Goal: Contribute content: Contribute content

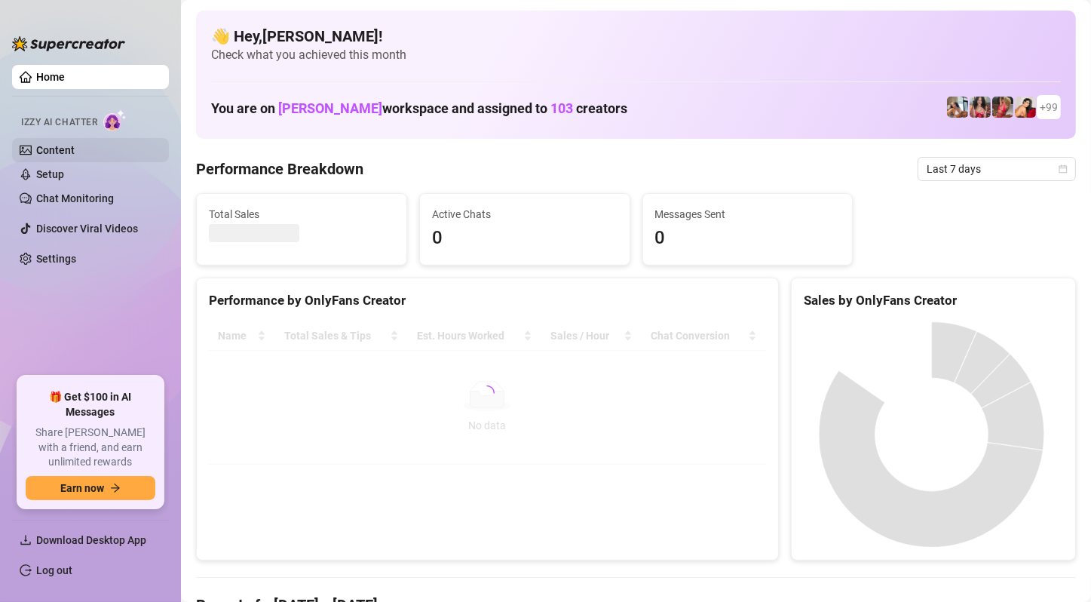
click at [75, 147] on link "Content" at bounding box center [55, 150] width 38 height 12
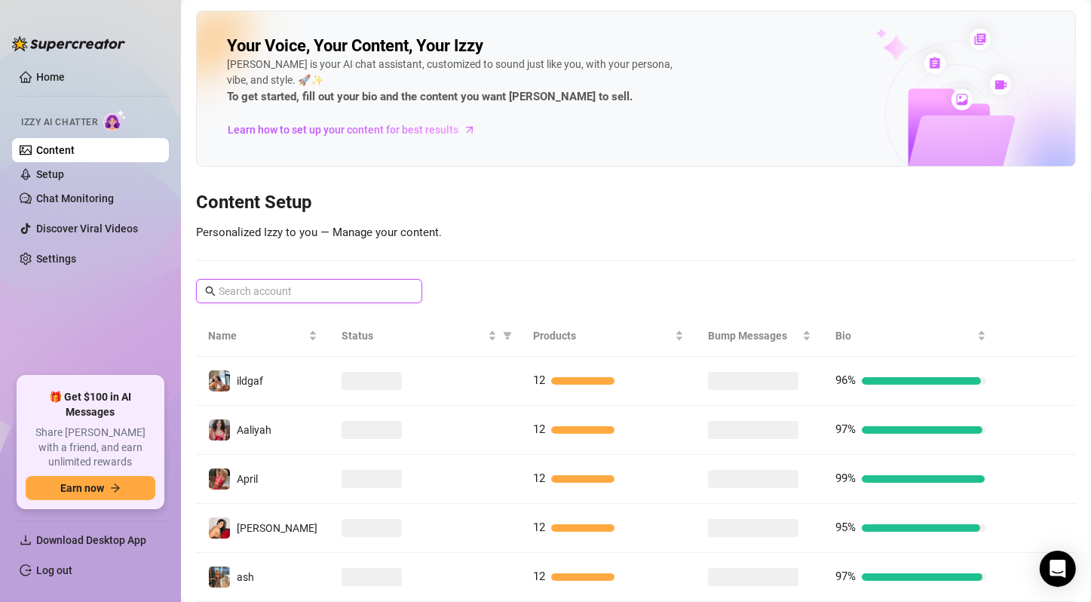
click at [278, 296] on input "text" at bounding box center [310, 291] width 182 height 17
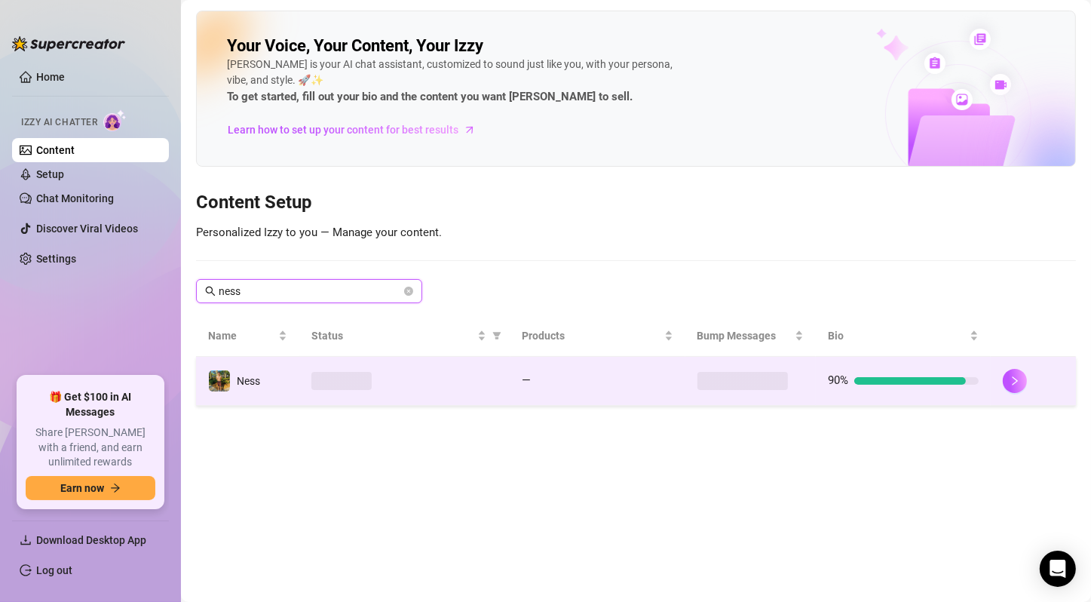
type input "ness"
click at [267, 364] on td "Ness" at bounding box center [247, 381] width 103 height 49
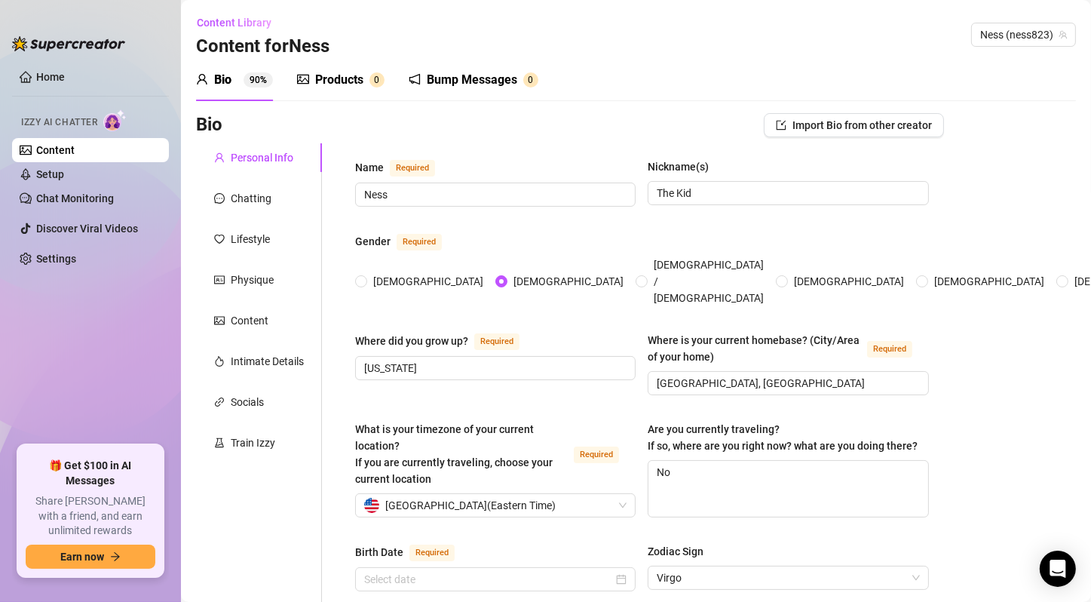
radio input "true"
type input "[DATE]"
click at [330, 87] on div "Products" at bounding box center [339, 80] width 48 height 18
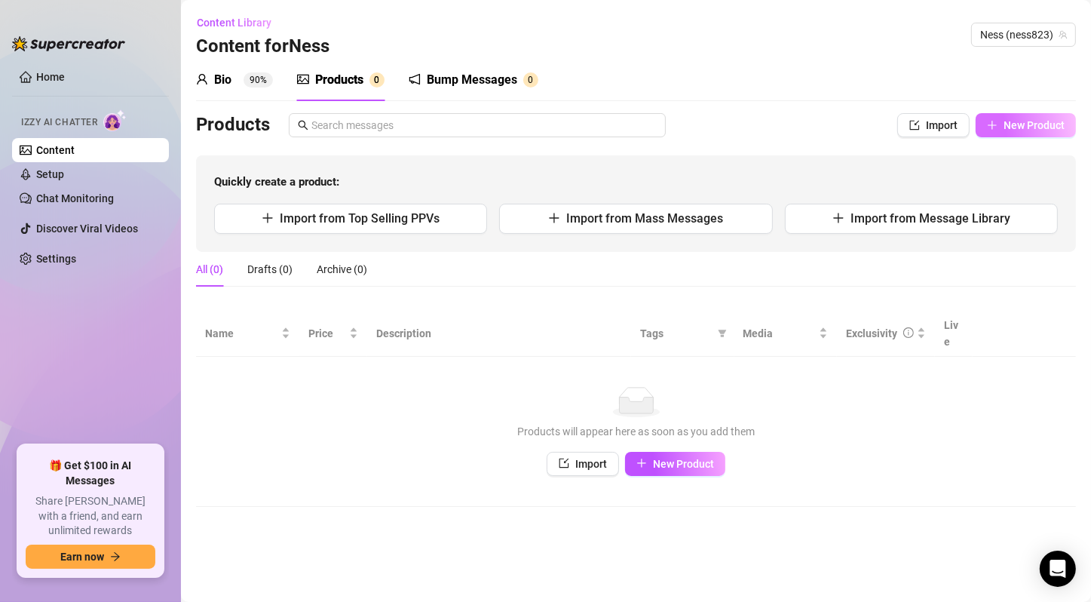
click at [1022, 122] on span "New Product" at bounding box center [1034, 125] width 61 height 12
type textarea "Type your message here..."
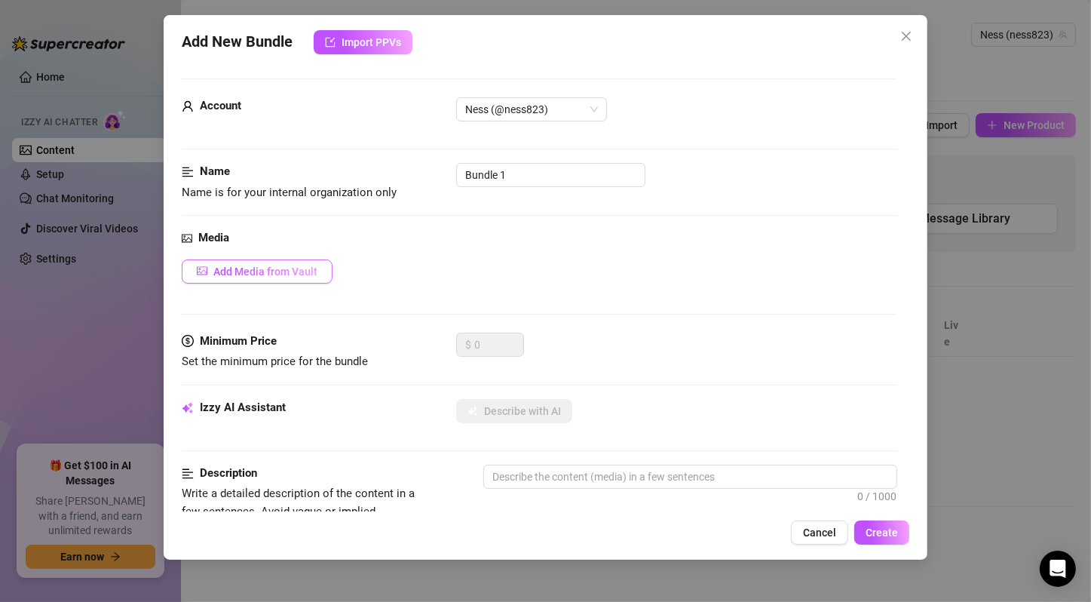
click at [310, 270] on span "Add Media from Vault" at bounding box center [265, 271] width 104 height 12
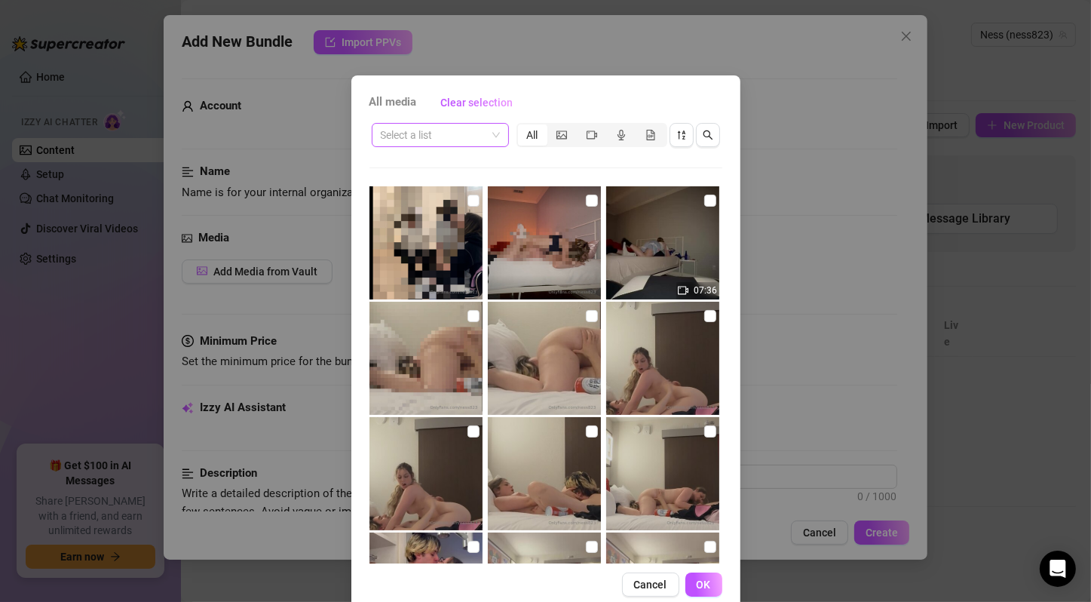
click at [427, 124] on input "search" at bounding box center [434, 135] width 106 height 23
click at [426, 127] on input "search" at bounding box center [434, 135] width 106 height 23
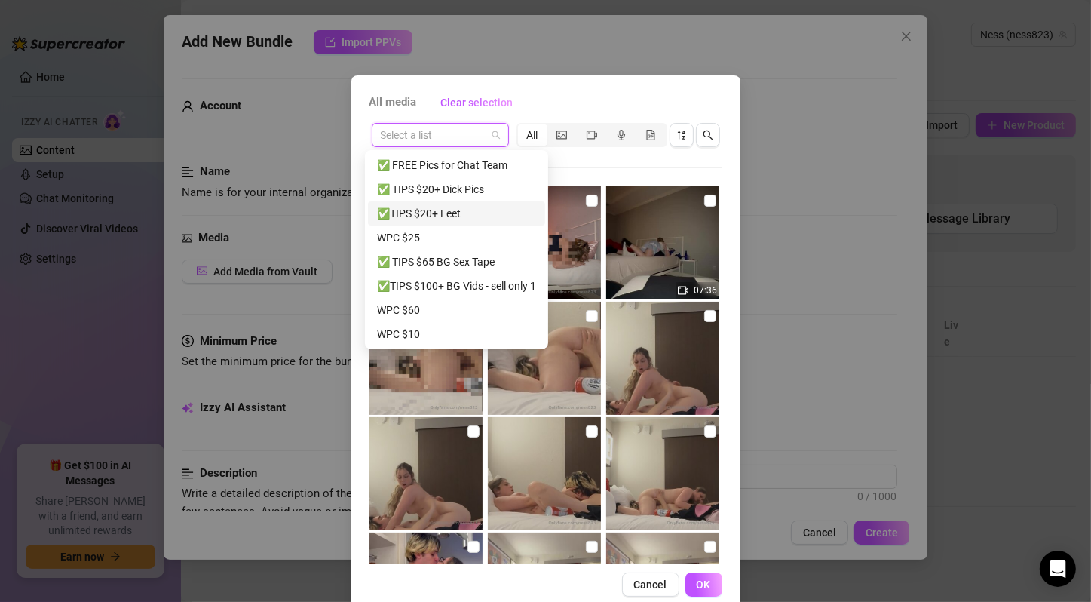
scroll to position [48, 0]
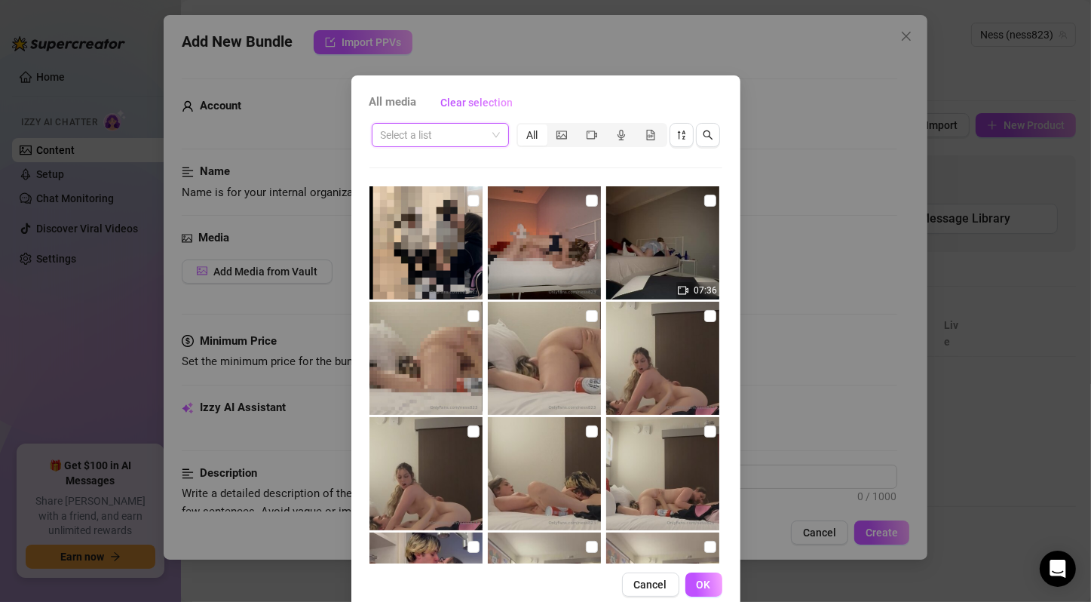
paste input "SKU004 $19 ⭐️⭐️⭐️ 🍆"
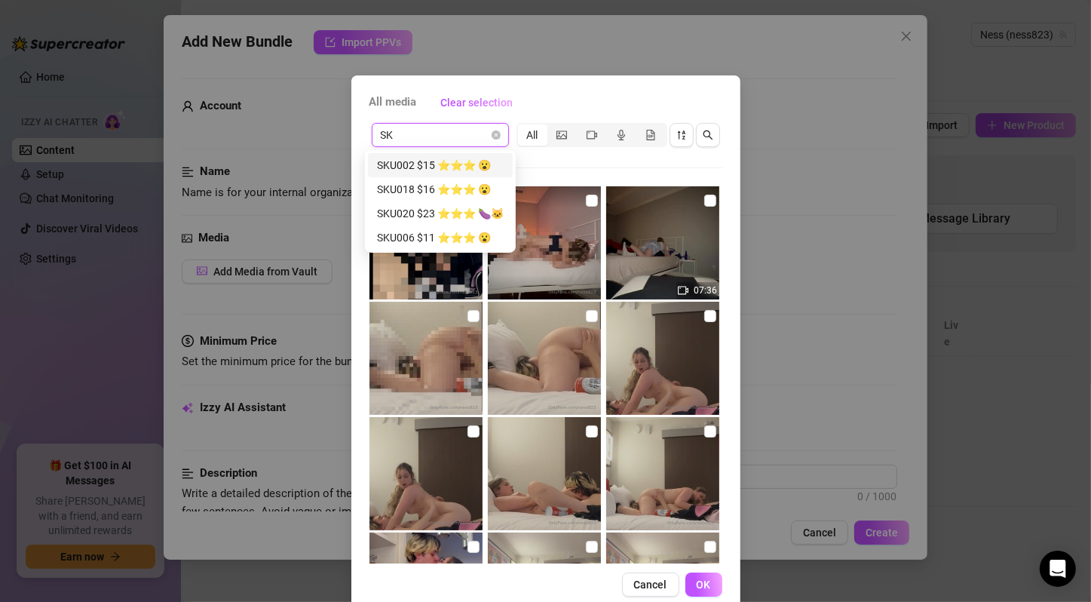
type input "S"
type input "s"
type input "sku"
click at [437, 234] on div "SKU006 $11 ⭐️⭐️⭐️ 😮" at bounding box center [440, 237] width 127 height 17
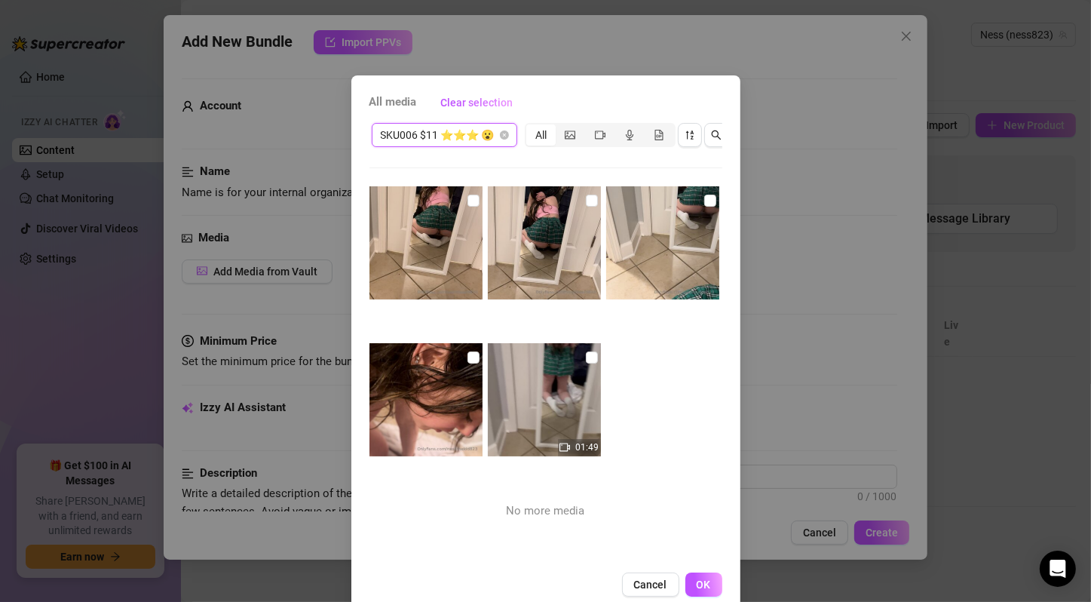
click at [501, 140] on span "SKU006 $11 ⭐️⭐️⭐️ 😮" at bounding box center [444, 135] width 127 height 23
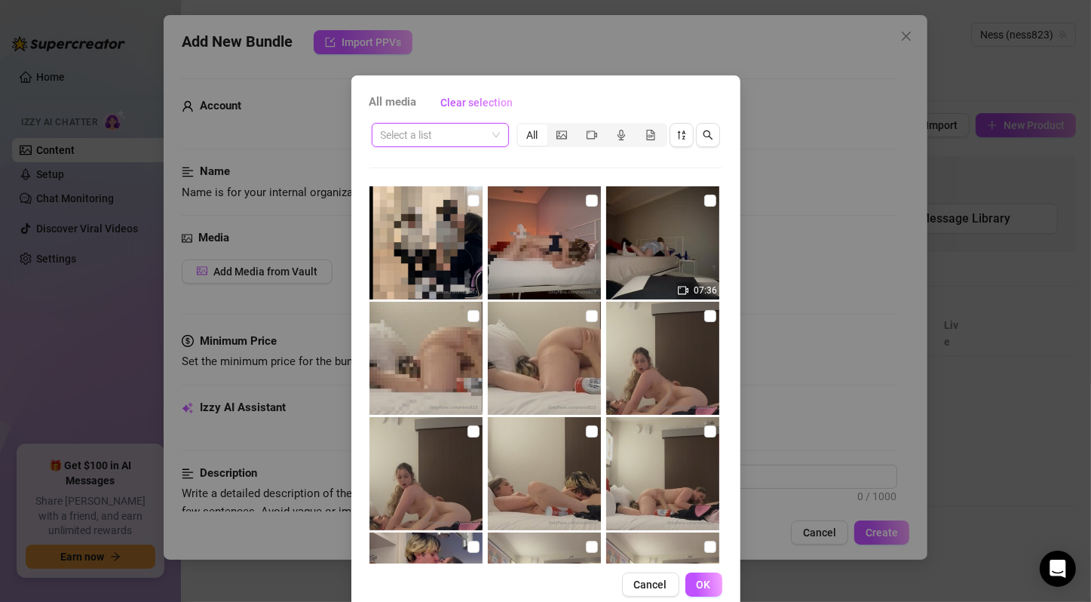
click at [488, 132] on span at bounding box center [440, 135] width 119 height 23
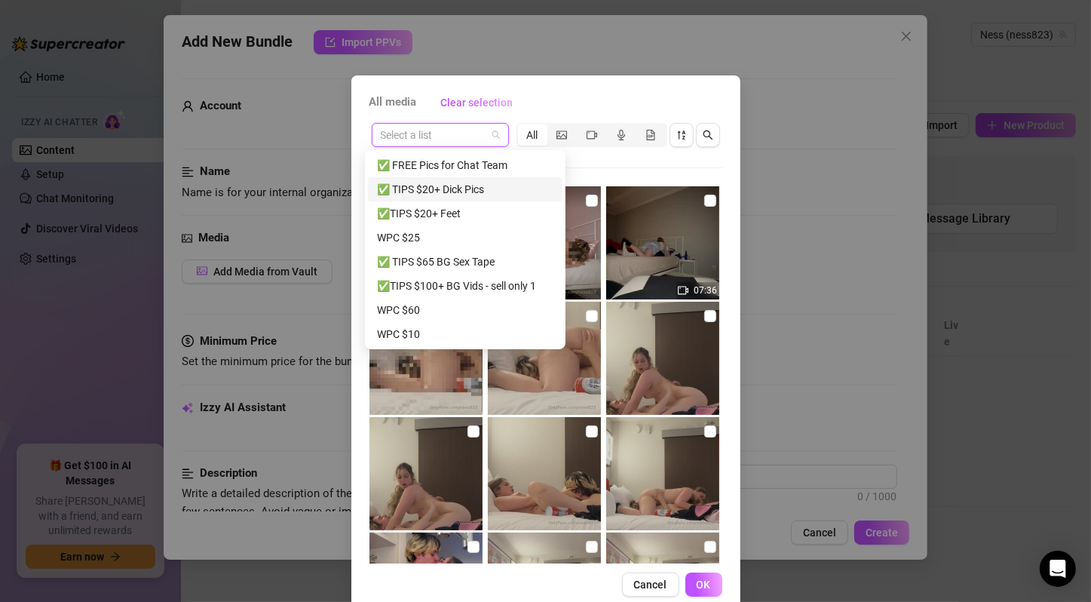
click at [491, 133] on span at bounding box center [440, 135] width 119 height 23
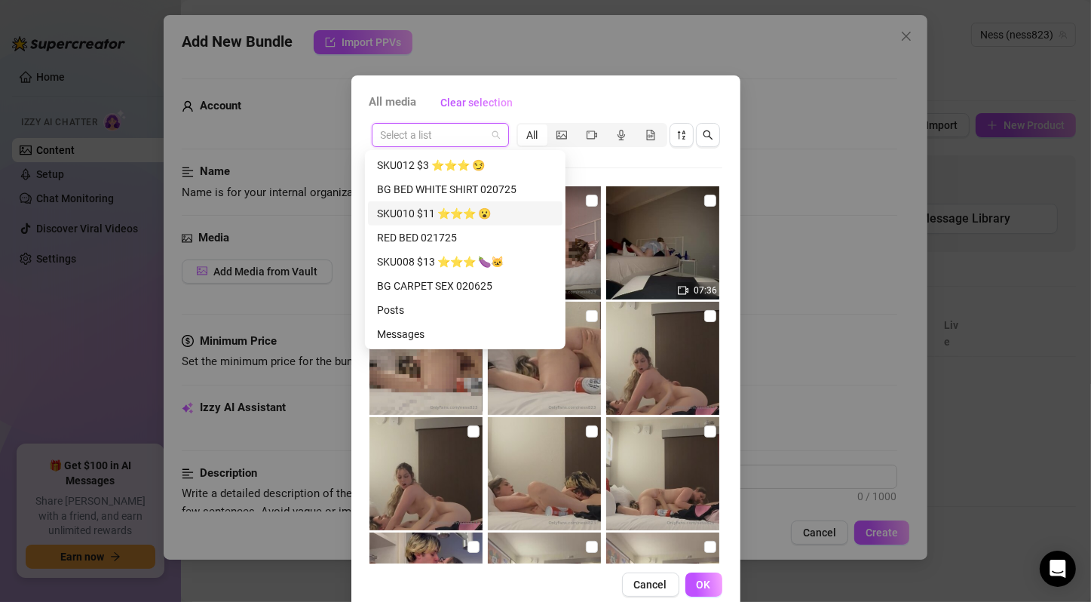
scroll to position [676, 0]
click at [648, 584] on span "Cancel" at bounding box center [650, 584] width 33 height 12
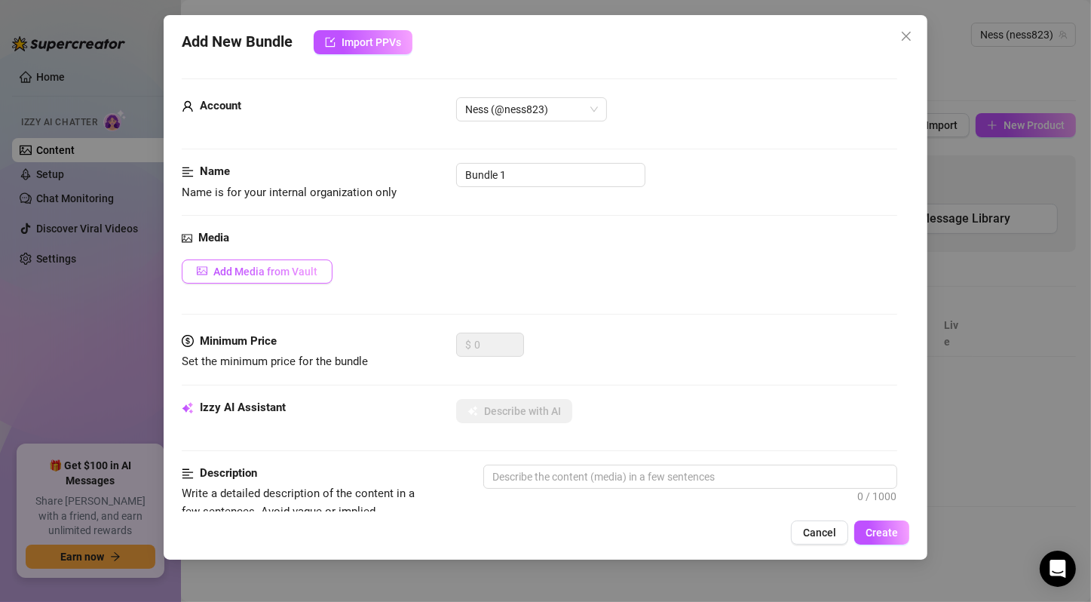
click at [304, 274] on span "Add Media from Vault" at bounding box center [265, 271] width 104 height 12
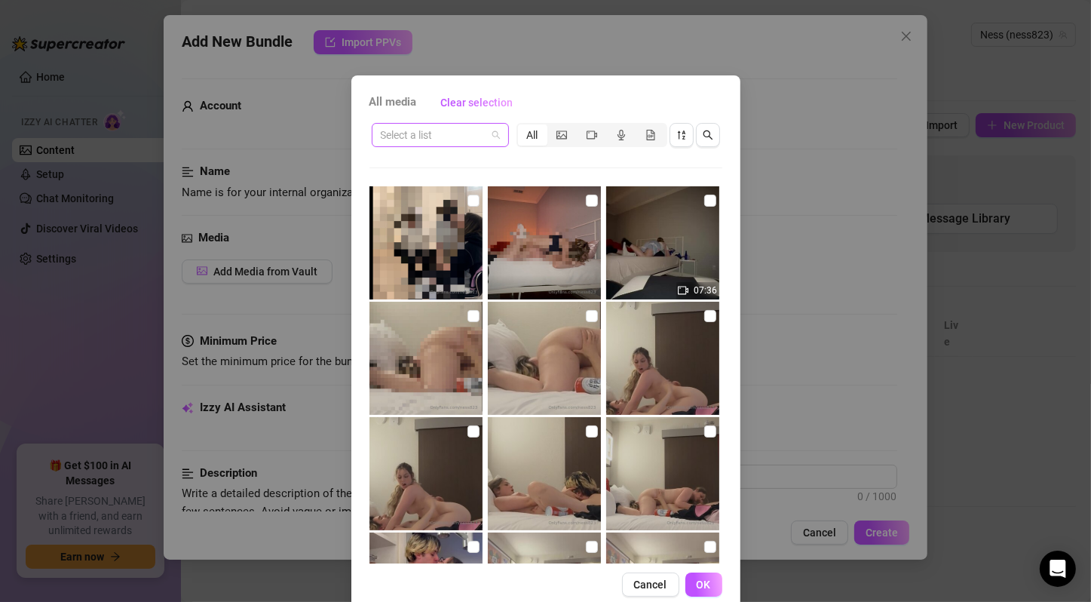
click at [489, 129] on span at bounding box center [440, 135] width 119 height 23
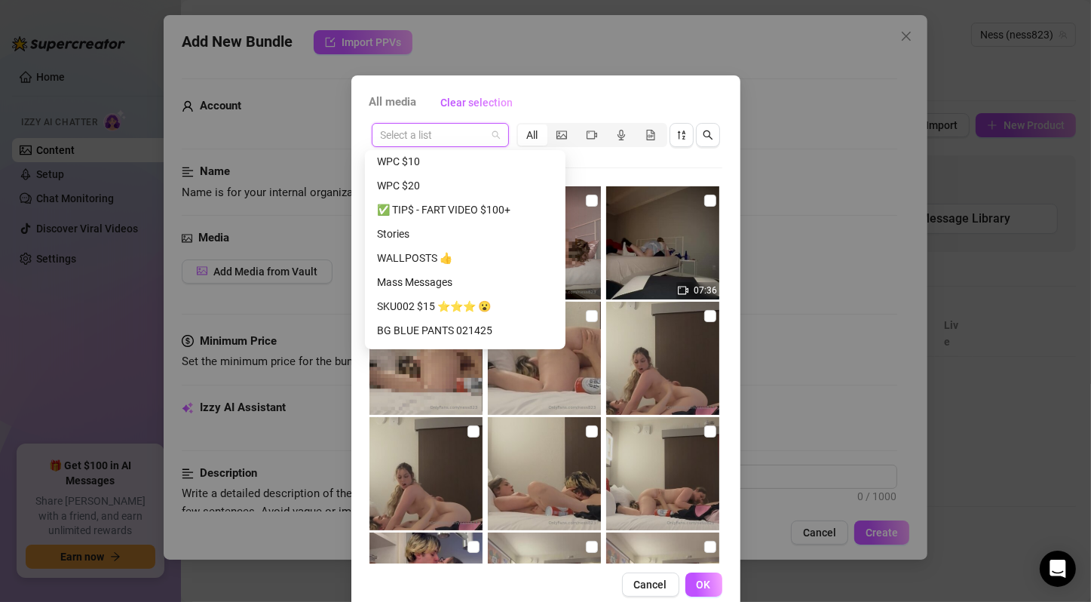
scroll to position [424, 0]
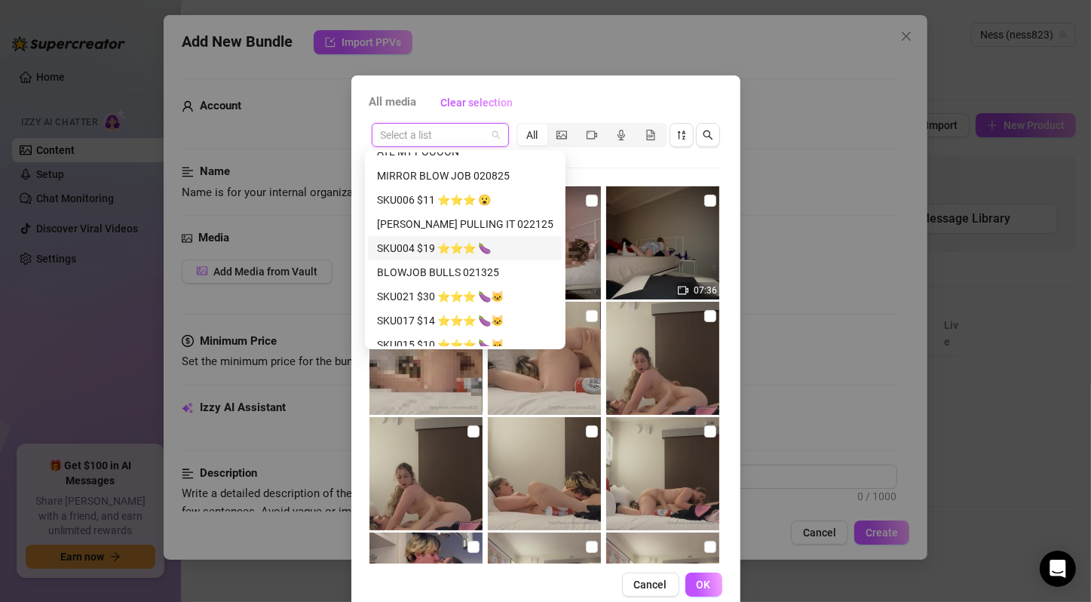
click at [452, 247] on div "SKU004 $19 ⭐️⭐️⭐️ 🍆" at bounding box center [465, 248] width 176 height 17
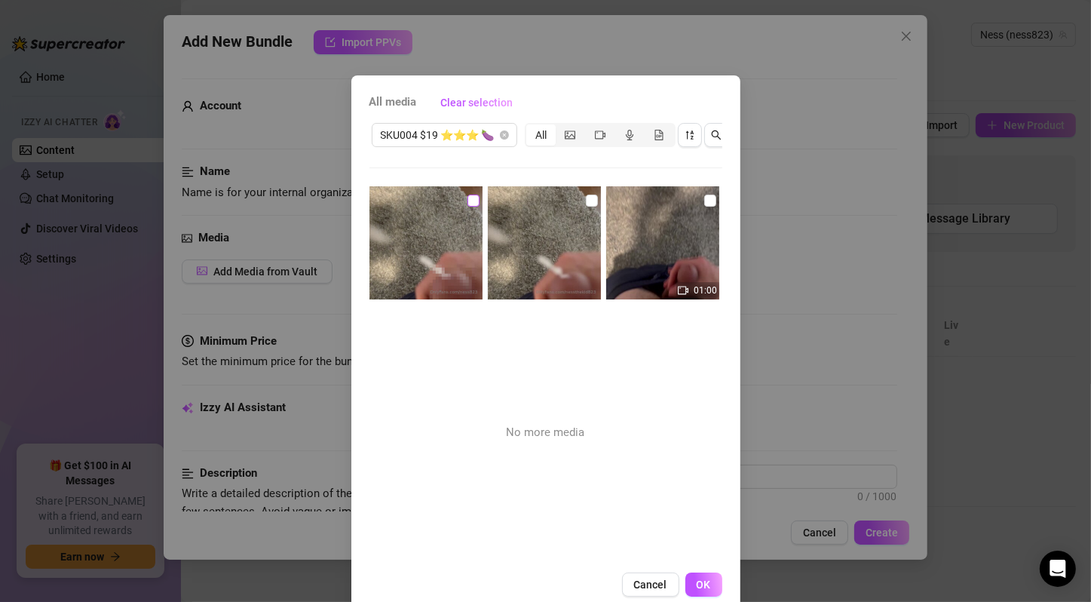
click at [467, 204] on input "checkbox" at bounding box center [473, 201] width 12 height 12
checkbox input "true"
click at [586, 196] on input "checkbox" at bounding box center [592, 201] width 12 height 12
checkbox input "true"
click at [704, 199] on input "checkbox" at bounding box center [710, 201] width 12 height 12
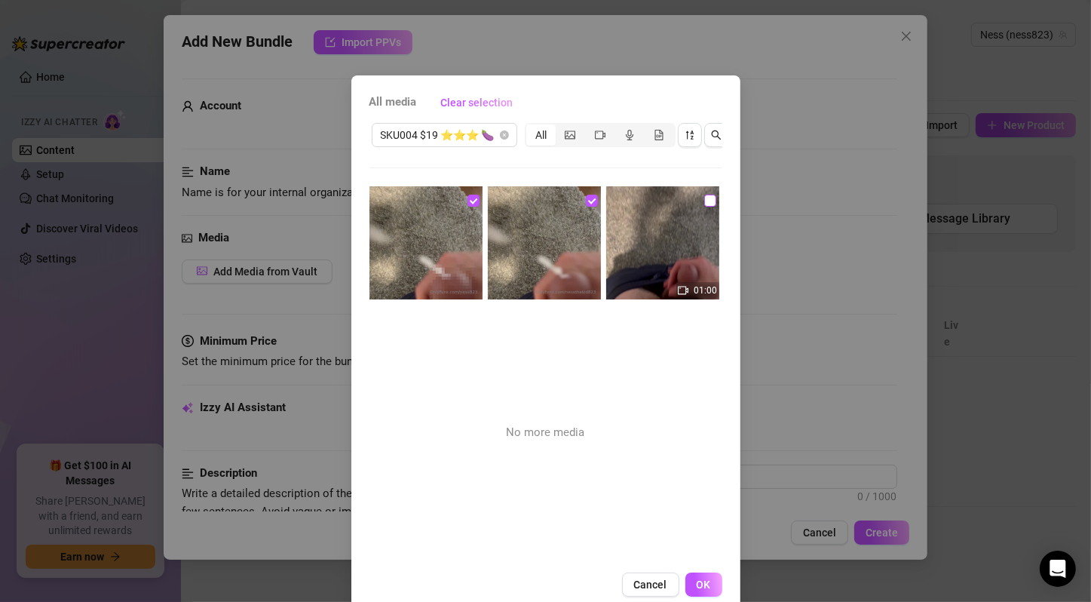
checkbox input "true"
click at [709, 588] on button "OK" at bounding box center [703, 584] width 37 height 24
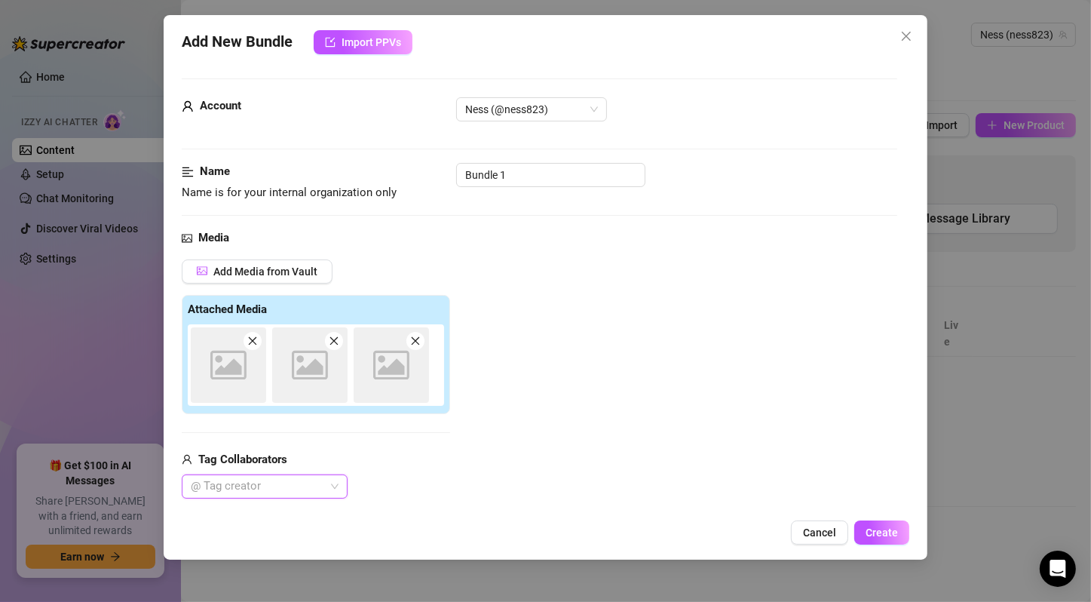
scroll to position [251, 0]
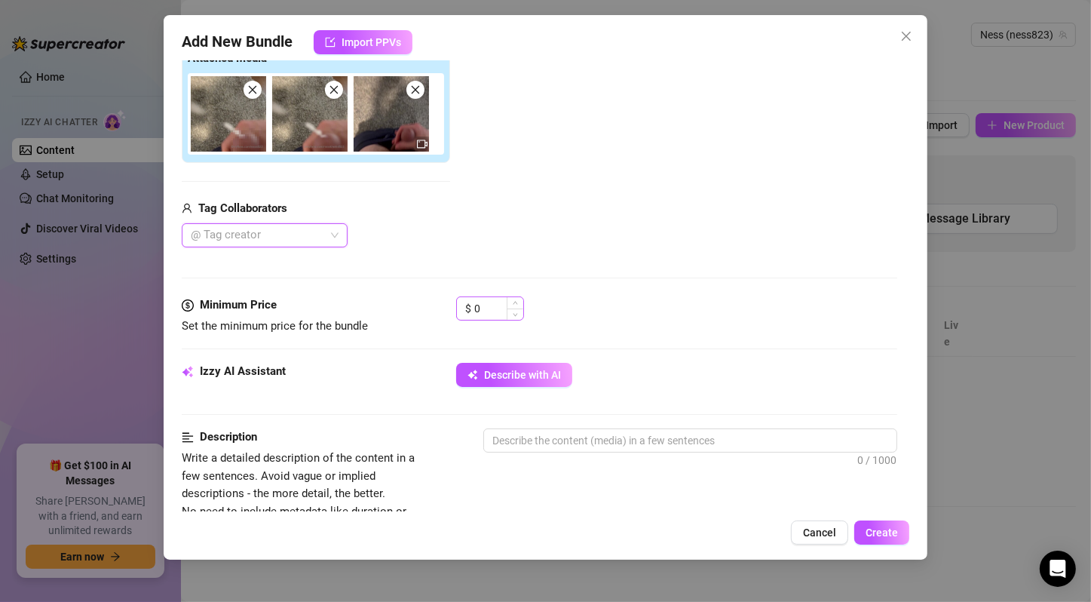
click at [470, 304] on div "$ 0" at bounding box center [490, 308] width 68 height 24
click at [476, 305] on input "0" at bounding box center [498, 308] width 49 height 23
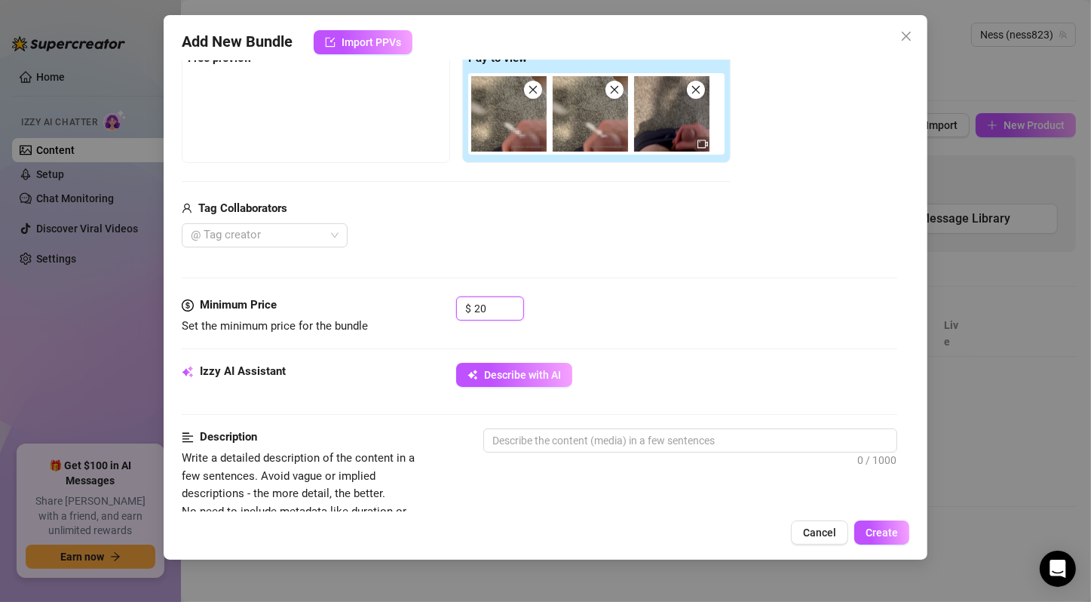
scroll to position [0, 0]
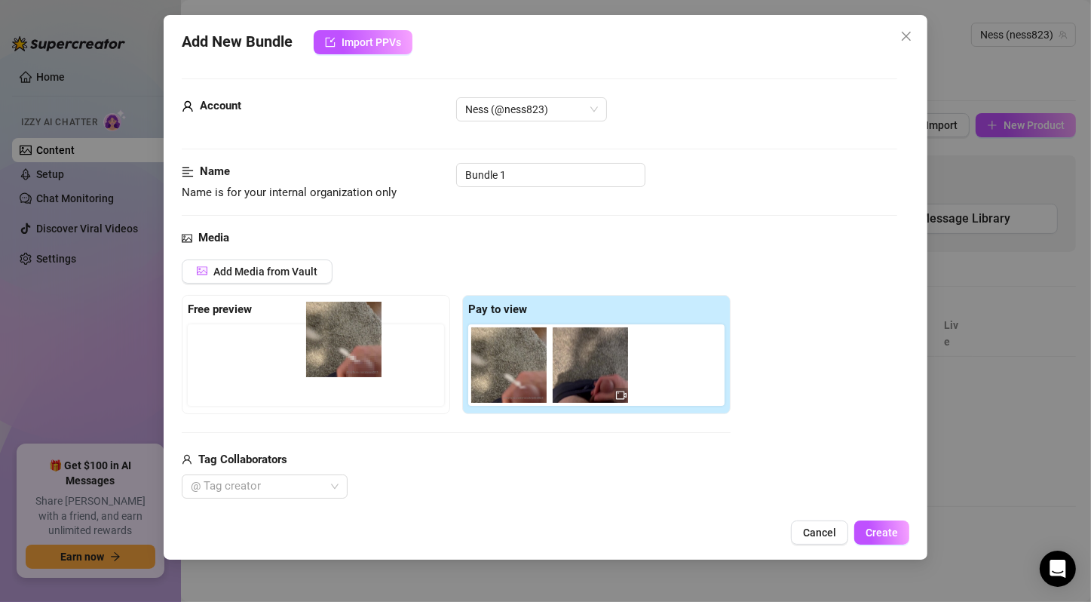
drag, startPoint x: 508, startPoint y: 394, endPoint x: 274, endPoint y: 358, distance: 237.2
click at [274, 358] on div "Free preview Pay to view" at bounding box center [456, 354] width 549 height 119
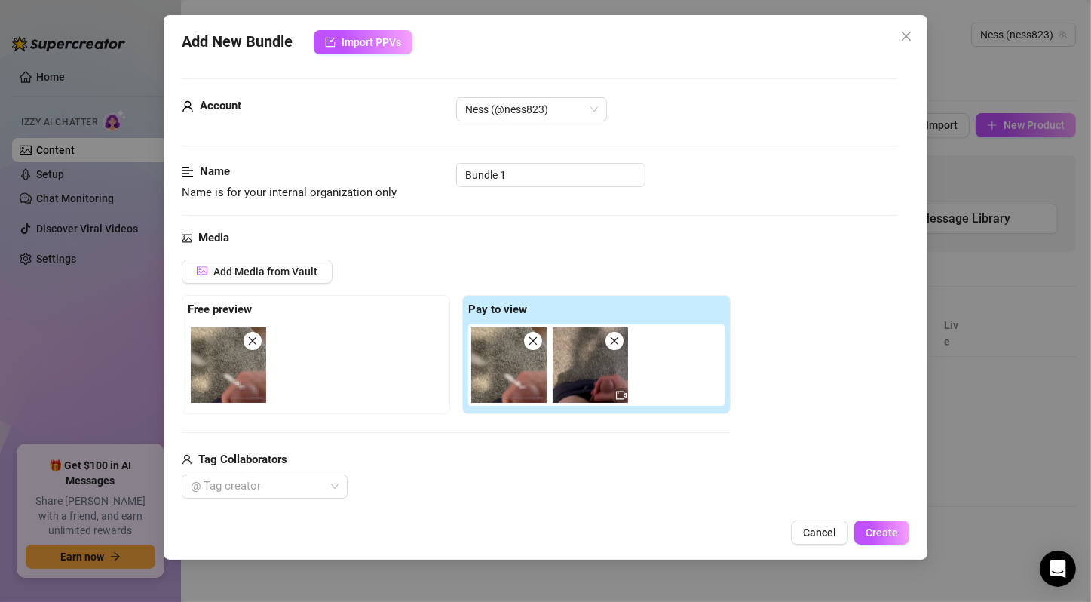
type input "20"
click at [479, 448] on div "Add Media from Vault Free preview Pay to view Tag Collaborators @ Tag creator" at bounding box center [456, 379] width 549 height 240
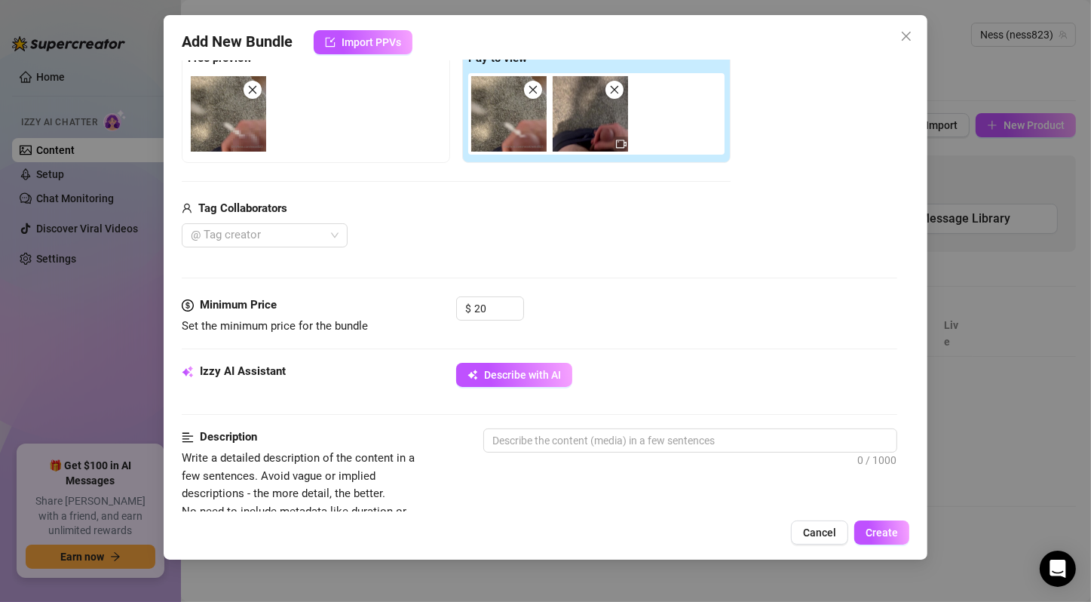
scroll to position [502, 0]
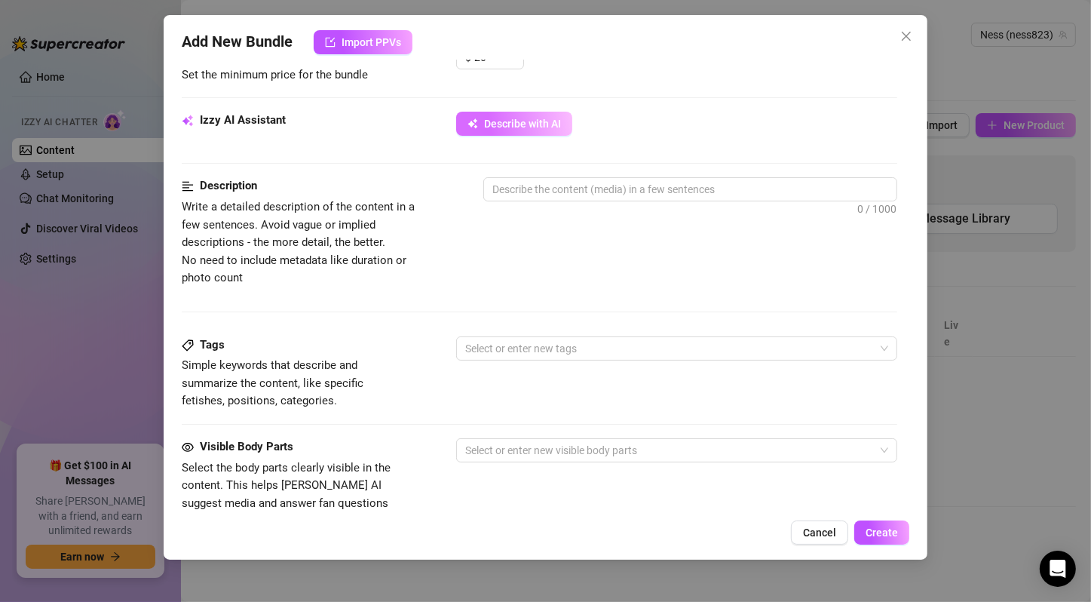
click at [495, 122] on span "Describe with AI" at bounding box center [522, 124] width 77 height 12
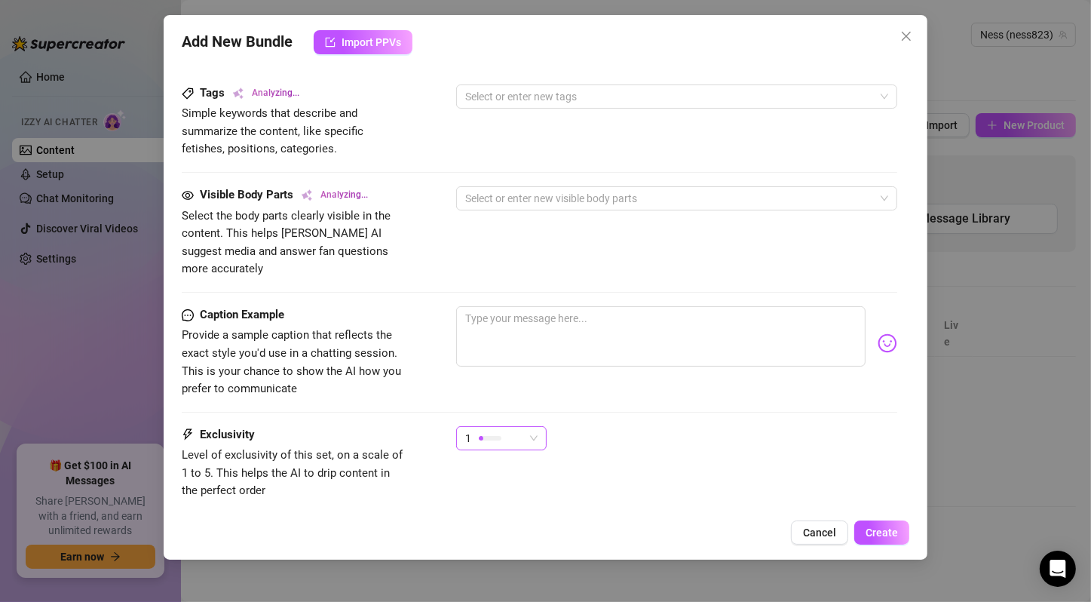
click at [530, 427] on span "1" at bounding box center [501, 438] width 72 height 23
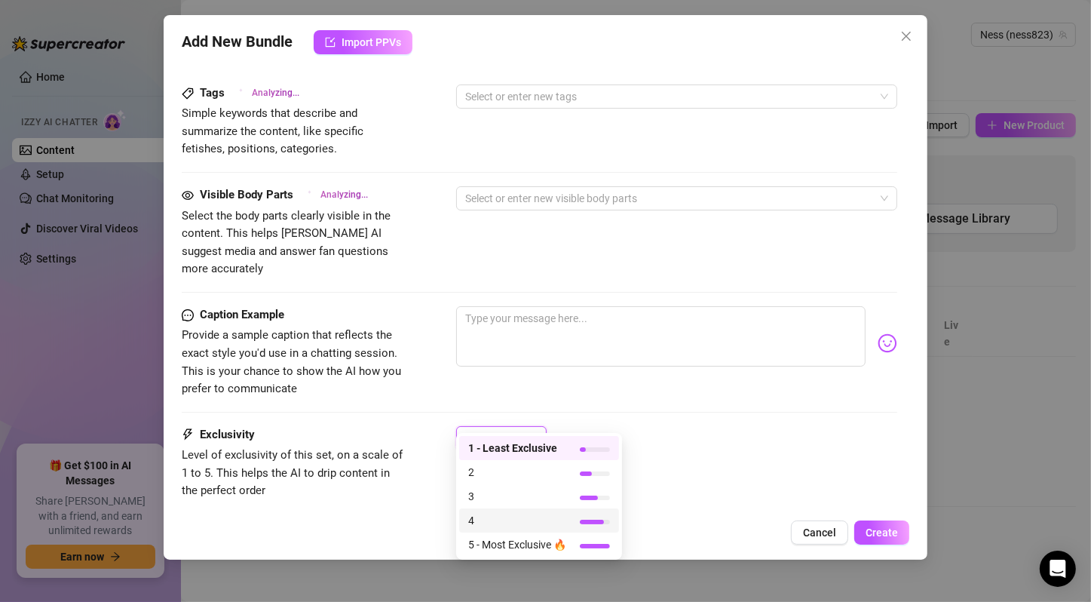
click at [532, 518] on span "4" at bounding box center [517, 520] width 98 height 17
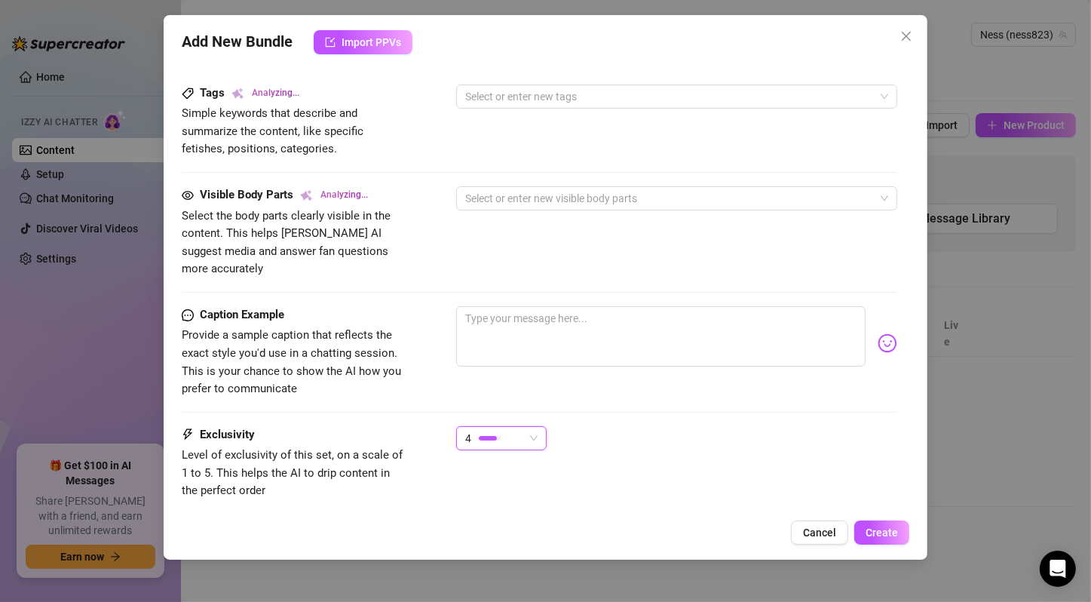
click at [527, 461] on div "Exclusivity Level of exclusivity of this set, on a scale of 1 to 5. This helps …" at bounding box center [540, 463] width 716 height 74
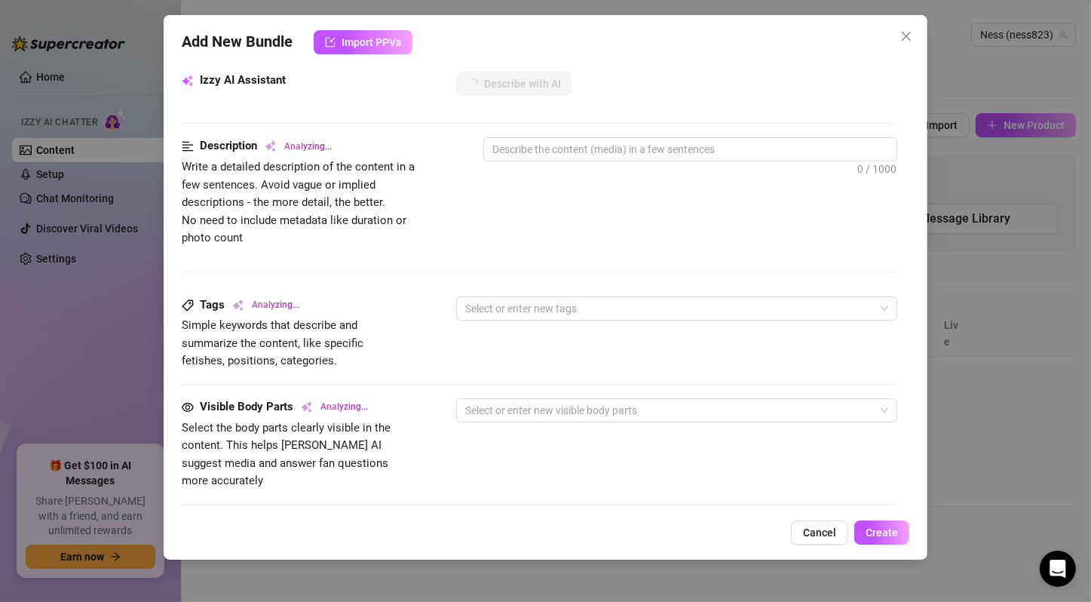
scroll to position [502, 0]
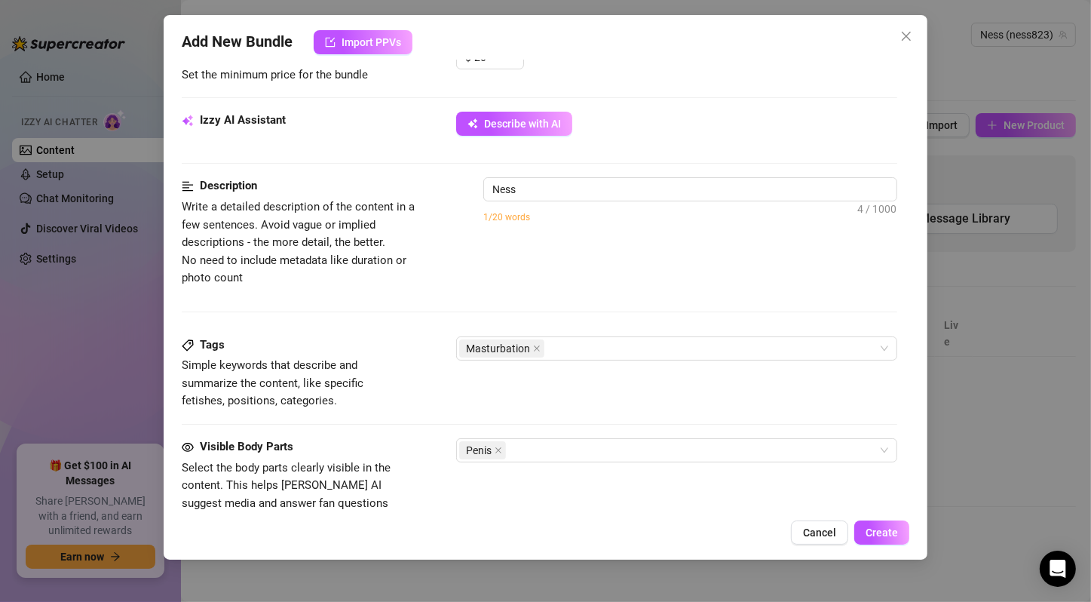
type textarea "Ness"
type textarea "Ness films"
type textarea "Ness films himself"
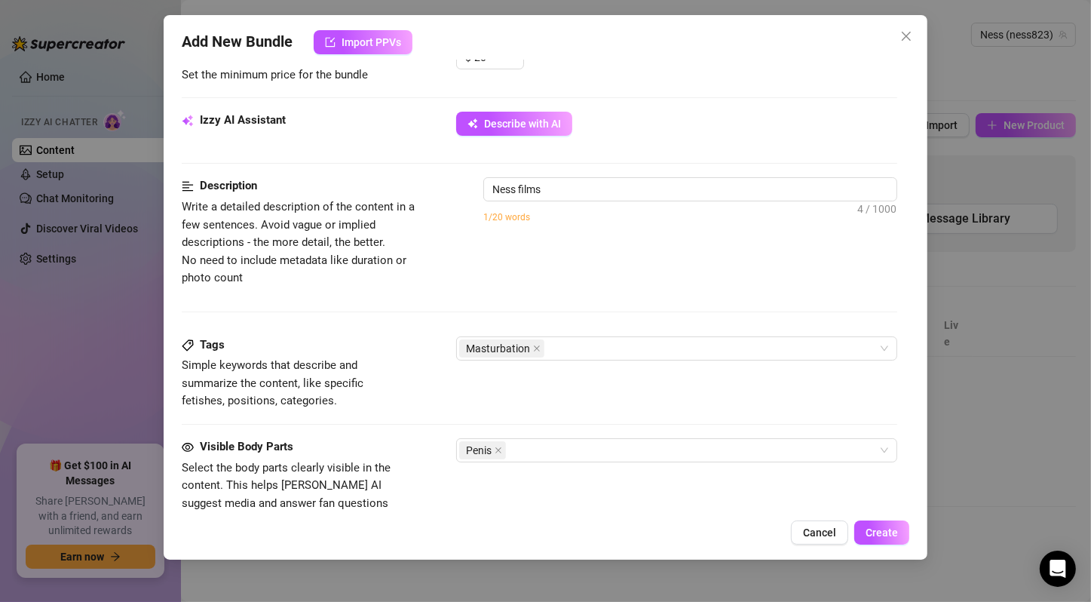
type textarea "Ness films himself"
type textarea "Ness films himself stroking"
type textarea "Ness films himself stroking his"
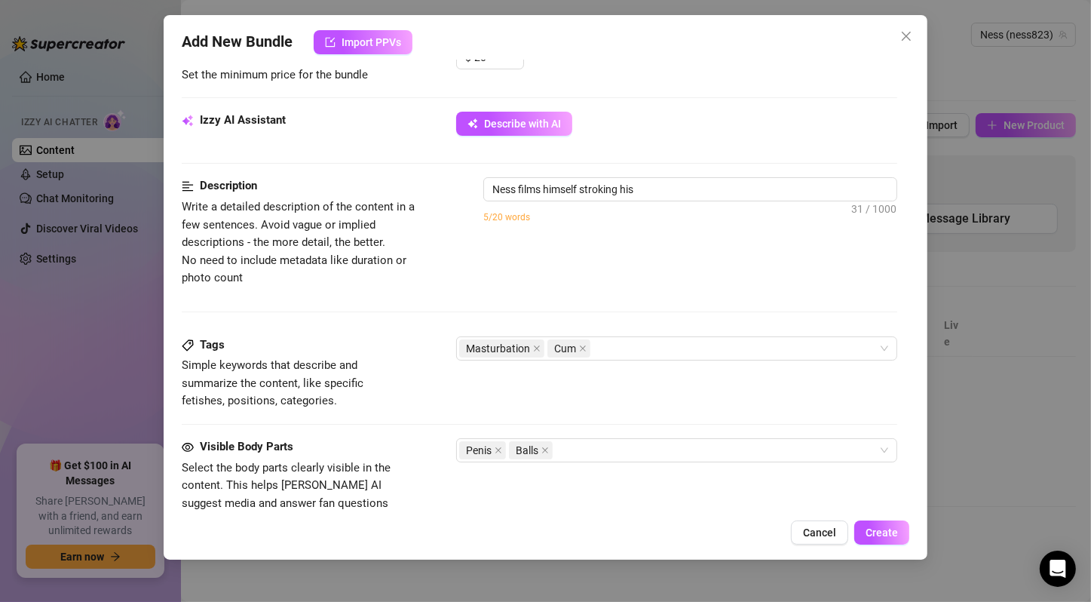
type textarea "Ness films himself stroking his hard"
type textarea "Ness films himself stroking his hard cock"
type textarea "Ness films himself stroking his hard cock with"
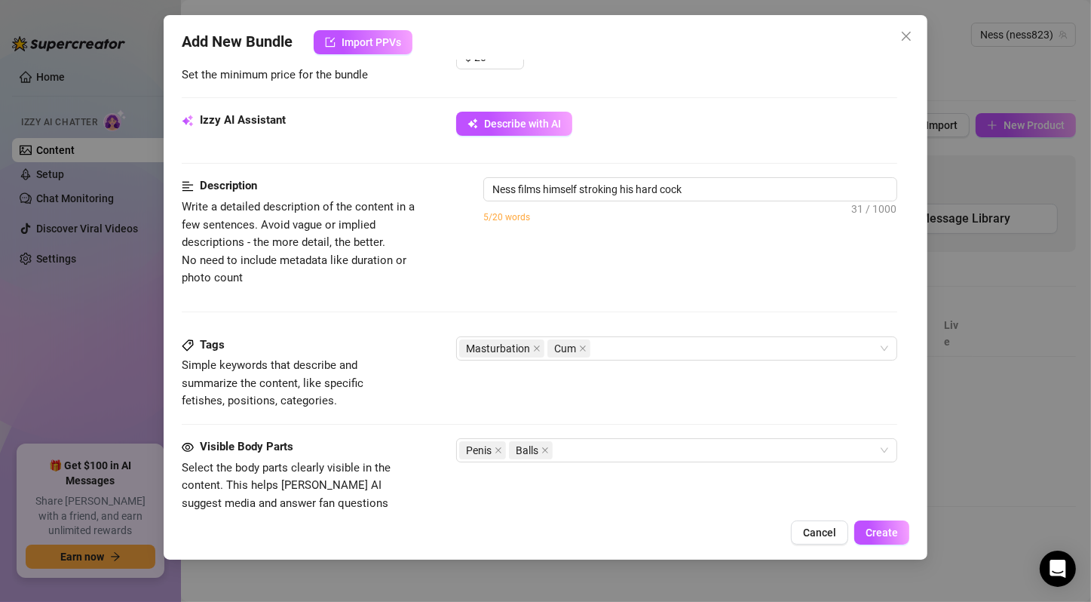
type textarea "Ness films himself stroking his hard cock with"
type textarea "Ness films himself stroking his hard cock with his"
type textarea "Ness films himself stroking his hard cock with his pants"
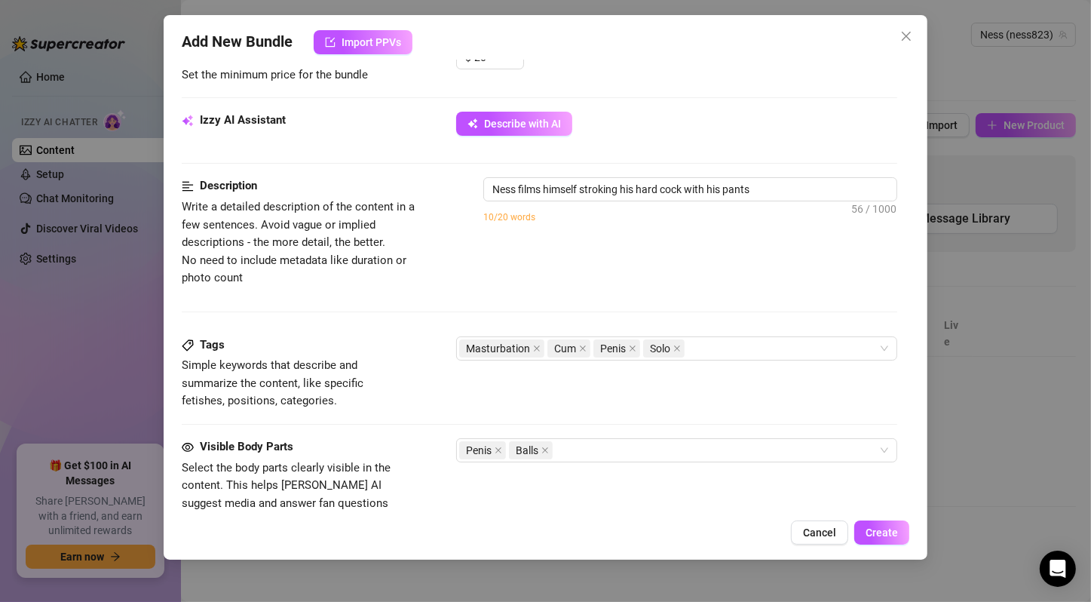
type textarea "Ness films himself stroking his hard cock with his pants unzipped,"
type textarea "Ness films himself stroking his hard cock with his pants unzipped, giving"
type textarea "Ness films himself stroking his hard cock with his pants unzipped, giving a"
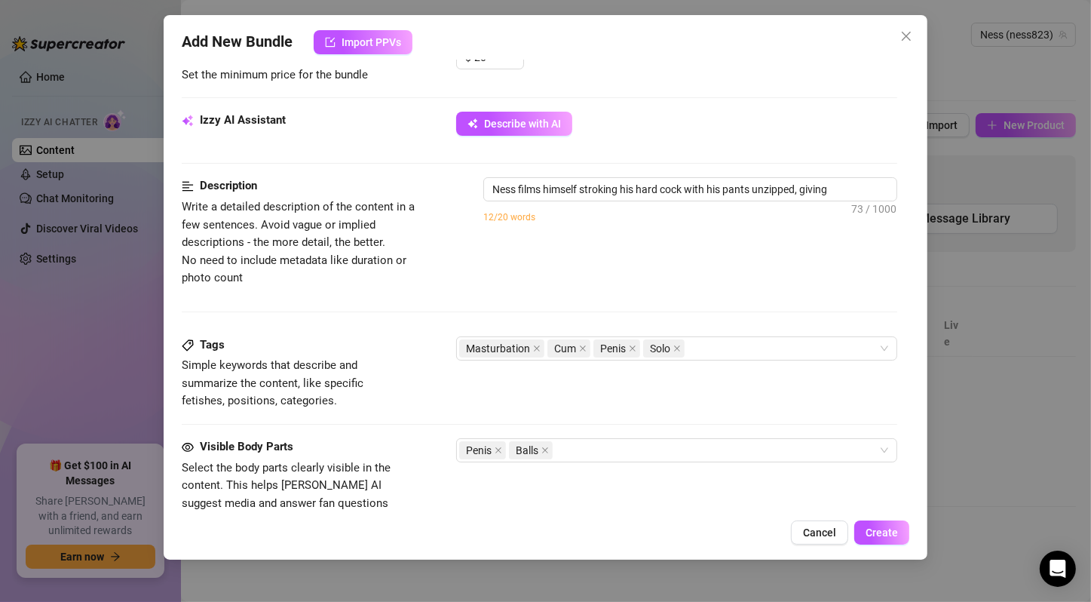
type textarea "Ness films himself stroking his hard cock with his pants unzipped, giving a"
type textarea "Ness films himself stroking his hard cock with his pants unzipped, giving a cle…"
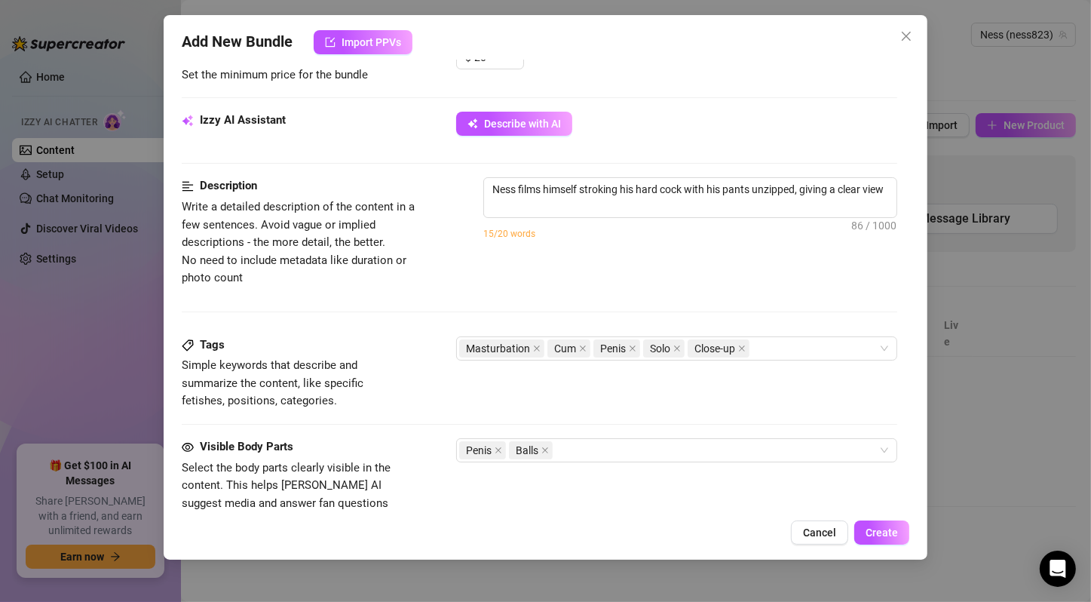
type textarea "Ness films himself stroking his hard cock with his pants unzipped, giving a cle…"
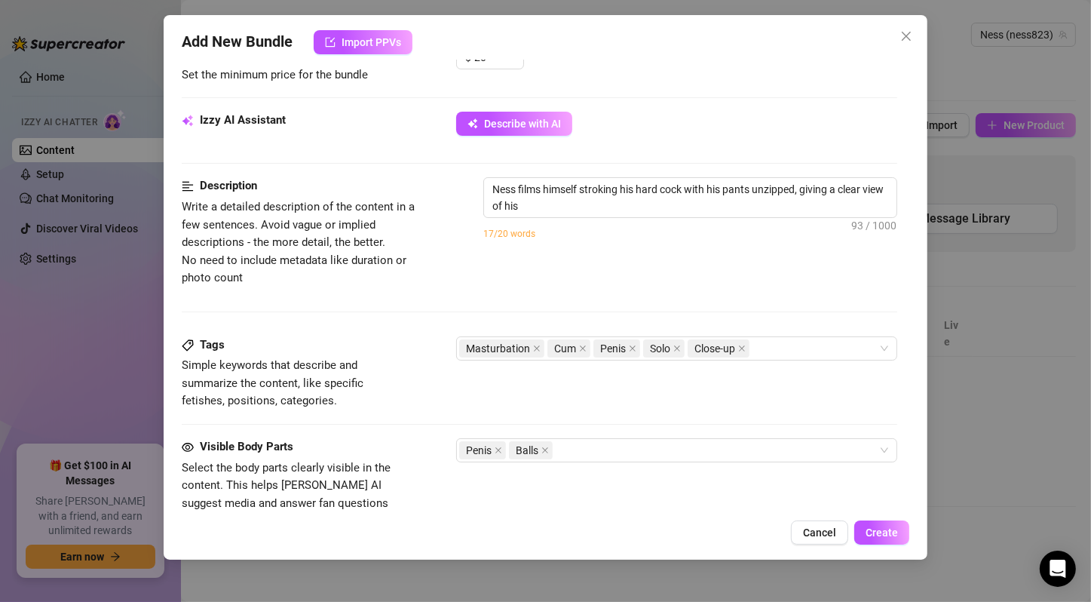
type textarea "Ness films himself stroking his hard cock with his pants unzipped, giving a cle…"
type textarea "[PERSON_NAME] films himself stroking his hard cock with his pants unzipped, giv…"
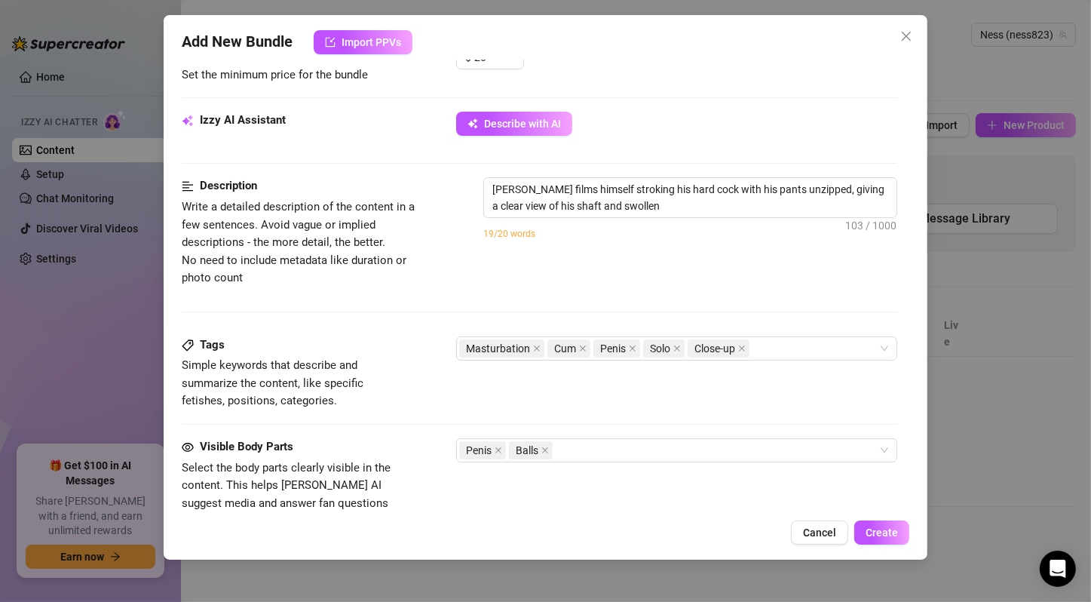
type textarea "Ness films himself stroking his hard cock with his pants unzipped, giving a cle…"
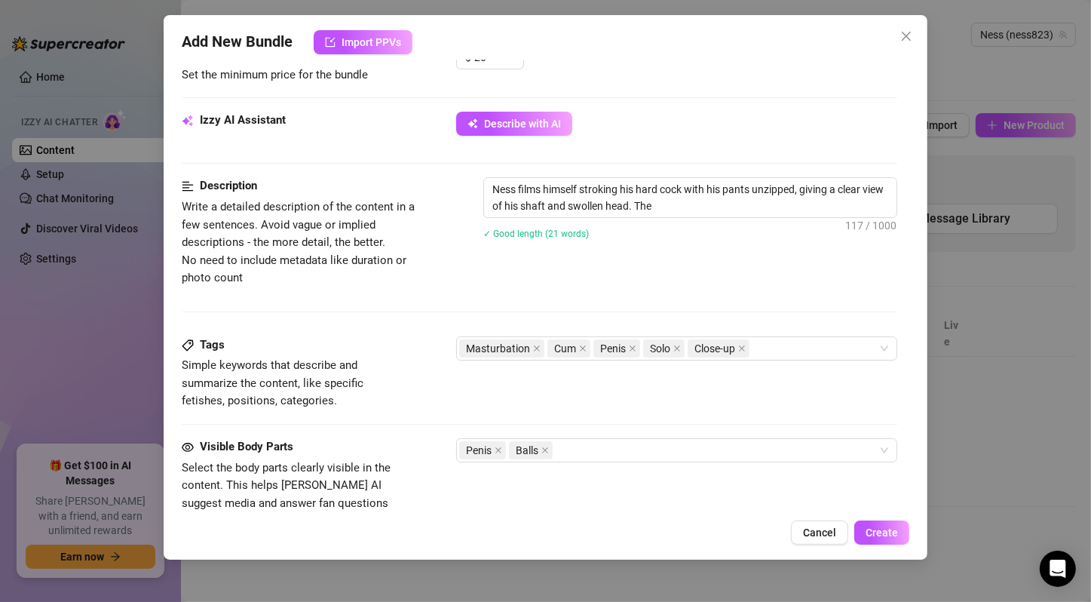
type textarea "Ness films himself stroking his hard cock with his pants unzipped, giving a cle…"
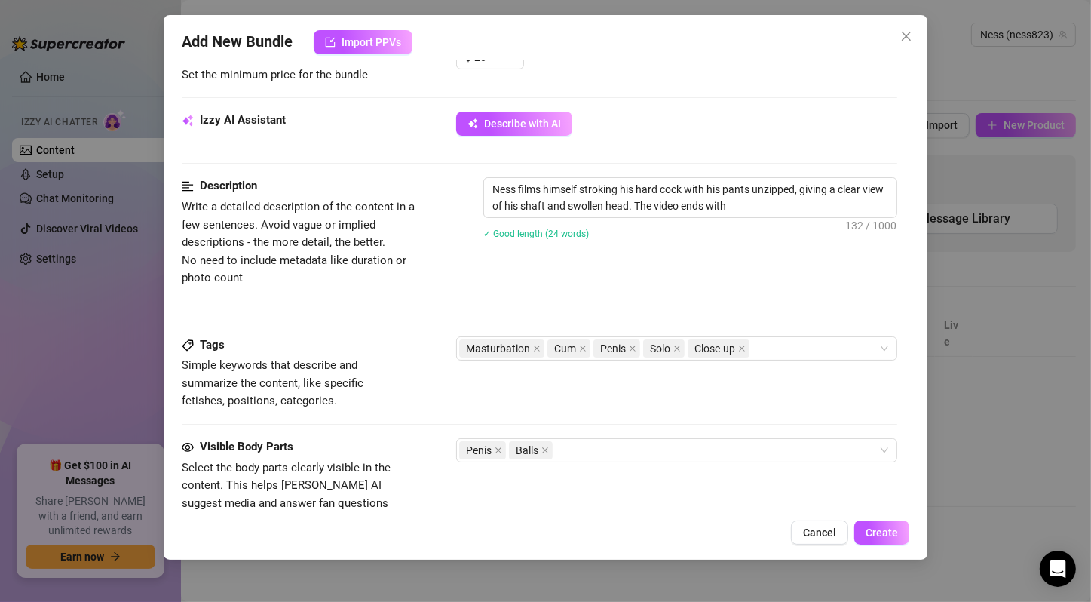
type textarea "Ness films himself stroking his hard cock with his pants unzipped, giving a cle…"
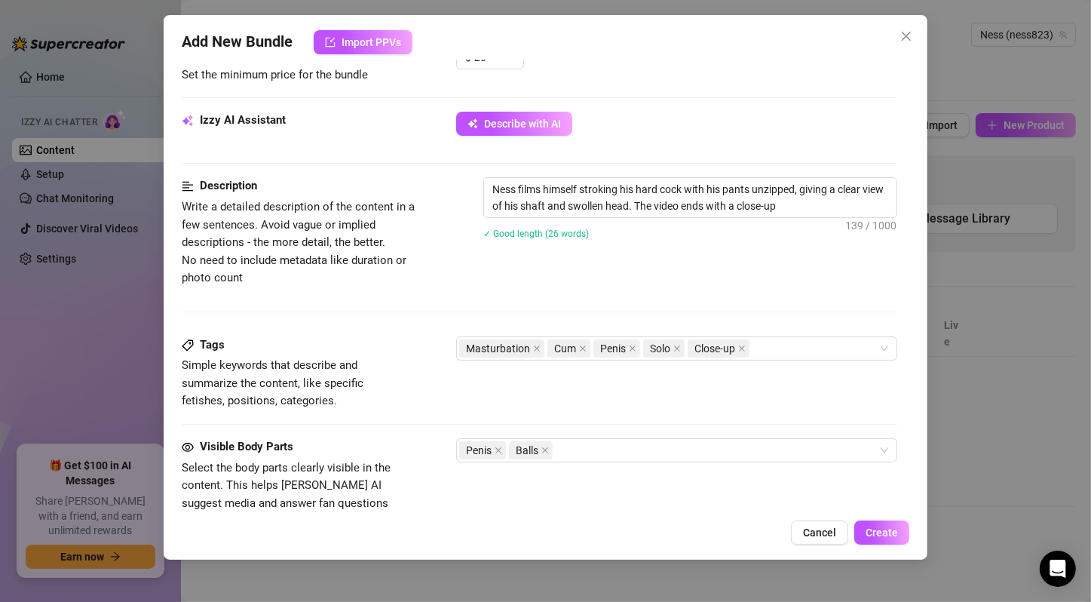
type textarea "Ness films himself stroking his hard cock with his pants unzipped, giving a cle…"
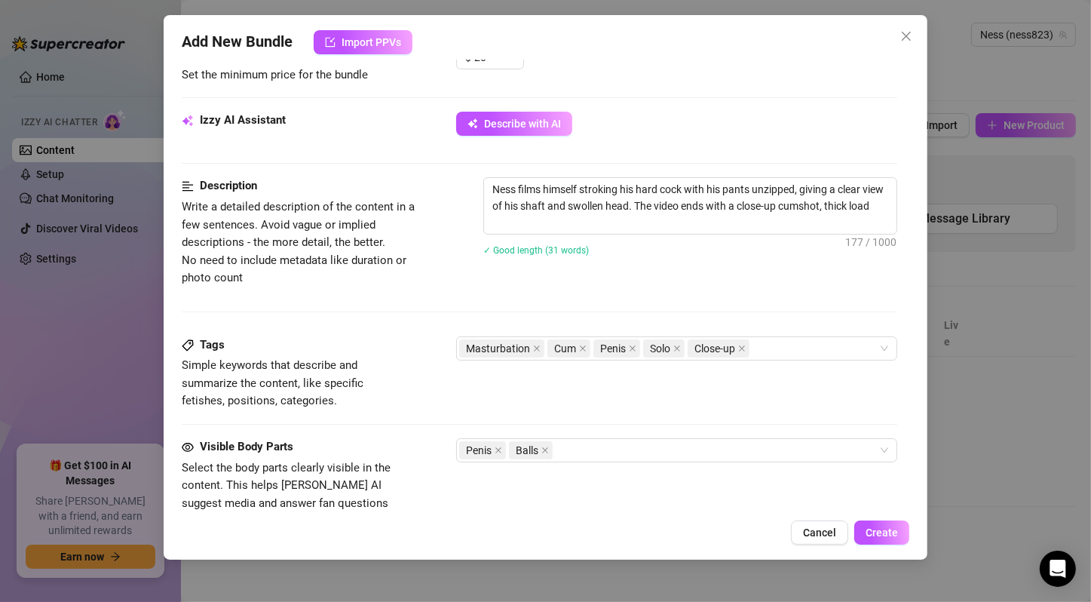
type textarea "Ness films himself stroking his hard cock with his pants unzipped, giving a cle…"
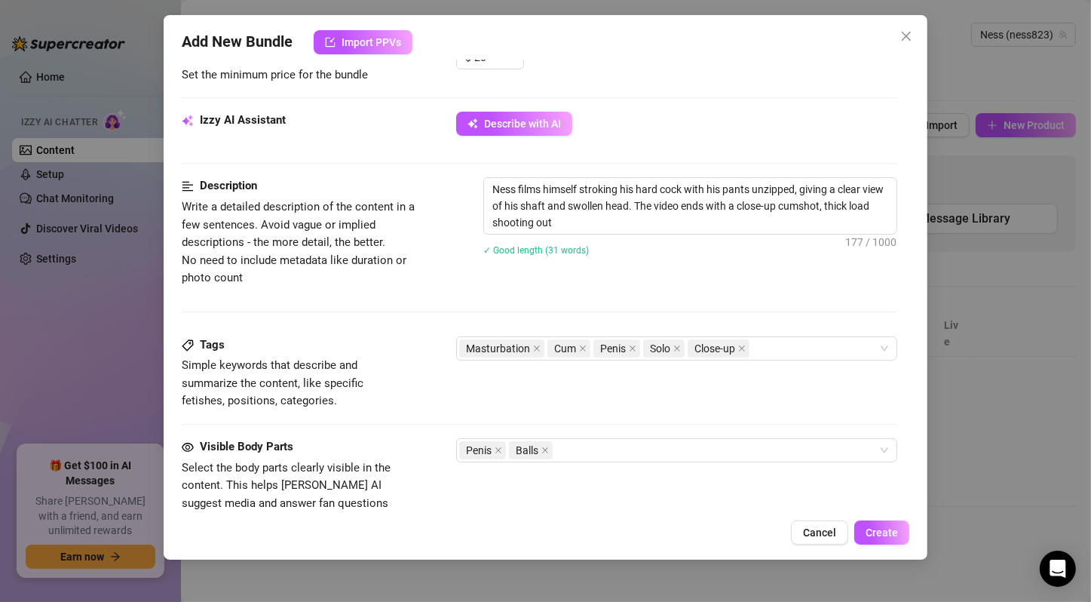
type textarea "Ness films himself stroking his hard cock with his pants unzipped, giving a cle…"
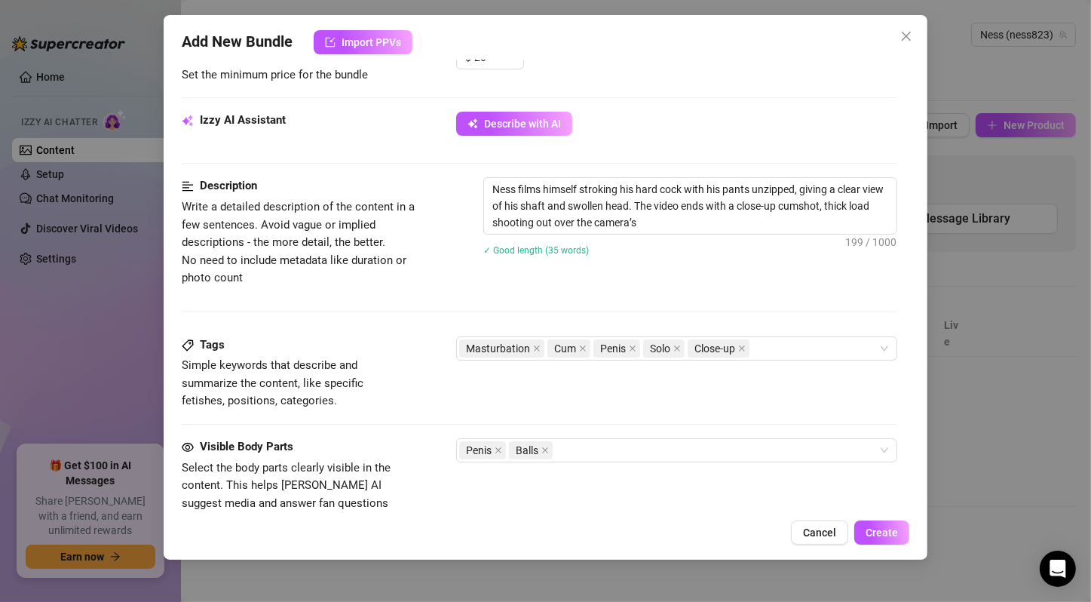
type textarea "Ness films himself stroking his hard cock with his pants unzipped, giving a cle…"
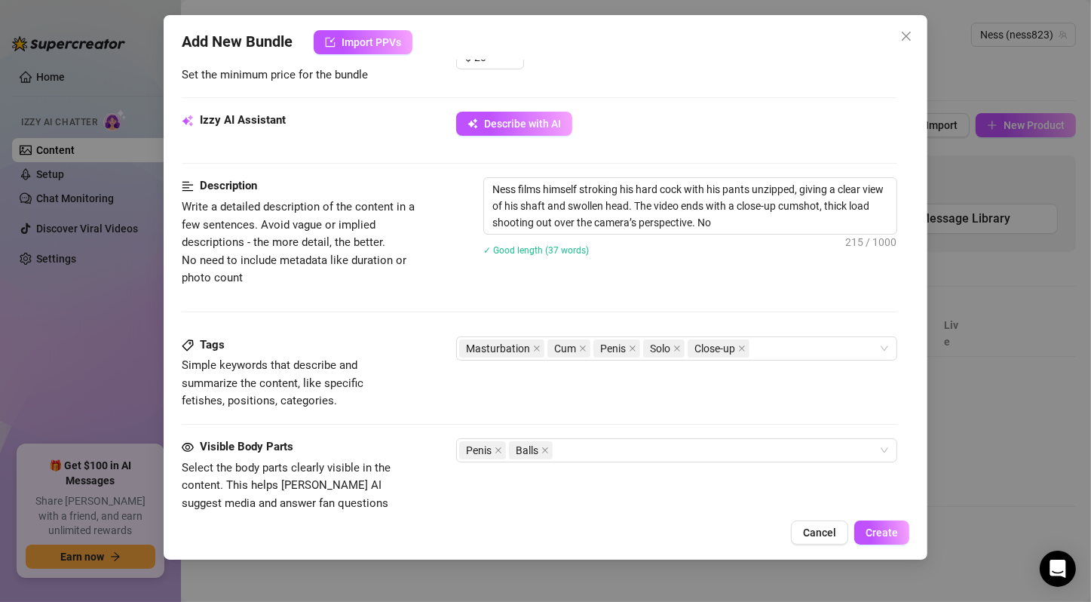
type textarea "Ness films himself stroking his hard cock with his pants unzipped, giving a cle…"
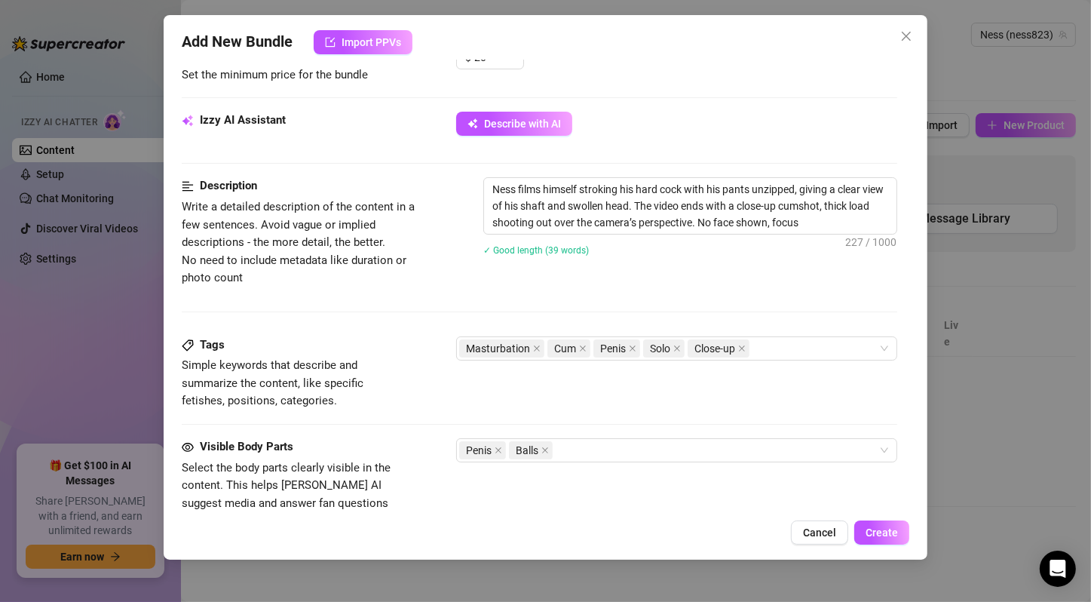
type textarea "Ness films himself stroking his hard cock with his pants unzipped, giving a cle…"
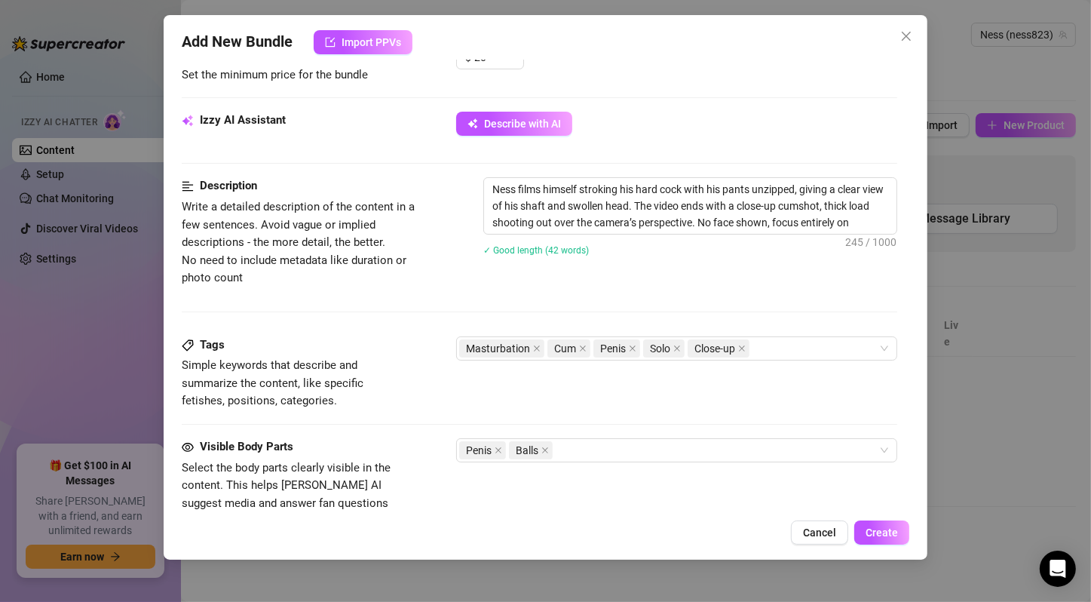
type textarea "Ness films himself stroking his hard cock with his pants unzipped, giving a cle…"
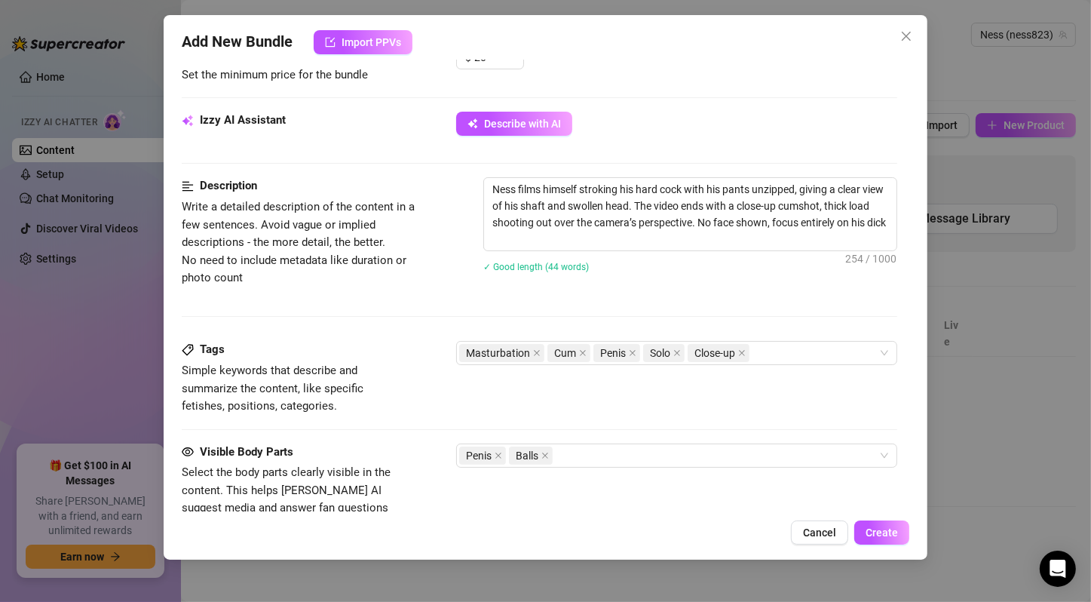
type textarea "Ness films himself stroking his hard cock with his pants unzipped, giving a cle…"
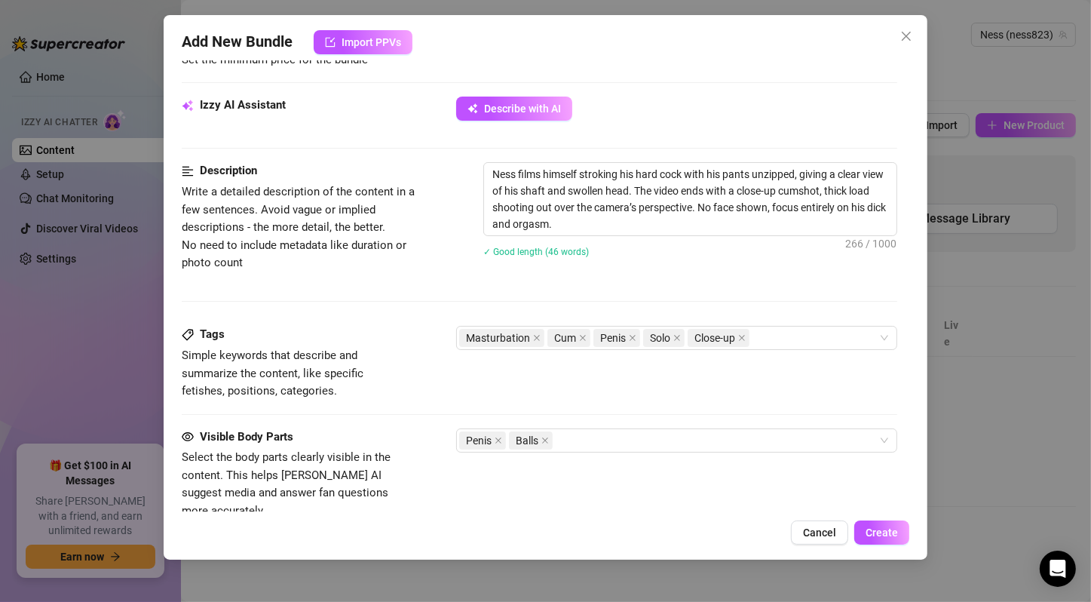
scroll to position [0, 0]
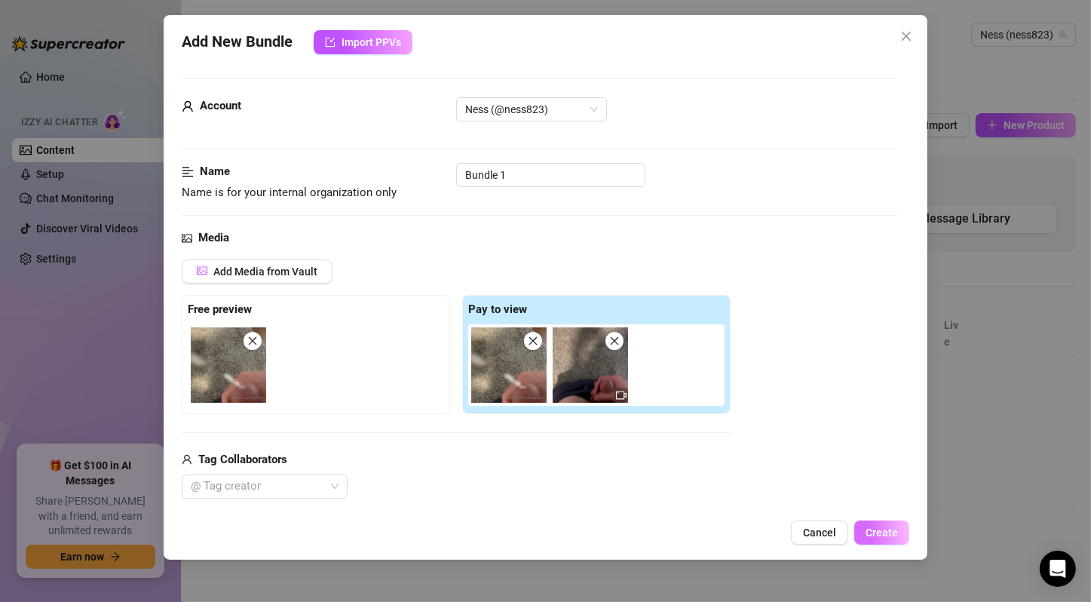
click at [880, 526] on span "Create" at bounding box center [882, 532] width 32 height 12
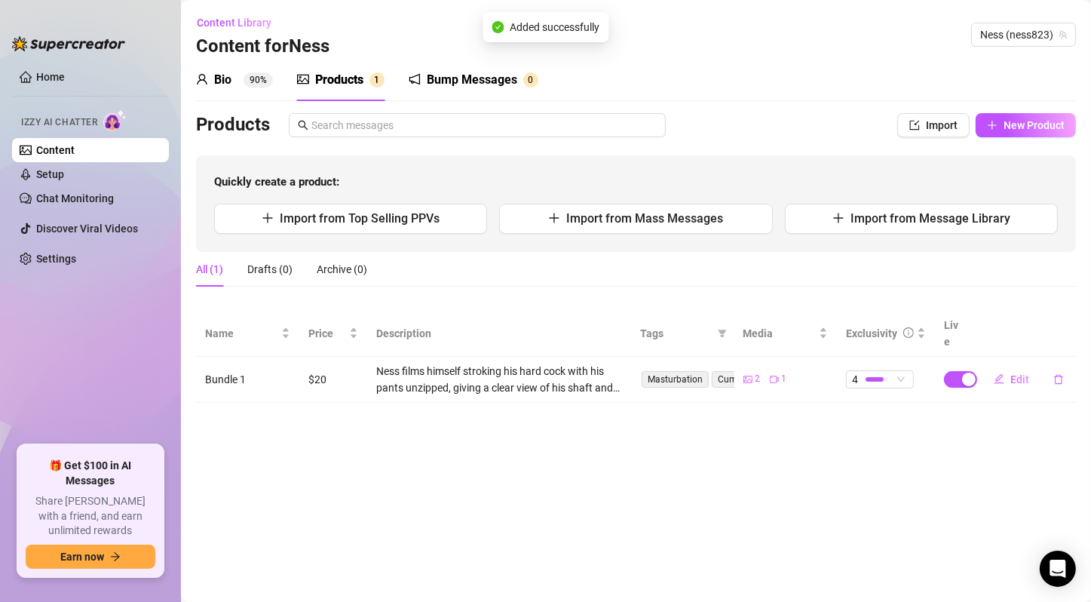
click at [846, 479] on main "Content Library Content for [PERSON_NAME] [PERSON_NAME] (ness823) Bio 90% Produ…" at bounding box center [636, 301] width 910 height 602
click at [1001, 115] on button "New Product" at bounding box center [1026, 125] width 100 height 24
type textarea "Type your message here..."
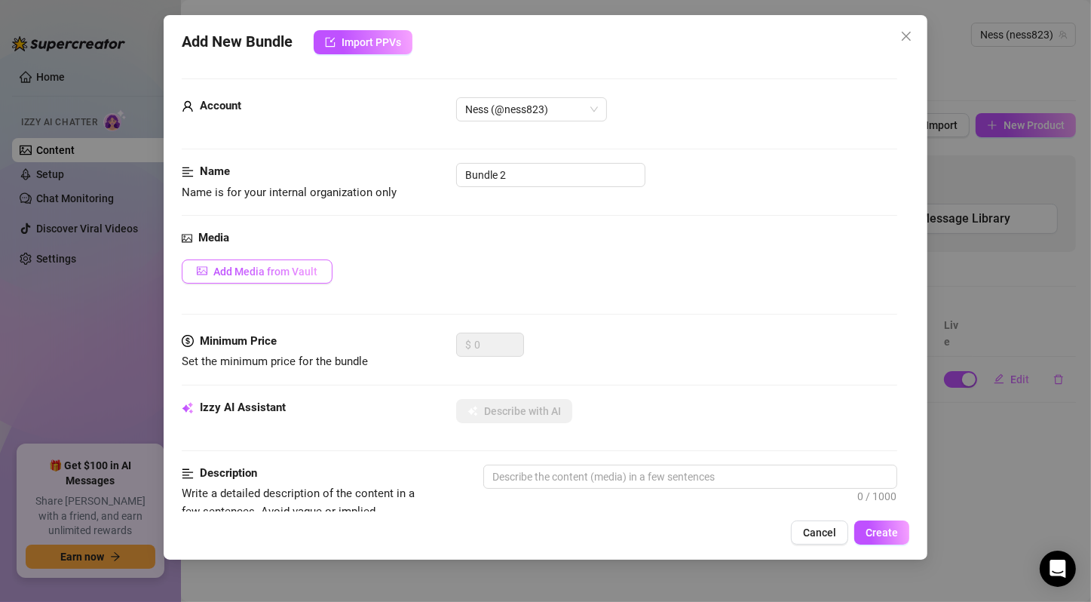
click at [281, 265] on span "Add Media from Vault" at bounding box center [265, 271] width 104 height 12
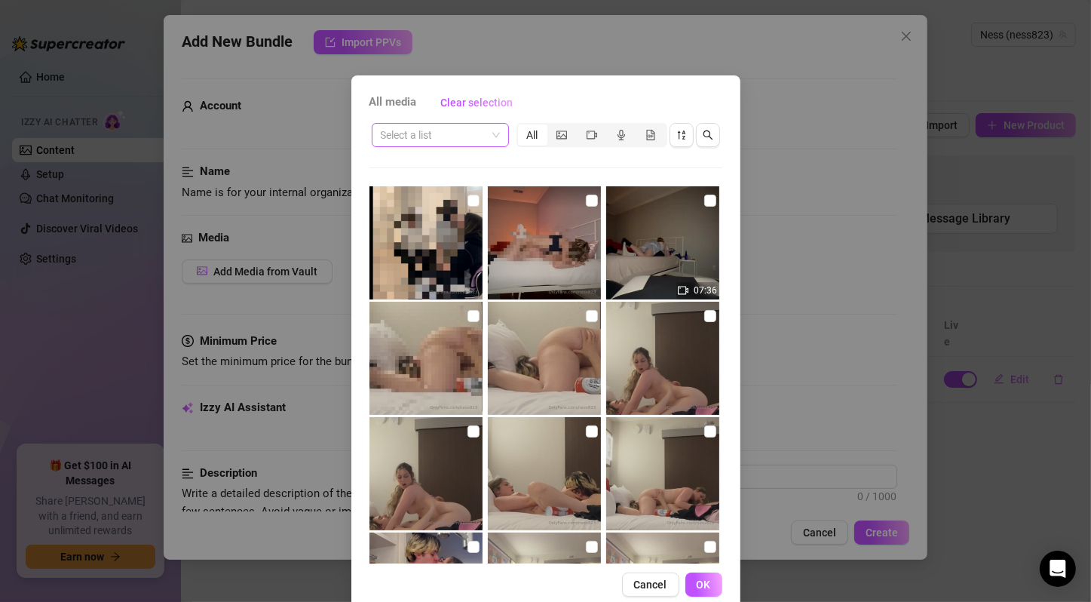
click at [489, 128] on span at bounding box center [440, 135] width 119 height 23
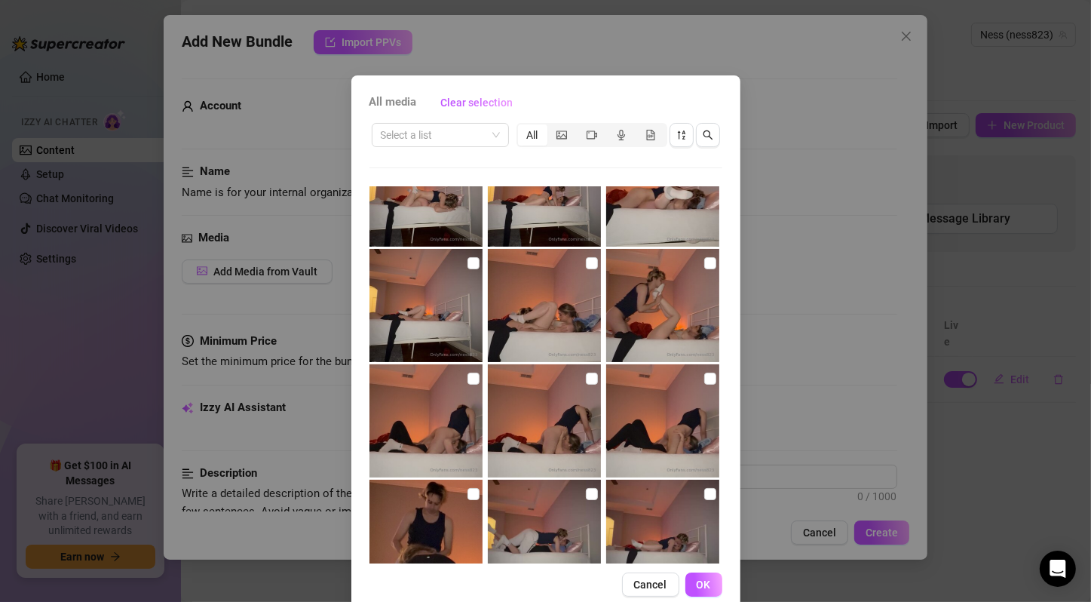
scroll to position [1071, 0]
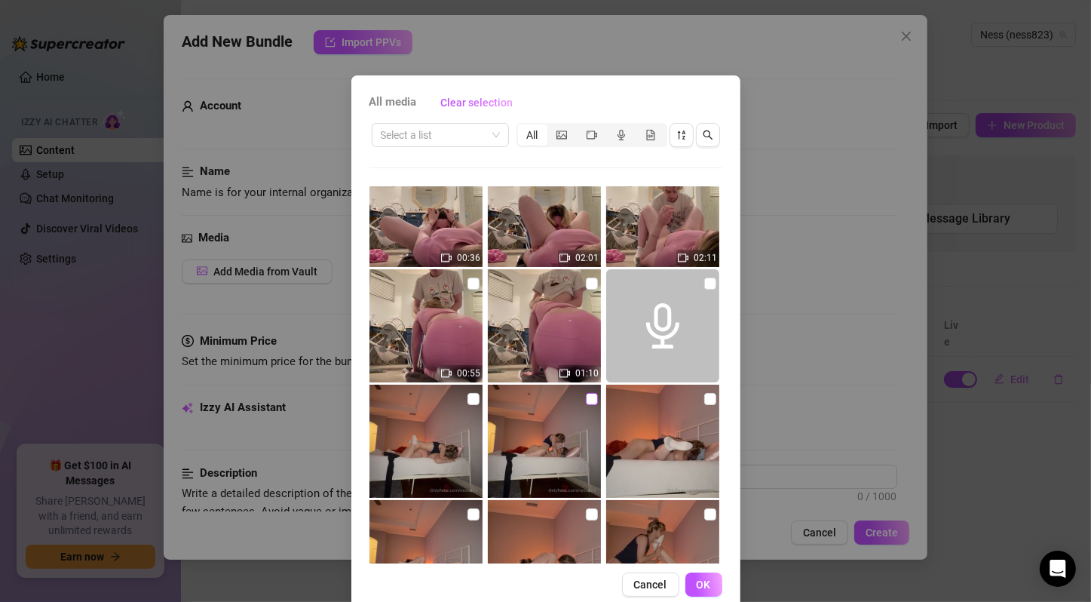
click at [457, 401] on img at bounding box center [425, 441] width 113 height 113
click at [586, 397] on input "checkbox" at bounding box center [592, 399] width 12 height 12
checkbox input "true"
drag, startPoint x: 691, startPoint y: 400, endPoint x: 537, endPoint y: 492, distance: 179.9
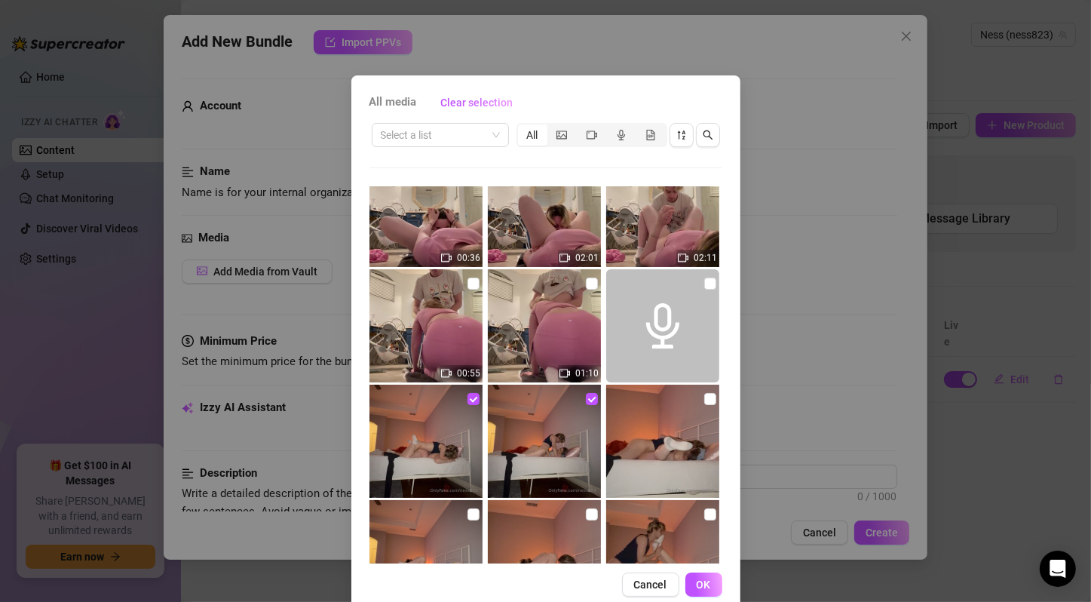
click at [704, 400] on input "checkbox" at bounding box center [710, 399] width 12 height 12
checkbox input "true"
drag, startPoint x: 461, startPoint y: 520, endPoint x: 590, endPoint y: 510, distance: 128.5
click at [467, 519] on input "checkbox" at bounding box center [473, 514] width 12 height 12
checkbox input "true"
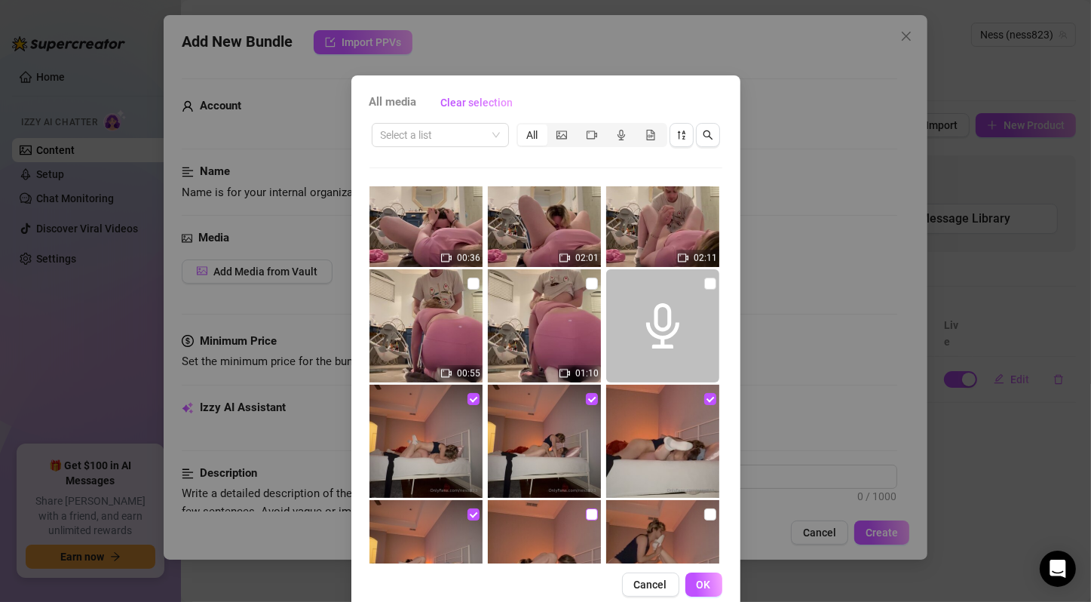
click at [586, 513] on input "checkbox" at bounding box center [592, 514] width 12 height 12
checkbox input "true"
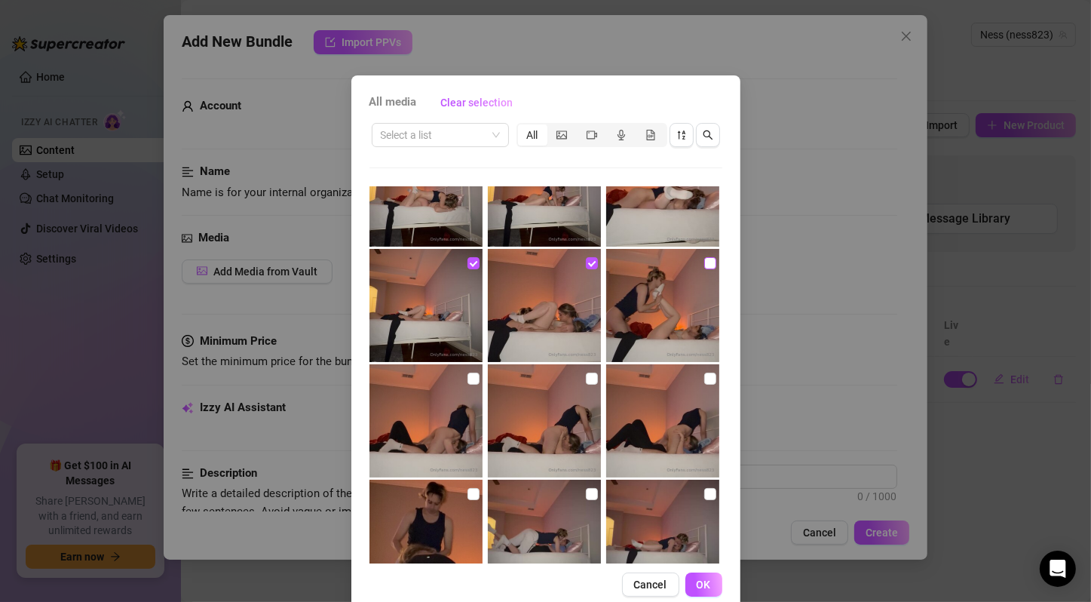
click at [704, 268] on input "checkbox" at bounding box center [710, 263] width 12 height 12
checkbox input "true"
click at [469, 376] on input "checkbox" at bounding box center [473, 378] width 12 height 12
checkbox input "true"
click at [586, 377] on input "checkbox" at bounding box center [592, 378] width 12 height 12
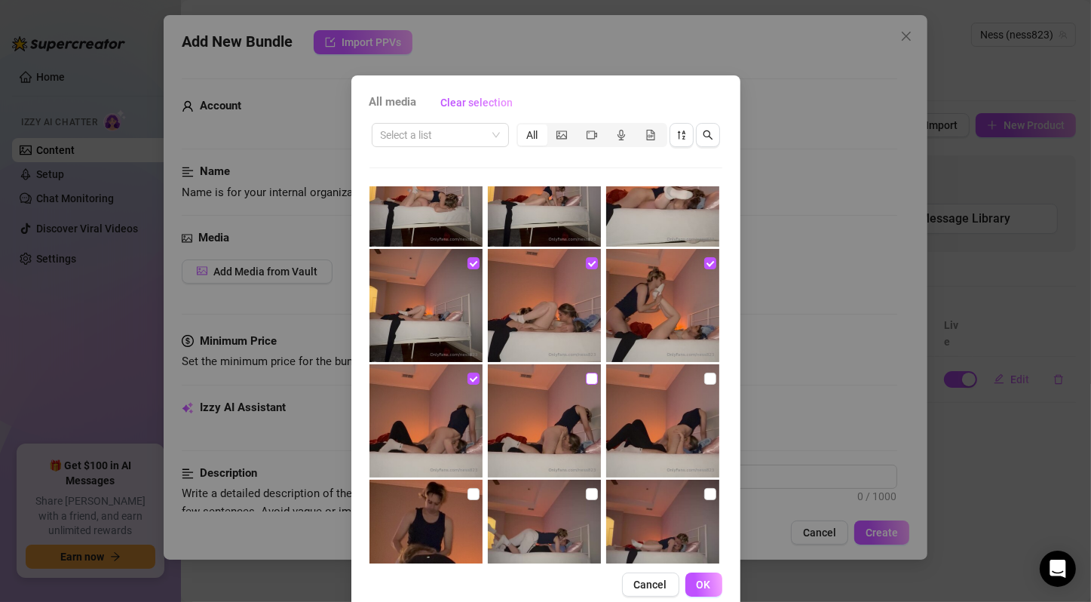
checkbox input "true"
click at [704, 383] on input "checkbox" at bounding box center [710, 378] width 12 height 12
checkbox input "true"
click at [467, 489] on input "checkbox" at bounding box center [473, 494] width 12 height 12
checkbox input "true"
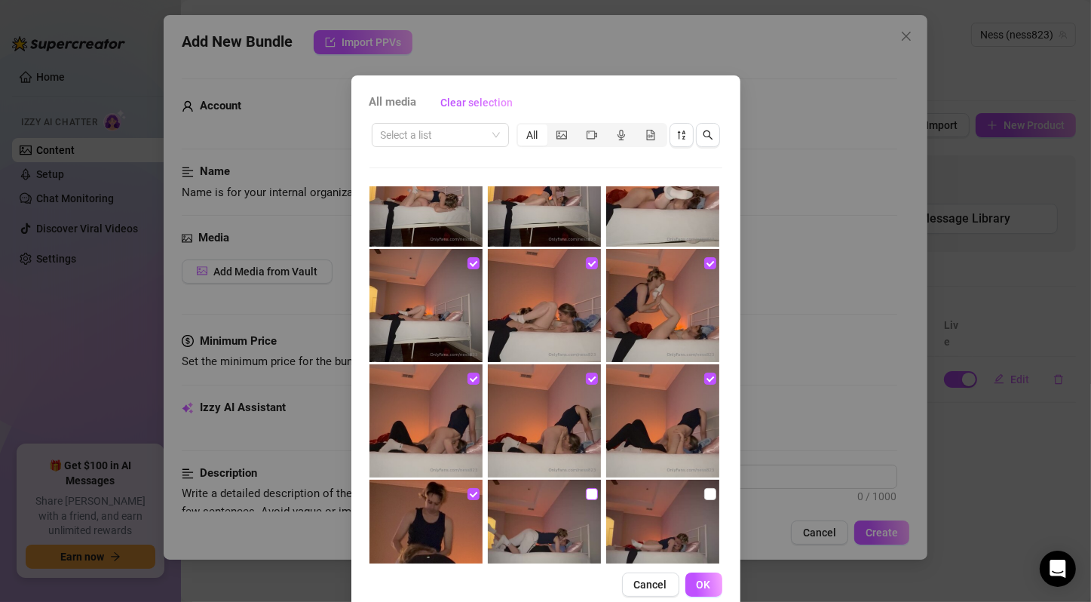
click at [586, 494] on input "checkbox" at bounding box center [592, 494] width 12 height 12
checkbox input "true"
click at [704, 493] on input "checkbox" at bounding box center [710, 494] width 12 height 12
checkbox input "true"
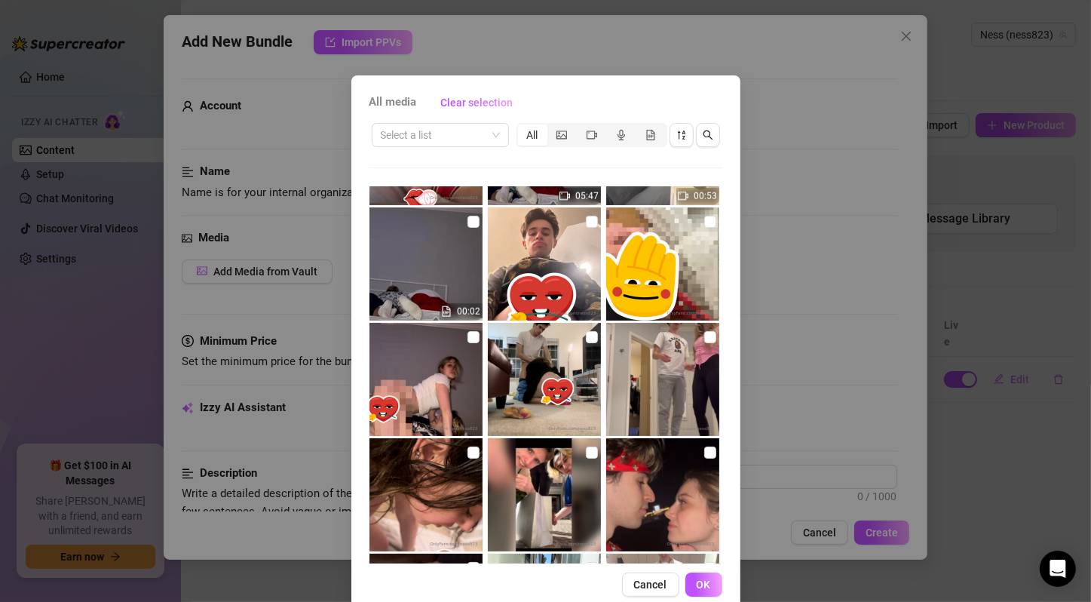
scroll to position [1574, 0]
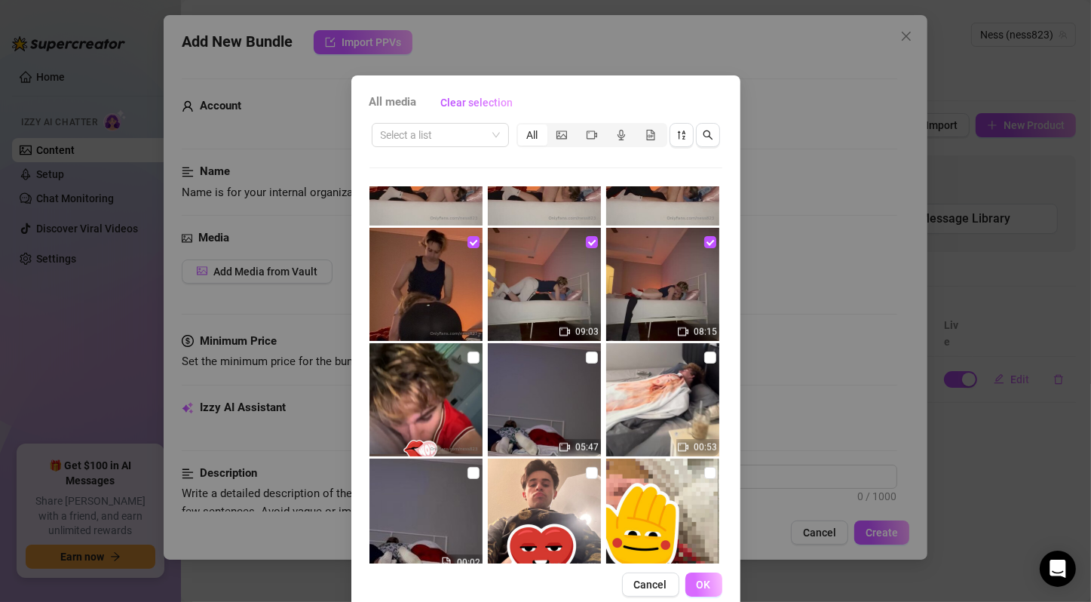
click at [689, 581] on button "OK" at bounding box center [703, 584] width 37 height 24
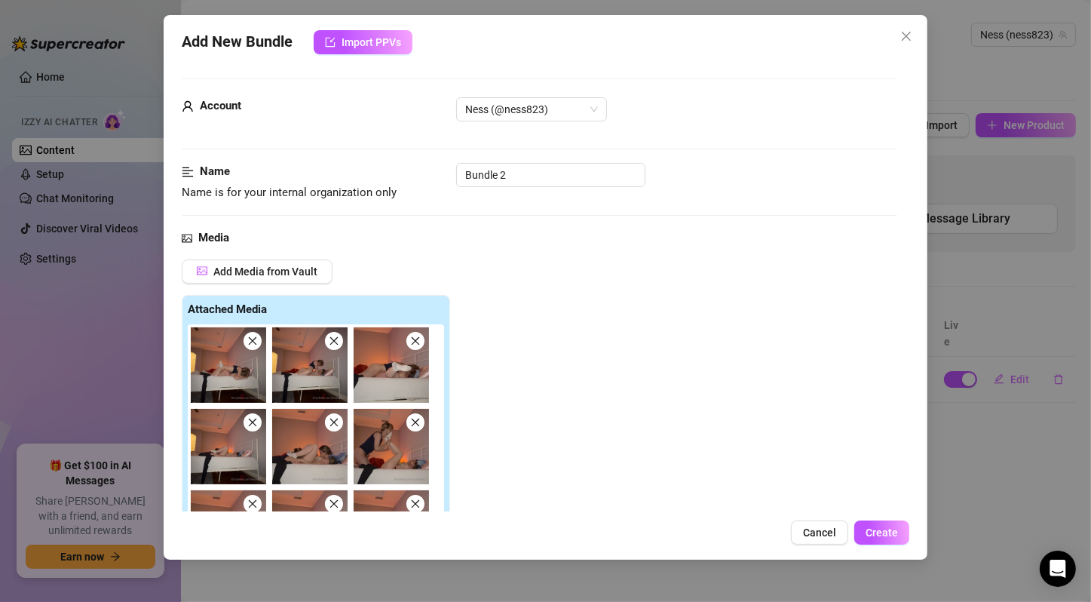
scroll to position [251, 0]
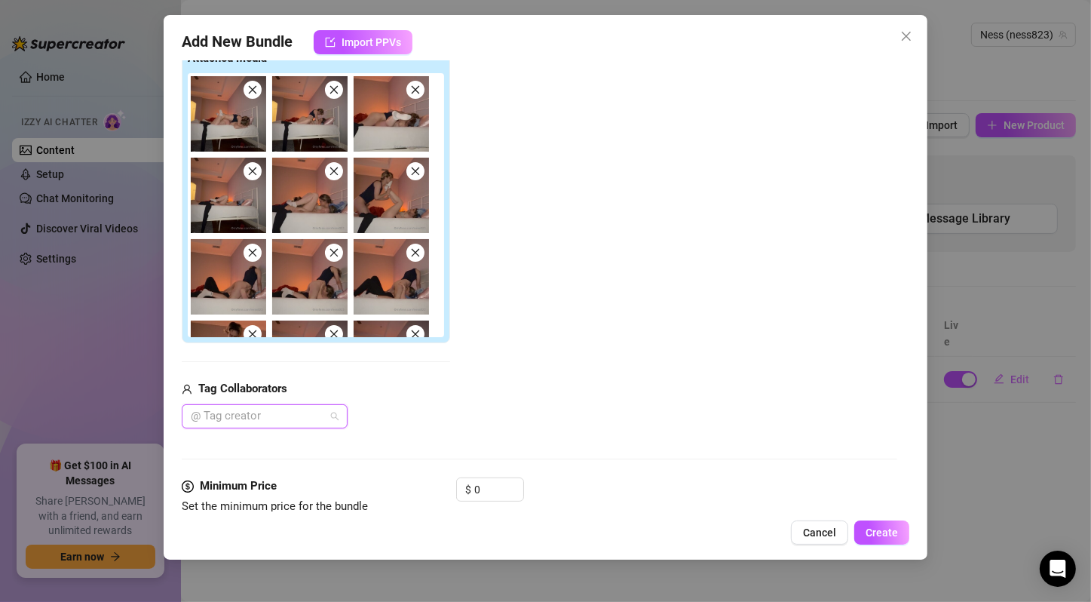
click at [329, 418] on div "@ Tag creator" at bounding box center [265, 416] width 166 height 24
click at [260, 470] on div "[PERSON_NAME]" at bounding box center [265, 469] width 142 height 17
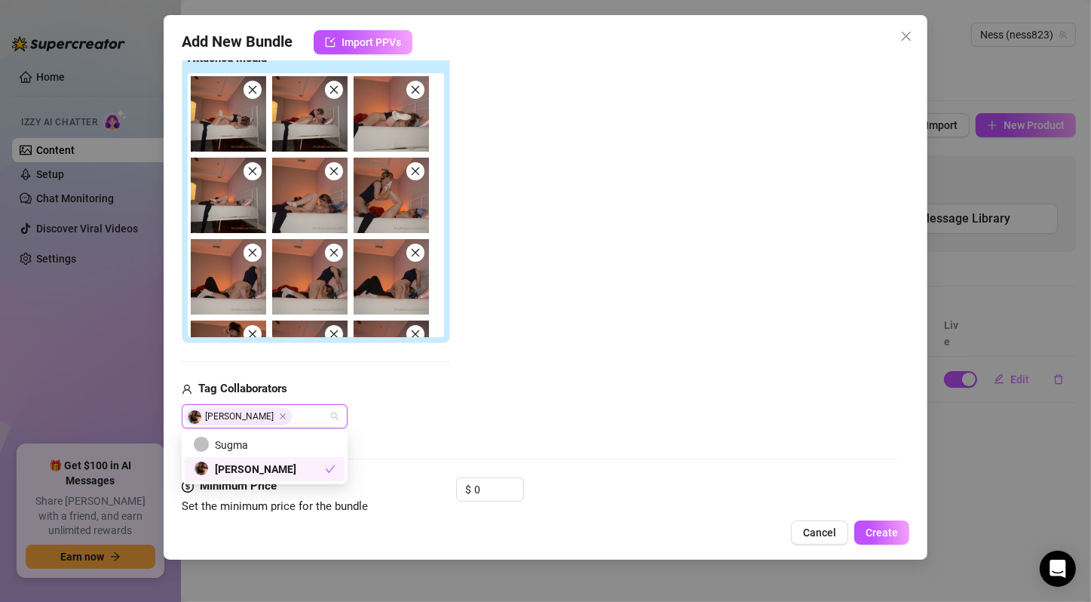
click at [440, 359] on div "Add Media from Vault Attached Media Tag Collaborators [PERSON_NAME]" at bounding box center [316, 218] width 268 height 420
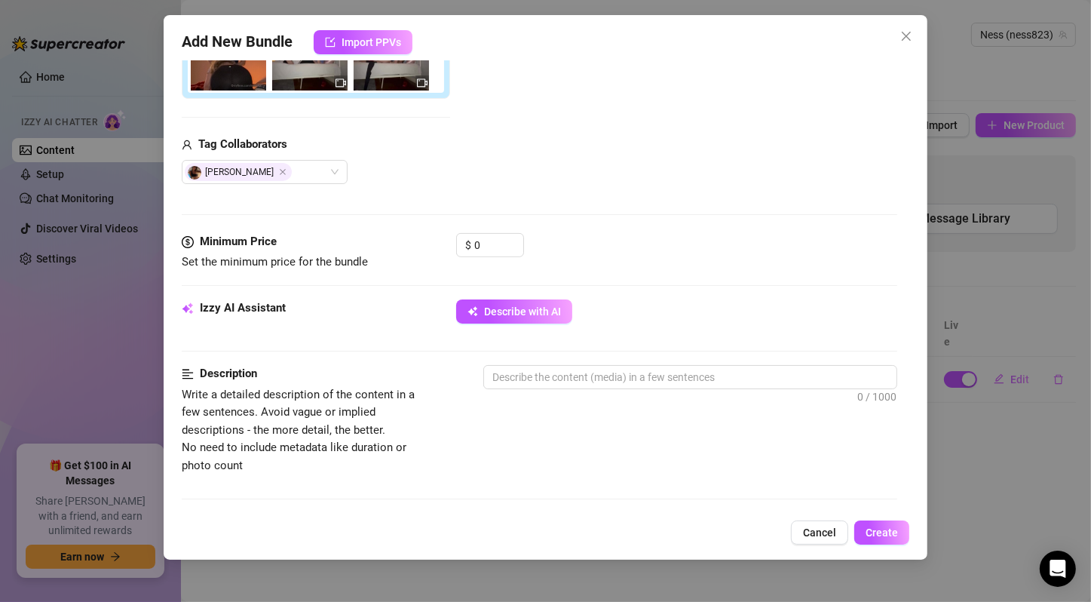
scroll to position [502, 0]
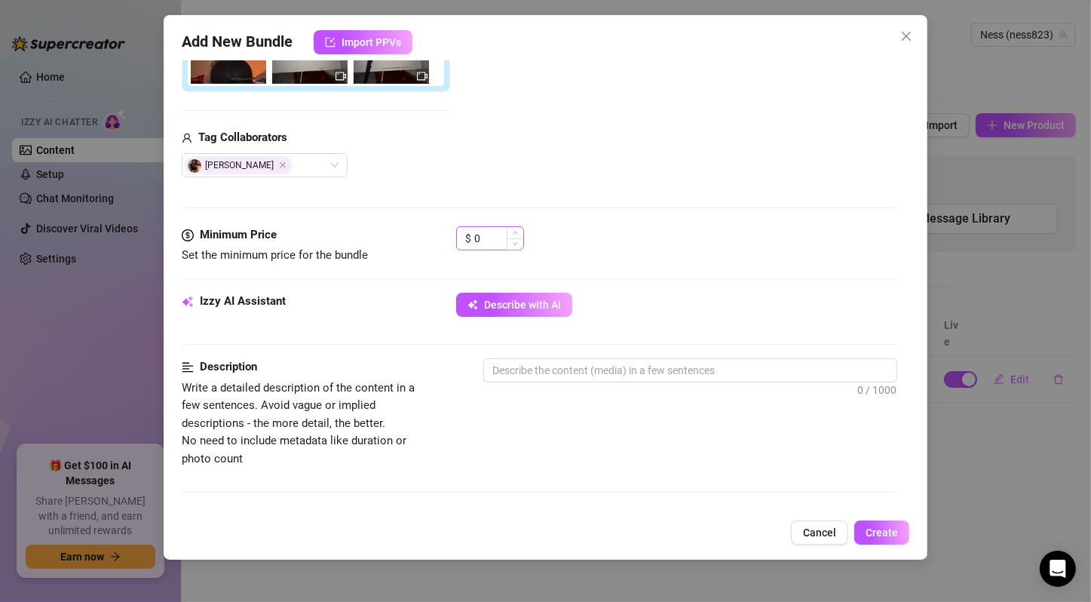
click at [473, 232] on div "$ 0" at bounding box center [490, 238] width 68 height 24
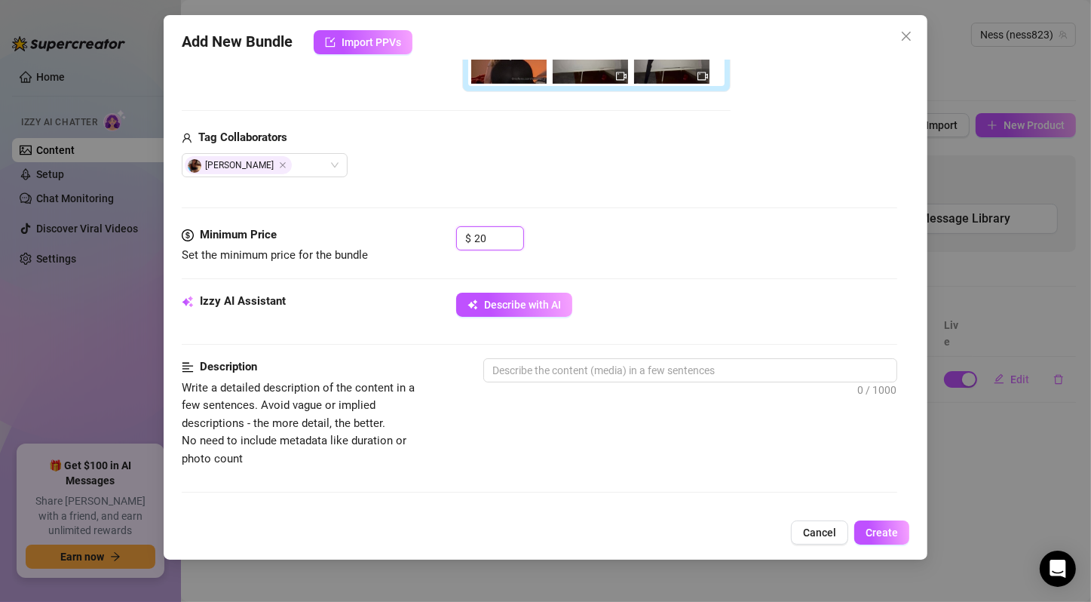
type input "20"
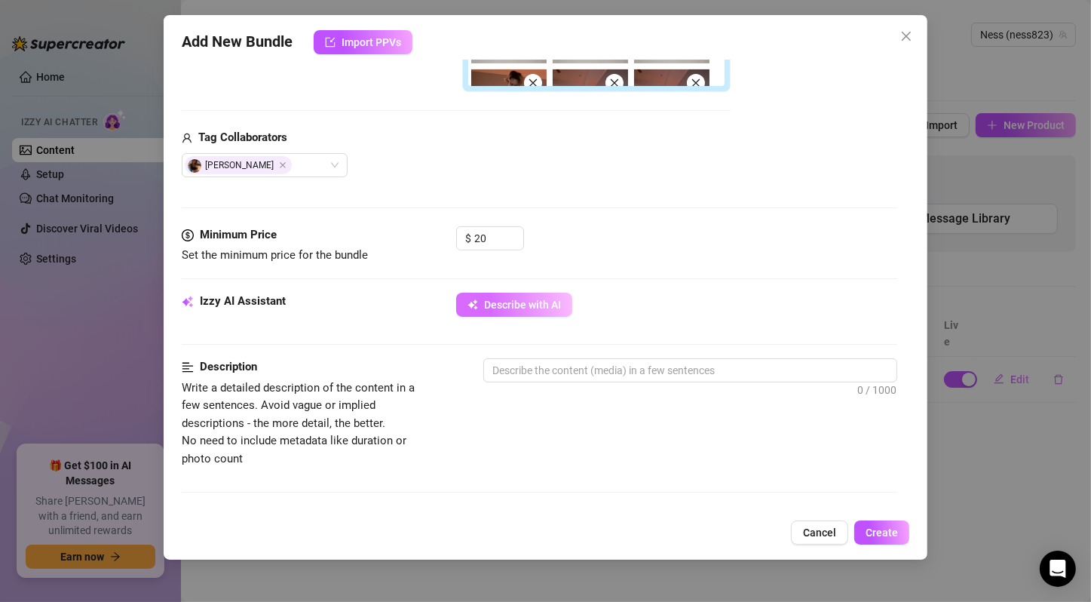
click at [513, 299] on span "Describe with AI" at bounding box center [522, 305] width 77 height 12
type textarea "Ness"
type textarea "Ness is"
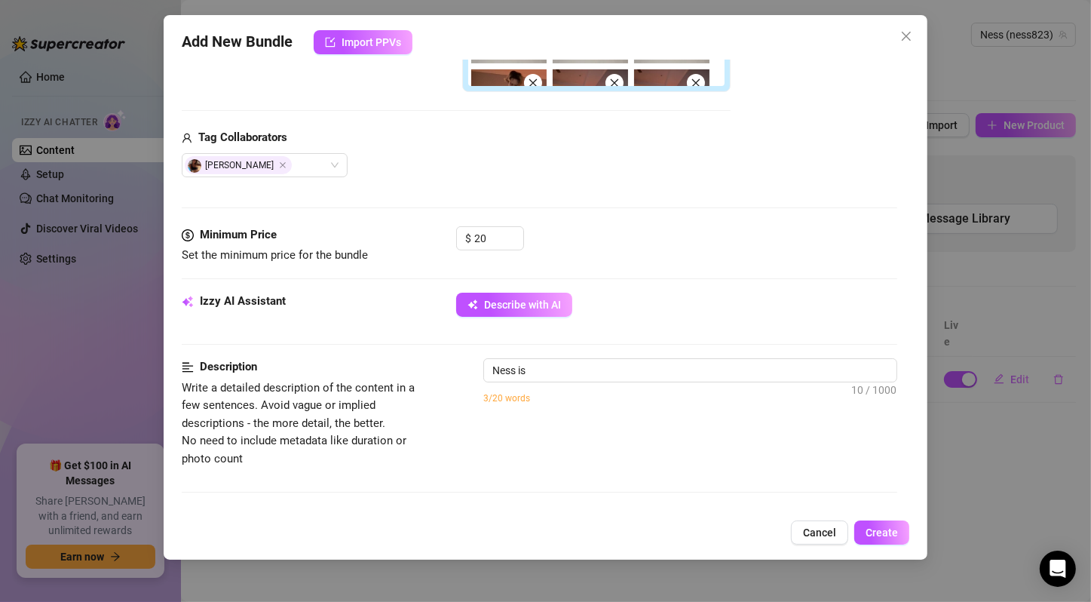
type textarea "Ness is in"
type textarea "Ness is in a"
type textarea "Ness is in a dark"
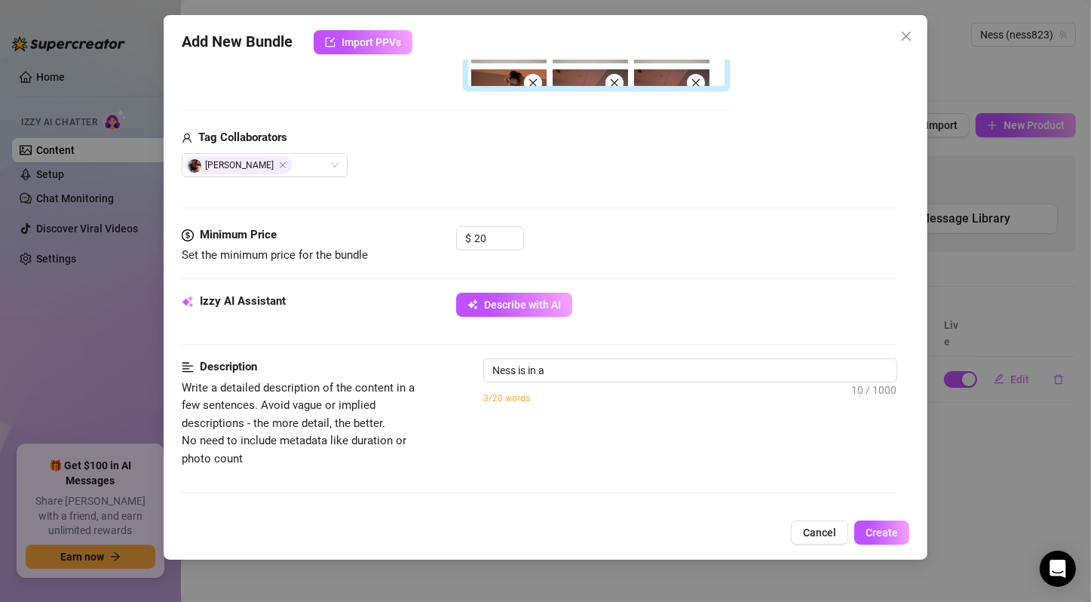
type textarea "Ness is in a dark"
type textarea "Ness is in a dark tank"
type textarea "Ness is in a dark tank top"
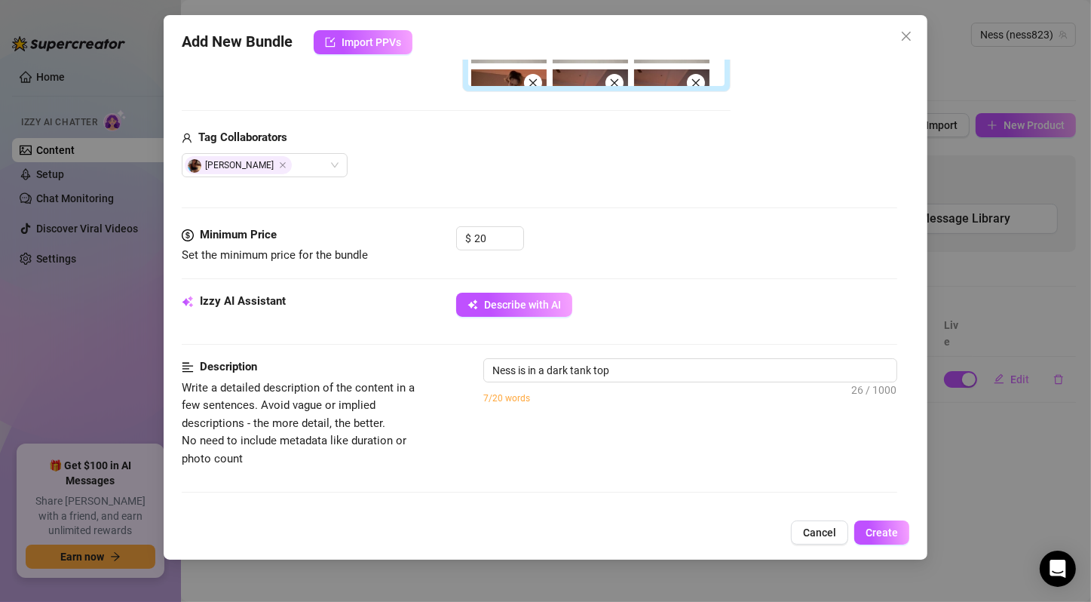
type textarea "Ness is in a dark tank top and"
type textarea "Ness is in a dark tank top and underwear,"
type textarea "Ness is in a dark tank top and underwear, dominating"
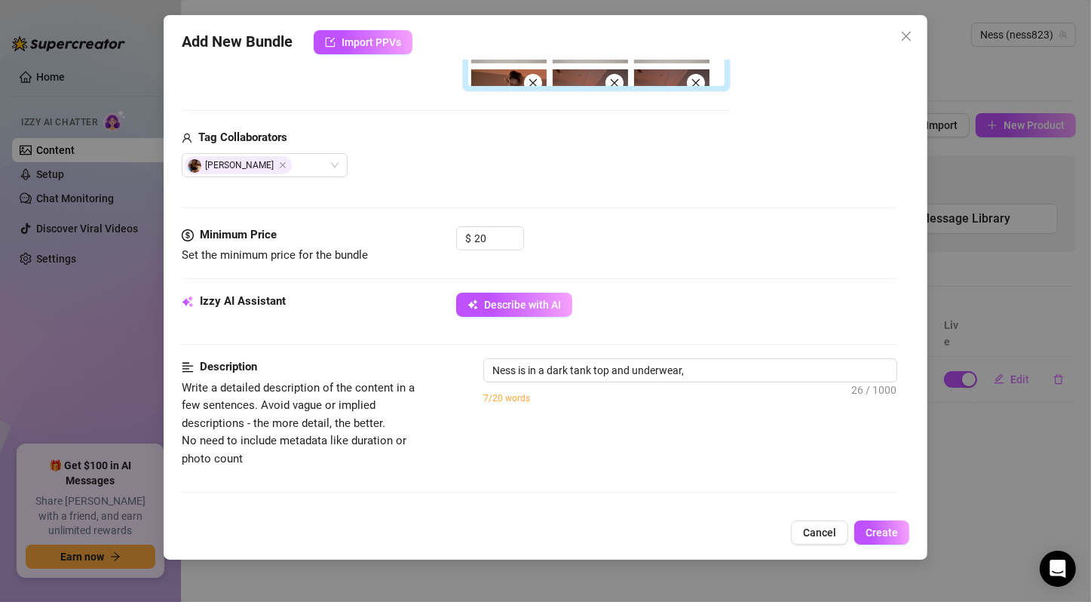
type textarea "Ness is in a dark tank top and underwear, dominating"
type textarea "Ness is in a dark tank top and underwear, dominating a"
type textarea "Ness is in a dark tank top and underwear, dominating a naked"
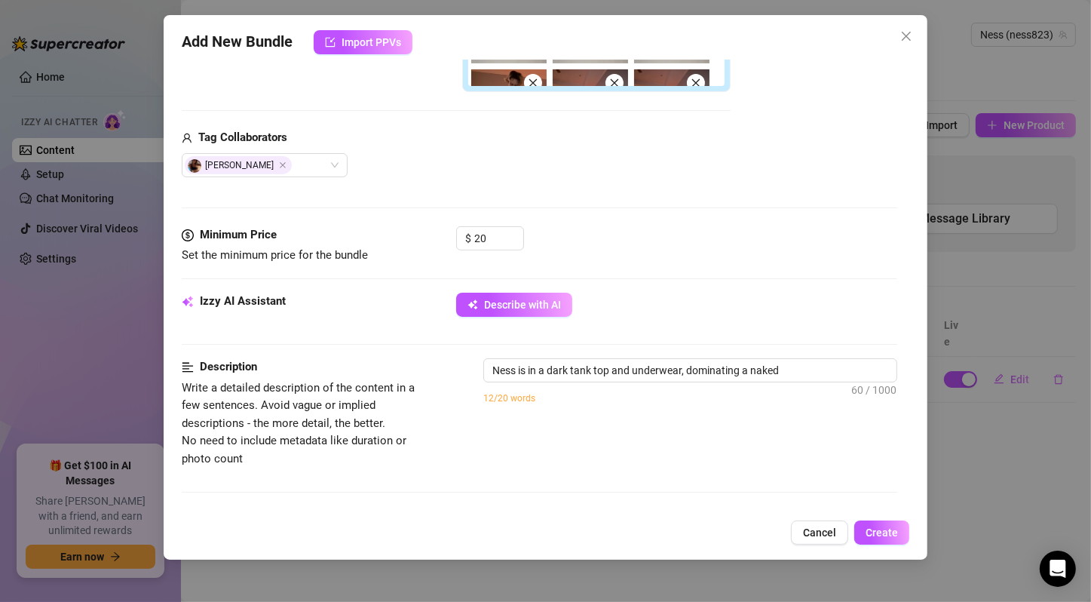
type textarea "Ness is in a dark tank top and underwear, dominating a naked [DEMOGRAPHIC_DATA]"
type textarea "Ness is in a dark tank top and underwear, dominating a naked [DEMOGRAPHIC_DATA]…"
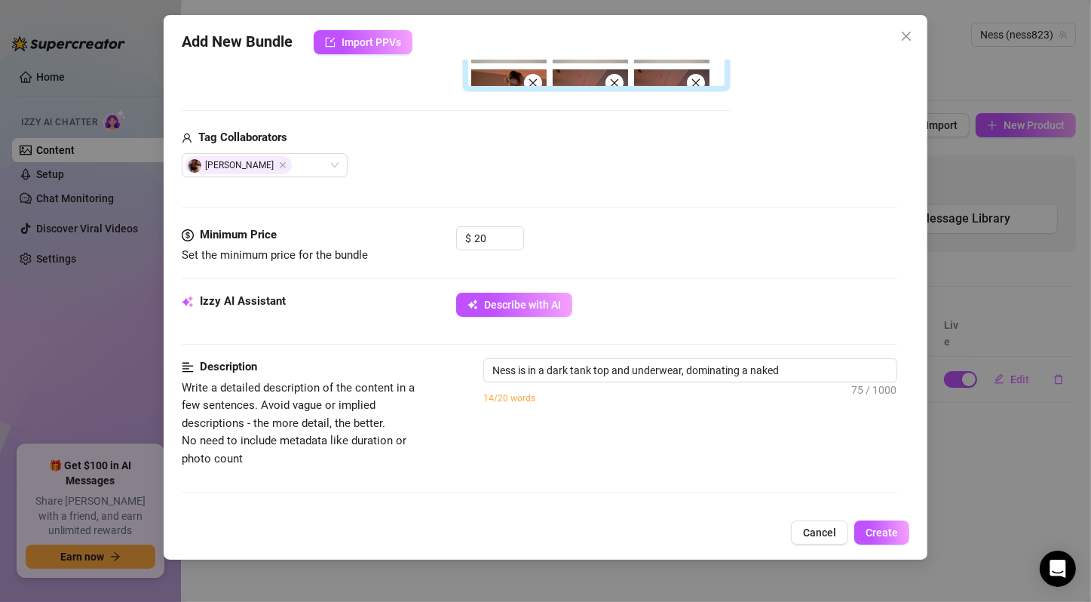
type textarea "Ness is in a dark tank top and underwear, dominating a naked [DEMOGRAPHIC_DATA]…"
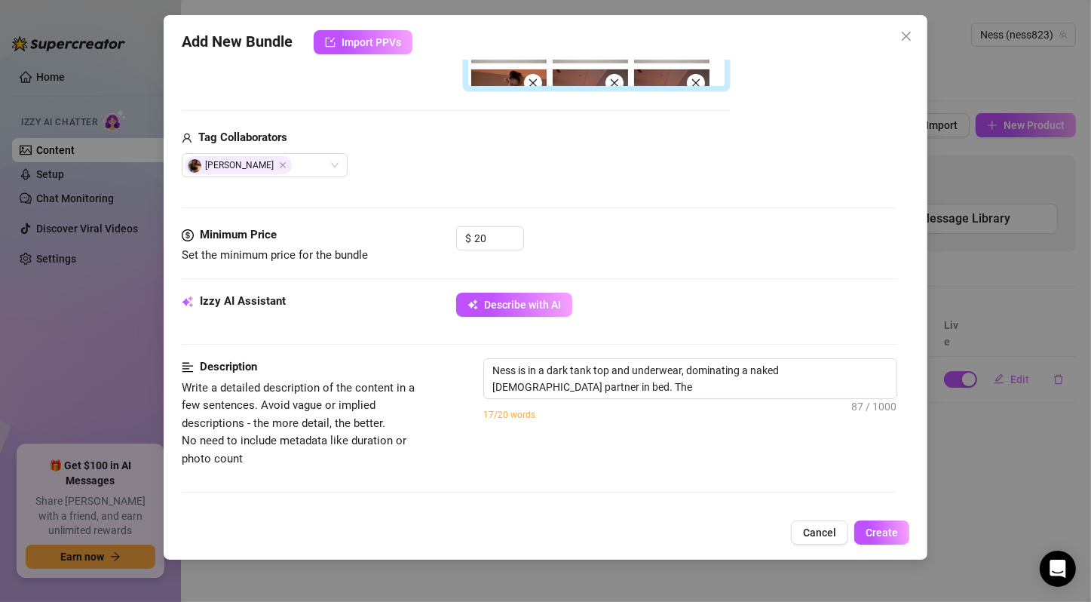
type textarea "Ness is in a dark tank top and underwear, dominating a naked [DEMOGRAPHIC_DATA]…"
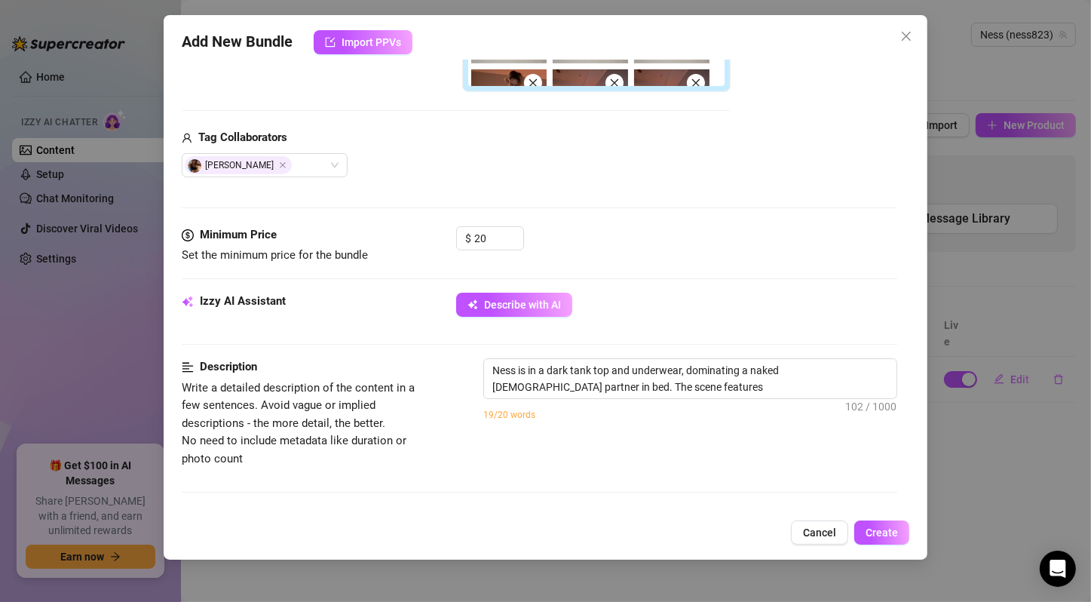
type textarea "Ness is in a dark tank top and underwear, dominating a naked [DEMOGRAPHIC_DATA]…"
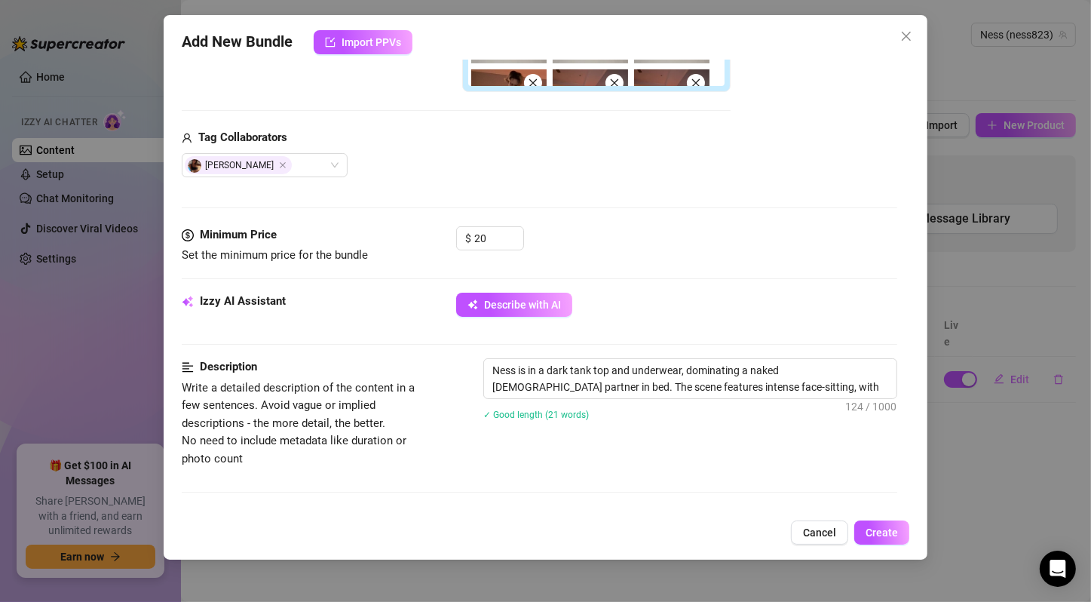
type textarea "Ness is in a dark tank top and underwear, dominating a naked [DEMOGRAPHIC_DATA]…"
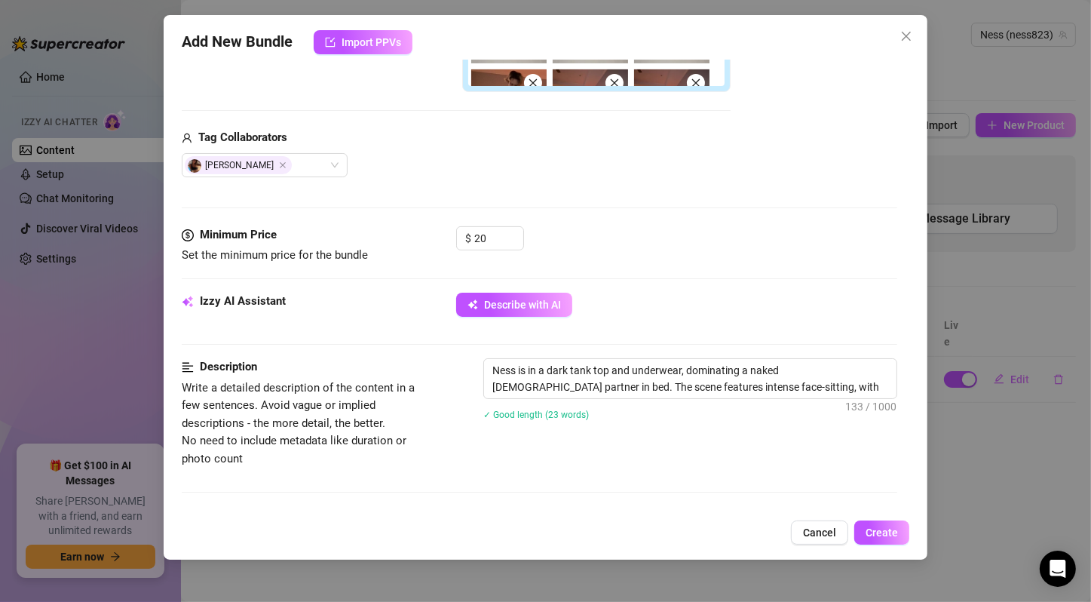
type textarea "Ness is in a dark tank top and underwear, dominating a naked [DEMOGRAPHIC_DATA]…"
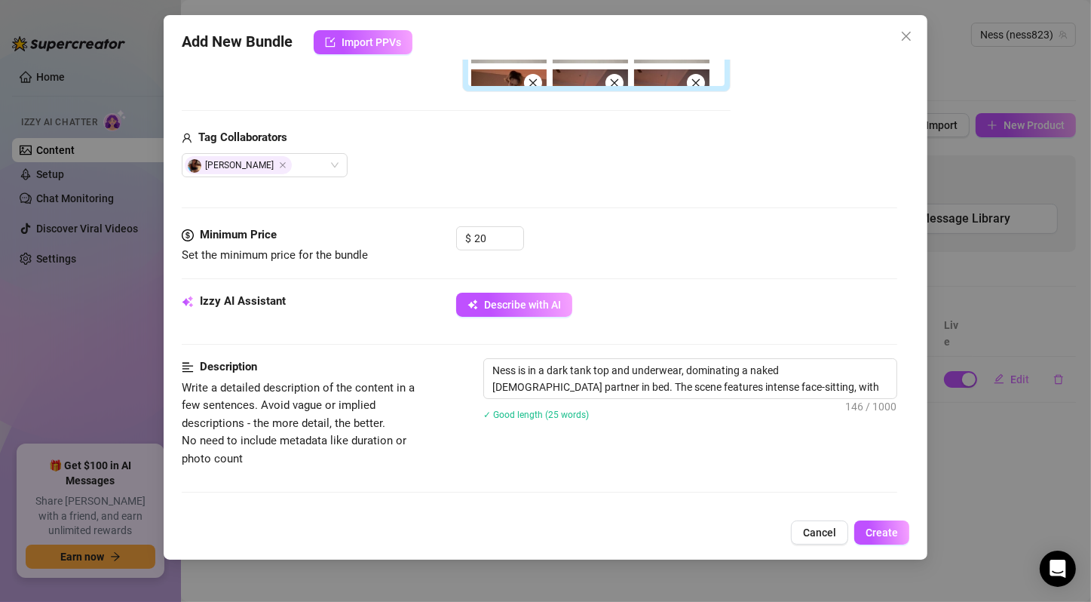
type textarea "Ness is in a dark tank top and underwear, dominating a naked [DEMOGRAPHIC_DATA]…"
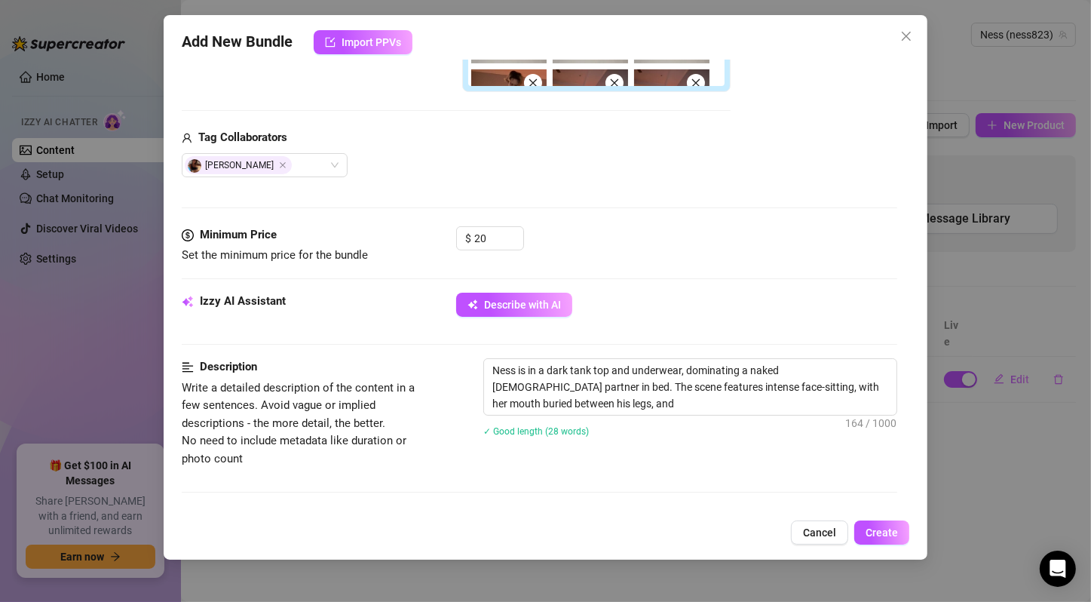
type textarea "Ness is in a dark tank top and underwear, dominating a naked [DEMOGRAPHIC_DATA]…"
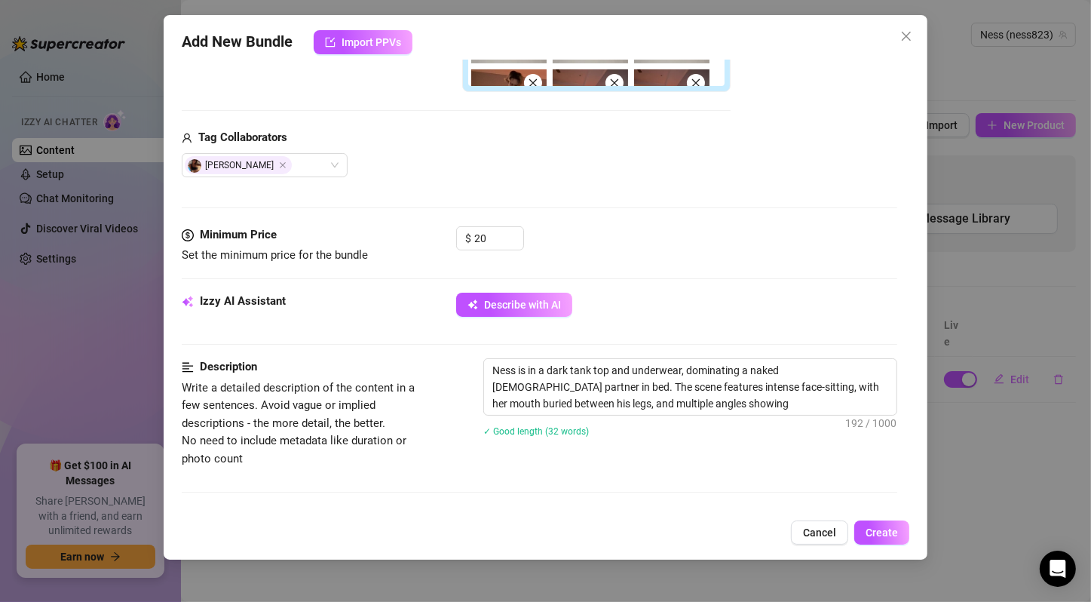
type textarea "Ness is in a dark tank top and underwear, dominating a naked [DEMOGRAPHIC_DATA]…"
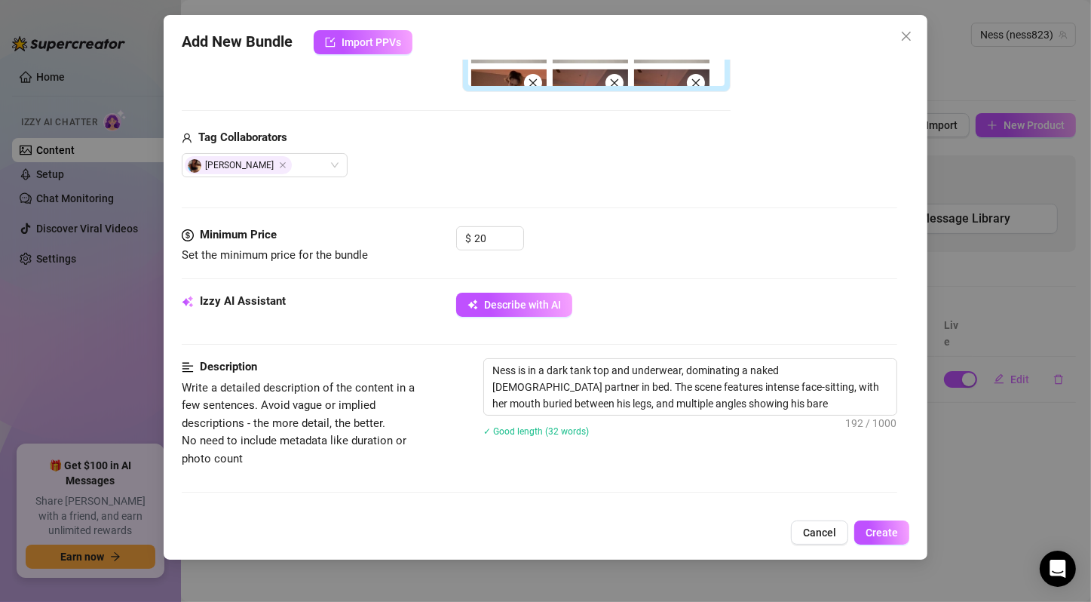
type textarea "Ness is in a dark tank top and underwear, dominating a naked [DEMOGRAPHIC_DATA]…"
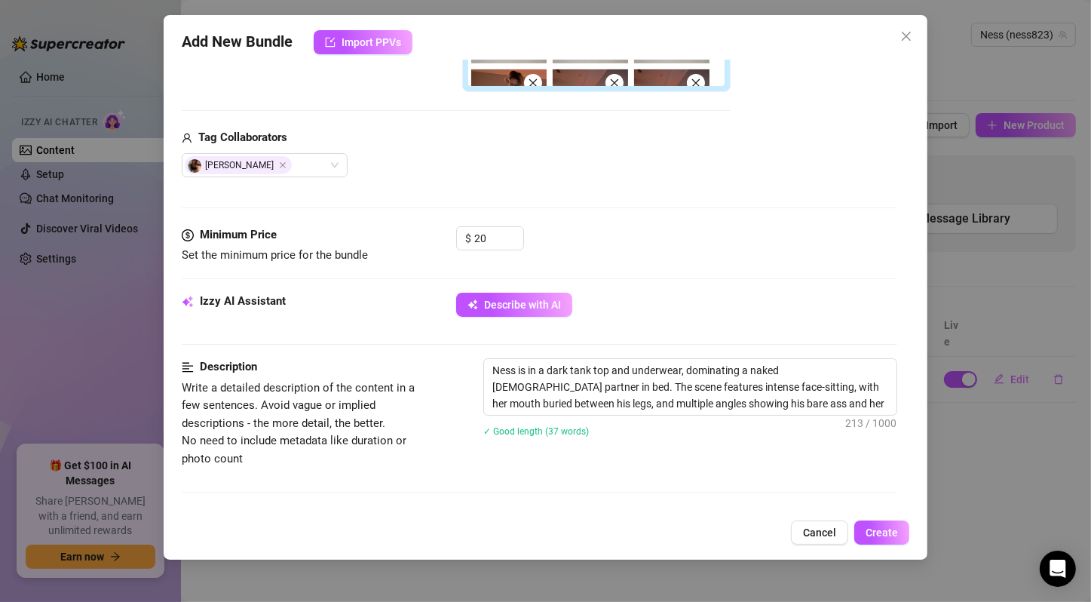
type textarea "Ness is in a dark tank top and underwear, dominating a naked [DEMOGRAPHIC_DATA]…"
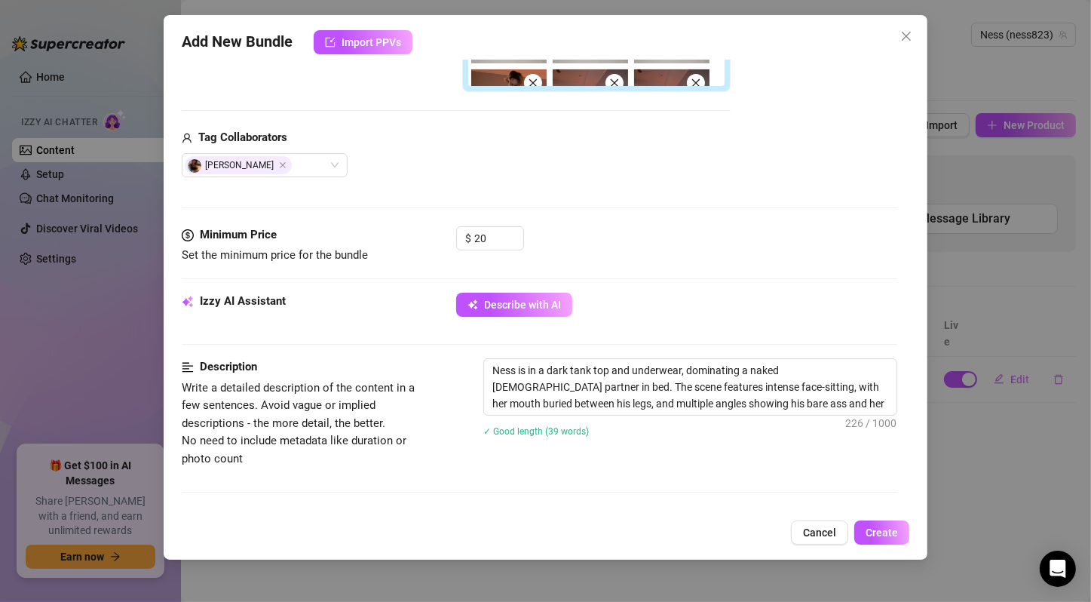
type textarea "Ness is in a dark tank top and underwear, dominating a naked [DEMOGRAPHIC_DATA]…"
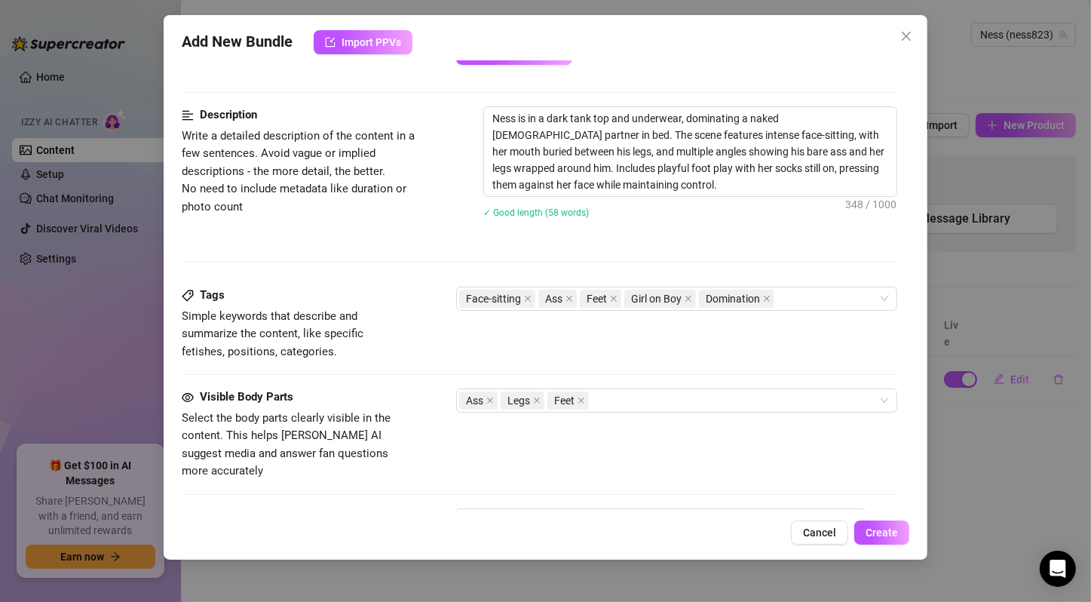
scroll to position [1005, 0]
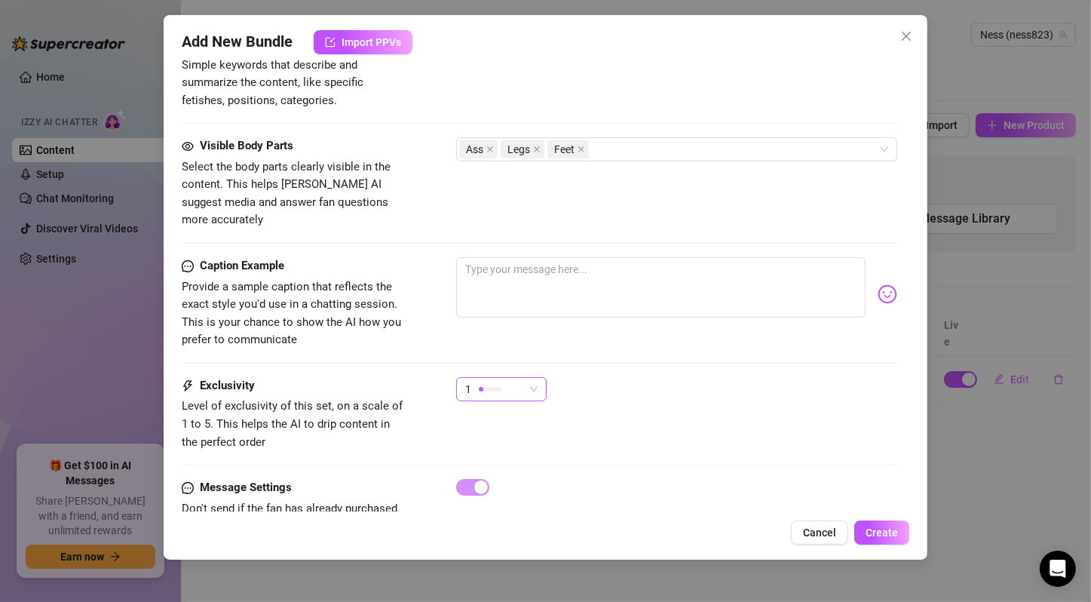
click at [508, 378] on div "1" at bounding box center [494, 389] width 59 height 23
click at [486, 387] on div at bounding box center [490, 389] width 23 height 5
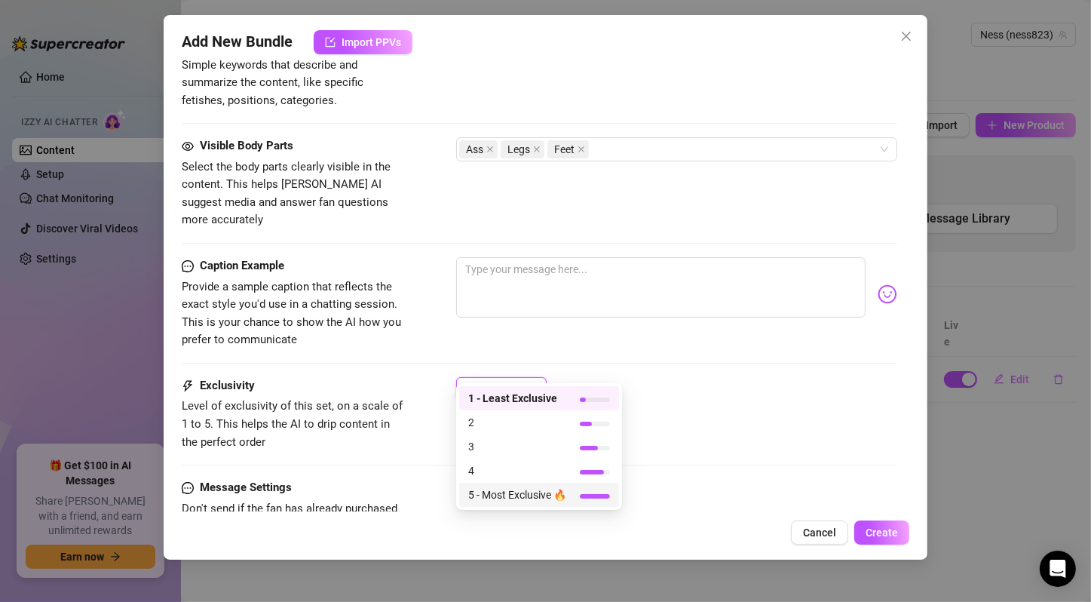
click at [533, 496] on span "5 - Most Exclusive 🔥" at bounding box center [517, 494] width 98 height 17
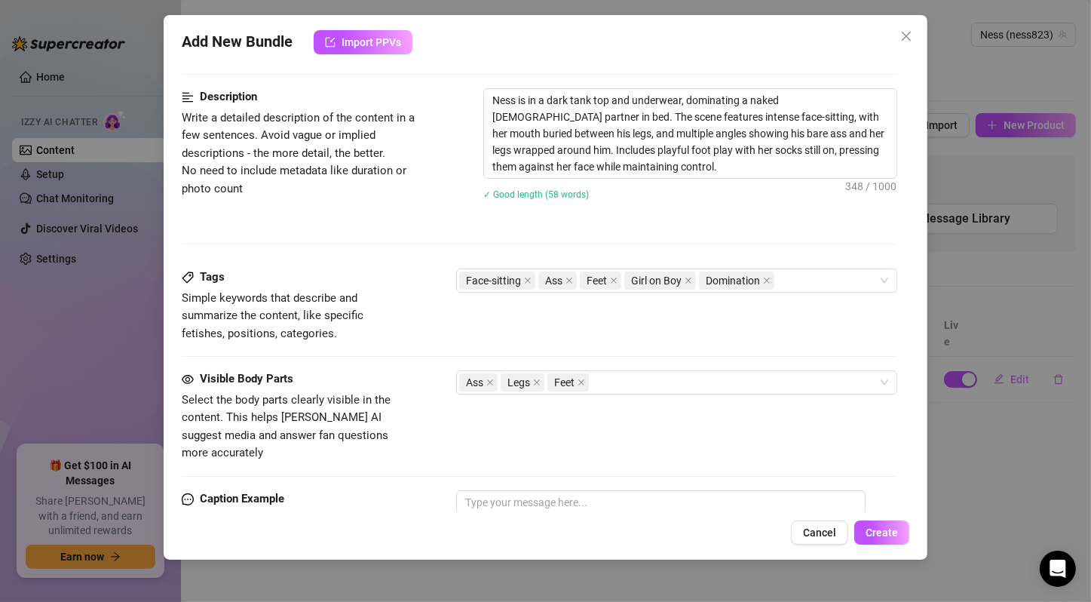
scroll to position [777, 0]
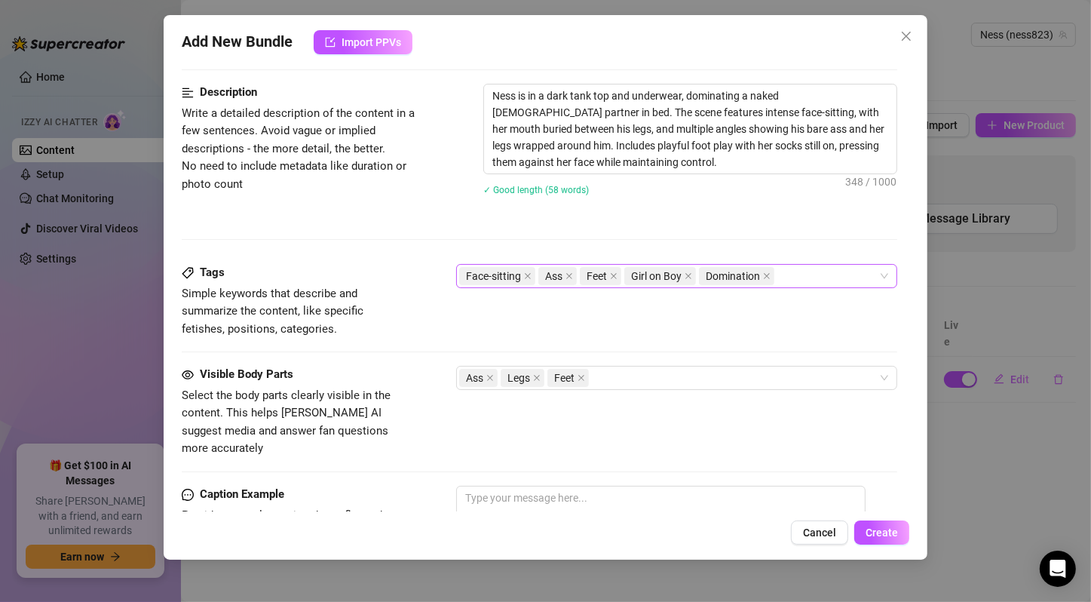
click at [862, 277] on div "Face-sitting Ass Feet Girl on Boy Domination" at bounding box center [668, 275] width 419 height 21
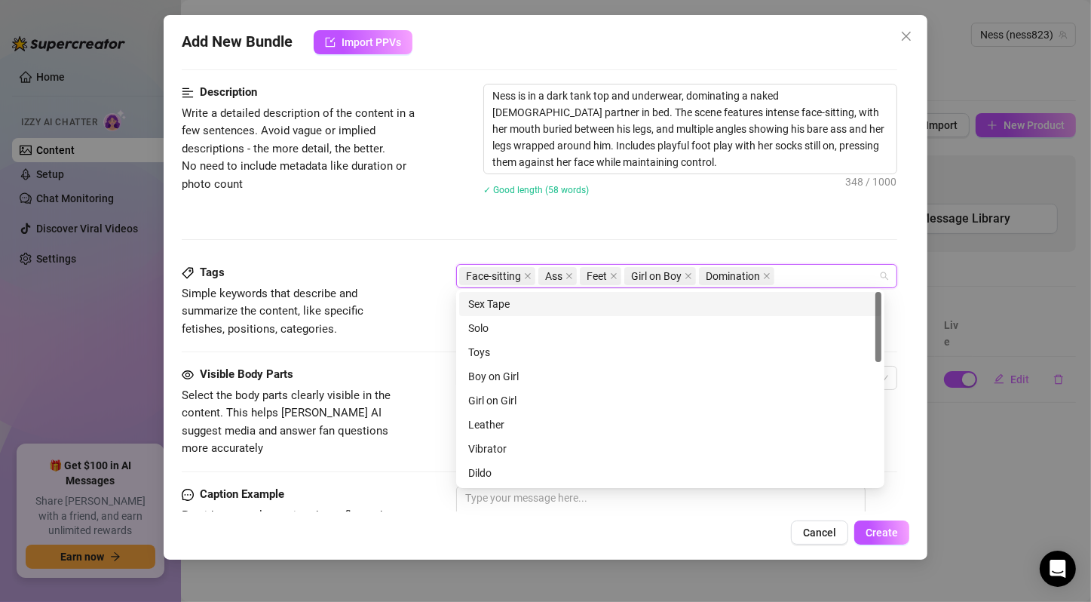
click at [652, 302] on div "Sex Tape" at bounding box center [670, 304] width 404 height 17
click at [354, 244] on div "Description Write a detailed description of the content in a few sentences. Avo…" at bounding box center [540, 174] width 716 height 180
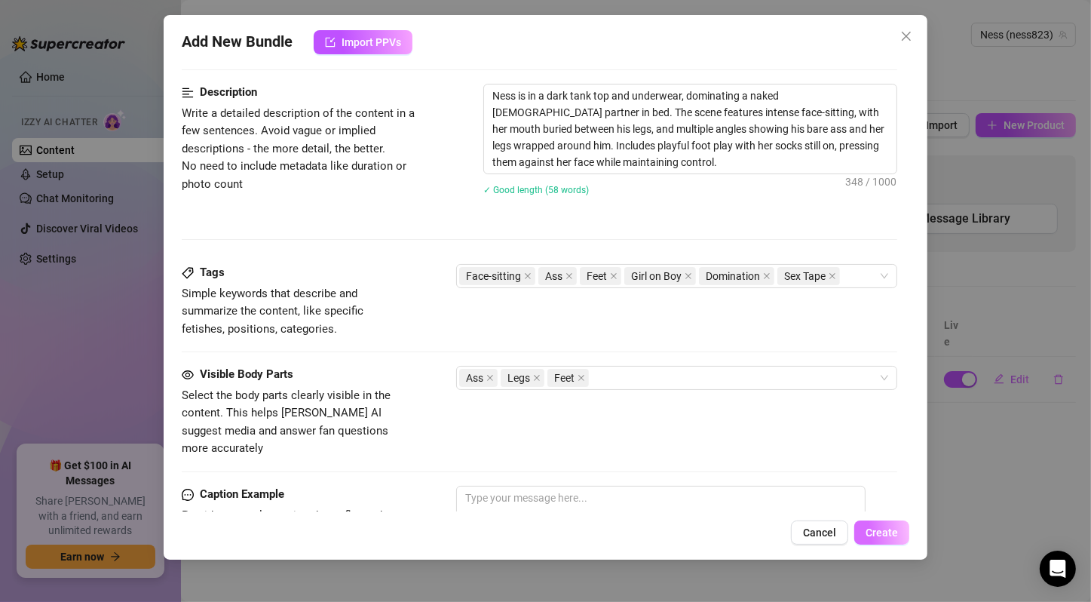
click at [881, 526] on span "Create" at bounding box center [882, 532] width 32 height 12
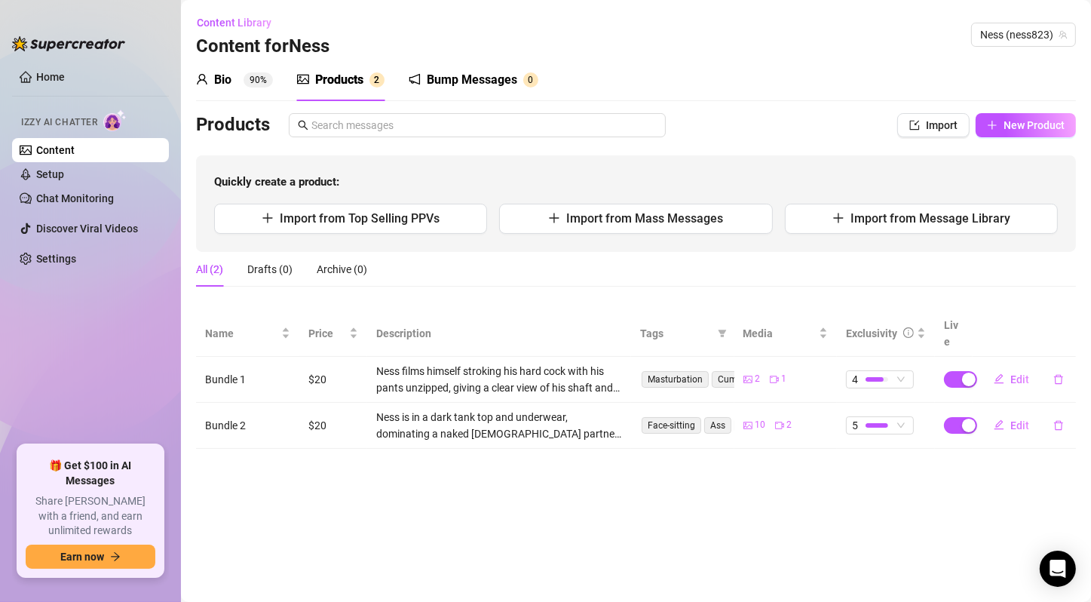
click at [545, 461] on main "Content Library Content for [PERSON_NAME] [PERSON_NAME] (ness823) Bio 90% Produ…" at bounding box center [636, 301] width 910 height 602
click at [1004, 119] on span "New Product" at bounding box center [1034, 125] width 61 height 12
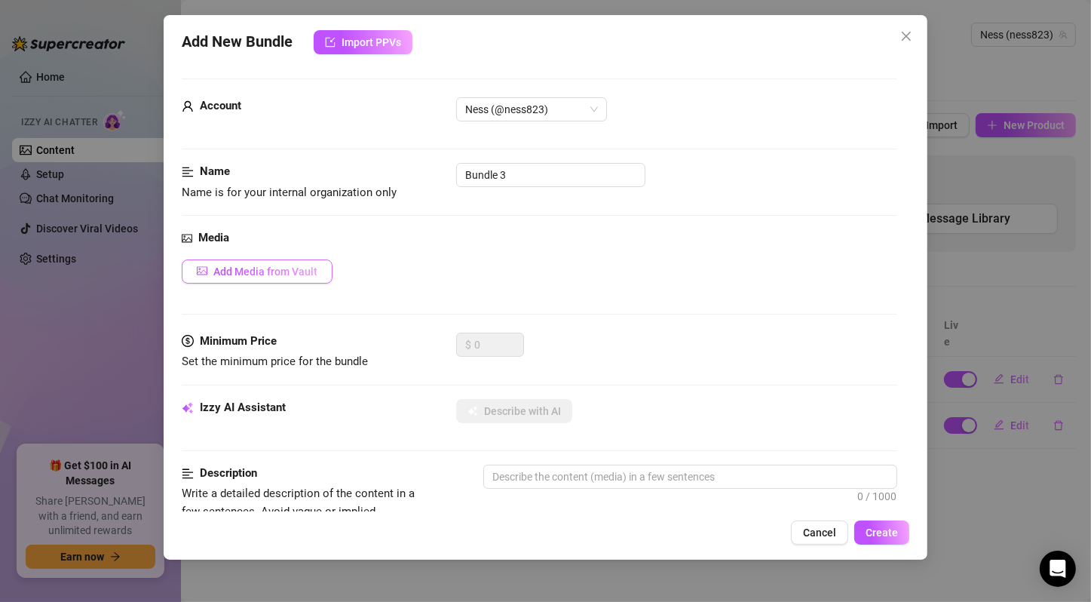
click at [280, 274] on span "Add Media from Vault" at bounding box center [265, 271] width 104 height 12
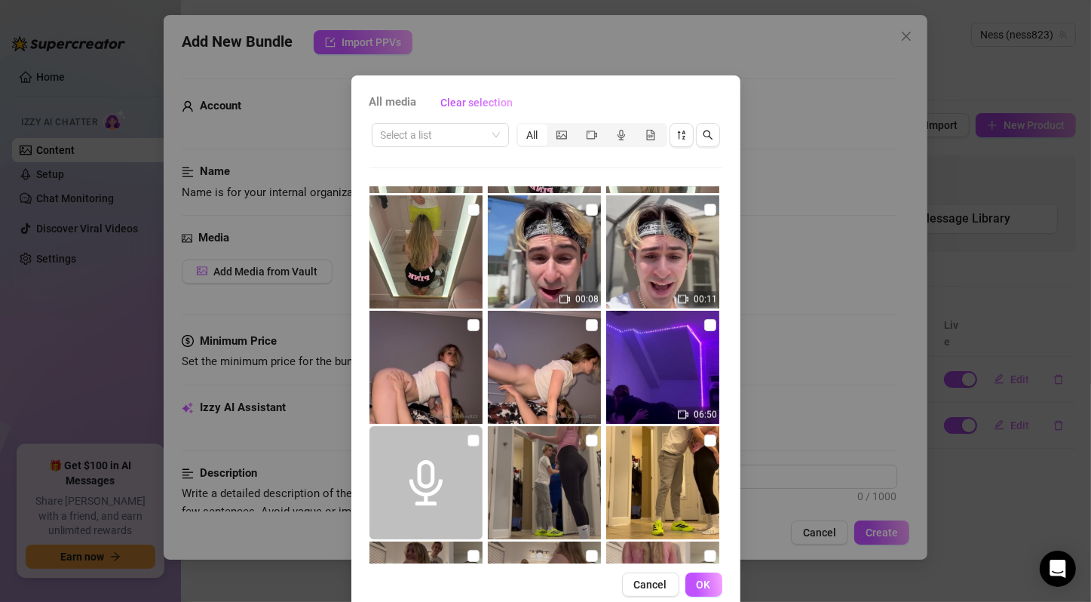
scroll to position [2665, 0]
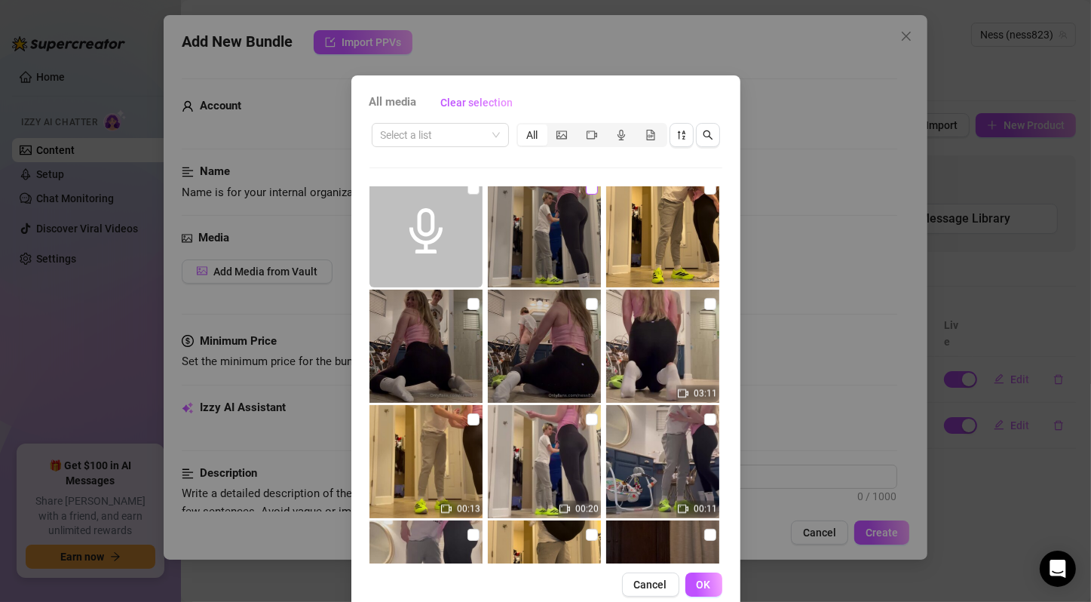
click at [586, 190] on input "checkbox" at bounding box center [592, 188] width 12 height 12
click at [704, 190] on input "checkbox" at bounding box center [710, 188] width 12 height 12
click at [467, 303] on input "checkbox" at bounding box center [473, 304] width 12 height 12
click at [586, 305] on input "checkbox" at bounding box center [592, 304] width 12 height 12
click at [704, 302] on input "checkbox" at bounding box center [710, 304] width 12 height 12
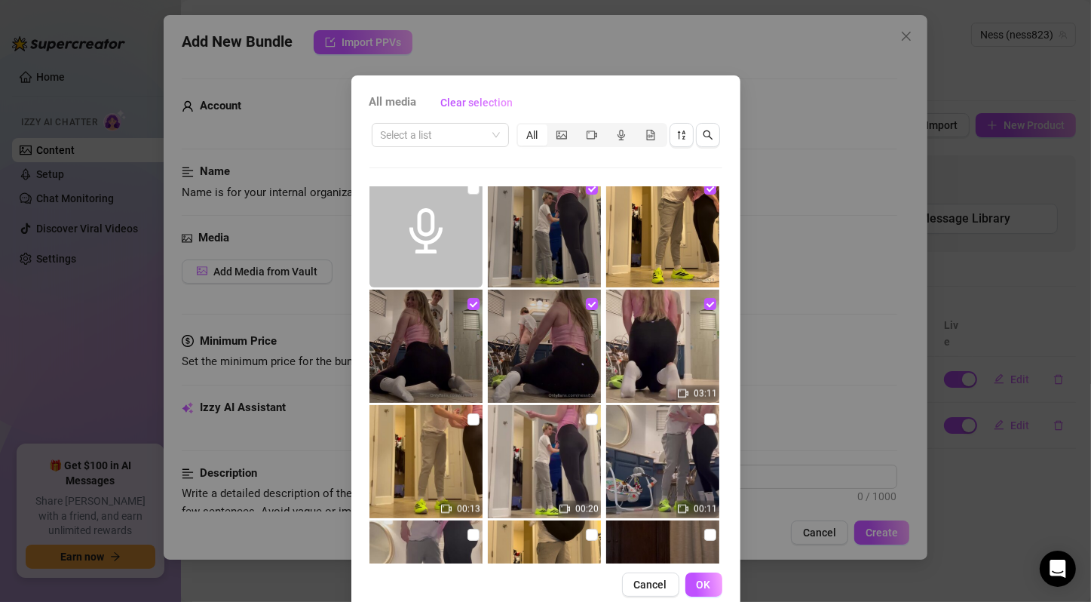
drag, startPoint x: 466, startPoint y: 418, endPoint x: 569, endPoint y: 414, distance: 103.4
click at [467, 418] on input "checkbox" at bounding box center [473, 419] width 12 height 12
click at [586, 418] on input "checkbox" at bounding box center [592, 419] width 12 height 12
click at [704, 418] on input "checkbox" at bounding box center [710, 419] width 12 height 12
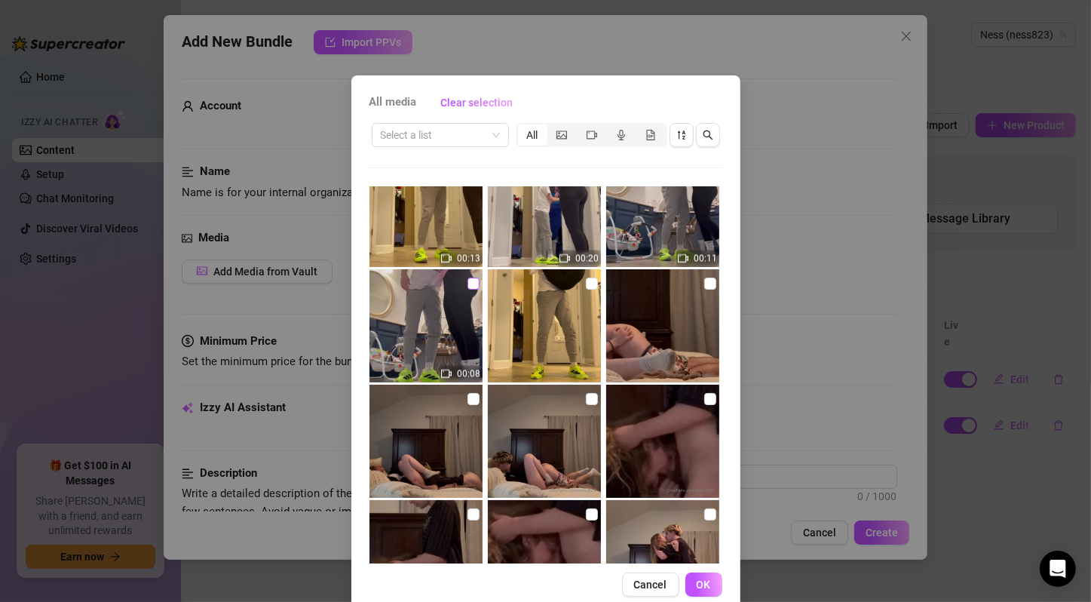
click at [467, 280] on input "checkbox" at bounding box center [473, 283] width 12 height 12
click at [586, 284] on input "checkbox" at bounding box center [592, 283] width 12 height 12
click at [697, 578] on span "OK" at bounding box center [704, 584] width 14 height 12
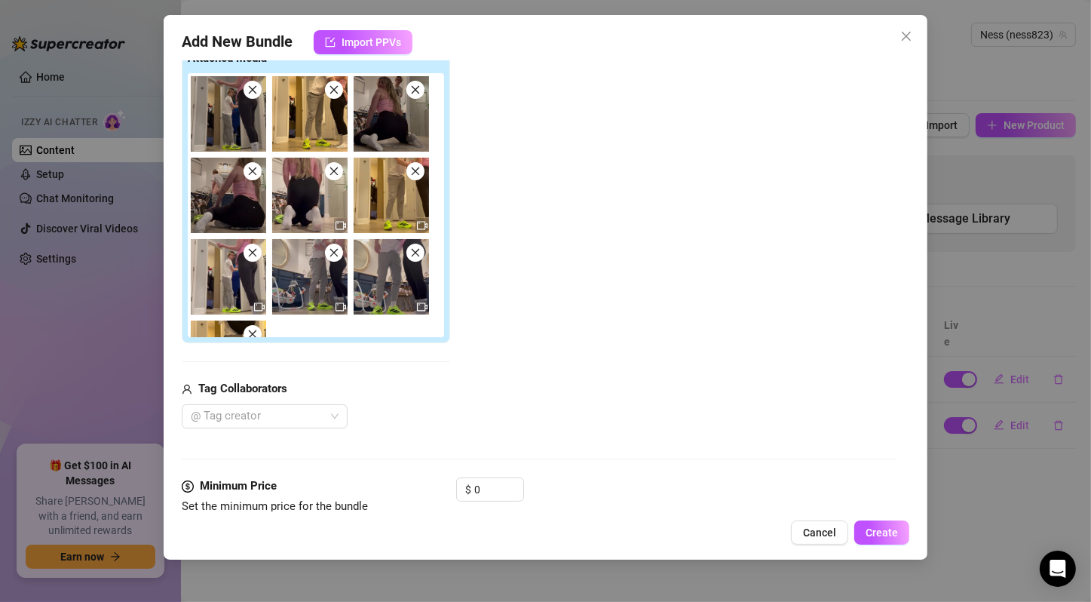
scroll to position [502, 0]
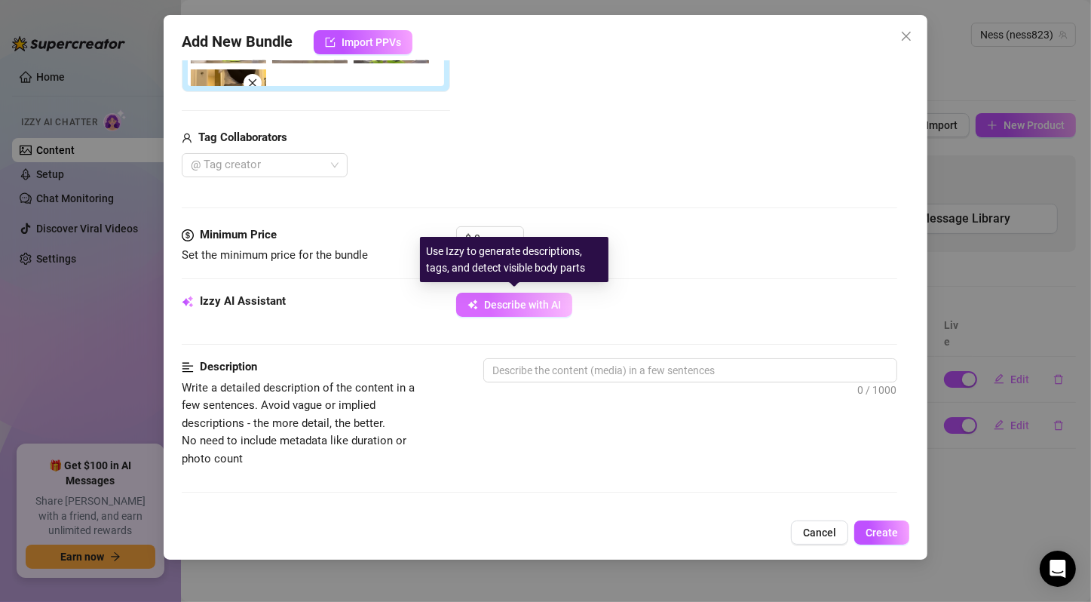
click at [534, 299] on span "Describe with AI" at bounding box center [522, 305] width 77 height 12
click at [334, 163] on div "@ Tag creator" at bounding box center [265, 165] width 166 height 24
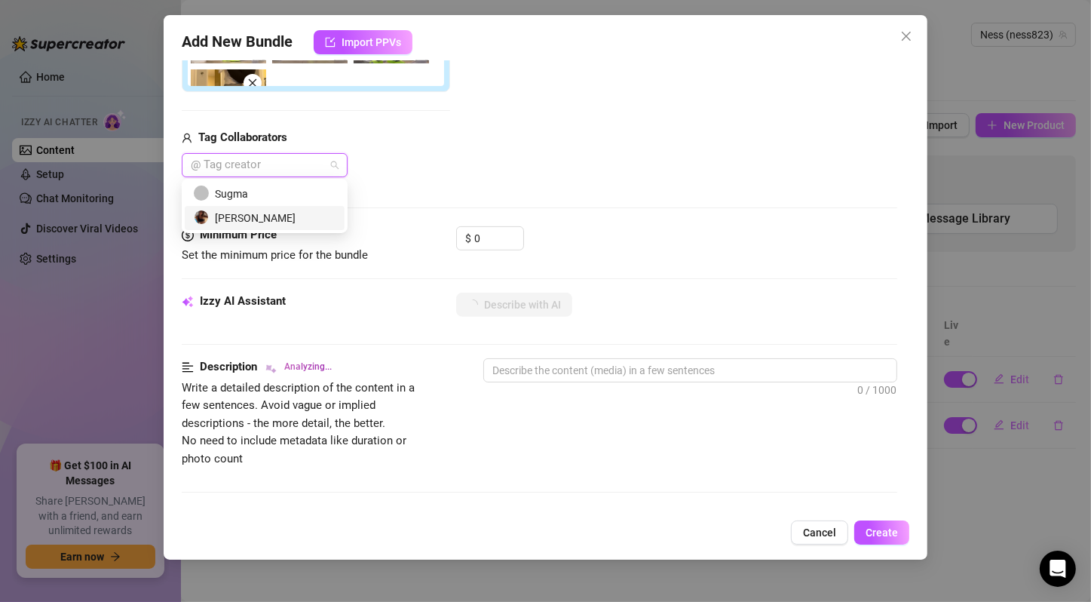
click at [304, 213] on div "[PERSON_NAME]" at bounding box center [265, 218] width 142 height 17
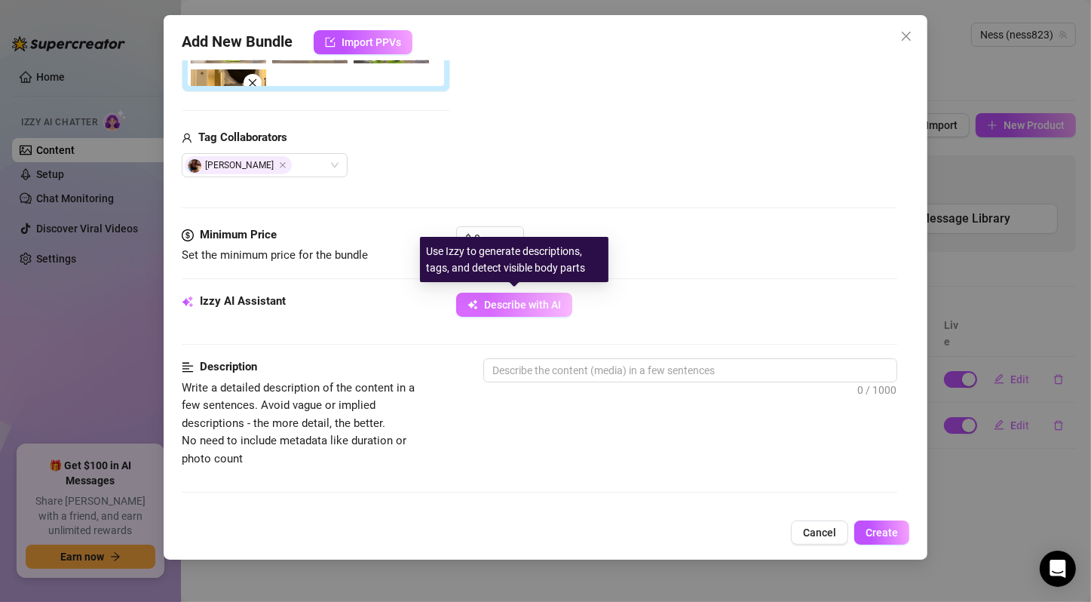
click at [547, 308] on span "Describe with AI" at bounding box center [522, 305] width 77 height 12
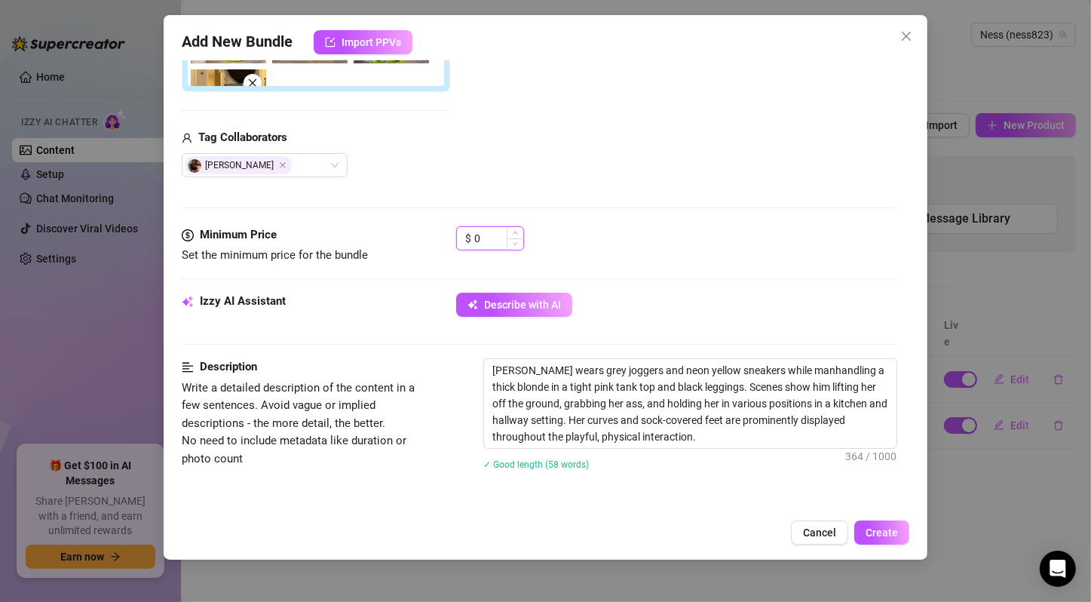
click at [477, 240] on input "0" at bounding box center [498, 238] width 49 height 23
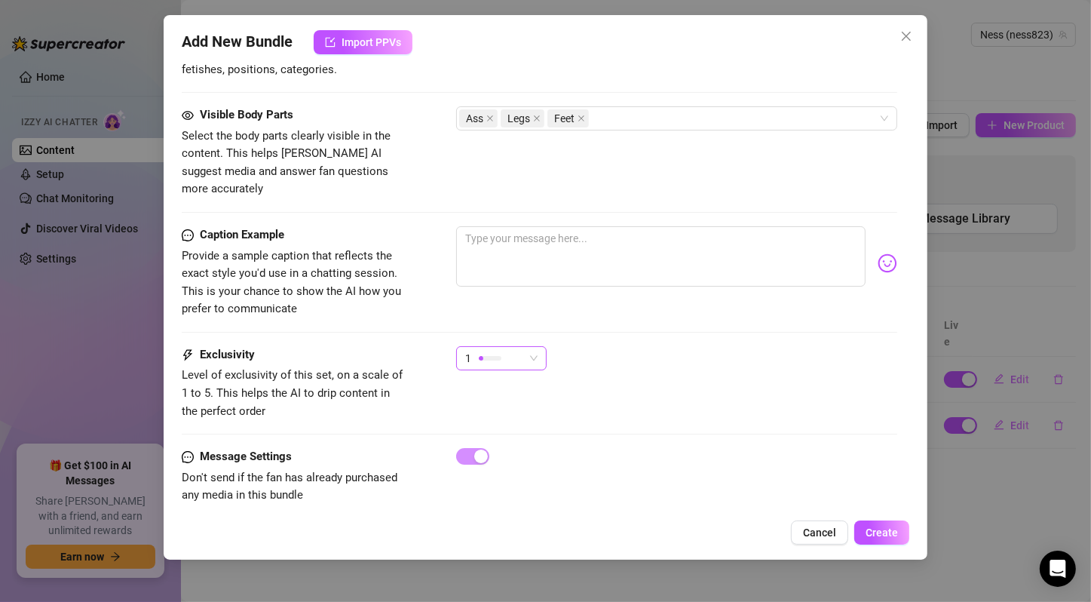
click at [525, 347] on span "1" at bounding box center [501, 358] width 72 height 23
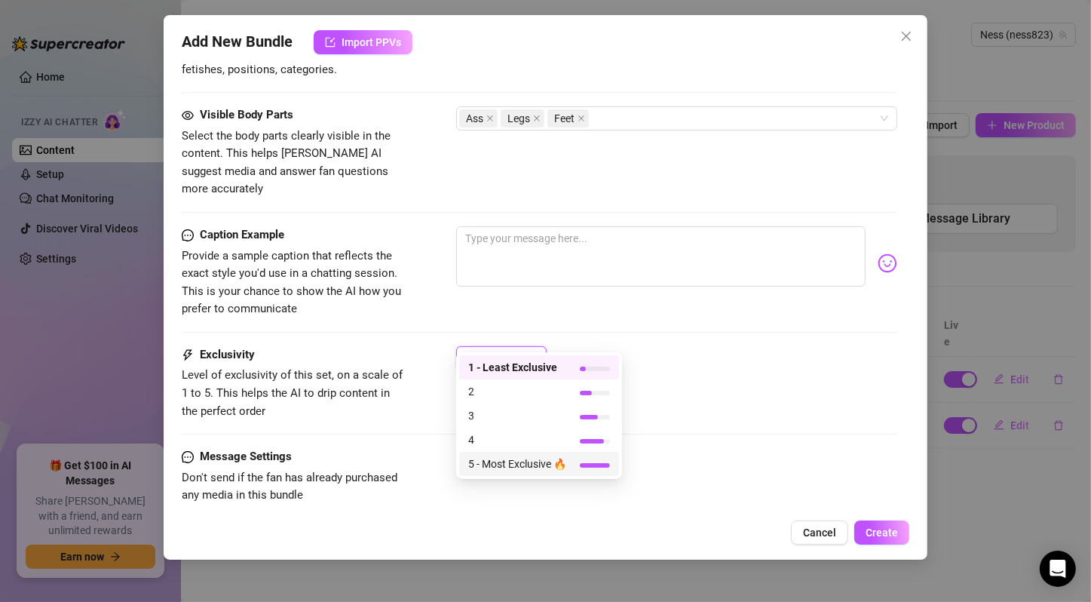
click at [523, 470] on span "5 - Most Exclusive 🔥" at bounding box center [517, 463] width 98 height 17
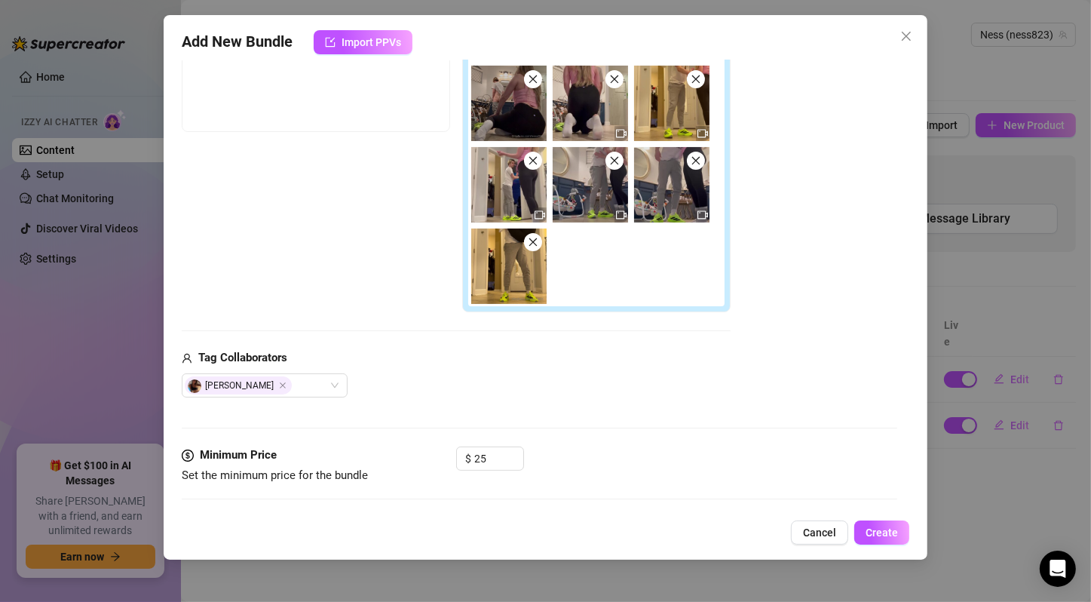
scroll to position [534, 0]
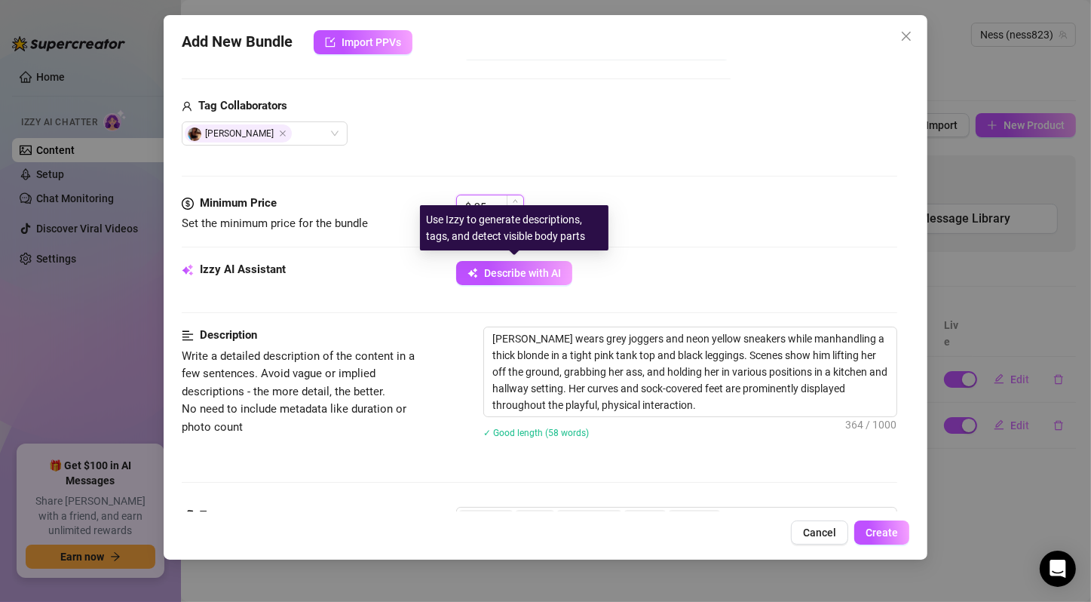
click at [493, 201] on input "25" at bounding box center [498, 206] width 49 height 23
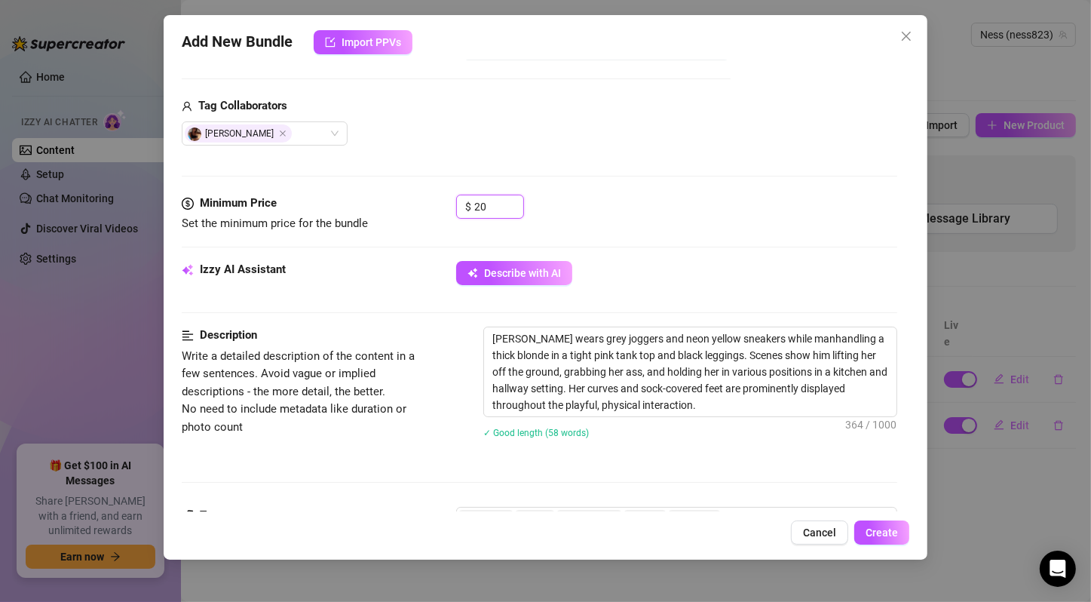
scroll to position [1036, 0]
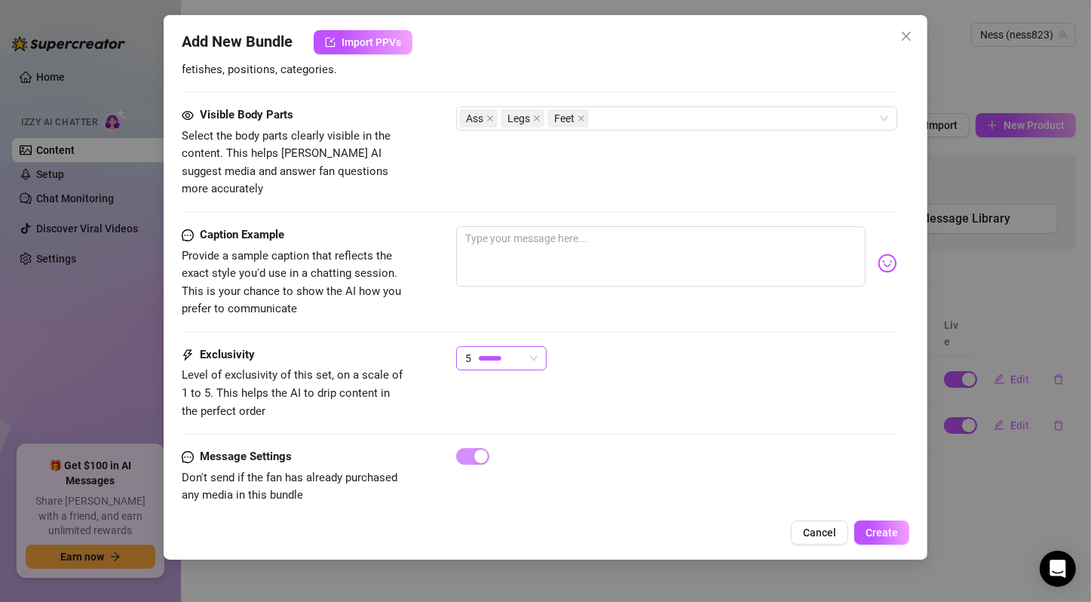
click at [526, 347] on span "5" at bounding box center [501, 358] width 72 height 23
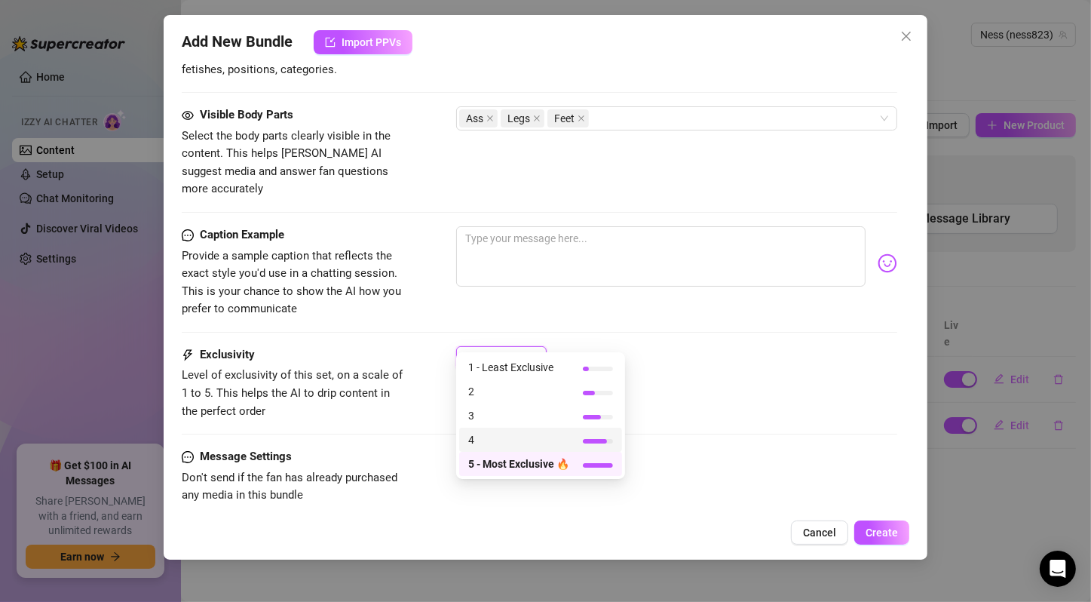
click at [528, 446] on span "4" at bounding box center [518, 439] width 101 height 17
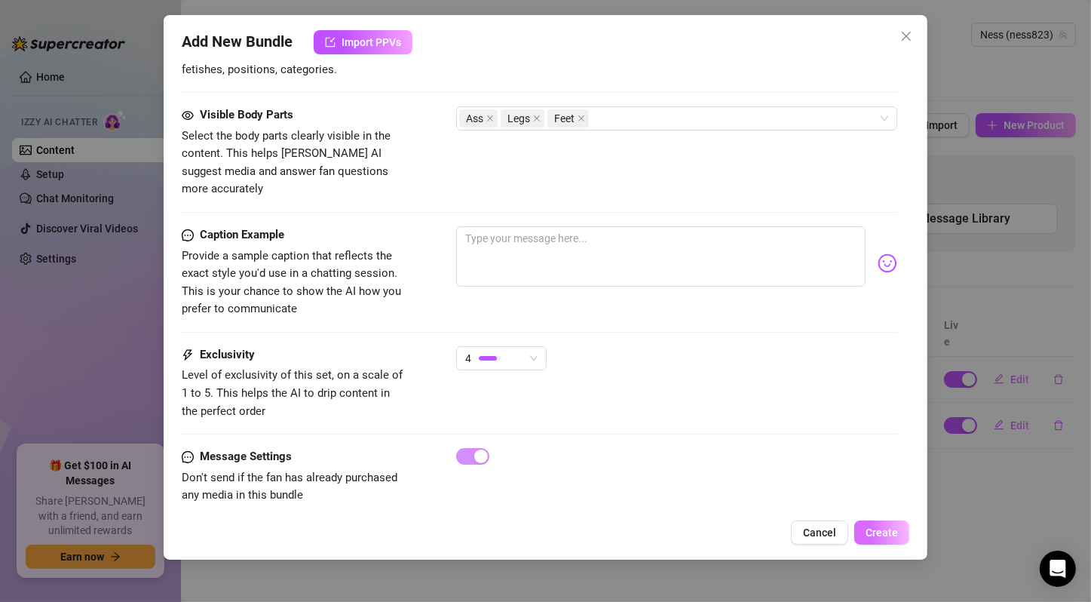
click at [889, 532] on span "Create" at bounding box center [882, 532] width 32 height 12
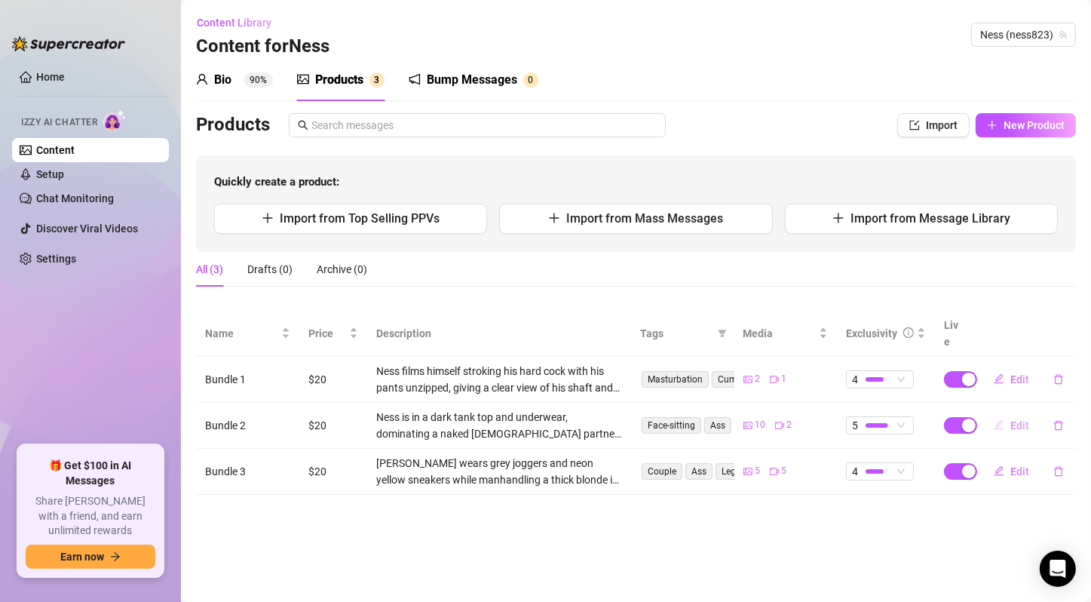
click at [1004, 414] on button "Edit" at bounding box center [1012, 425] width 60 height 24
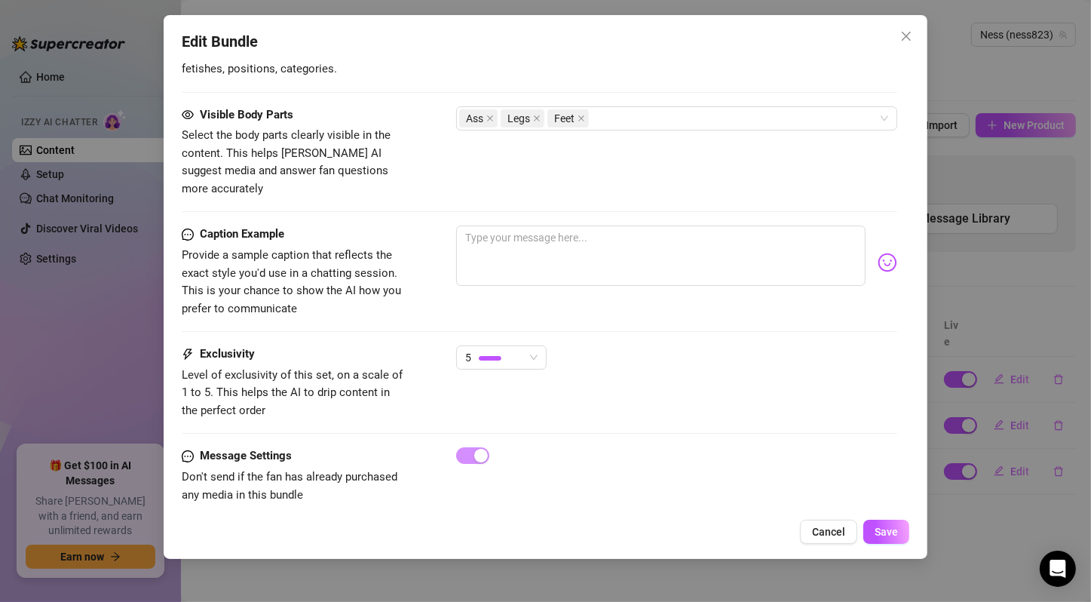
scroll to position [534, 0]
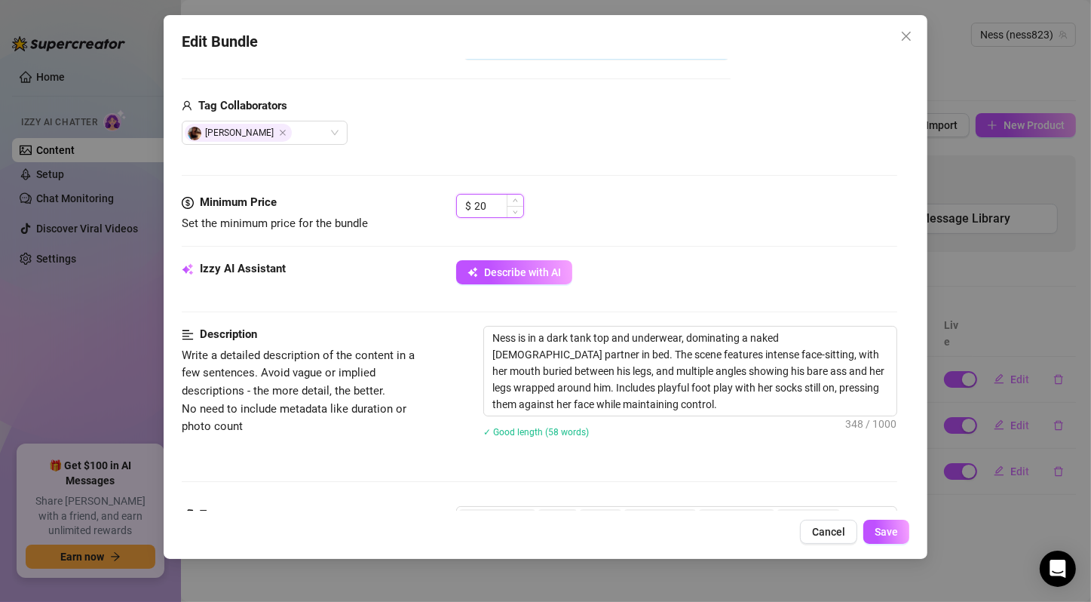
click at [492, 204] on input "20" at bounding box center [498, 206] width 49 height 23
click at [898, 535] on span "Save" at bounding box center [886, 532] width 23 height 12
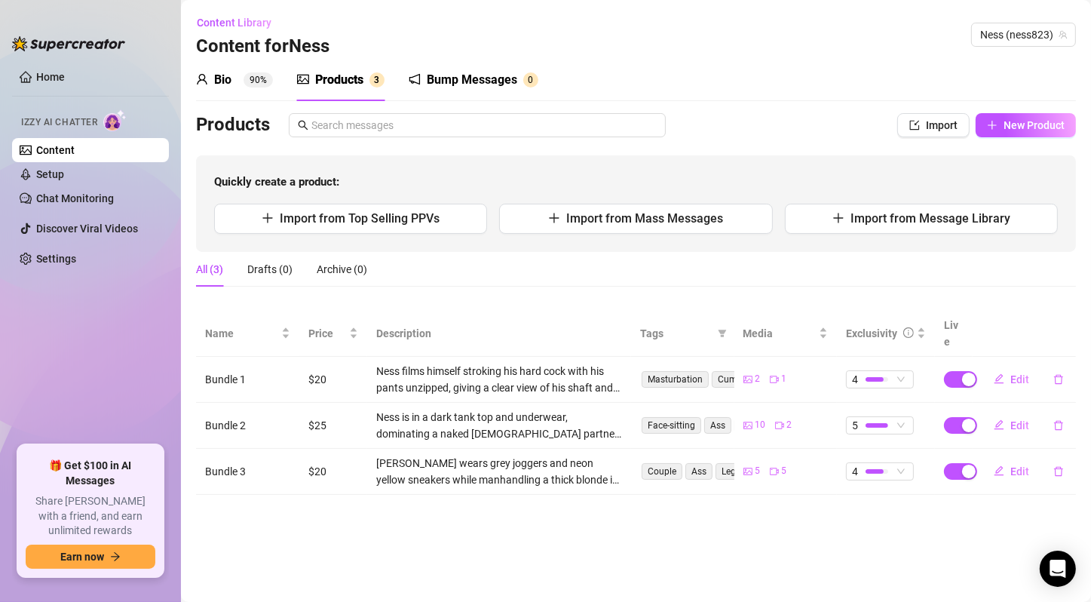
click at [618, 537] on main "Content Library Content for [PERSON_NAME] [PERSON_NAME] (ness823) Bio 90% Produ…" at bounding box center [636, 301] width 910 height 602
click at [820, 510] on main "Content Library Content for [PERSON_NAME] [PERSON_NAME] (ness823) Bio 90% Produ…" at bounding box center [636, 301] width 910 height 602
click at [1053, 124] on span "New Product" at bounding box center [1034, 125] width 61 height 12
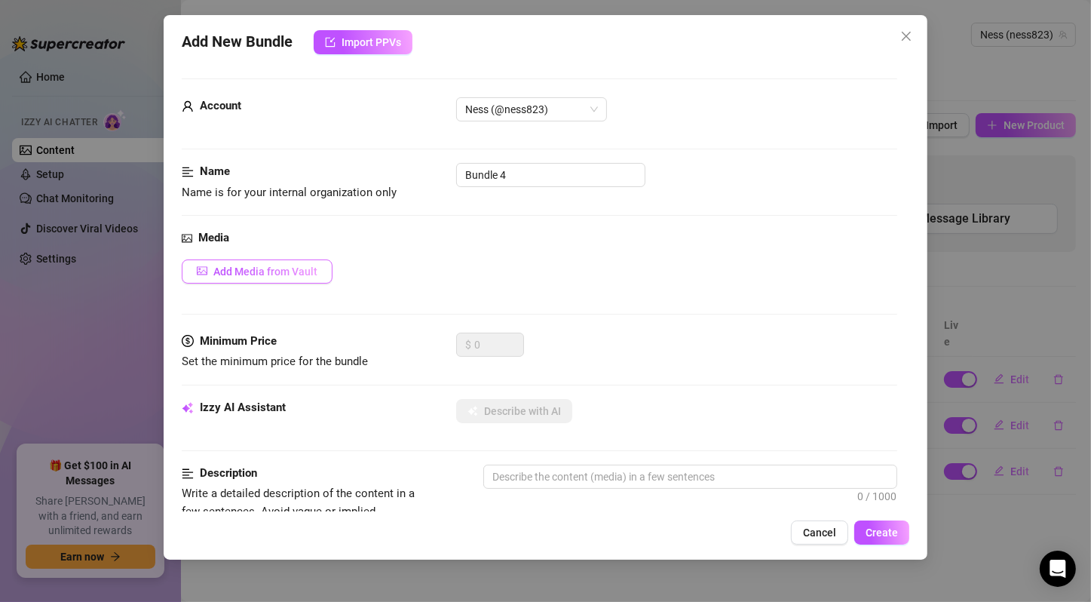
click at [310, 275] on span "Add Media from Vault" at bounding box center [265, 271] width 104 height 12
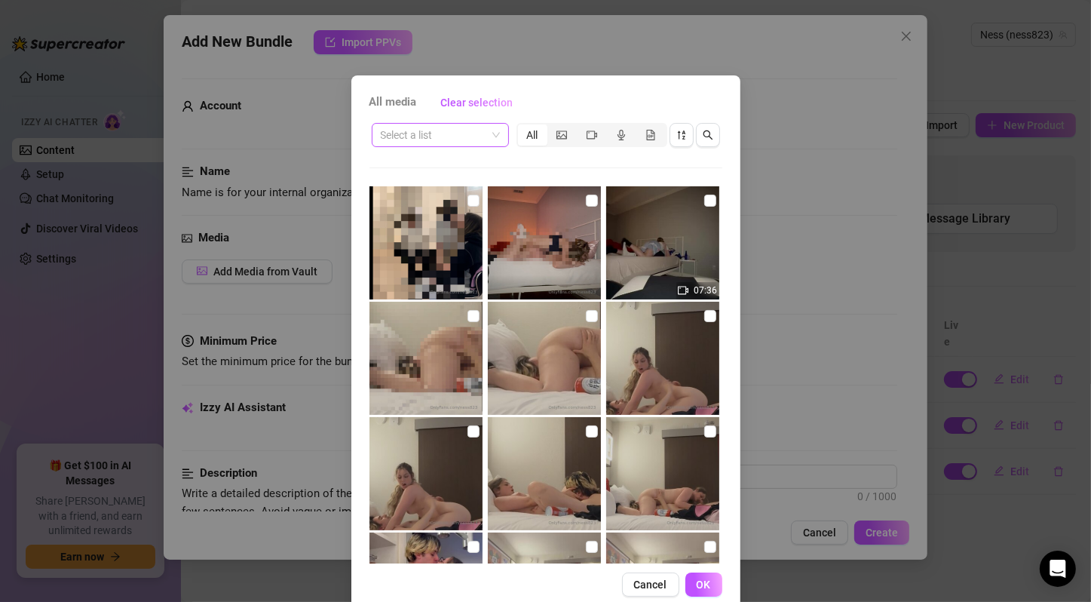
click at [483, 135] on span at bounding box center [440, 135] width 119 height 23
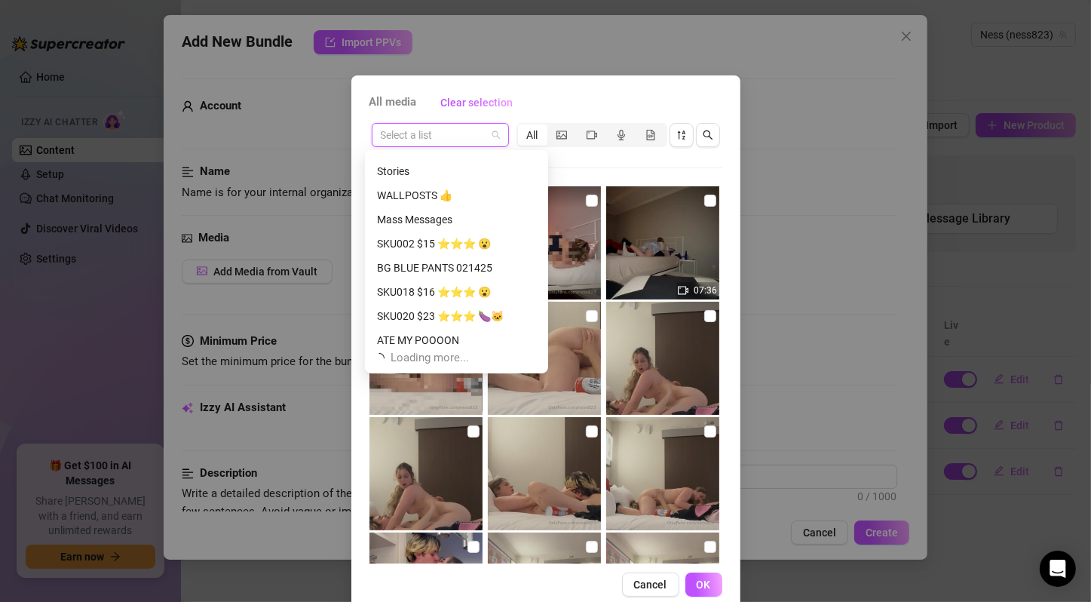
scroll to position [290, 0]
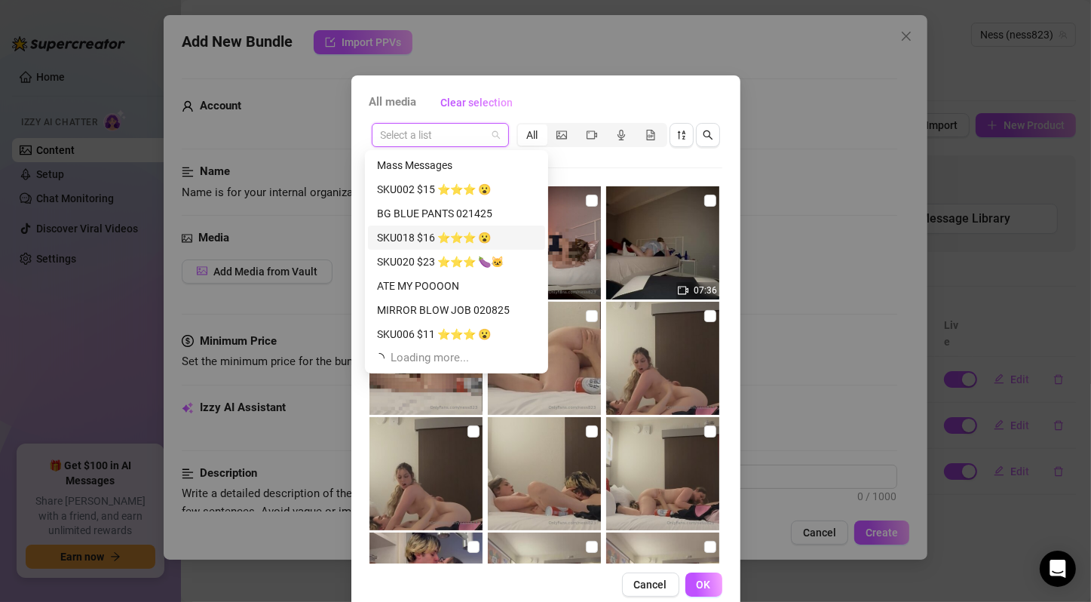
click at [480, 238] on div "SKU018 $16 ⭐️⭐️⭐️ 😮" at bounding box center [456, 237] width 159 height 17
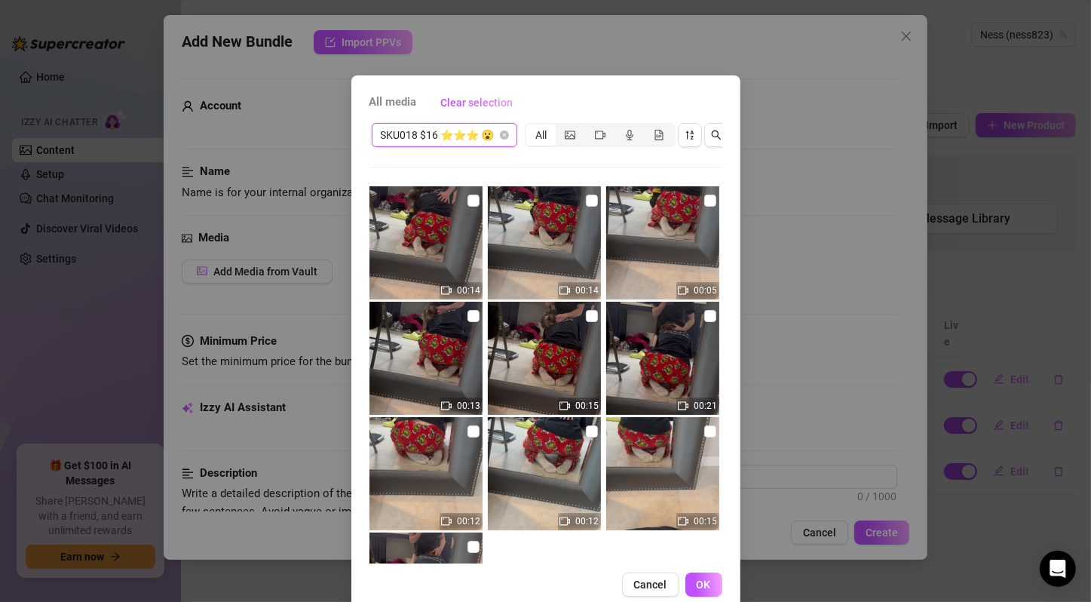
scroll to position [0, 0]
click at [467, 197] on input "checkbox" at bounding box center [473, 201] width 12 height 12
click at [586, 202] on input "checkbox" at bounding box center [592, 201] width 12 height 12
click at [704, 201] on input "checkbox" at bounding box center [710, 201] width 12 height 12
click at [467, 320] on input "checkbox" at bounding box center [473, 316] width 12 height 12
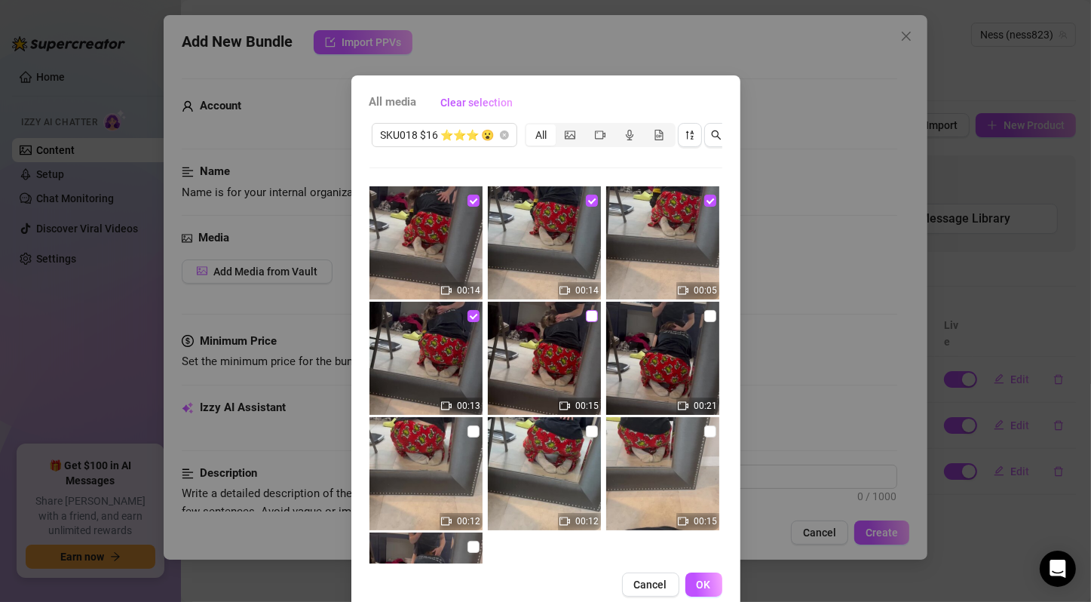
click at [586, 317] on input "checkbox" at bounding box center [592, 316] width 12 height 12
click at [704, 314] on input "checkbox" at bounding box center [710, 316] width 12 height 12
click at [467, 429] on input "checkbox" at bounding box center [473, 431] width 12 height 12
click at [586, 436] on input "checkbox" at bounding box center [592, 431] width 12 height 12
click at [704, 431] on input "checkbox" at bounding box center [710, 431] width 12 height 12
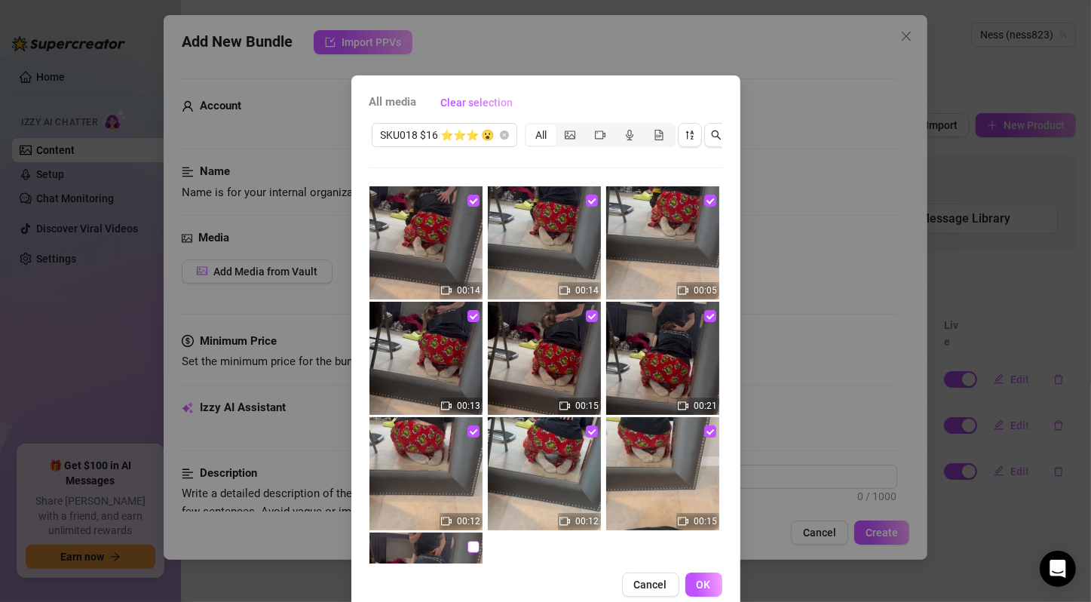
click at [467, 543] on input "checkbox" at bounding box center [473, 547] width 12 height 12
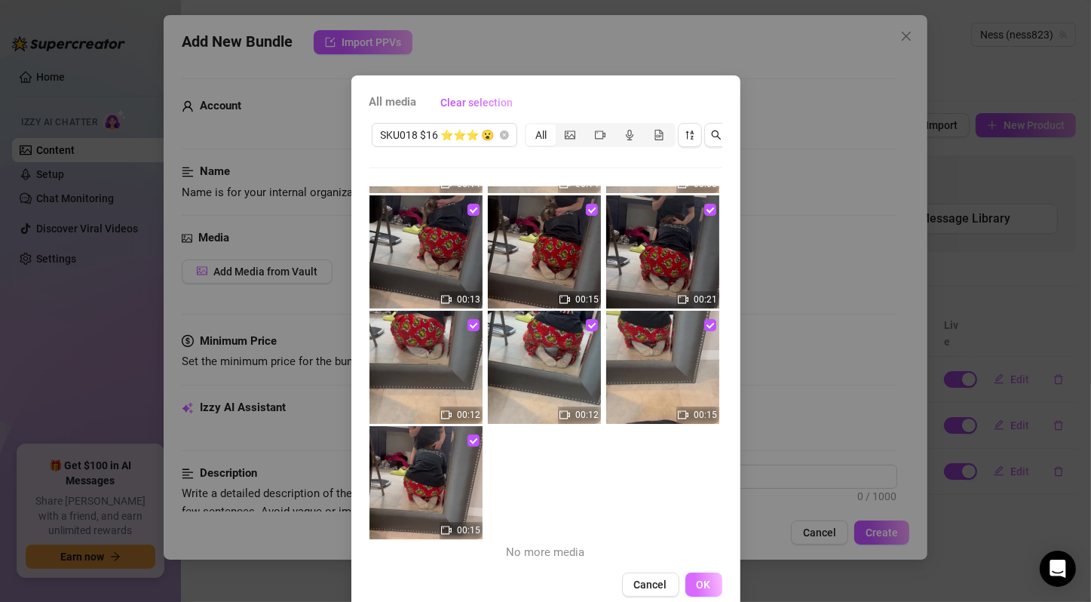
click at [697, 590] on span "OK" at bounding box center [704, 584] width 14 height 12
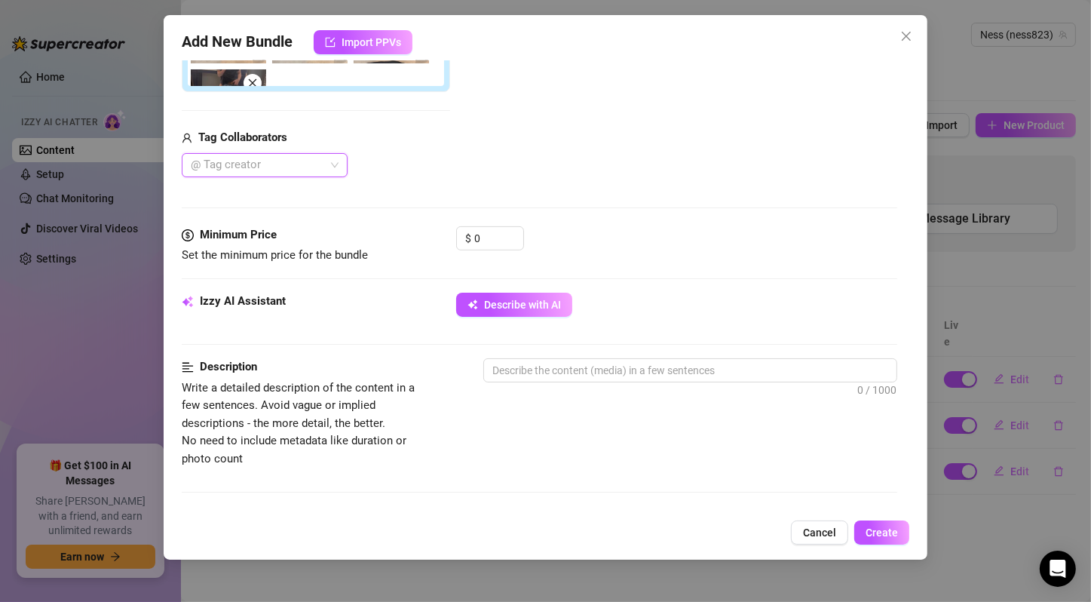
scroll to position [251, 0]
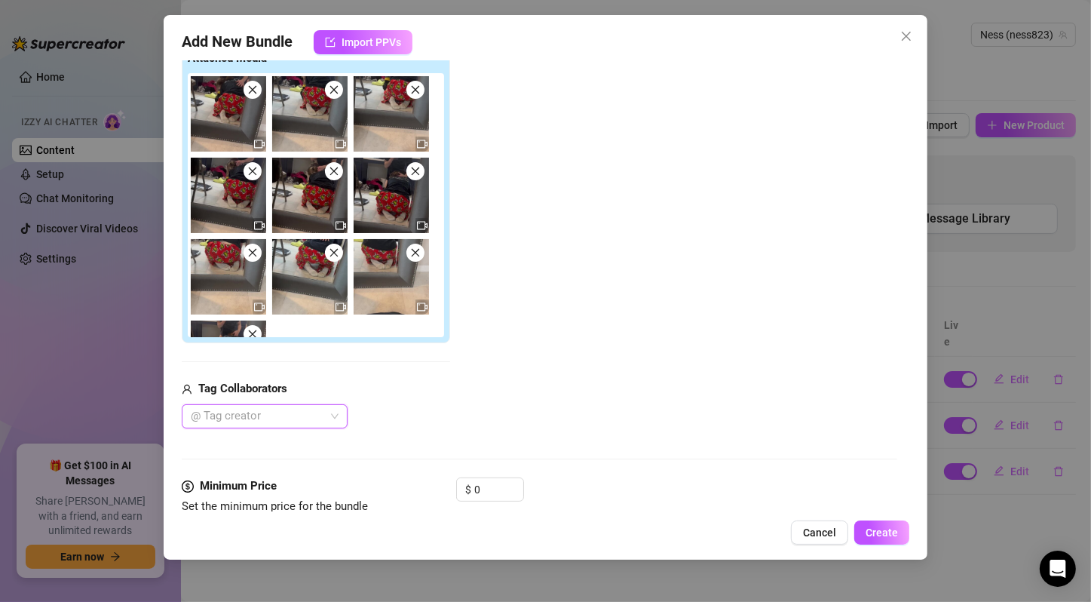
click at [338, 416] on div "@ Tag creator" at bounding box center [265, 416] width 166 height 24
click at [315, 469] on div "[PERSON_NAME]" at bounding box center [265, 469] width 142 height 17
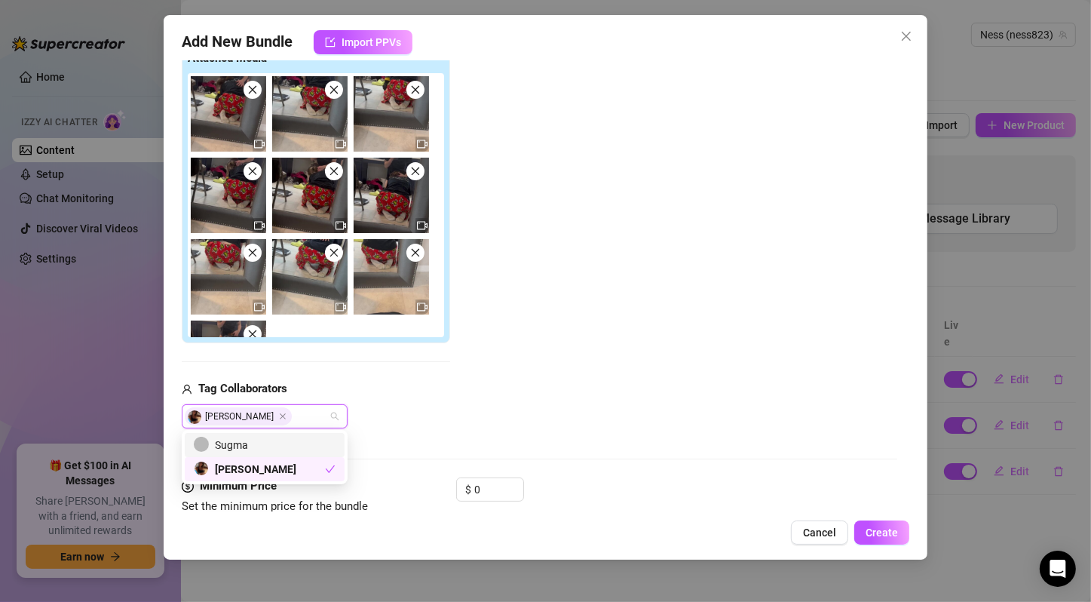
click at [490, 402] on div "Add Media from Vault Attached Media Tag Collaborators [PERSON_NAME]" at bounding box center [540, 218] width 716 height 420
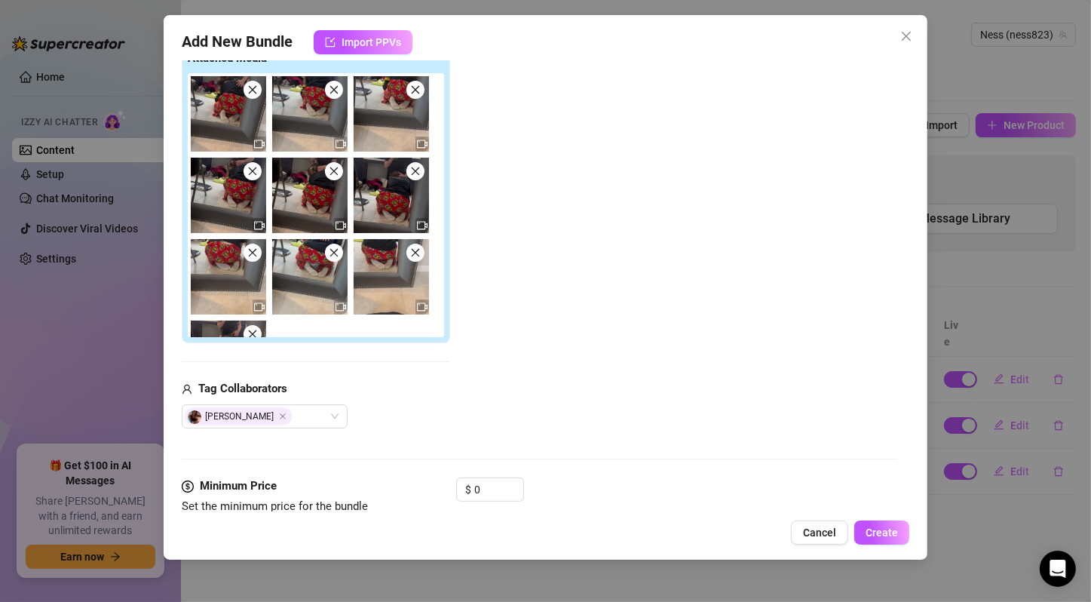
scroll to position [502, 0]
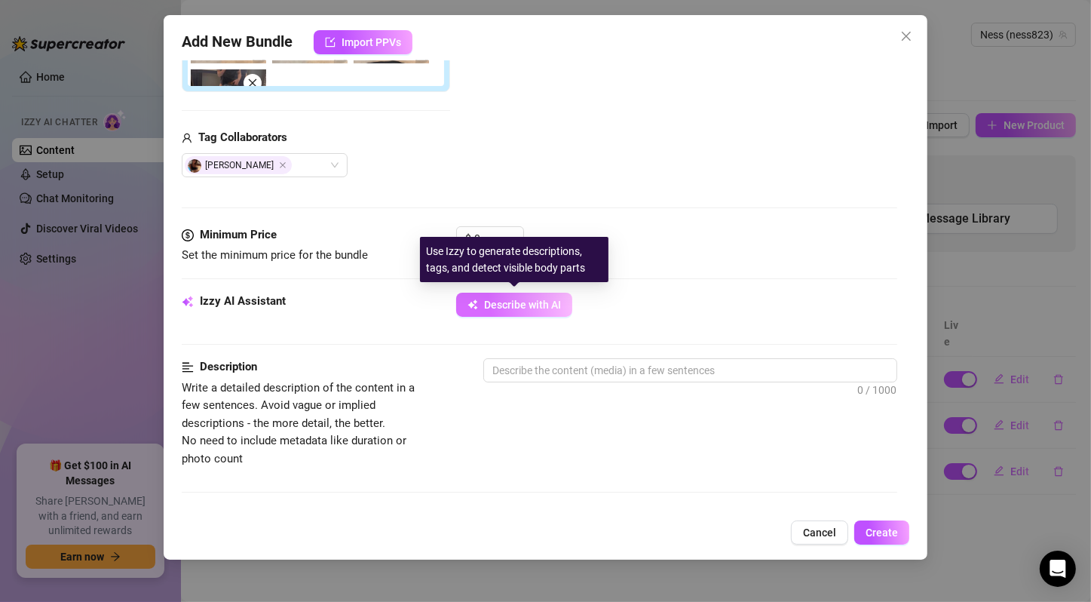
click at [526, 304] on span "Describe with AI" at bounding box center [522, 305] width 77 height 12
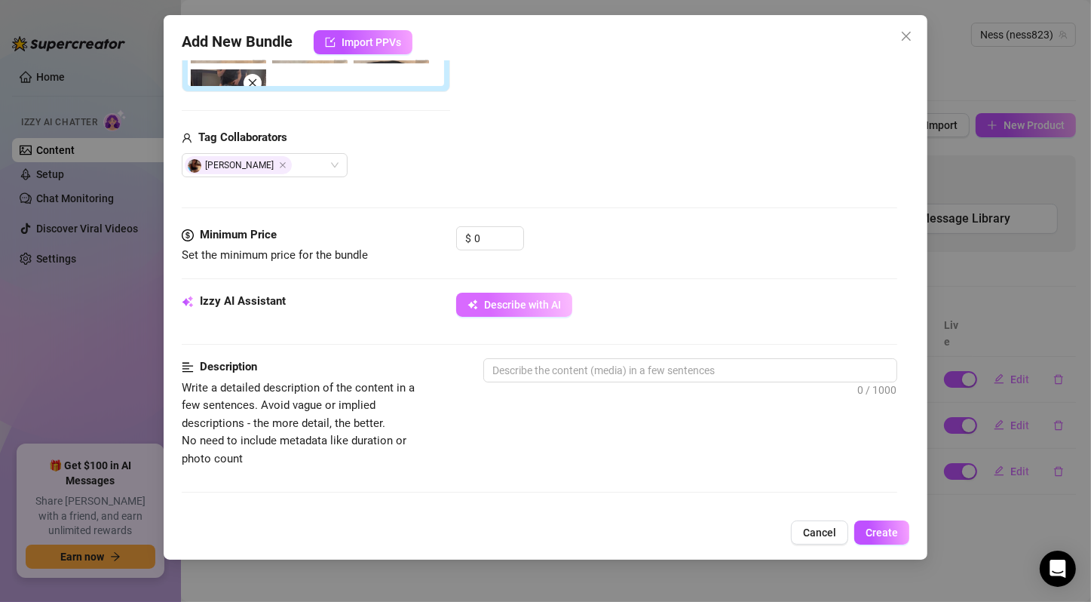
click at [532, 311] on button "Describe with AI" at bounding box center [514, 305] width 116 height 24
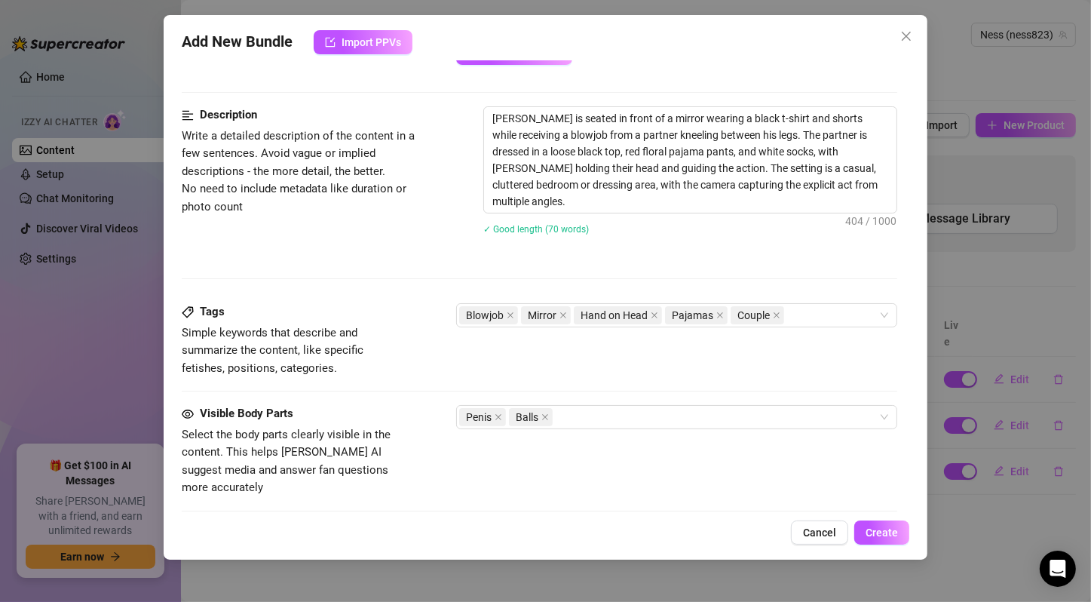
scroll to position [1005, 0]
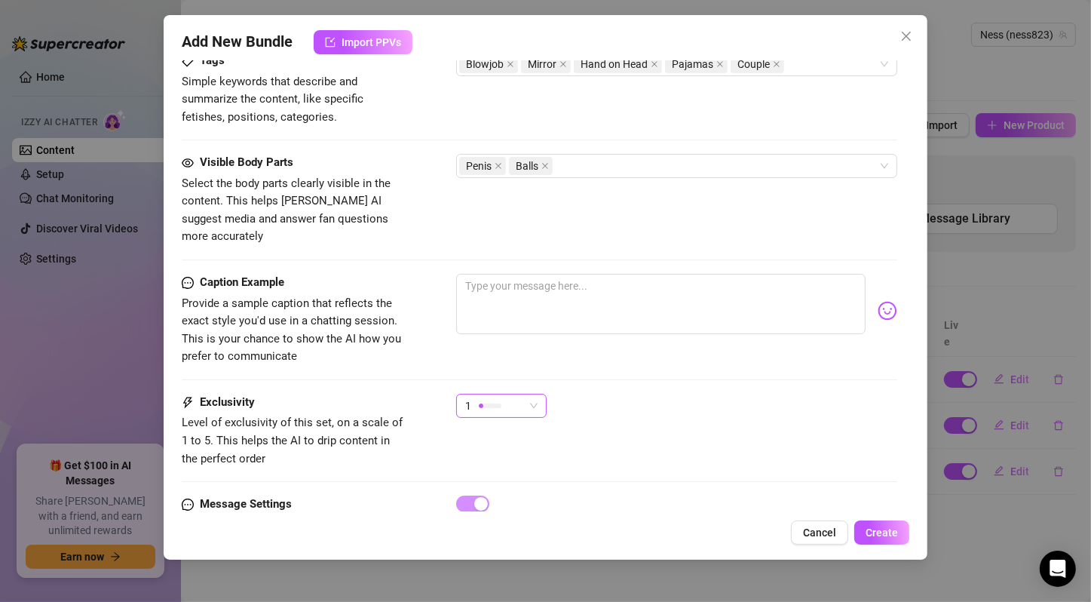
click at [535, 394] on span "1" at bounding box center [501, 405] width 72 height 23
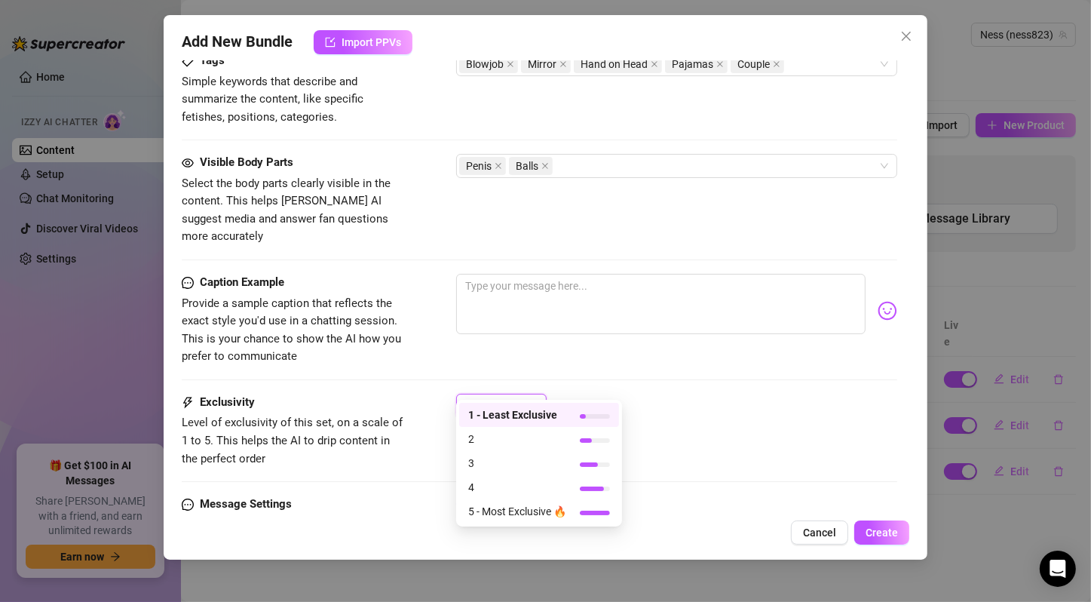
click at [535, 394] on span "1" at bounding box center [501, 405] width 72 height 23
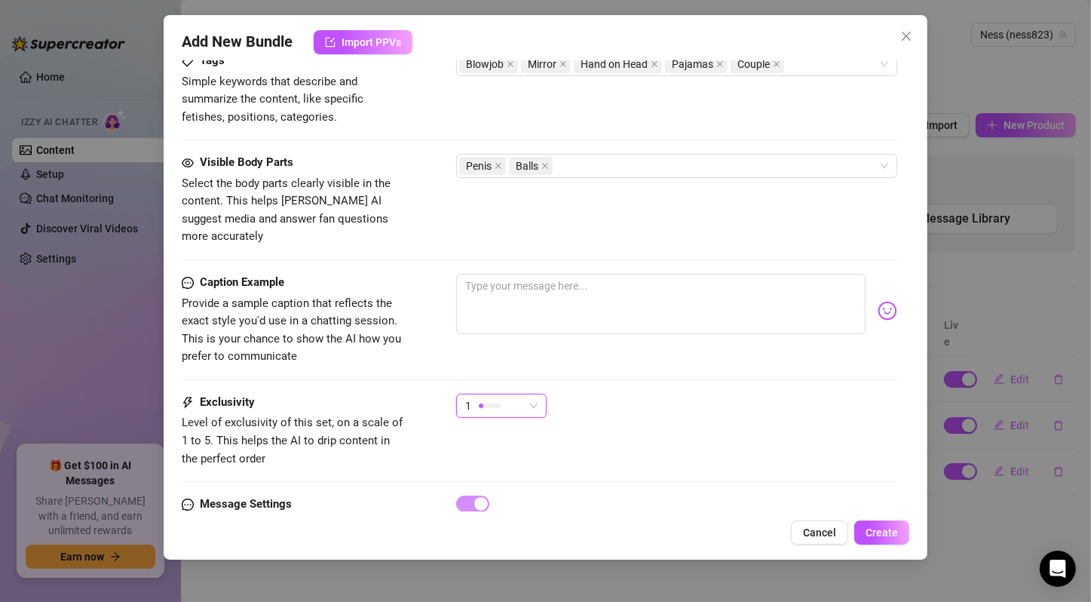
click at [530, 394] on span "1" at bounding box center [501, 405] width 72 height 23
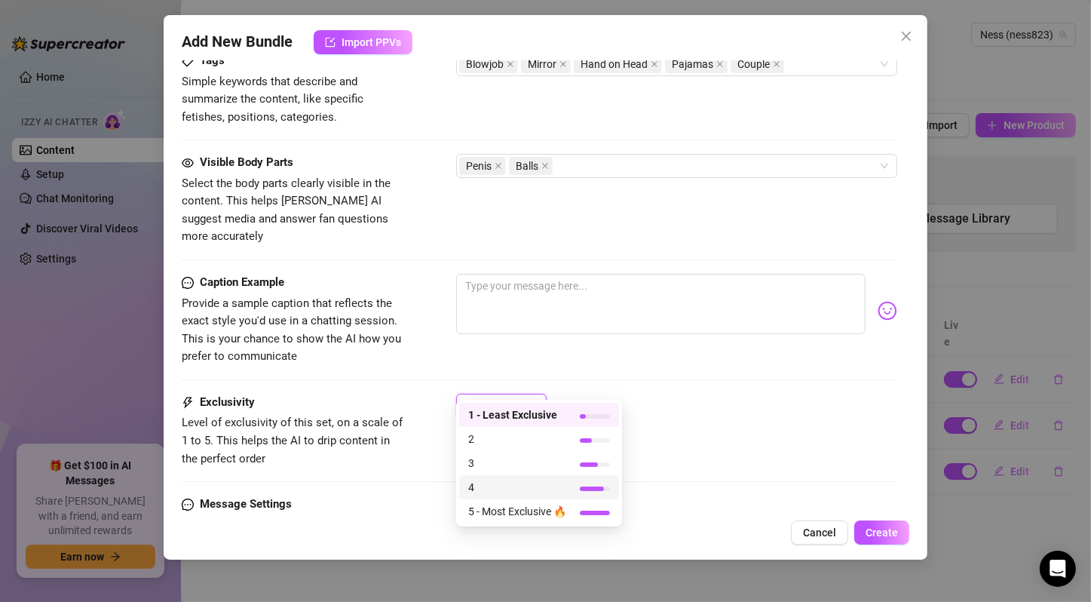
click at [521, 485] on span "4" at bounding box center [517, 487] width 98 height 17
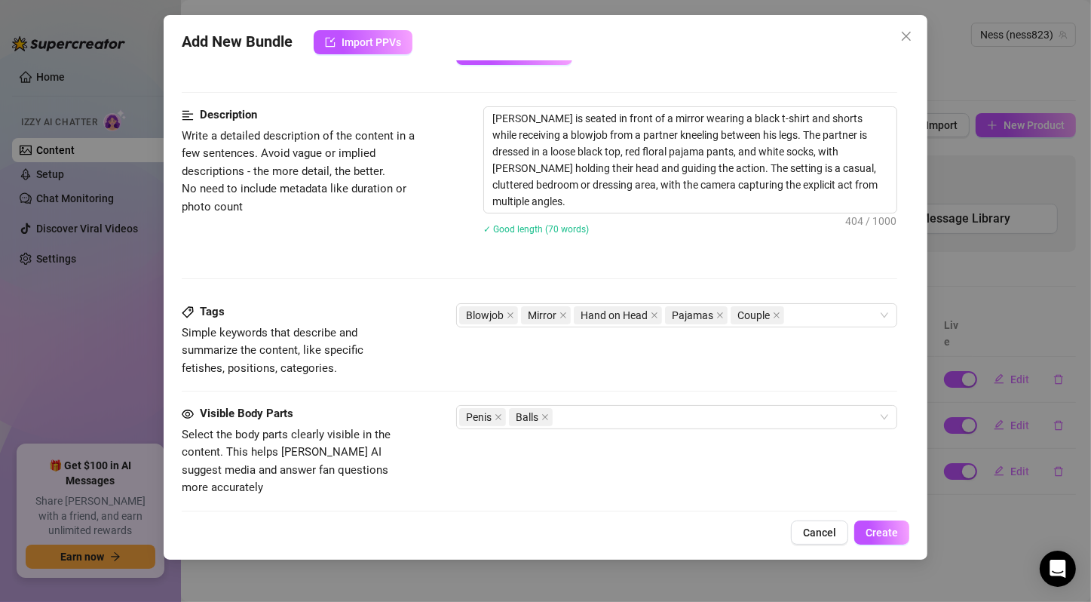
scroll to position [502, 0]
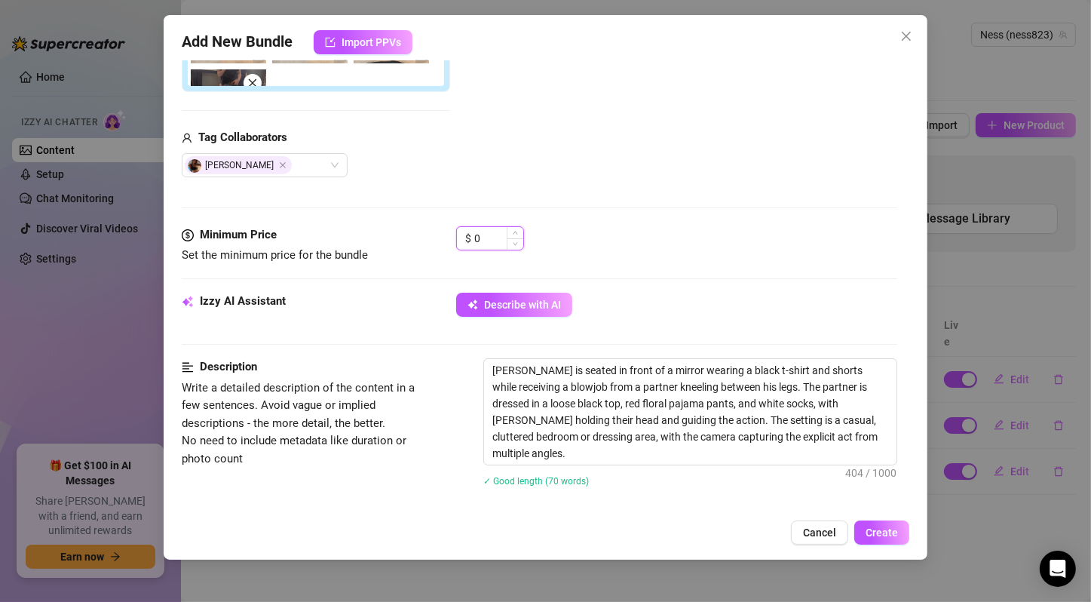
click at [475, 238] on input "0" at bounding box center [498, 238] width 49 height 23
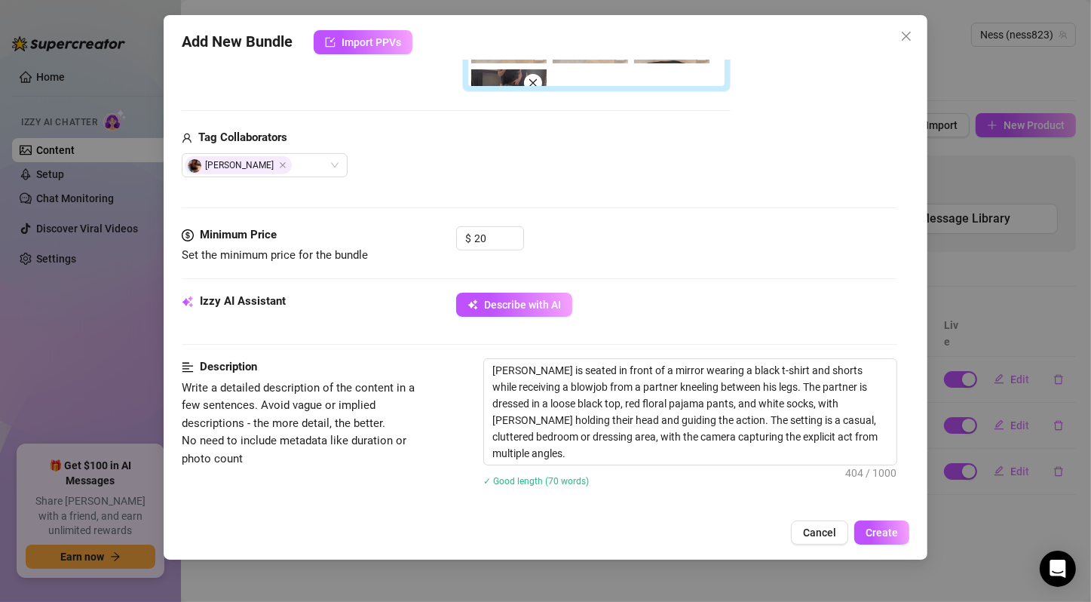
click at [597, 262] on div "Minimum Price Set the minimum price for the bundle $ 20" at bounding box center [540, 259] width 716 height 66
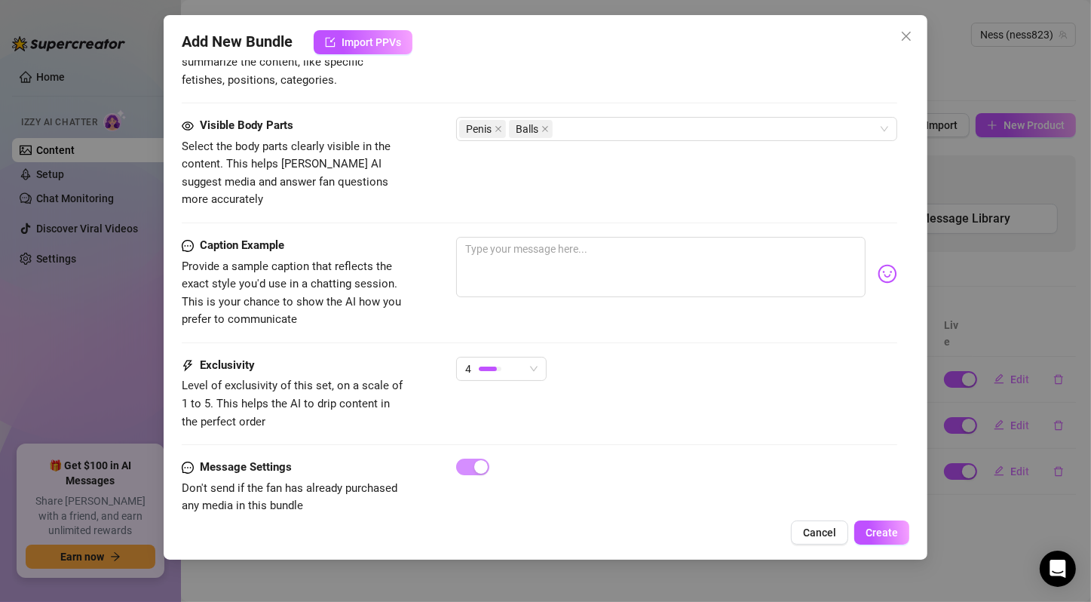
scroll to position [1053, 0]
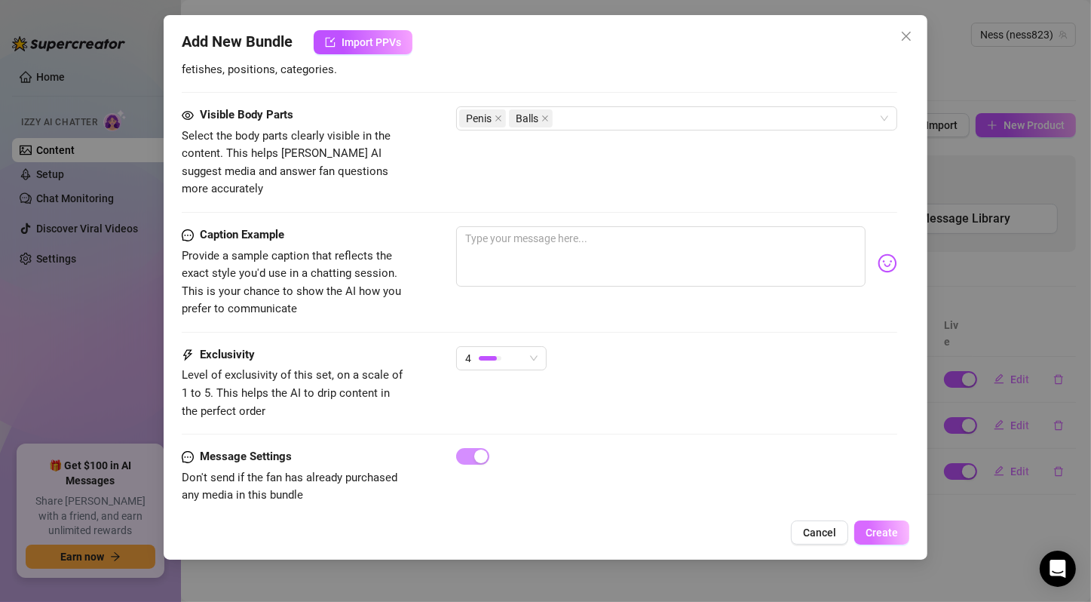
click at [888, 529] on span "Create" at bounding box center [882, 532] width 32 height 12
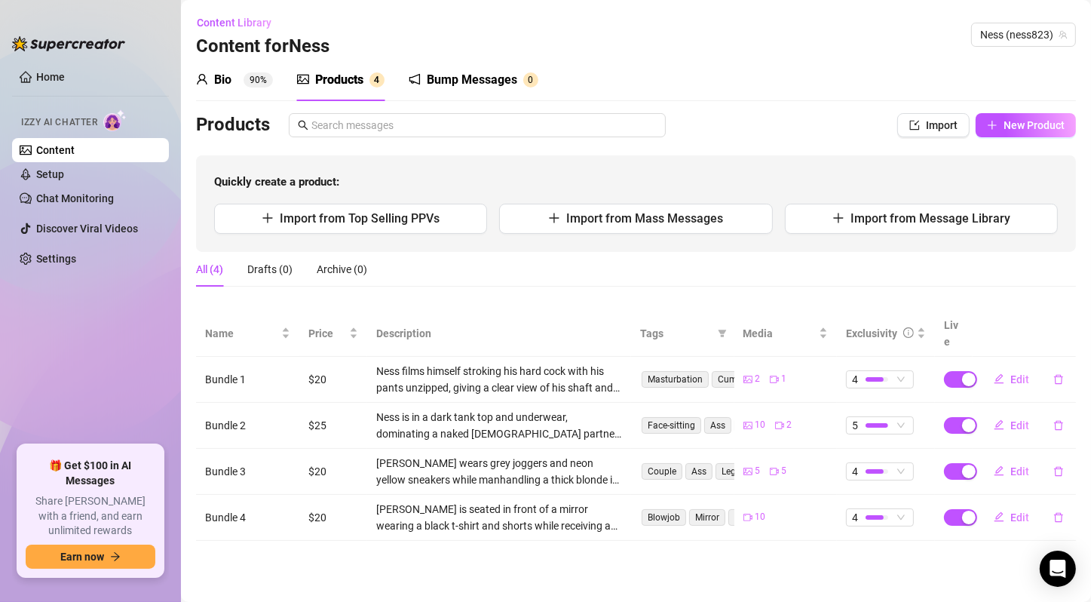
click at [475, 550] on main "Content Library Content for [PERSON_NAME] [PERSON_NAME] (ness823) Bio 90% Produ…" at bounding box center [636, 301] width 910 height 602
click at [996, 128] on icon "plus" at bounding box center [992, 125] width 11 height 11
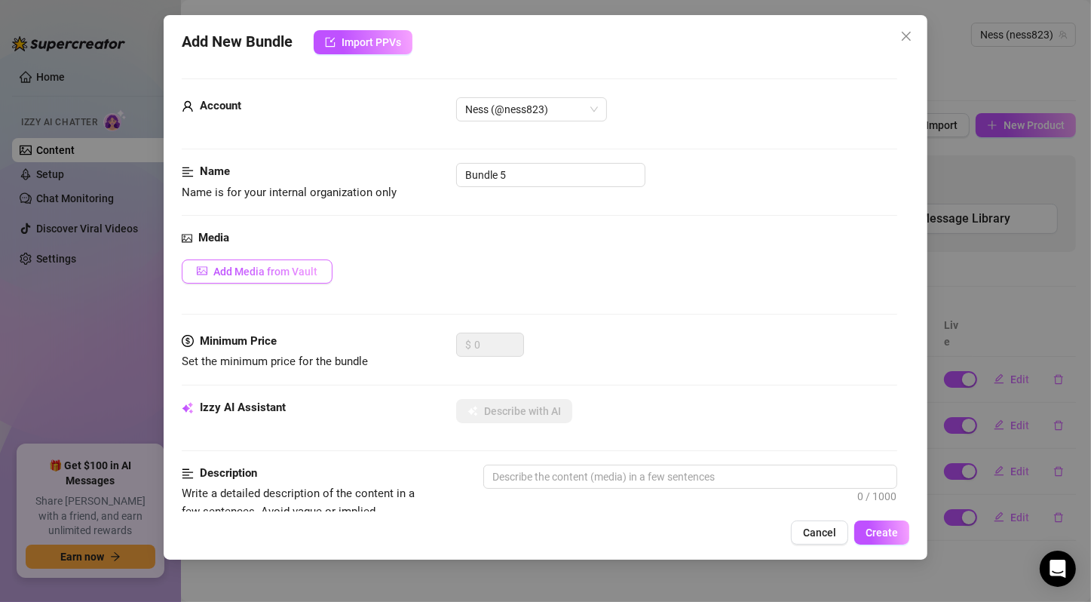
click at [254, 273] on span "Add Media from Vault" at bounding box center [265, 271] width 104 height 12
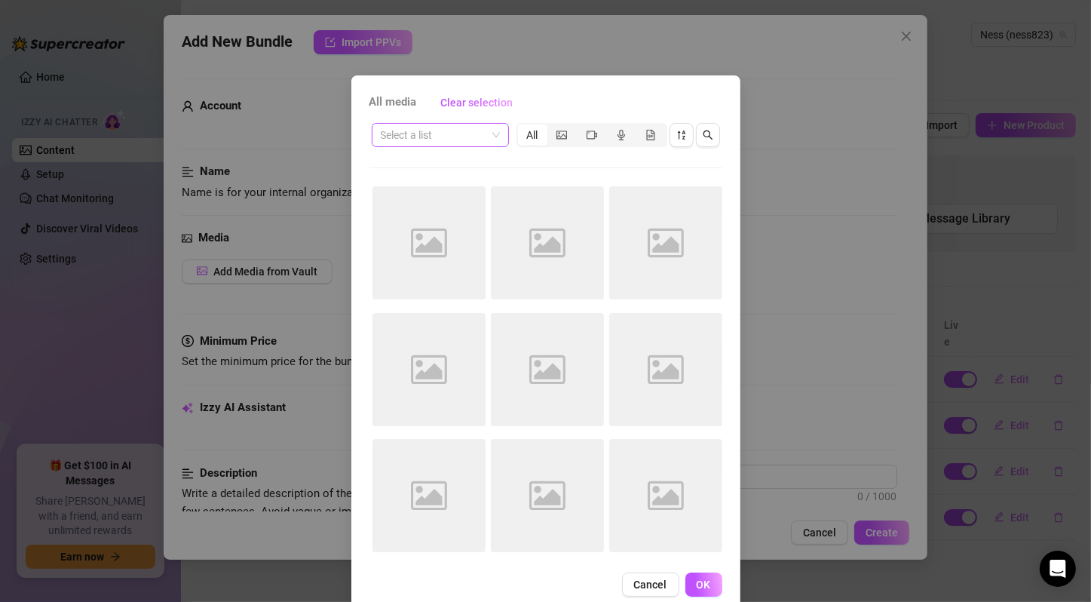
click at [460, 139] on input "search" at bounding box center [434, 135] width 106 height 23
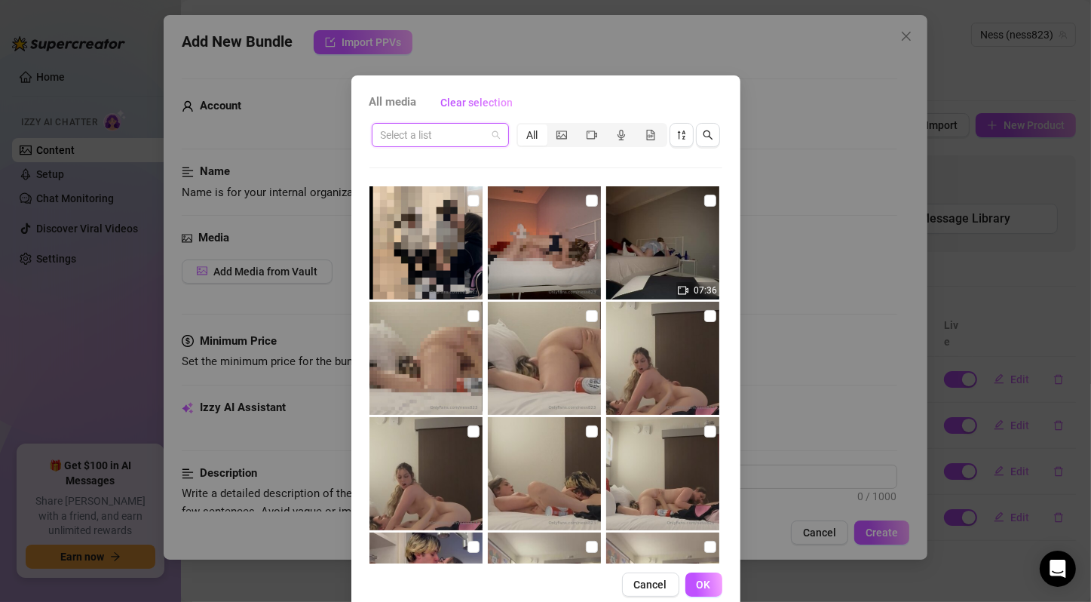
click at [461, 135] on input "search" at bounding box center [434, 135] width 106 height 23
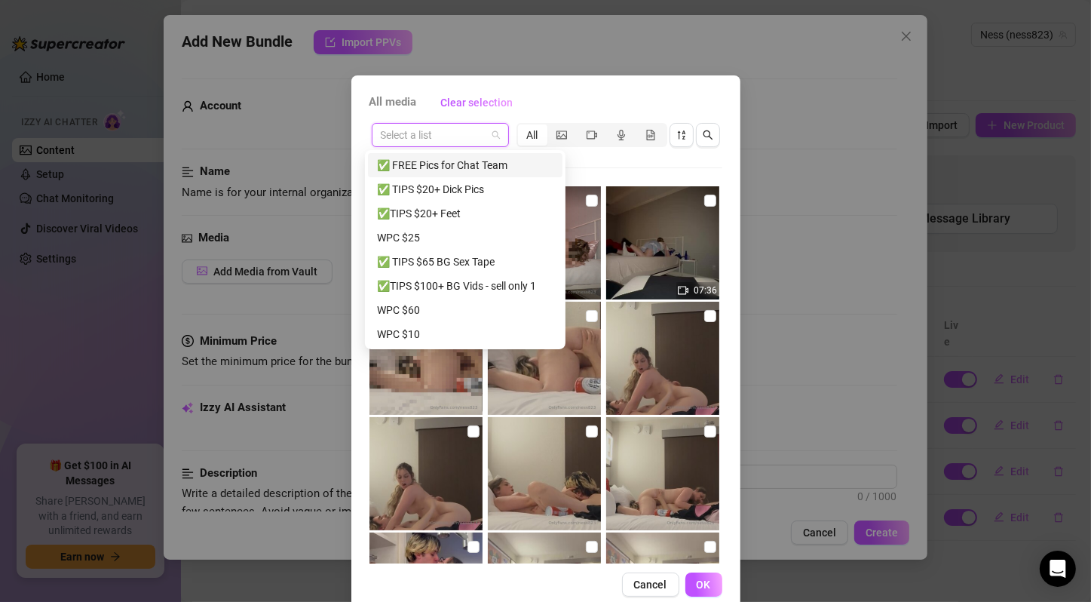
paste input "SKU008 $13 ⭐️⭐️⭐️ 🍆🐱"
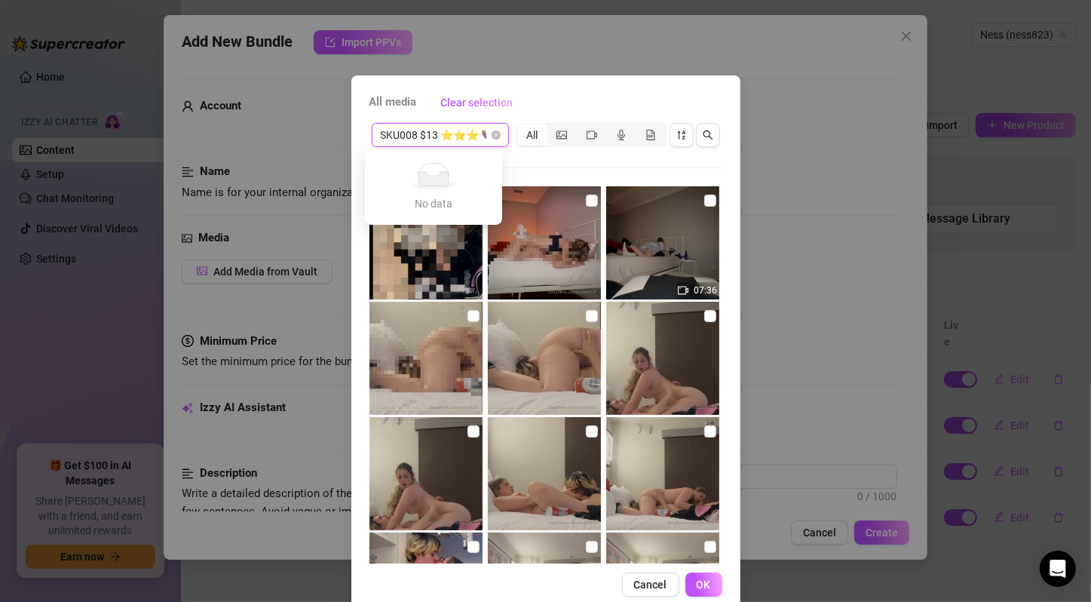
scroll to position [0, 29]
click at [489, 128] on span "SKU008 $13 ⭐️⭐️⭐️ 🍆🐱" at bounding box center [440, 135] width 119 height 23
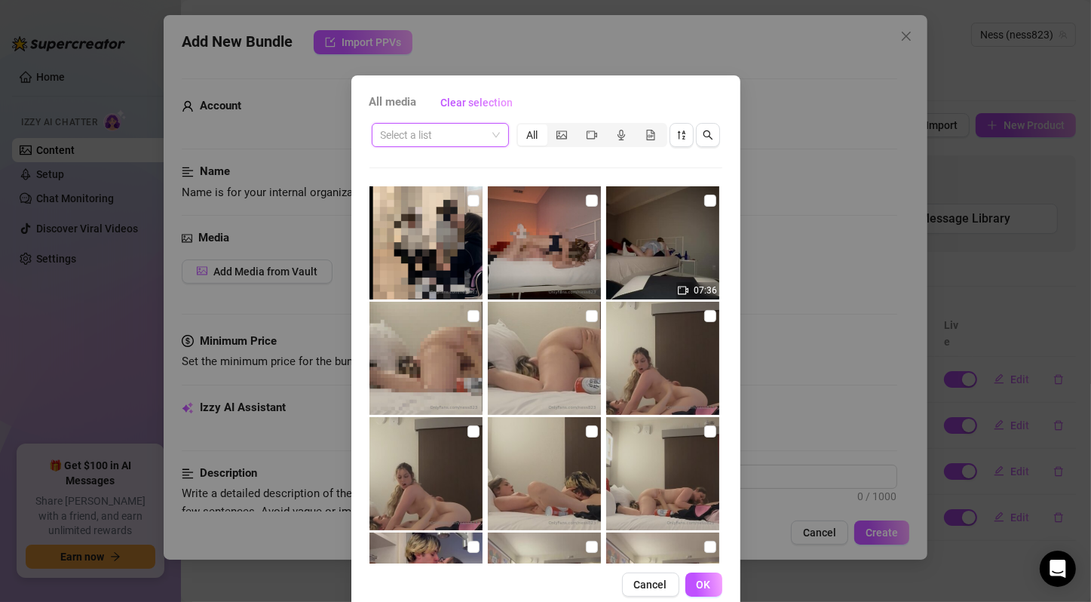
click at [489, 139] on span at bounding box center [440, 135] width 119 height 23
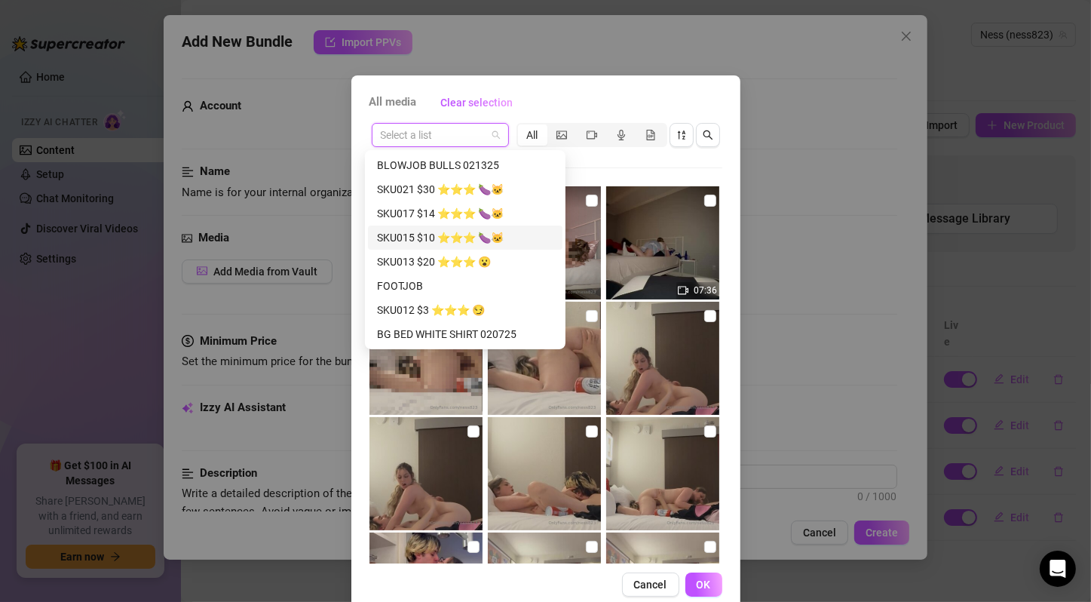
scroll to position [676, 0]
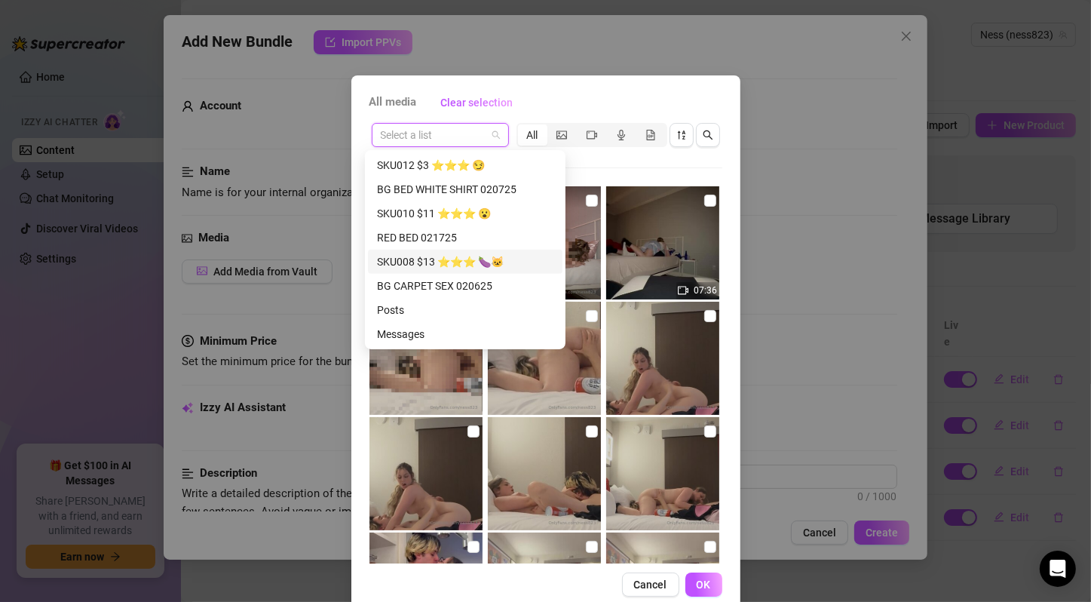
click at [455, 256] on div "SKU008 $13 ⭐️⭐️⭐️ 🍆🐱" at bounding box center [465, 261] width 176 height 17
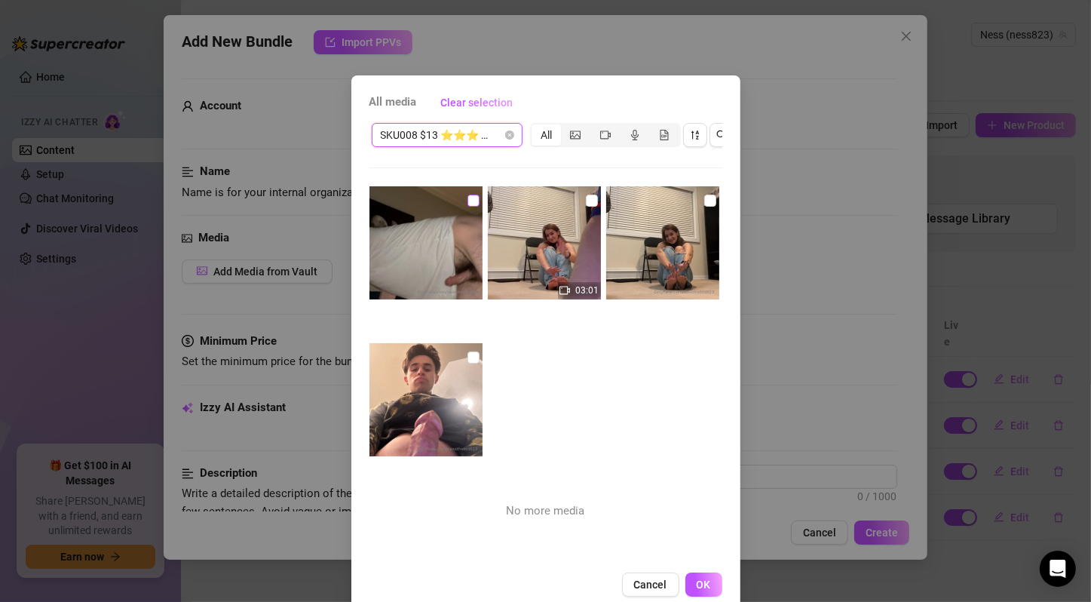
click at [467, 200] on input "checkbox" at bounding box center [473, 201] width 12 height 12
click at [586, 201] on input "checkbox" at bounding box center [592, 201] width 12 height 12
click at [704, 201] on input "checkbox" at bounding box center [710, 201] width 12 height 12
click at [467, 353] on input "checkbox" at bounding box center [473, 357] width 12 height 12
click at [711, 592] on button "OK" at bounding box center [703, 584] width 37 height 24
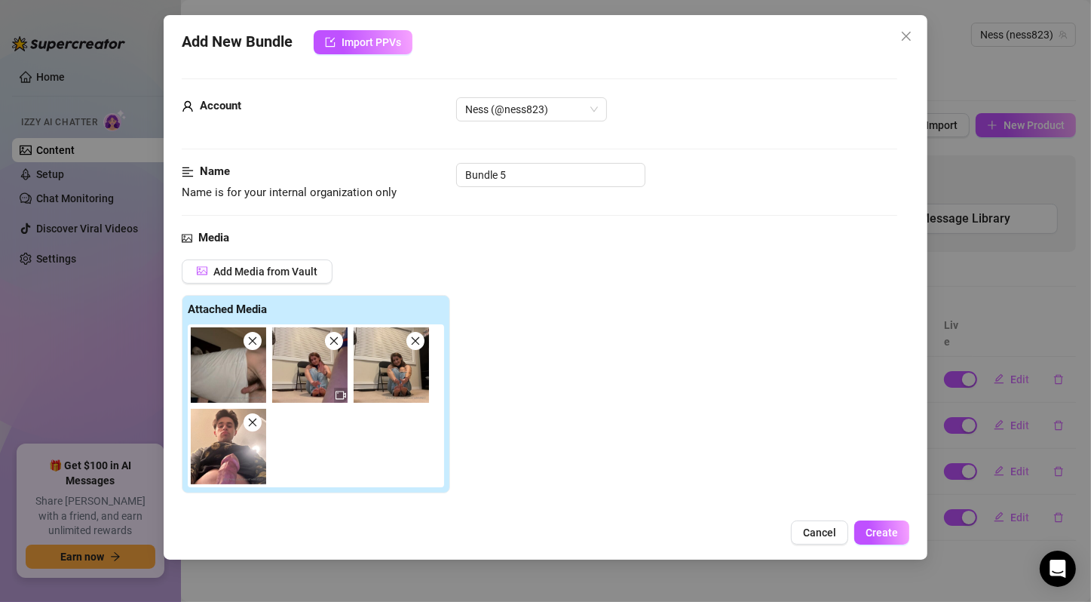
scroll to position [251, 0]
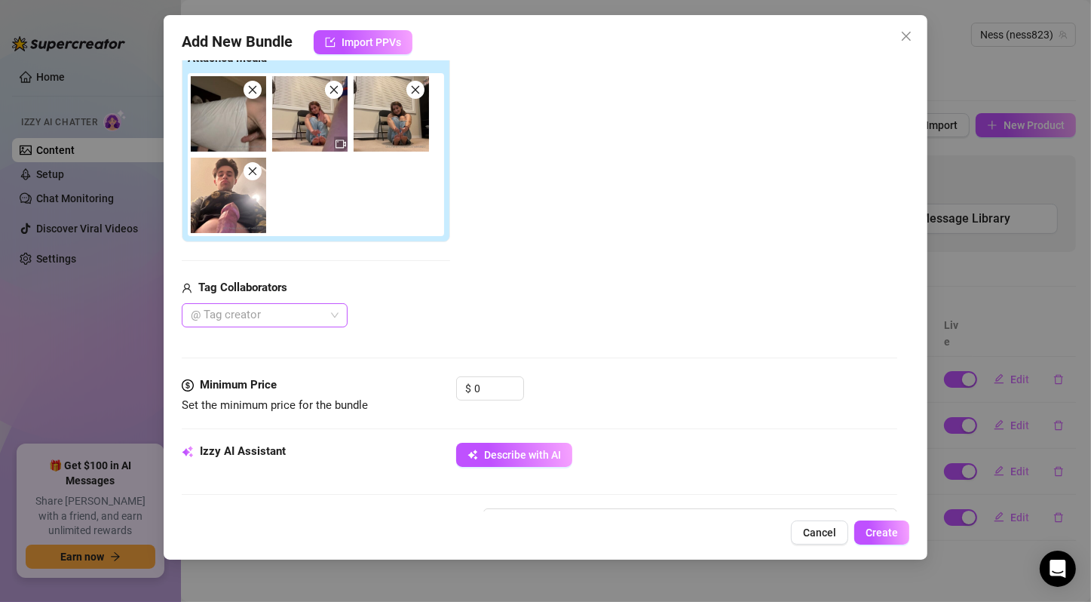
click at [336, 314] on div "@ Tag creator" at bounding box center [265, 315] width 166 height 24
click at [304, 367] on div "[PERSON_NAME]" at bounding box center [265, 368] width 142 height 17
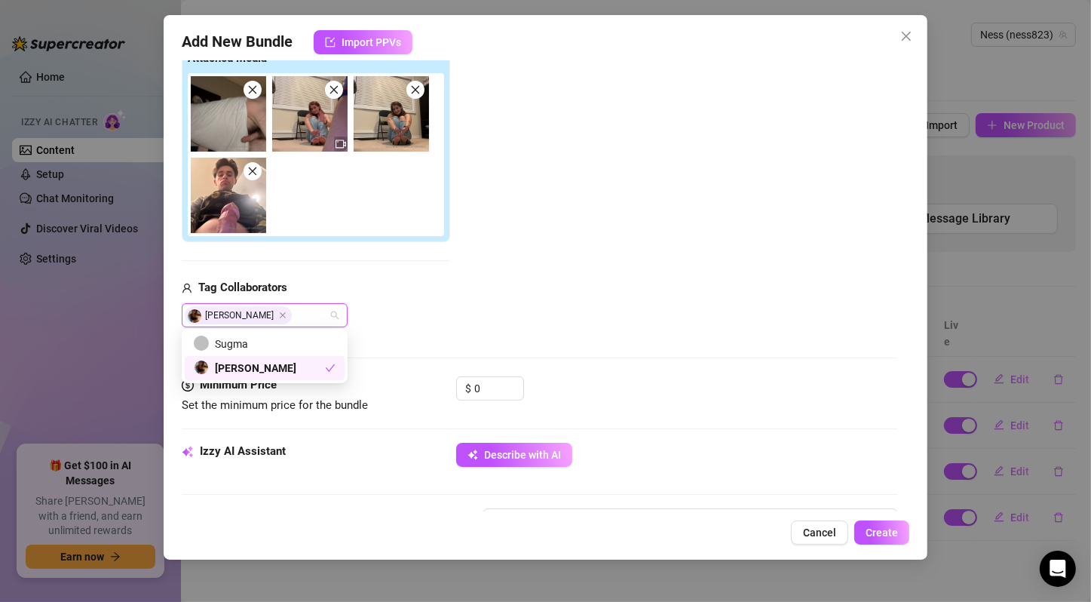
click at [621, 342] on div "Media Add Media from Vault Attached Media Tag Collaborators [PERSON_NAME]" at bounding box center [540, 177] width 716 height 398
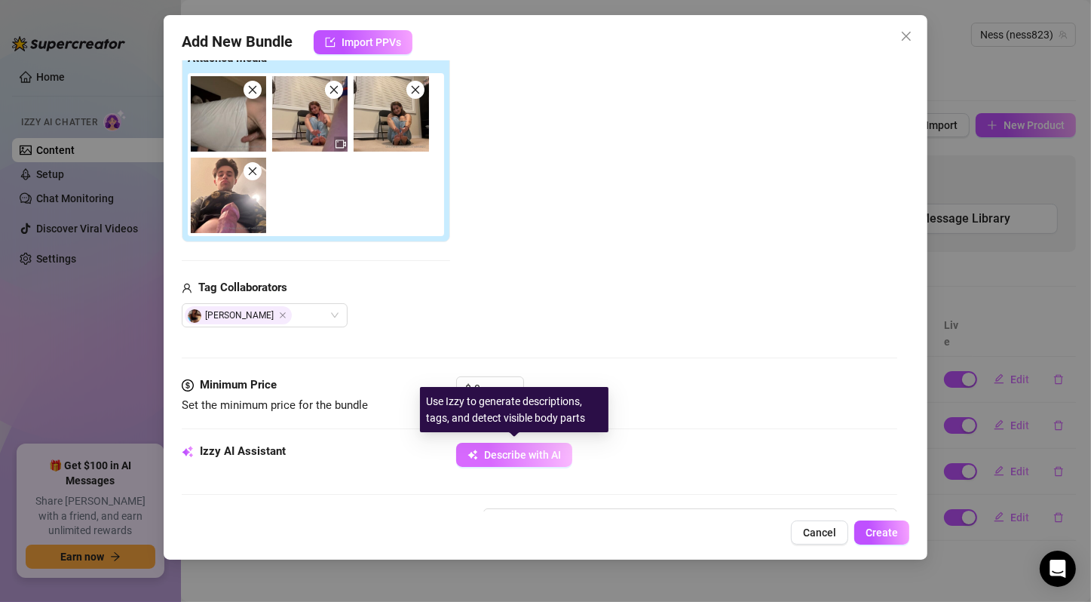
click at [533, 443] on button "Describe with AI" at bounding box center [514, 455] width 116 height 24
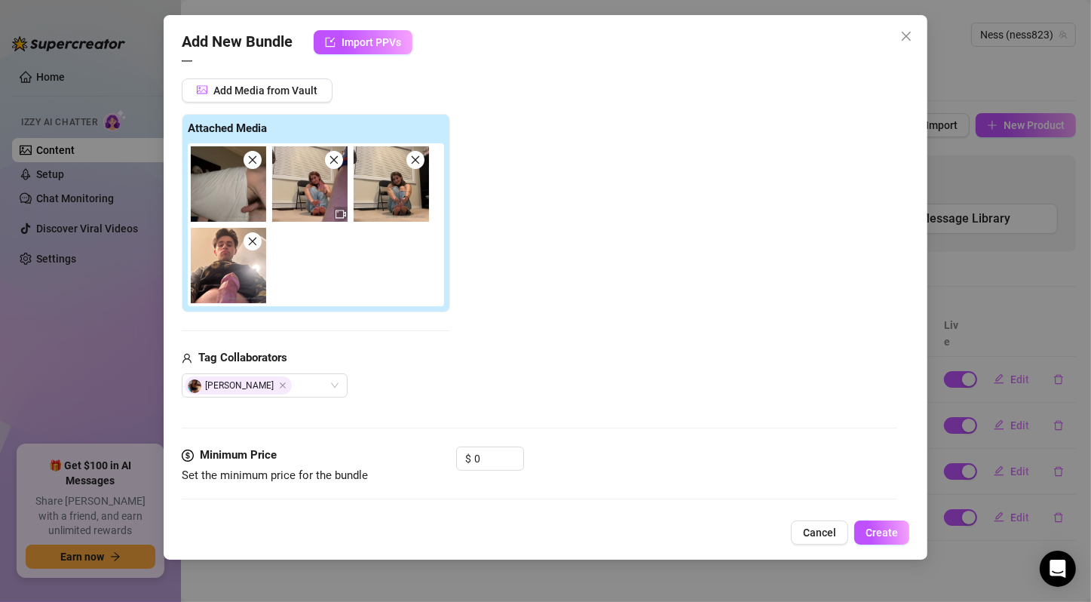
scroll to position [433, 0]
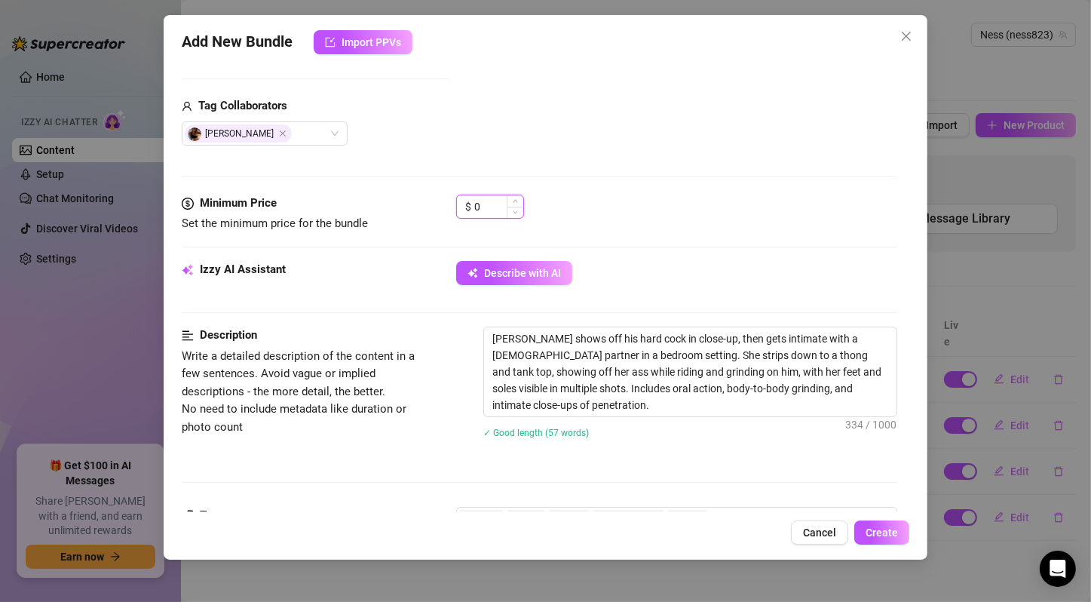
click at [475, 206] on input "0" at bounding box center [498, 206] width 49 height 23
click at [627, 203] on div "$ 25" at bounding box center [676, 214] width 441 height 38
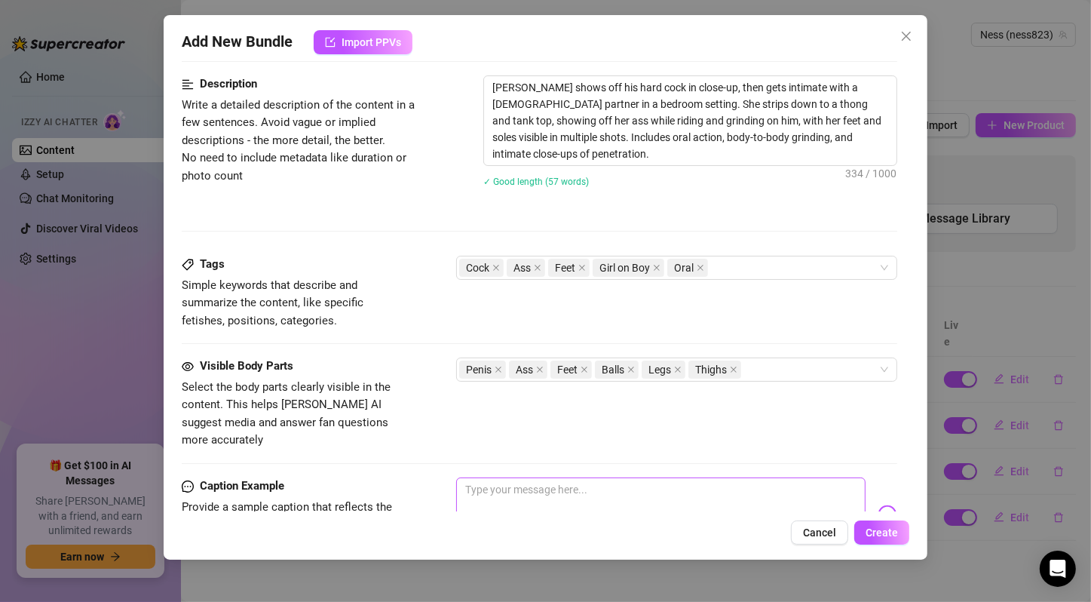
scroll to position [935, 0]
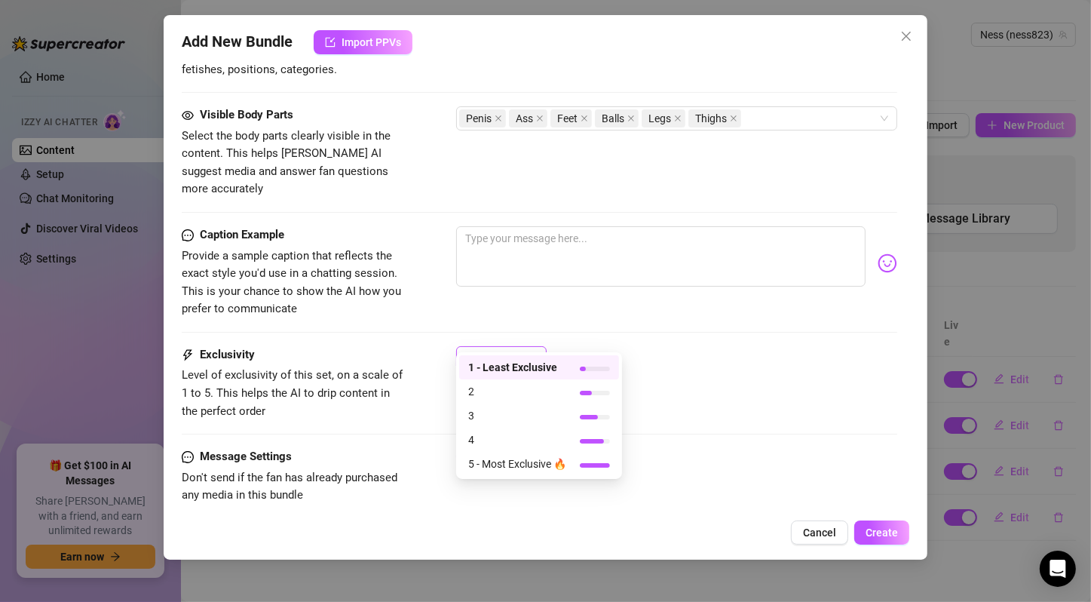
click at [541, 346] on div "1" at bounding box center [501, 358] width 90 height 24
click at [559, 460] on span "5 - Most Exclusive 🔥" at bounding box center [517, 463] width 98 height 17
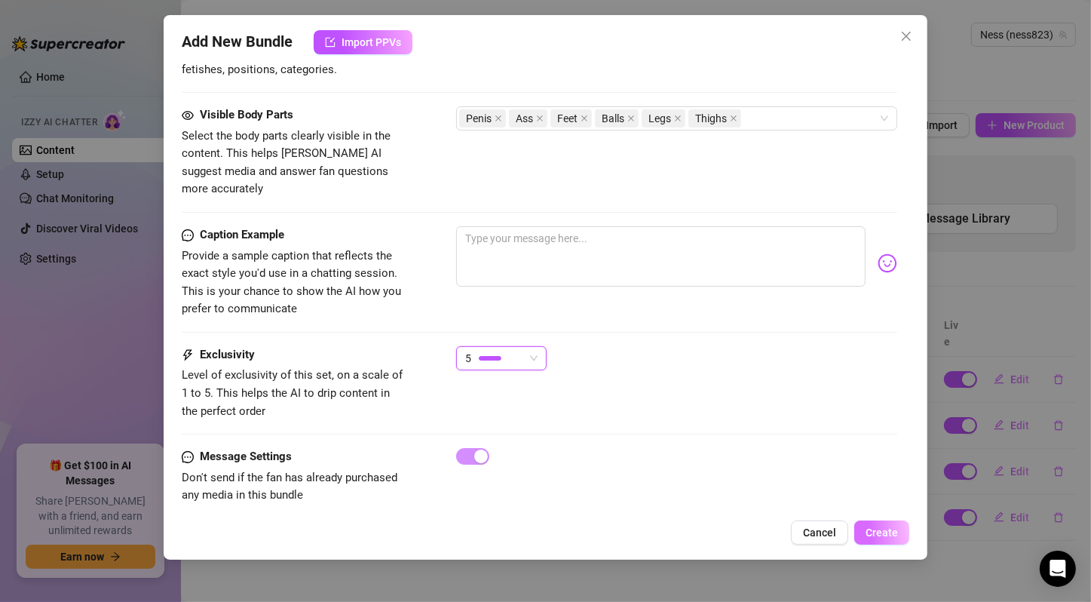
click at [876, 534] on span "Create" at bounding box center [882, 532] width 32 height 12
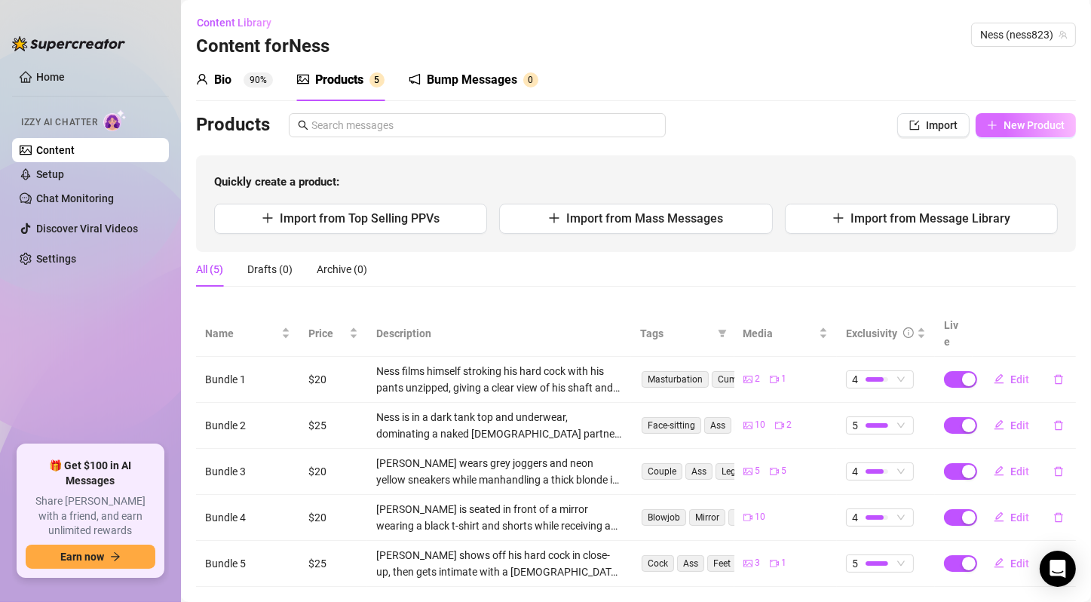
click at [1012, 131] on button "New Product" at bounding box center [1026, 125] width 100 height 24
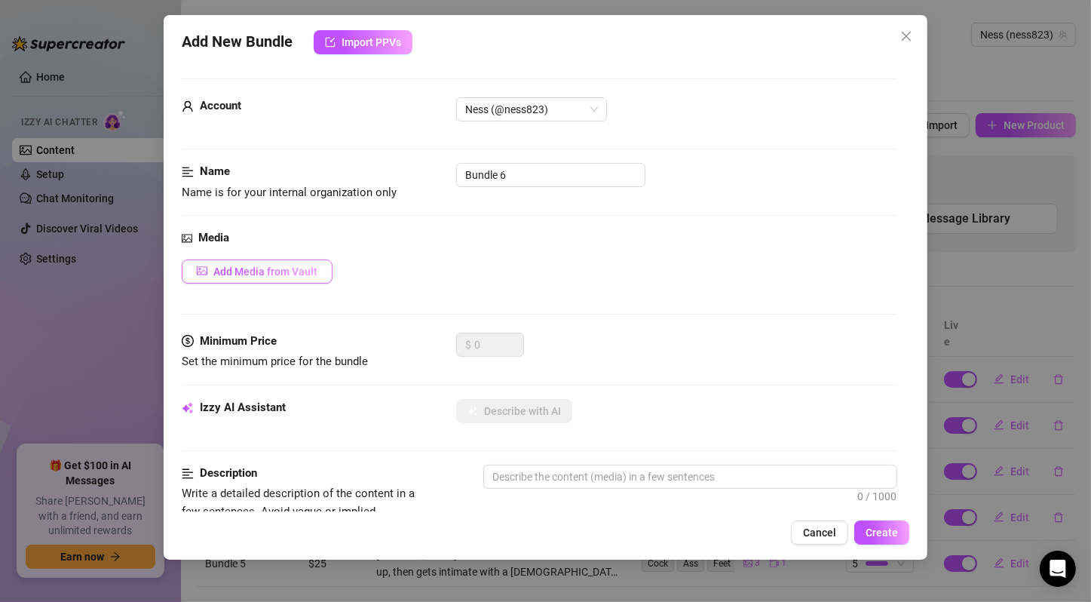
click at [248, 279] on button "Add Media from Vault" at bounding box center [257, 271] width 151 height 24
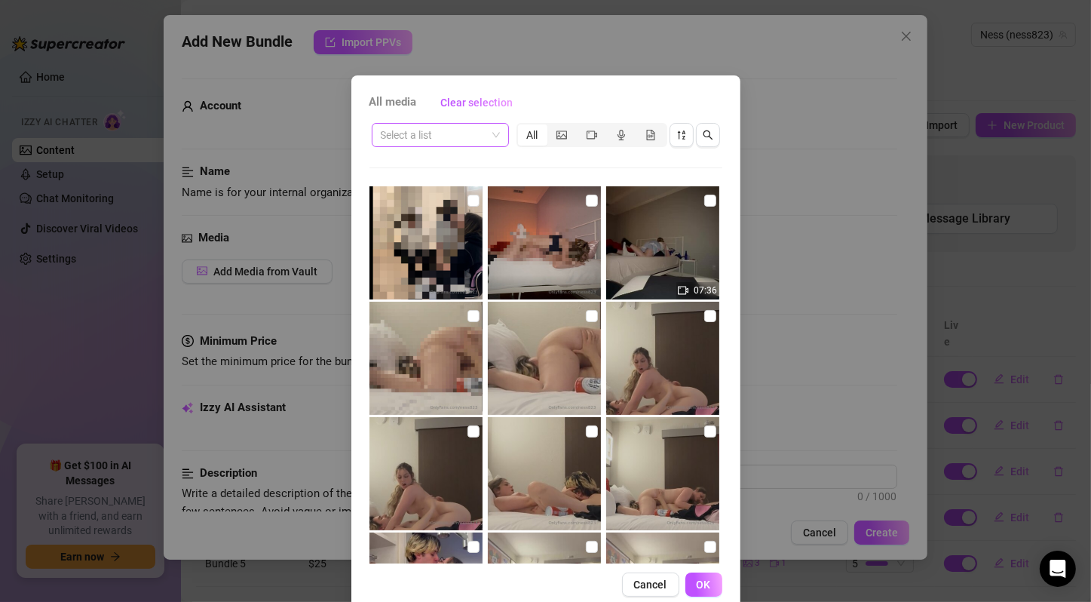
click at [485, 130] on span at bounding box center [440, 135] width 119 height 23
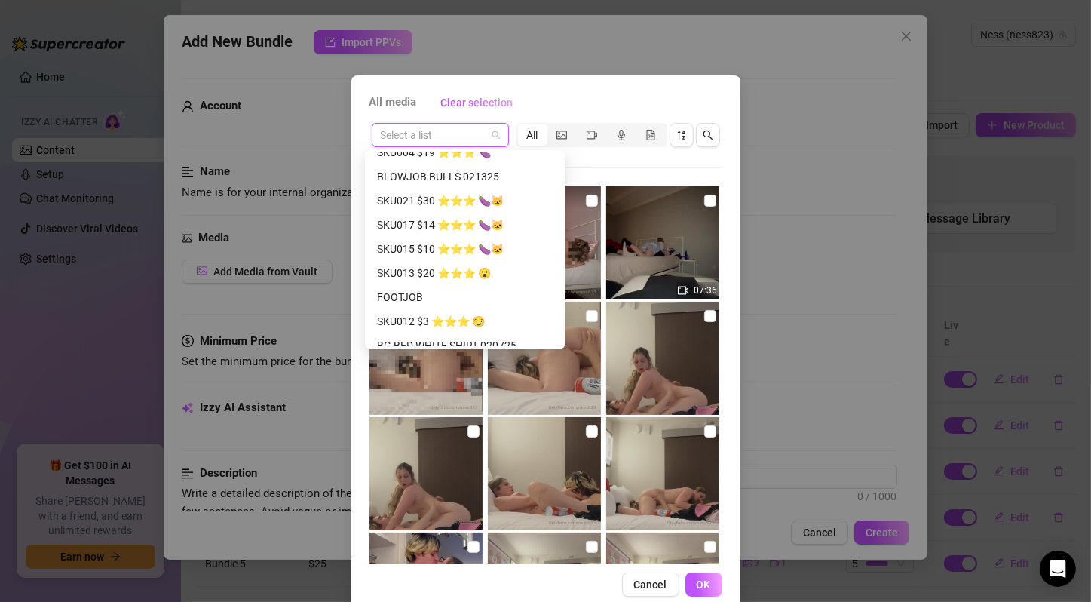
scroll to position [676, 0]
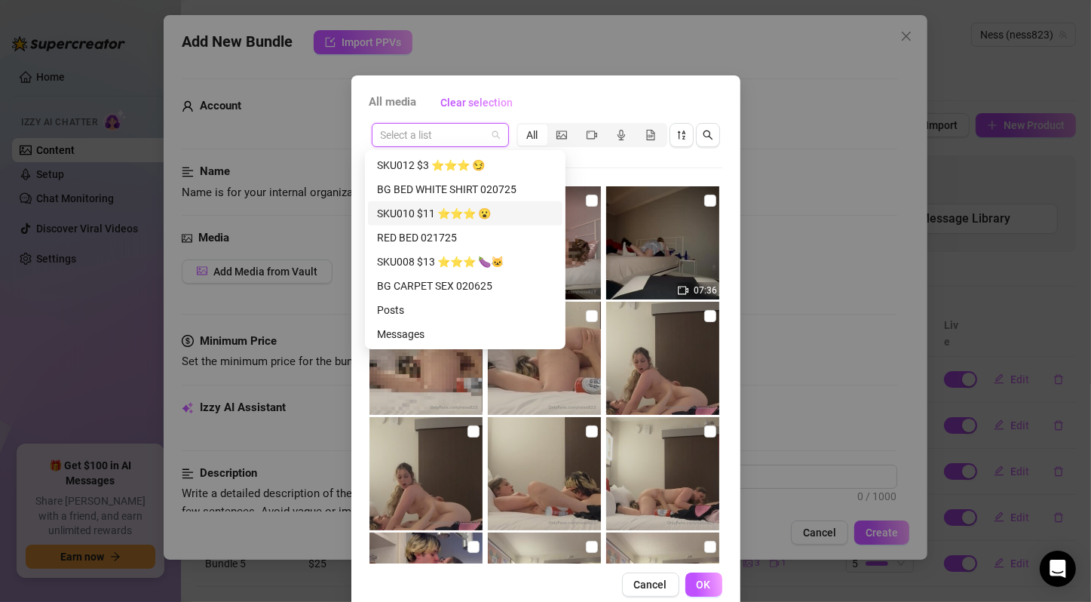
click at [498, 211] on div "SKU010 $11 ⭐️⭐️⭐️ 😮" at bounding box center [465, 213] width 176 height 17
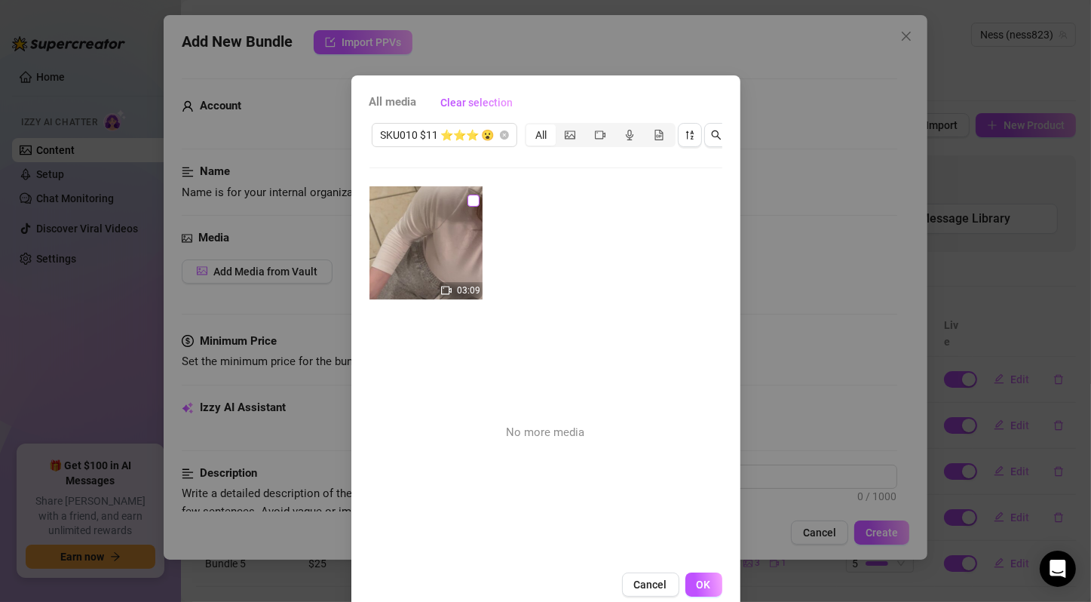
click at [467, 198] on input "checkbox" at bounding box center [473, 201] width 12 height 12
click at [709, 590] on button "OK" at bounding box center [703, 584] width 37 height 24
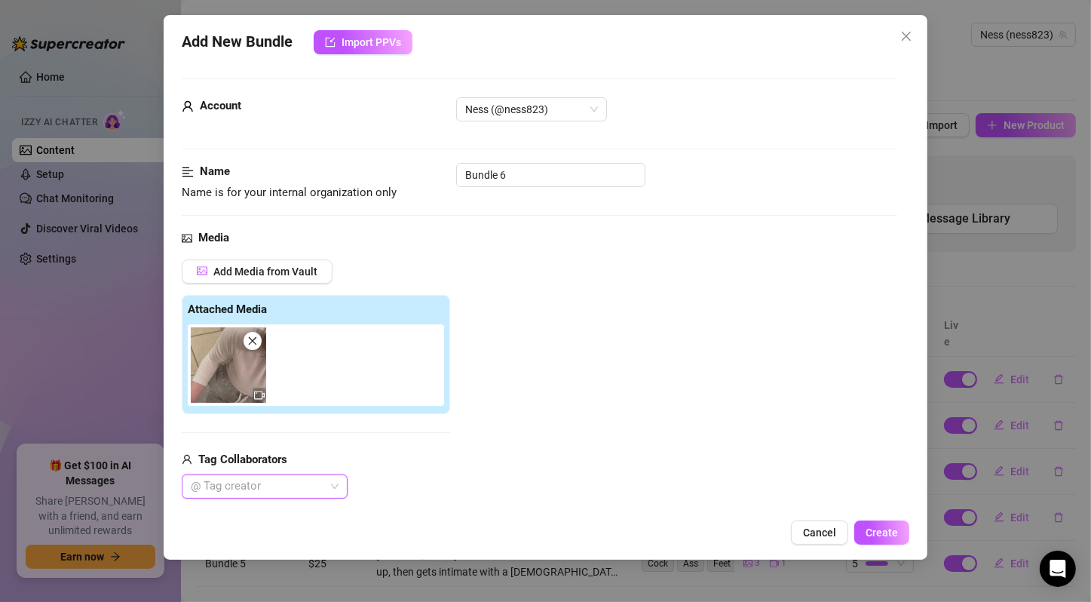
scroll to position [251, 0]
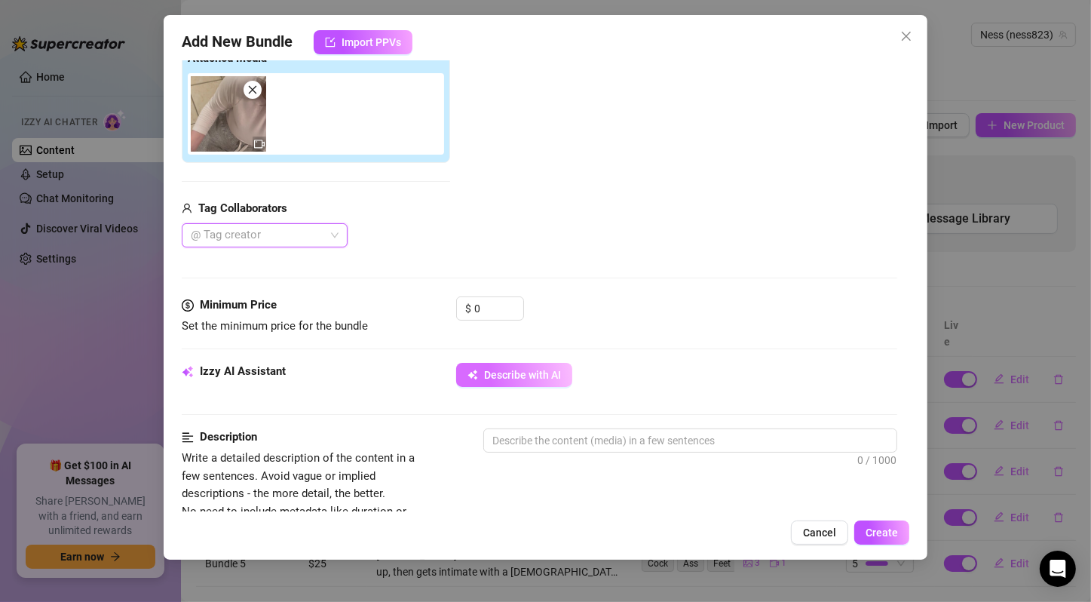
click at [501, 371] on span "Describe with AI" at bounding box center [522, 375] width 77 height 12
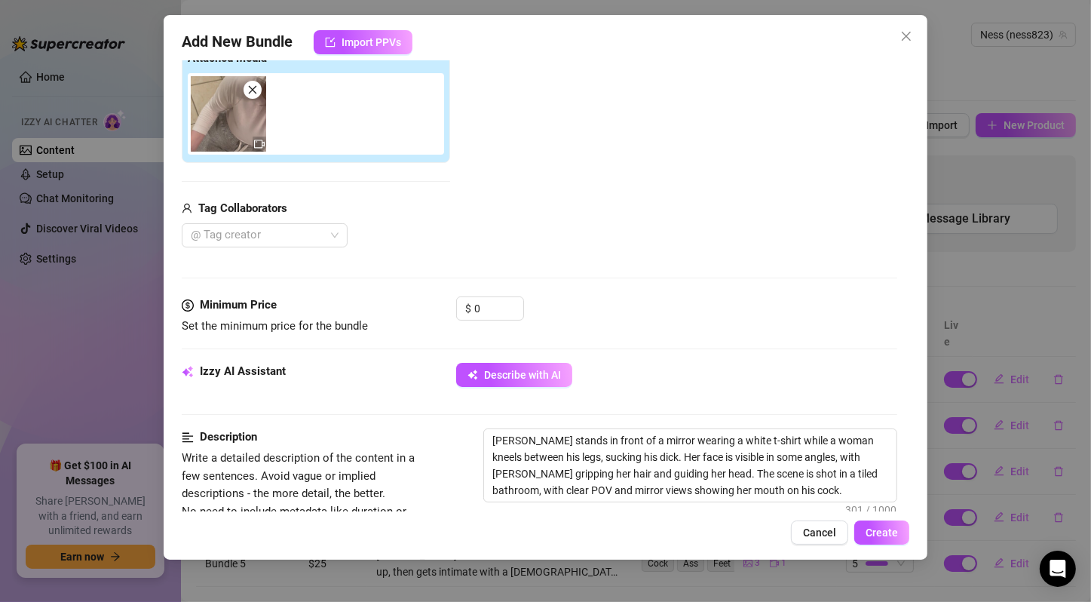
click at [691, 344] on div "Minimum Price Set the minimum price for the bundle $ 0" at bounding box center [540, 329] width 716 height 66
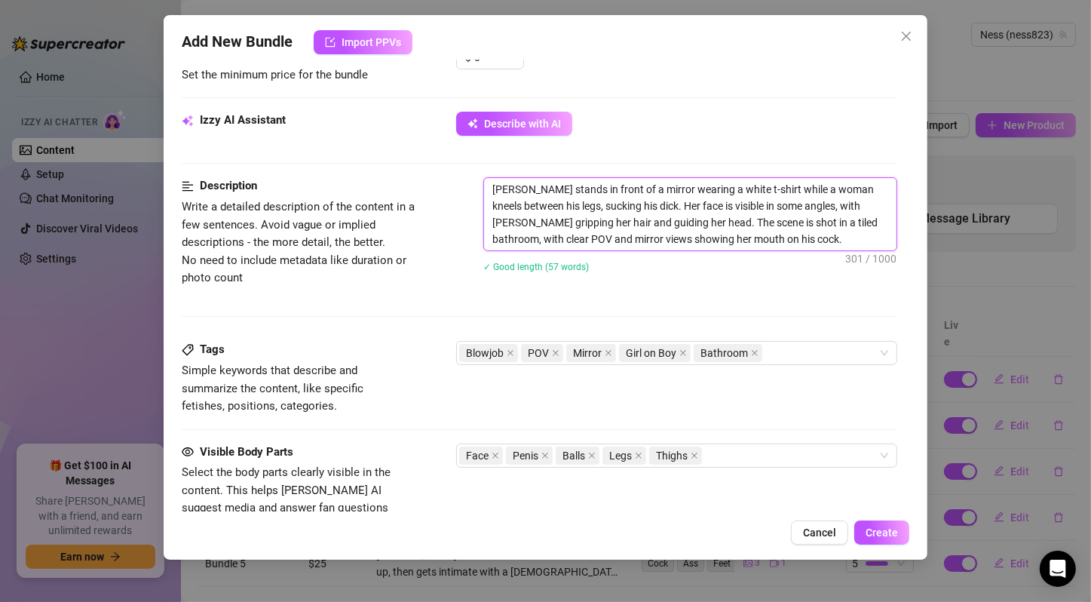
click at [627, 213] on textarea "[PERSON_NAME] stands in front of a mirror wearing a white t-shirt while a woman…" at bounding box center [690, 214] width 412 height 72
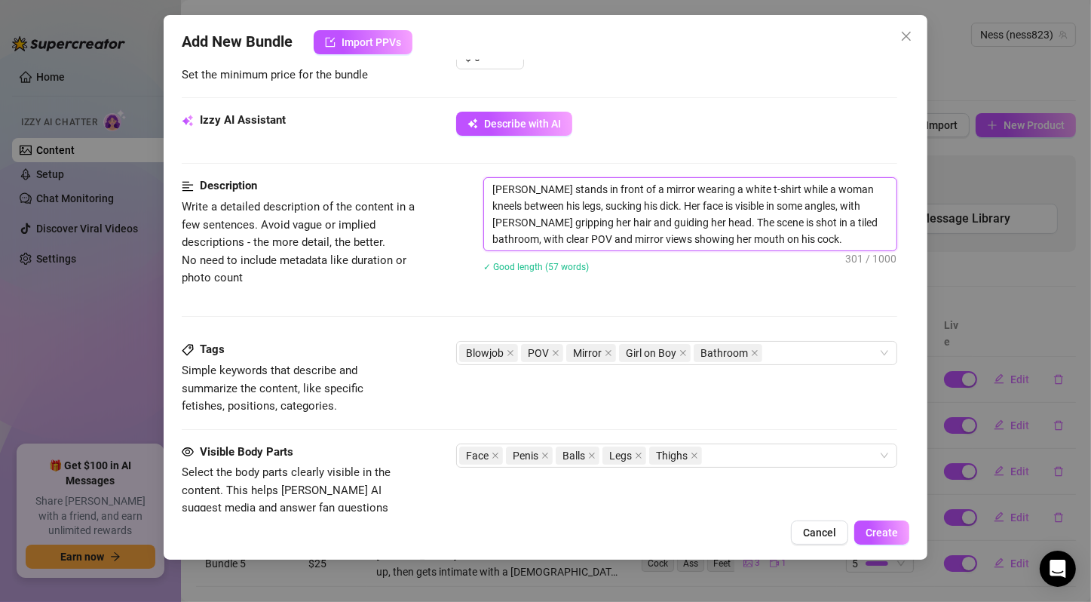
click at [627, 213] on textarea "[PERSON_NAME] stands in front of a mirror wearing a white t-shirt while a woman…" at bounding box center [690, 214] width 412 height 72
click at [645, 202] on textarea "[PERSON_NAME] stands in front of a mirror wearing a white t-shirt while a woman…" at bounding box center [690, 214] width 412 height 72
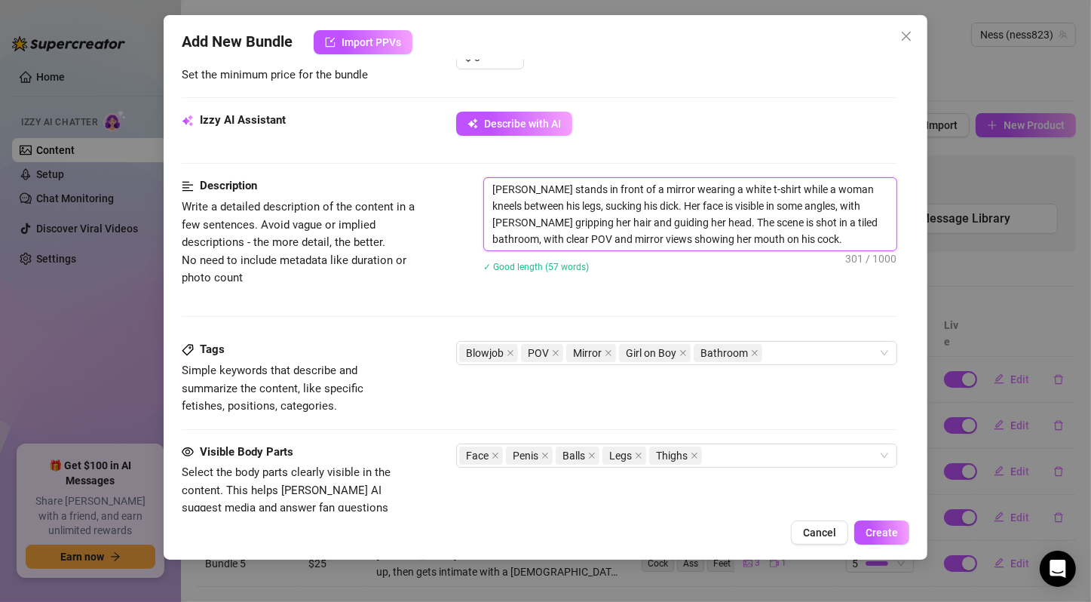
click at [681, 197] on textarea "[PERSON_NAME] stands in front of a mirror wearing a white t-shirt while a woman…" at bounding box center [690, 214] width 412 height 72
drag, startPoint x: 528, startPoint y: 226, endPoint x: 689, endPoint y: 241, distance: 162.1
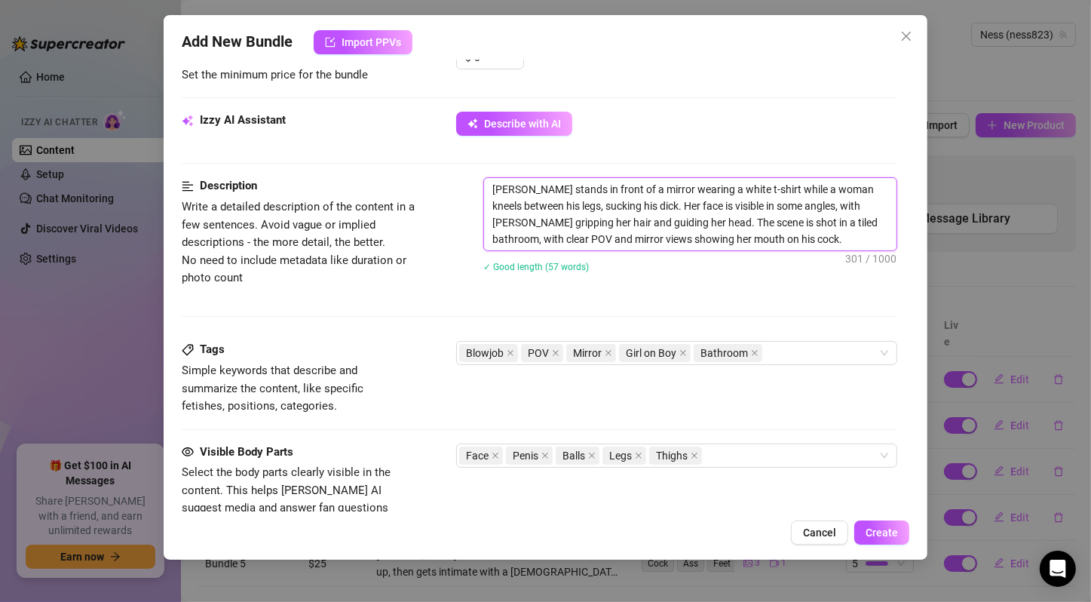
click at [689, 241] on textarea "[PERSON_NAME] stands in front of a mirror wearing a white t-shirt while a woman…" at bounding box center [690, 214] width 412 height 72
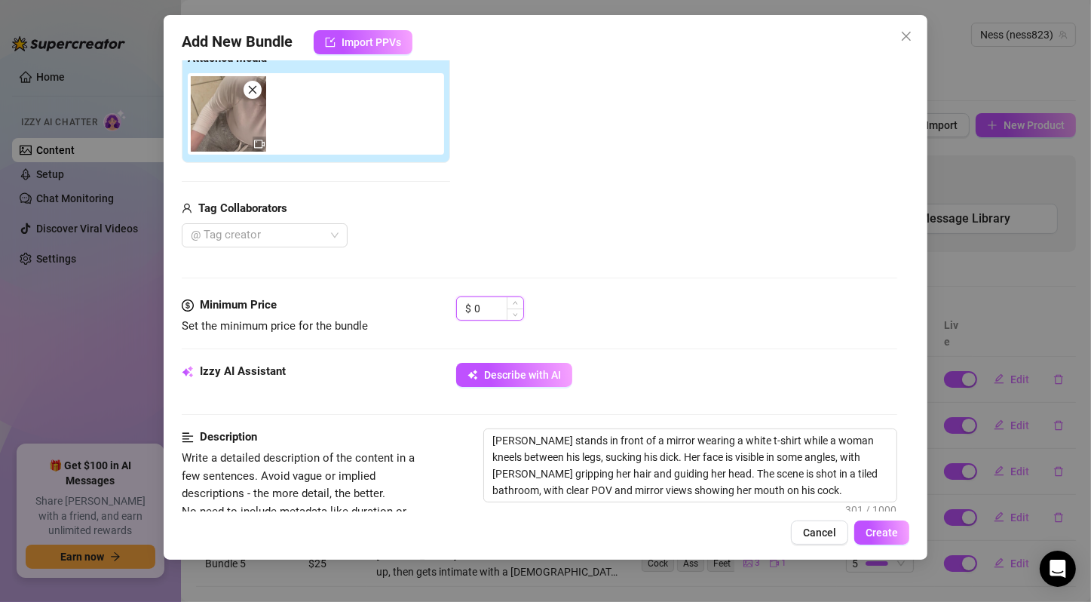
click at [475, 305] on input "0" at bounding box center [498, 308] width 49 height 23
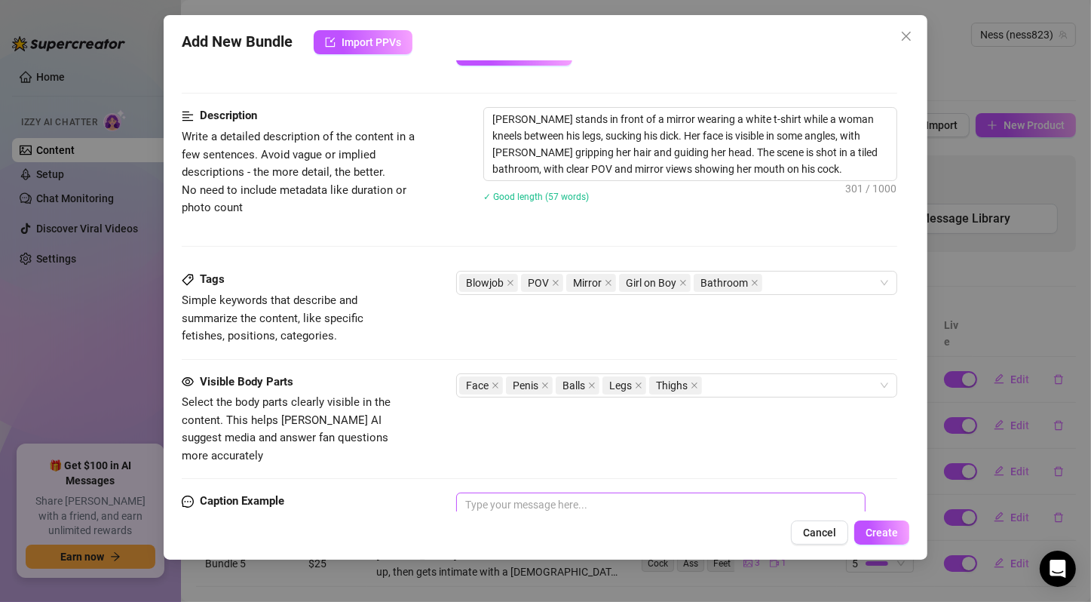
scroll to position [337, 0]
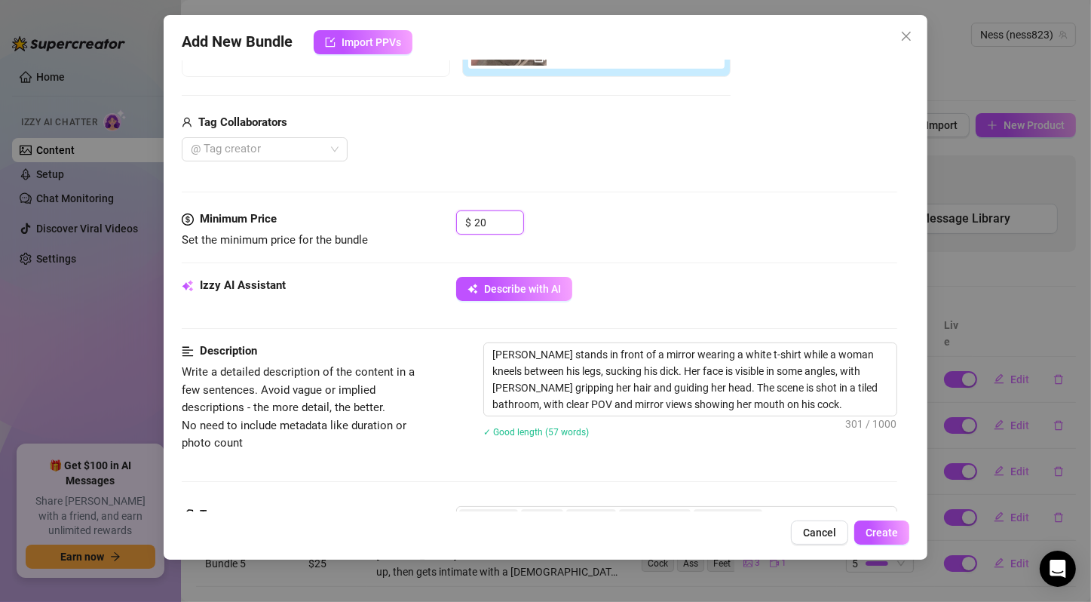
drag, startPoint x: 496, startPoint y: 220, endPoint x: 430, endPoint y: 220, distance: 66.4
click at [430, 220] on div "Minimum Price Set the minimum price for the bundle $ 20" at bounding box center [540, 229] width 716 height 38
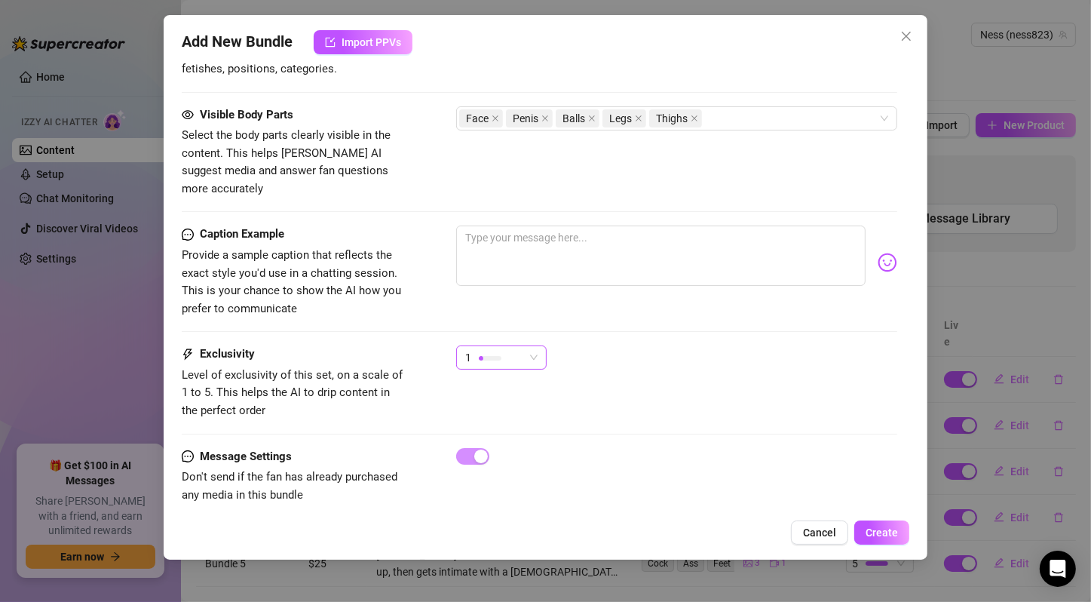
click at [515, 346] on div "1" at bounding box center [494, 357] width 59 height 23
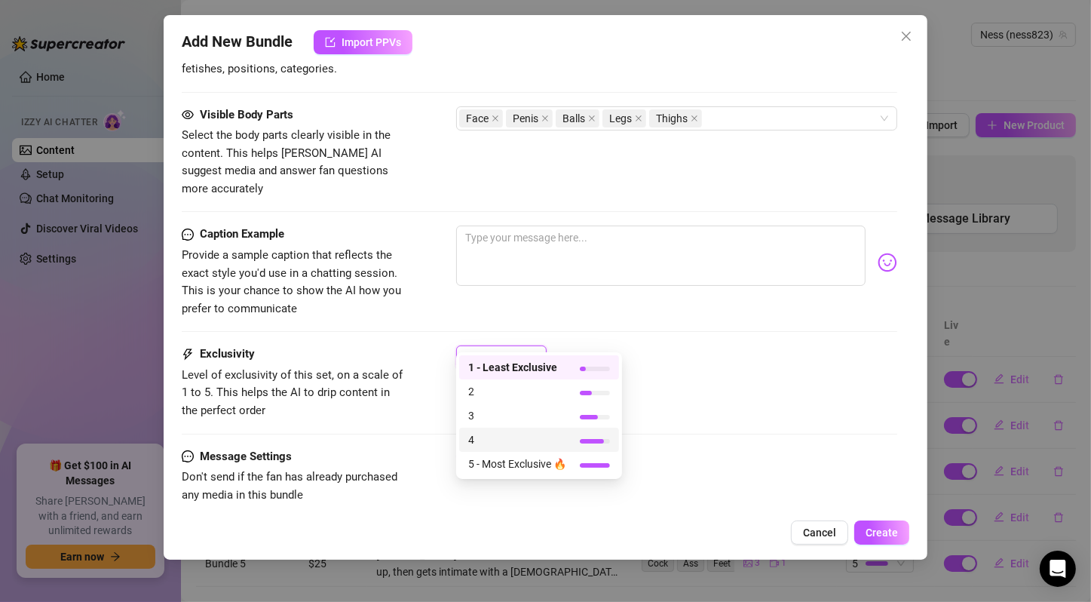
click at [524, 463] on span "5 - Most Exclusive 🔥" at bounding box center [517, 463] width 98 height 17
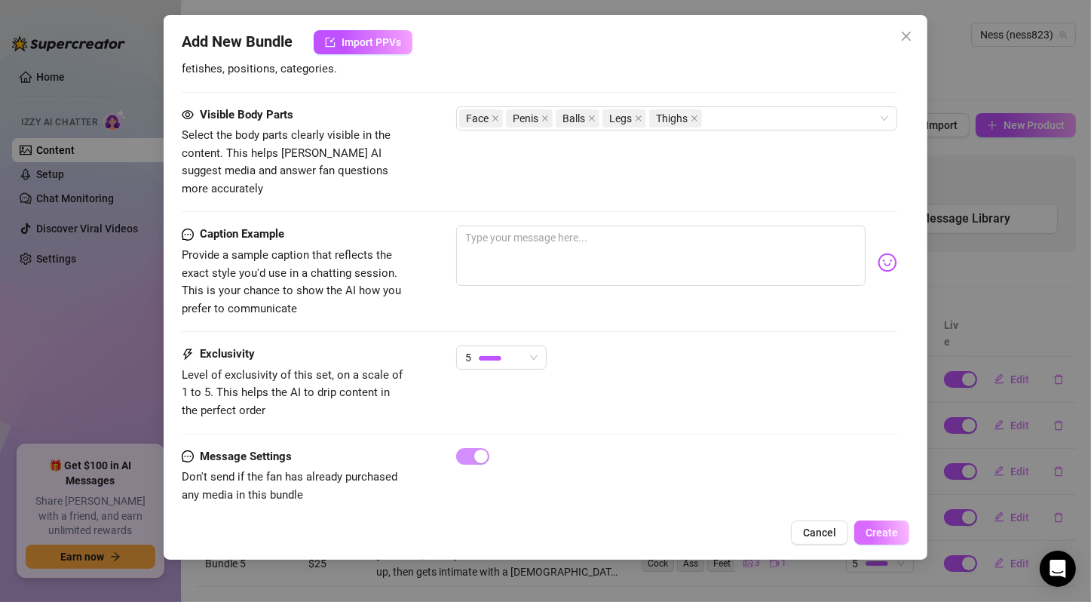
click at [888, 531] on span "Create" at bounding box center [882, 532] width 32 height 12
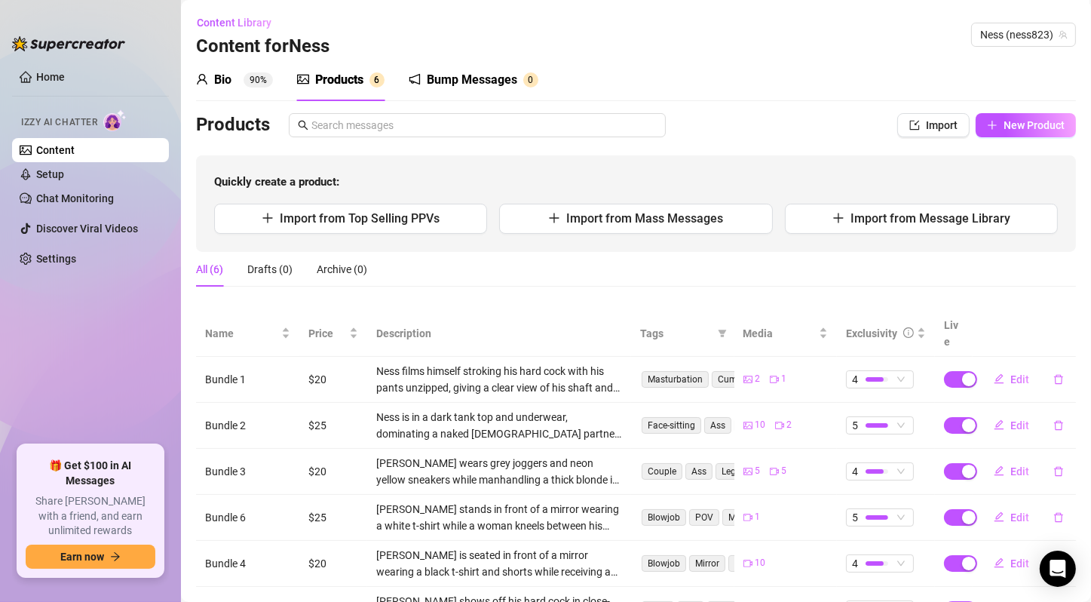
scroll to position [58, 0]
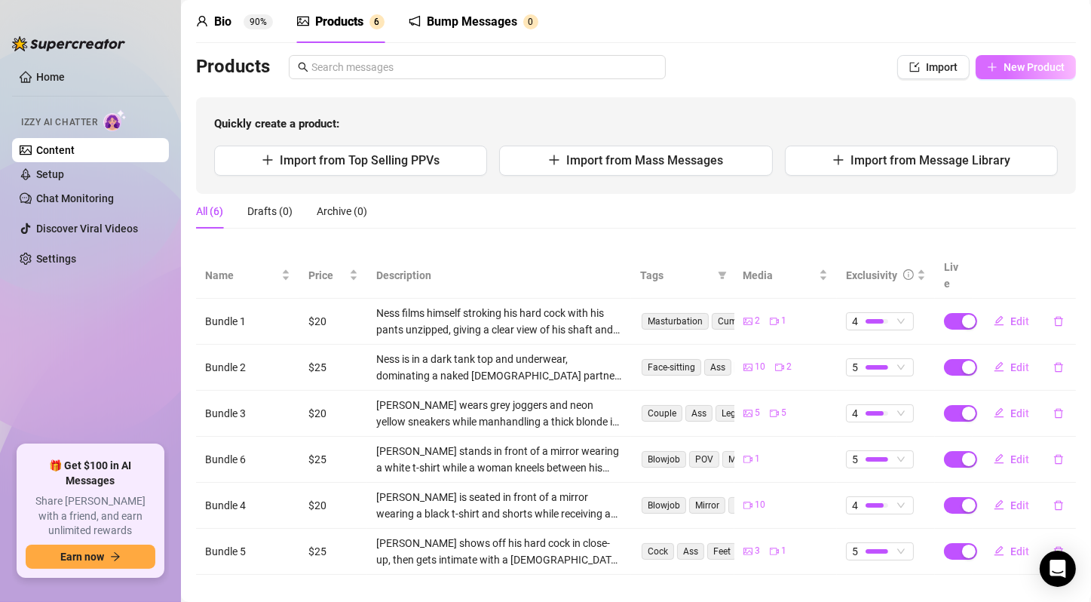
click at [1004, 61] on span "New Product" at bounding box center [1034, 67] width 61 height 12
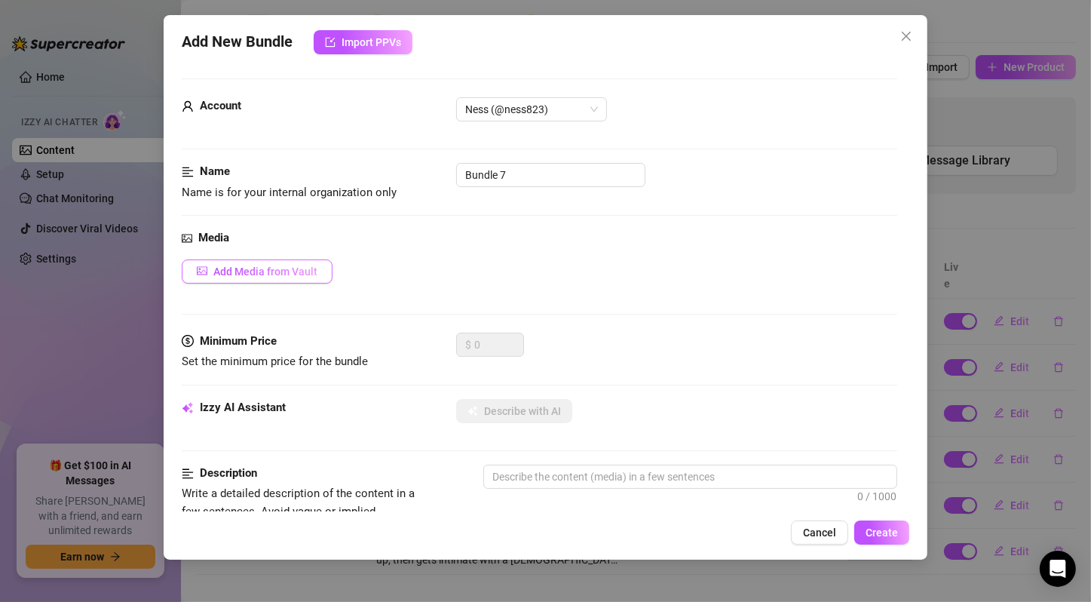
click at [296, 271] on span "Add Media from Vault" at bounding box center [265, 271] width 104 height 12
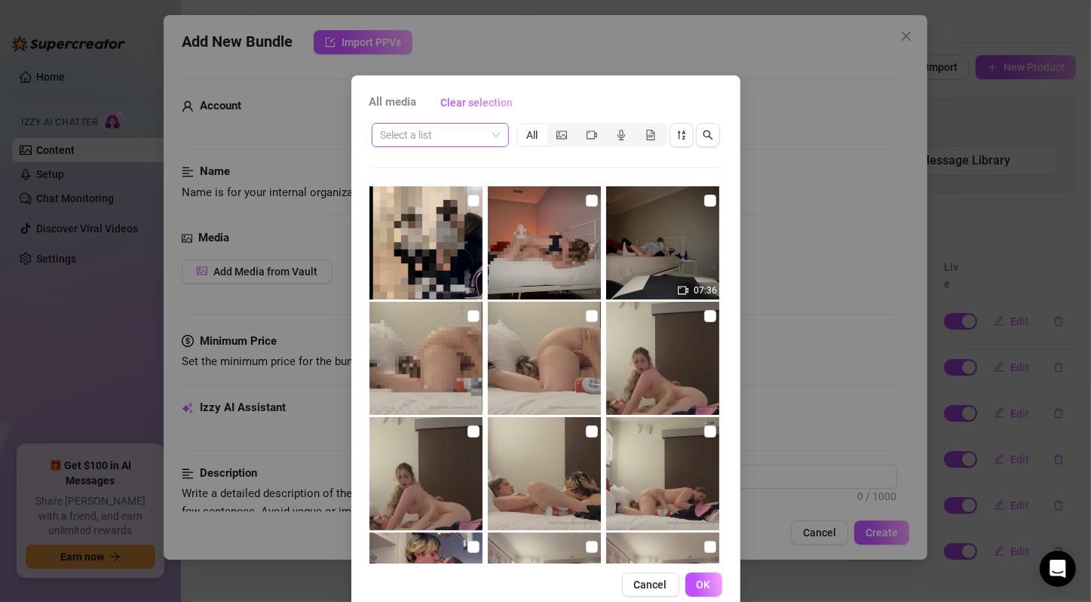
click at [483, 134] on span at bounding box center [440, 135] width 119 height 23
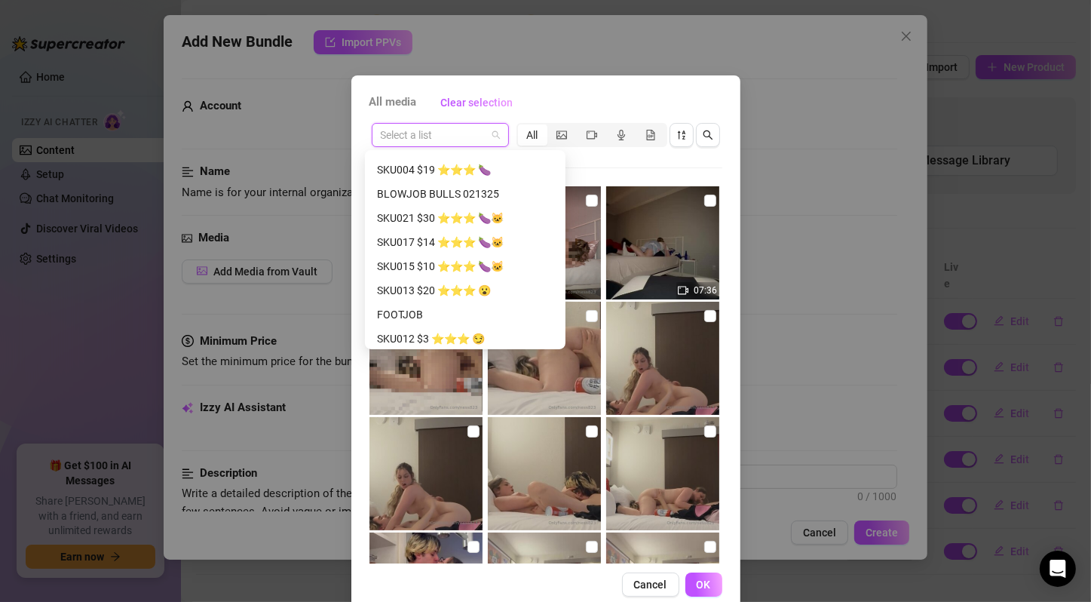
scroll to position [251, 0]
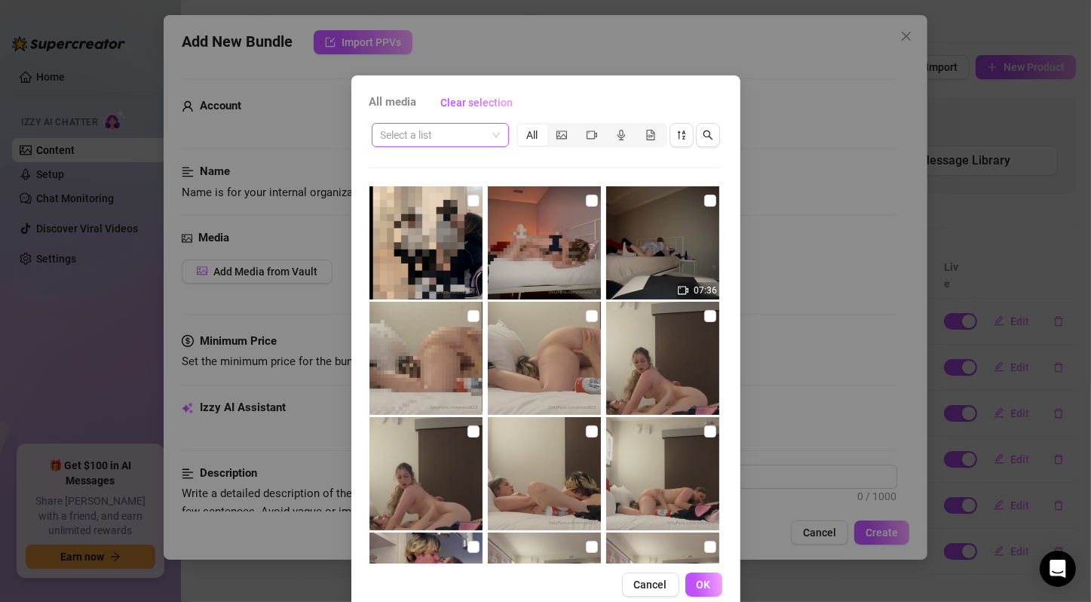
click at [491, 142] on span at bounding box center [440, 135] width 119 height 23
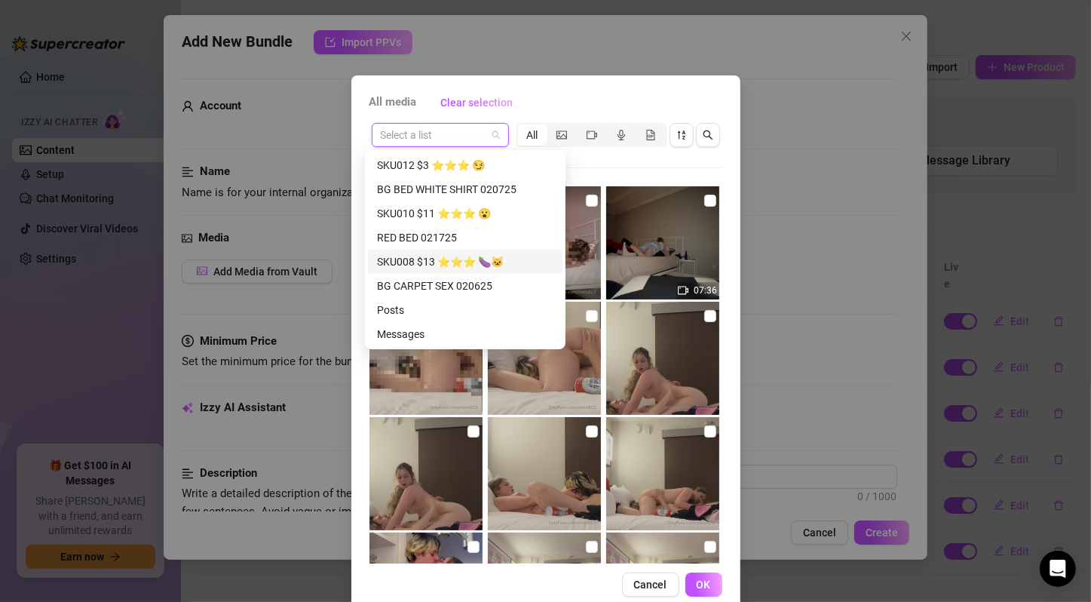
scroll to position [424, 0]
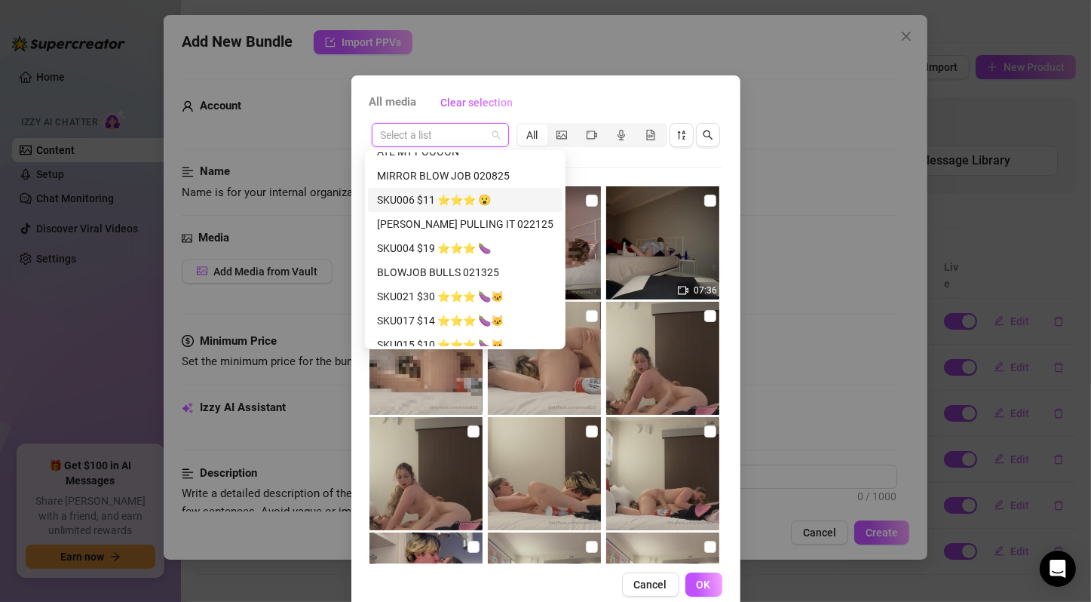
click at [508, 205] on div "SKU006 $11 ⭐️⭐️⭐️ 😮" at bounding box center [465, 200] width 176 height 17
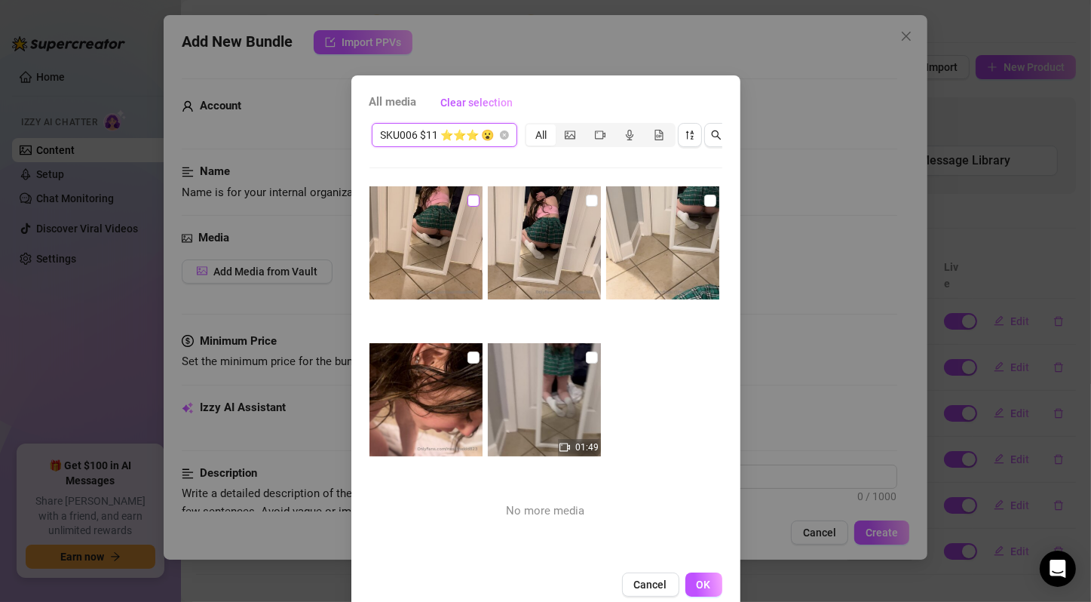
click at [467, 201] on input "checkbox" at bounding box center [473, 201] width 12 height 12
click at [586, 198] on input "checkbox" at bounding box center [592, 201] width 12 height 12
click at [704, 202] on input "checkbox" at bounding box center [710, 201] width 12 height 12
click at [467, 356] on input "checkbox" at bounding box center [473, 357] width 12 height 12
click at [586, 353] on input "checkbox" at bounding box center [592, 357] width 12 height 12
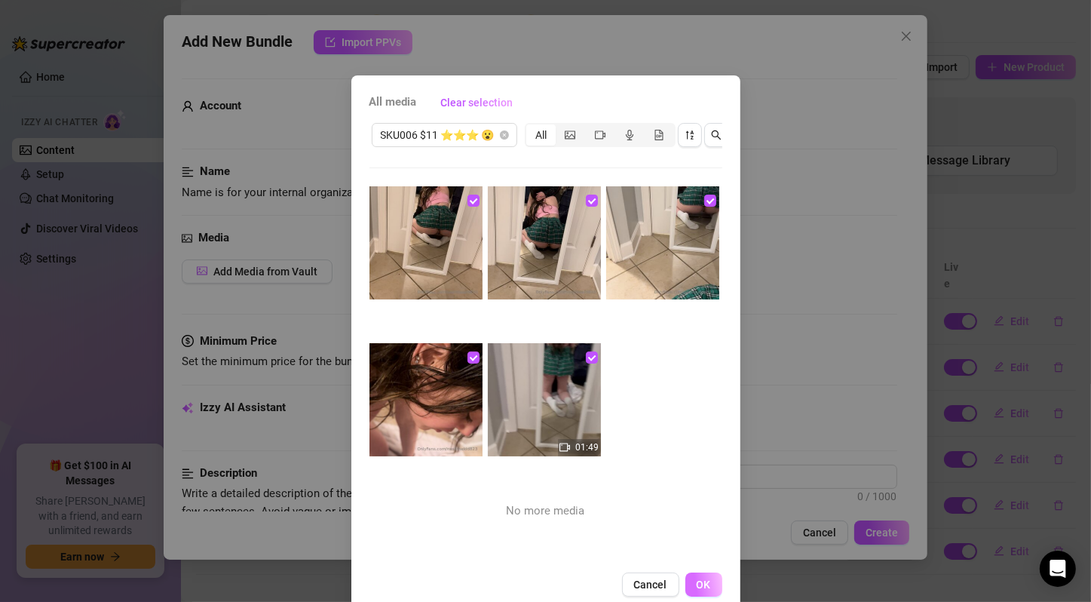
click at [697, 590] on span "OK" at bounding box center [704, 584] width 14 height 12
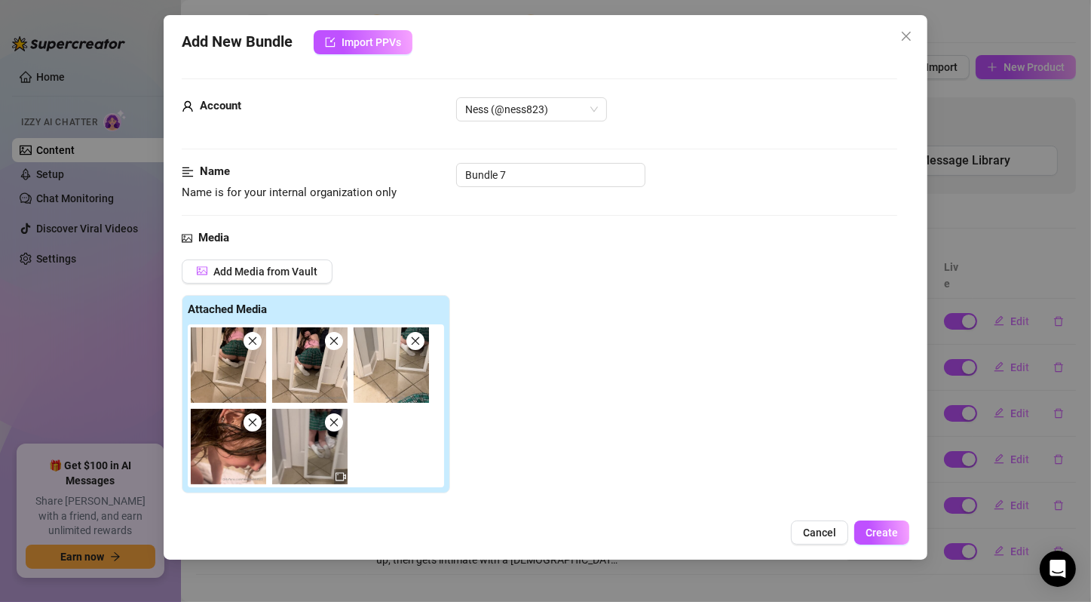
scroll to position [251, 0]
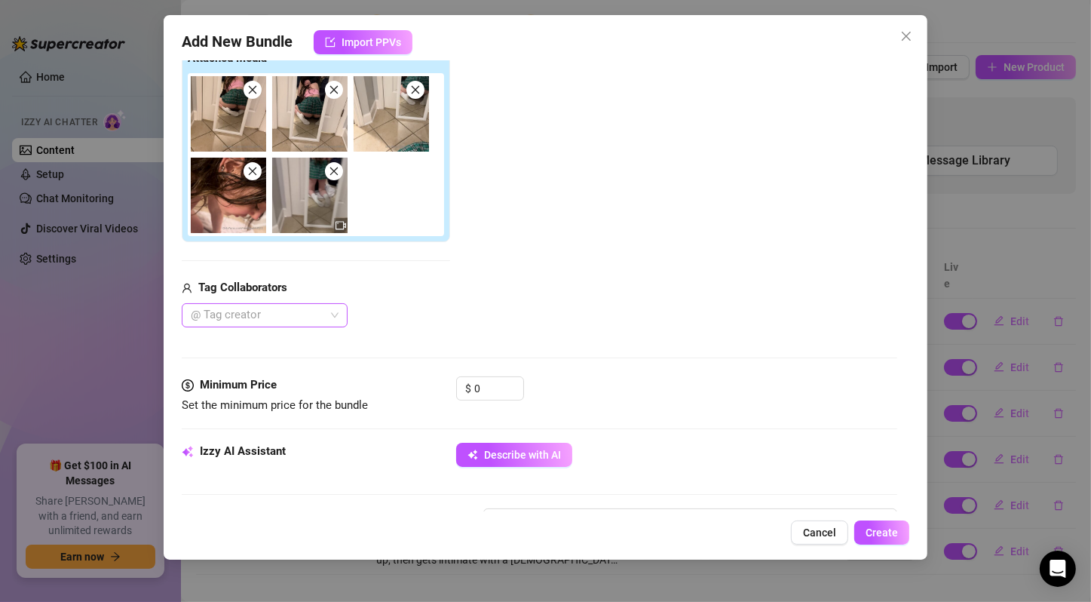
click at [330, 312] on div "@ Tag creator" at bounding box center [265, 315] width 166 height 24
click at [308, 363] on div "[PERSON_NAME]" at bounding box center [265, 368] width 142 height 17
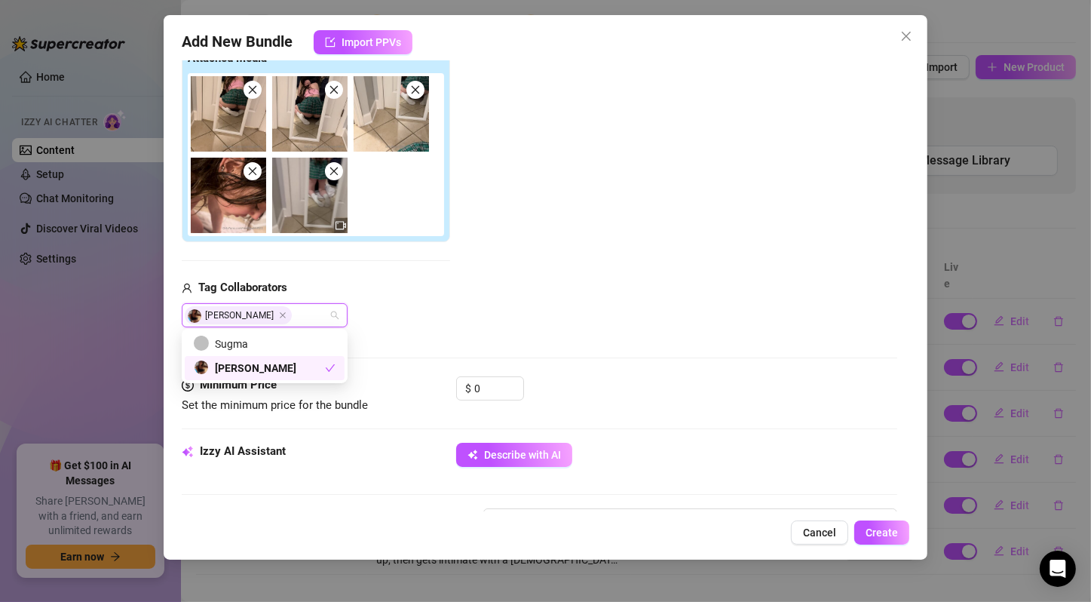
click at [612, 343] on div "Media Add Media from Vault Attached Media Tag Collaborators [PERSON_NAME]" at bounding box center [540, 177] width 716 height 398
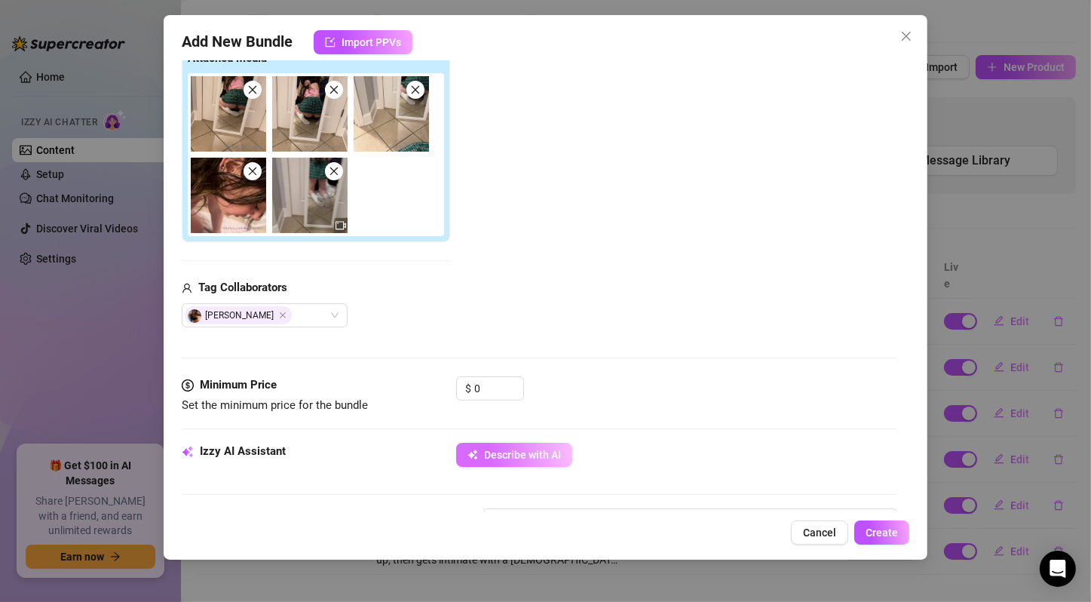
click at [536, 449] on span "Describe with AI" at bounding box center [522, 455] width 77 height 12
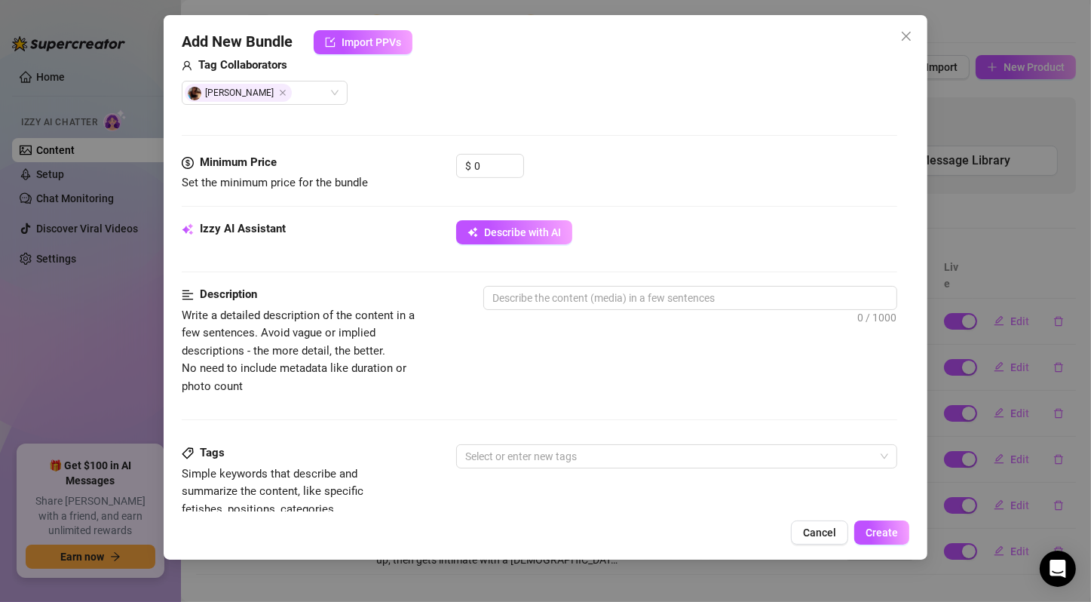
scroll to position [502, 0]
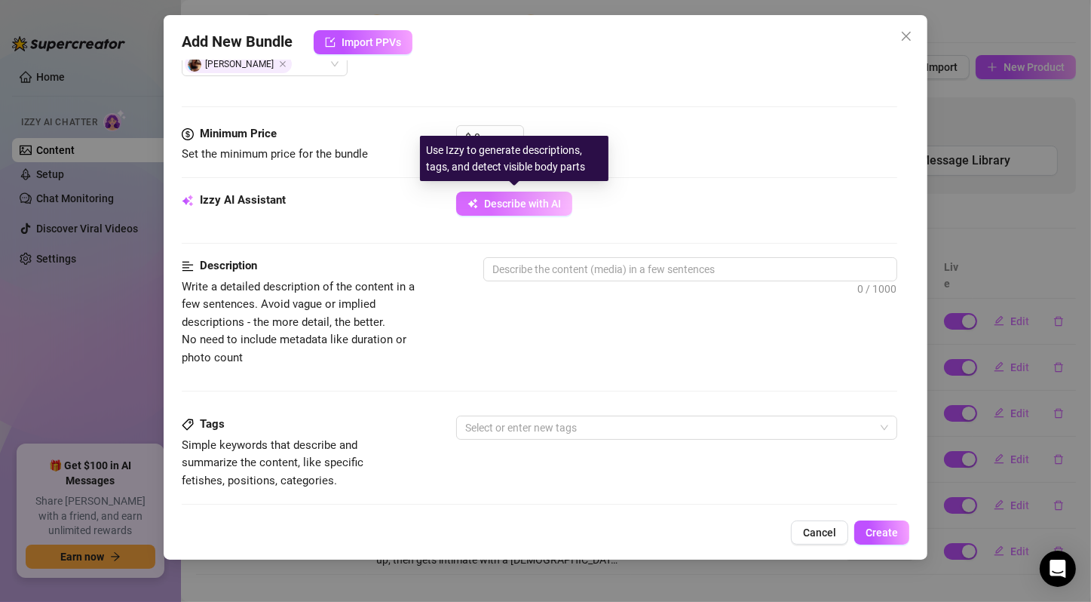
click at [539, 202] on span "Describe with AI" at bounding box center [522, 204] width 77 height 12
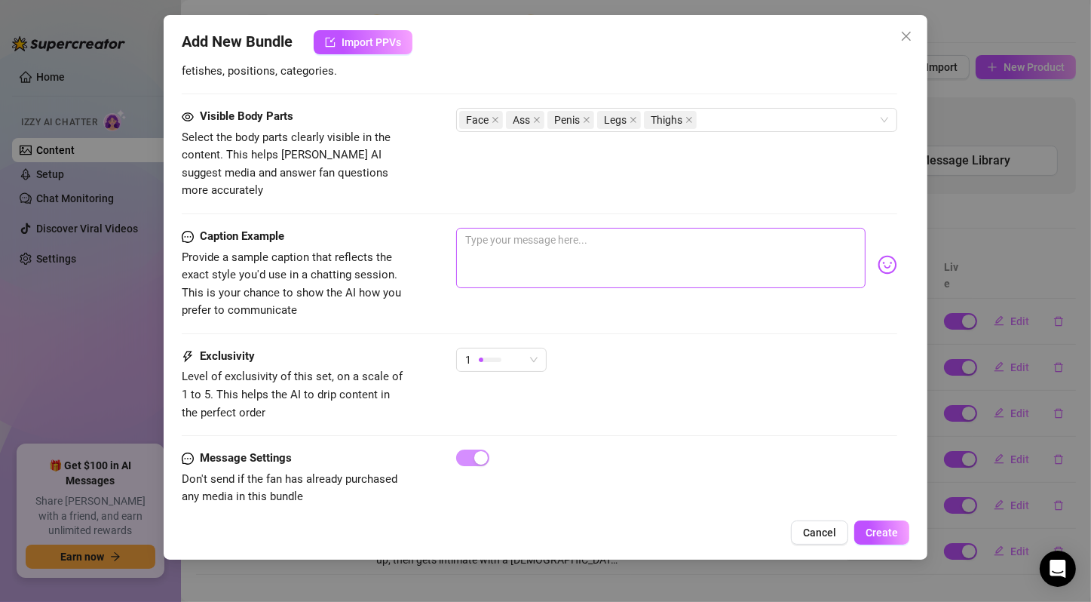
scroll to position [935, 0]
click at [505, 347] on div "1" at bounding box center [494, 358] width 59 height 23
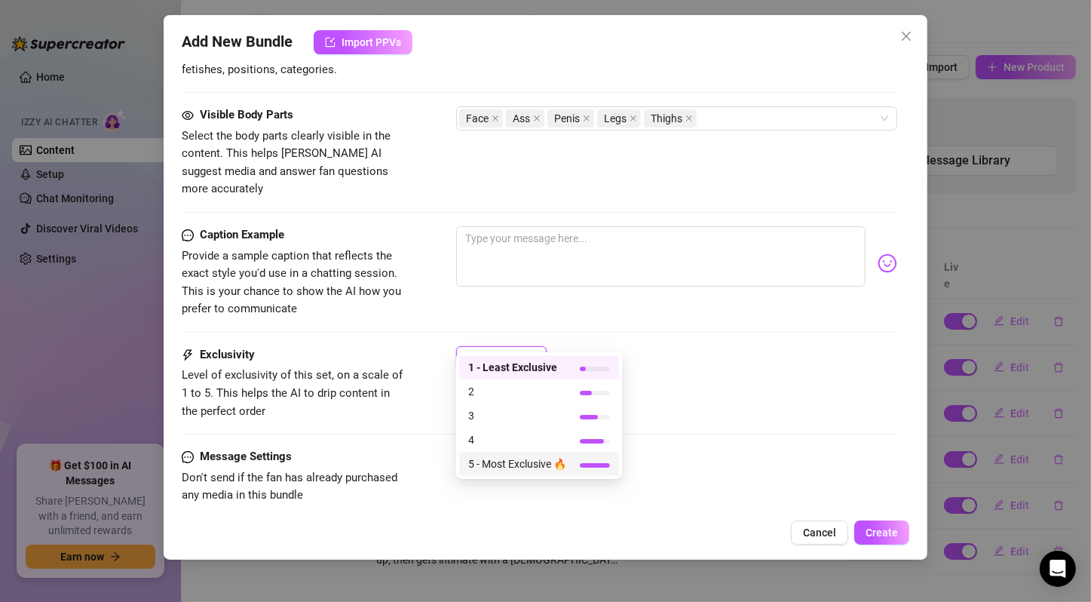
click at [529, 467] on span "5 - Most Exclusive 🔥" at bounding box center [517, 463] width 98 height 17
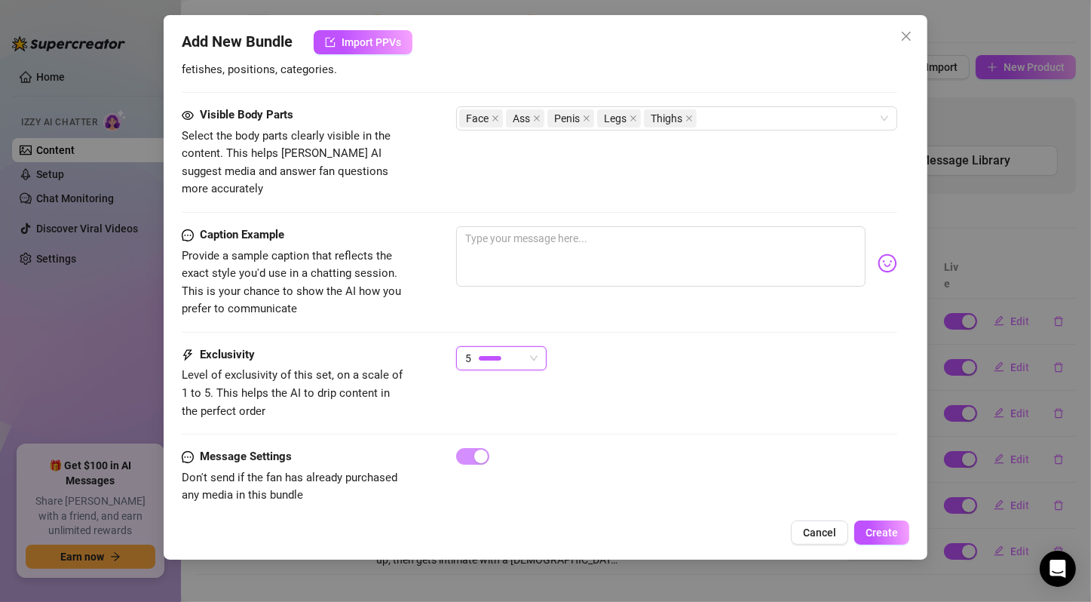
click at [599, 380] on div "Exclusivity Level of exclusivity of this set, on a scale of 1 to 5. This helps …" at bounding box center [540, 383] width 716 height 74
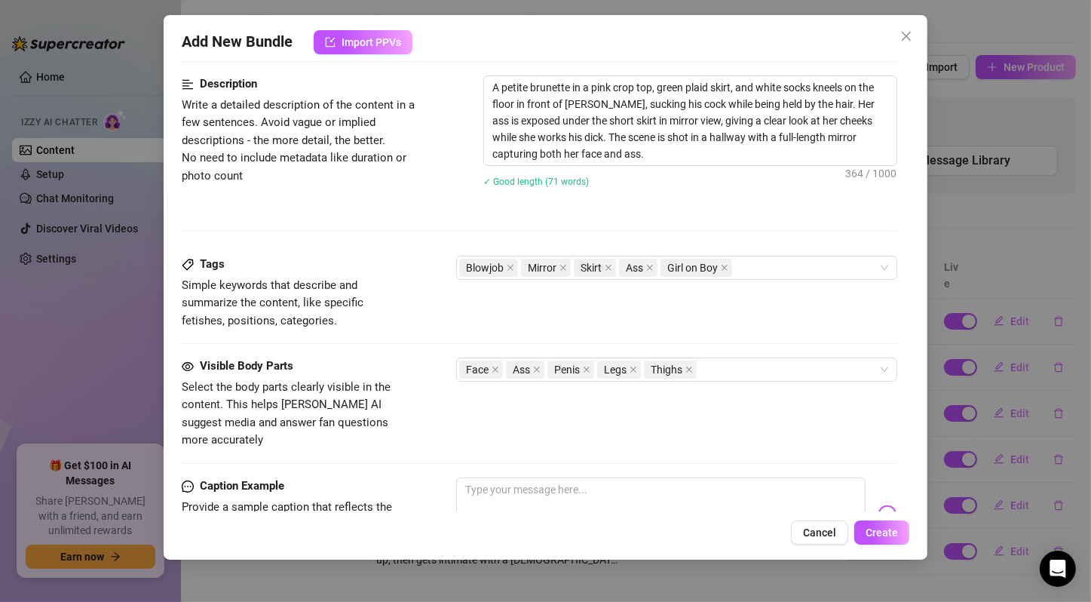
scroll to position [433, 0]
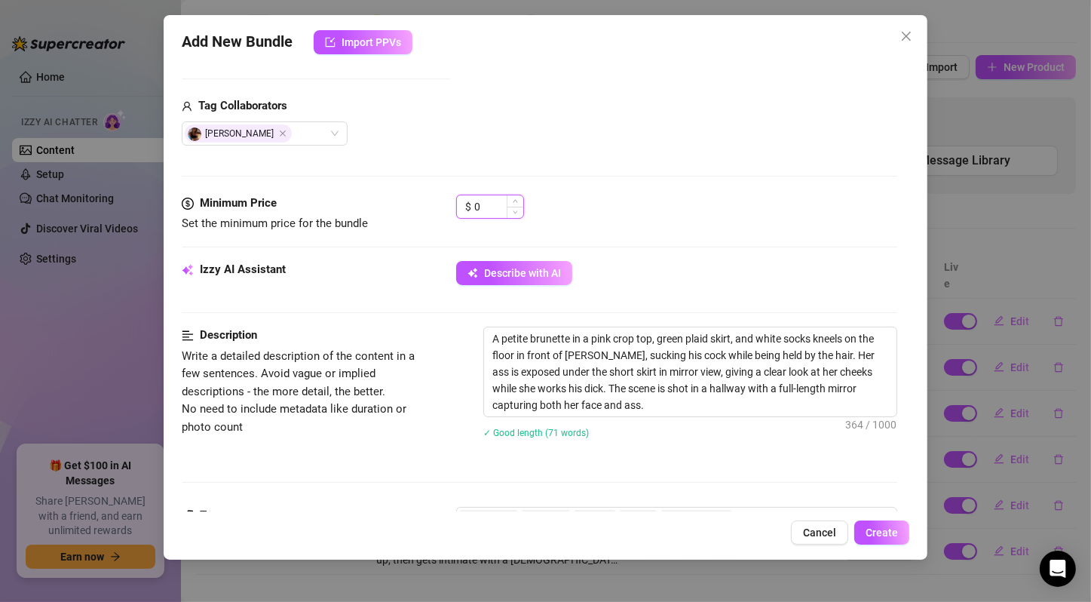
click at [494, 197] on input "0" at bounding box center [498, 206] width 49 height 23
click at [594, 195] on div "$ 25" at bounding box center [676, 214] width 441 height 38
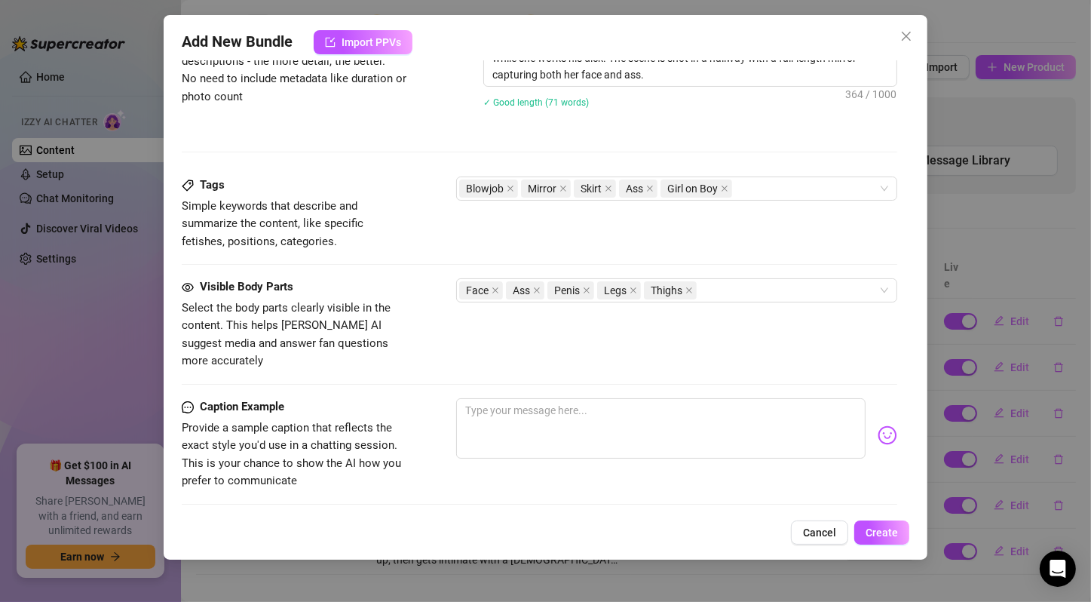
scroll to position [935, 0]
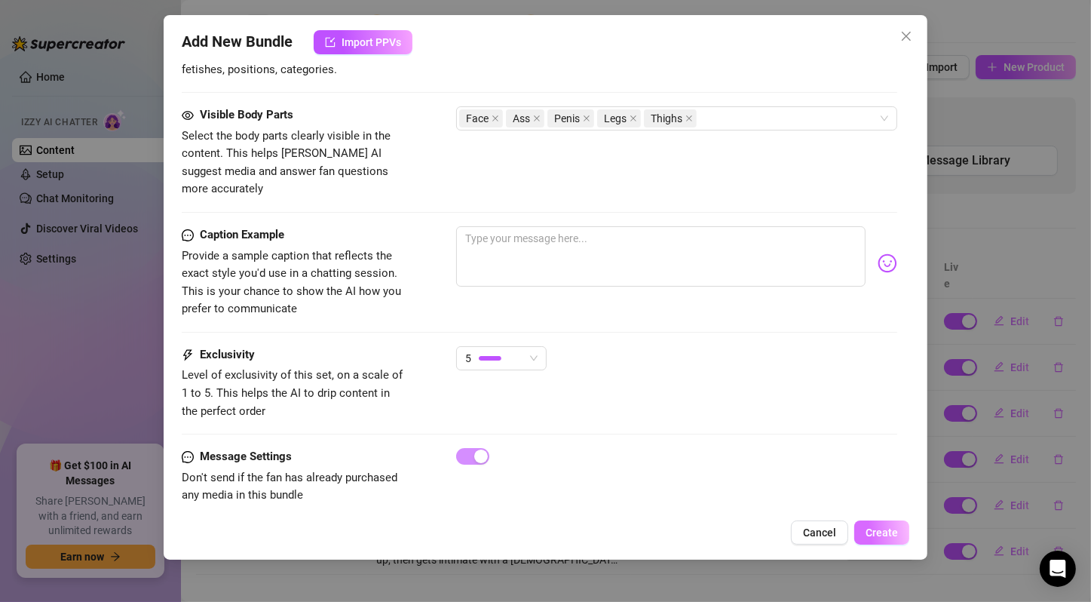
click at [887, 533] on span "Create" at bounding box center [882, 532] width 32 height 12
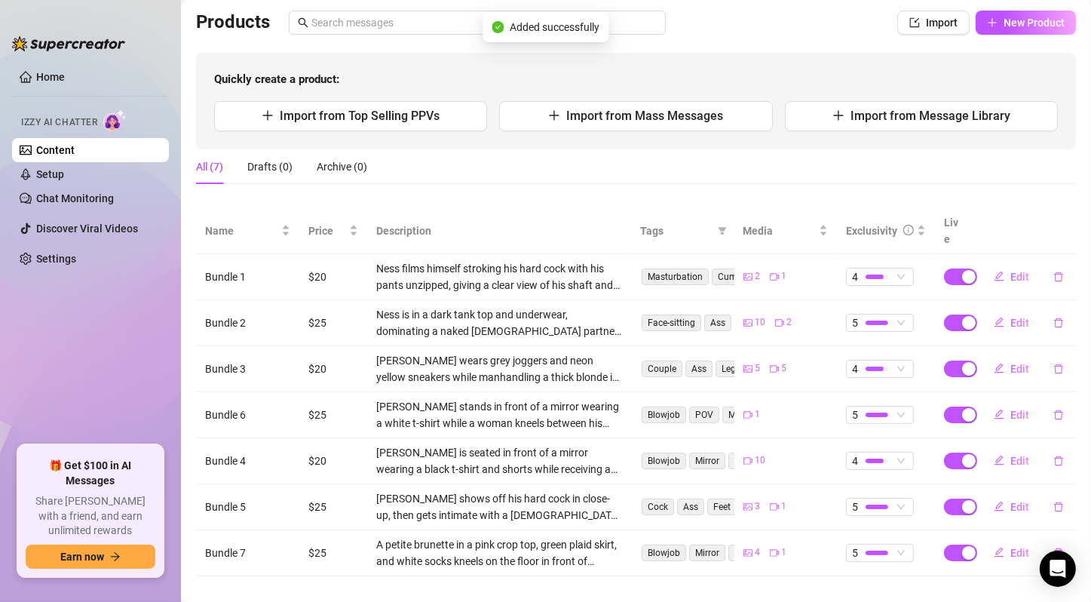
scroll to position [104, 0]
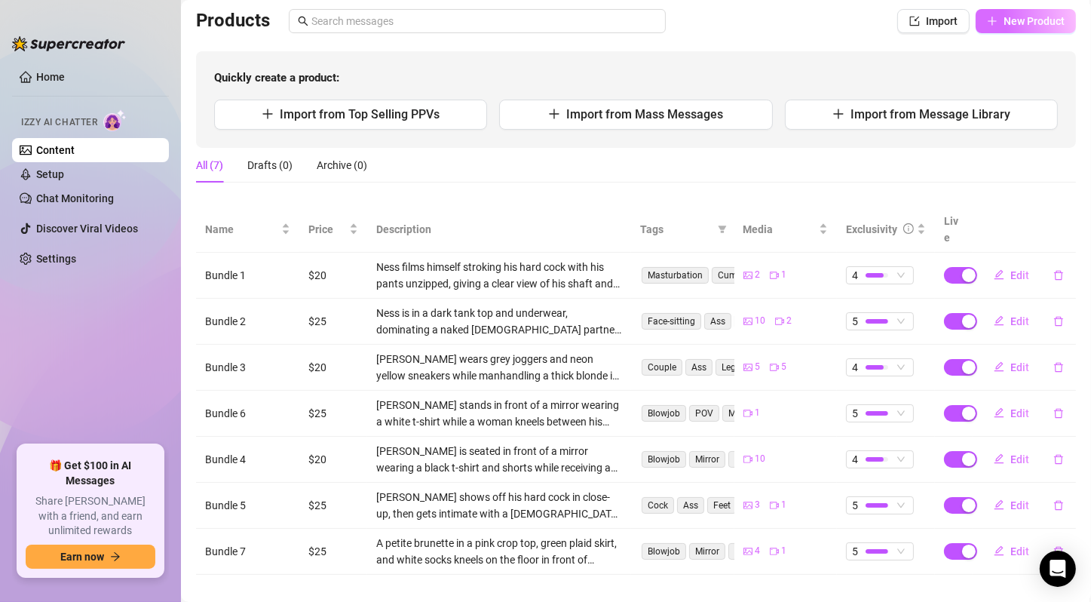
click at [1007, 20] on span "New Product" at bounding box center [1034, 21] width 61 height 12
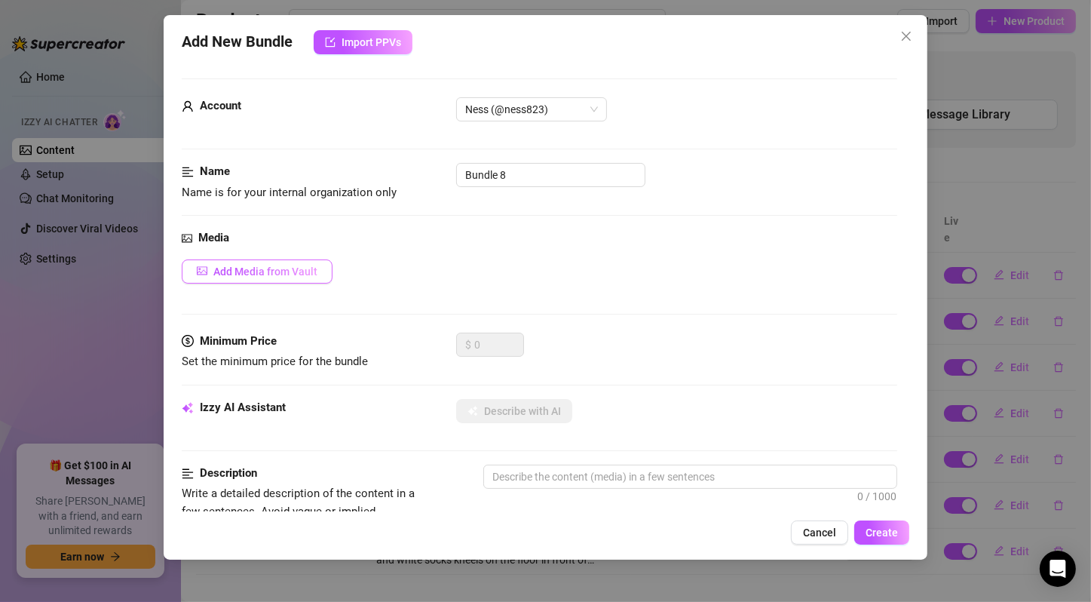
click at [276, 271] on span "Add Media from Vault" at bounding box center [265, 271] width 104 height 12
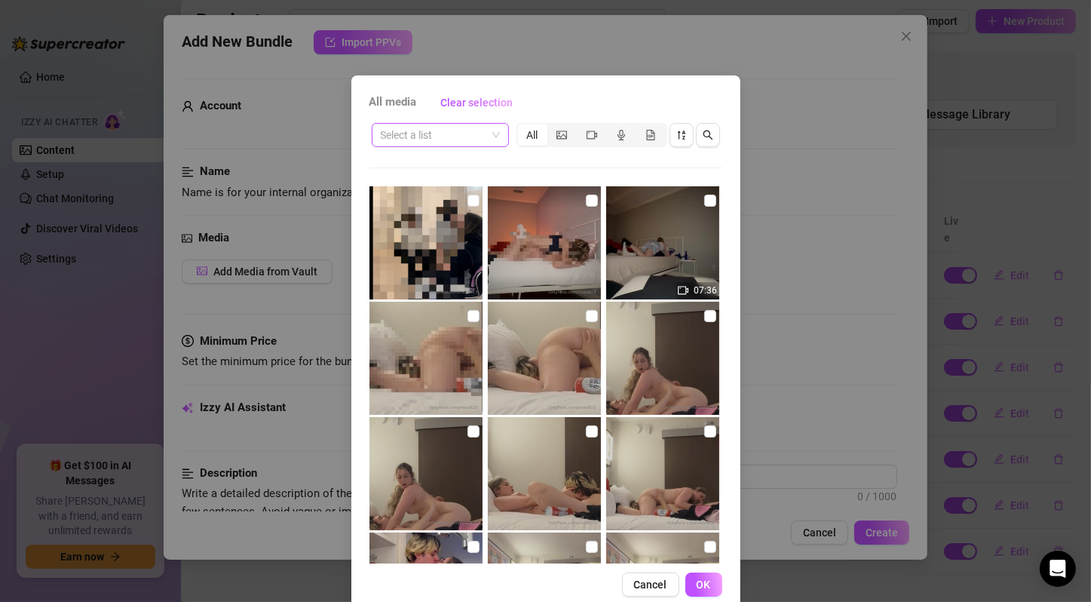
click at [487, 137] on span at bounding box center [440, 135] width 119 height 23
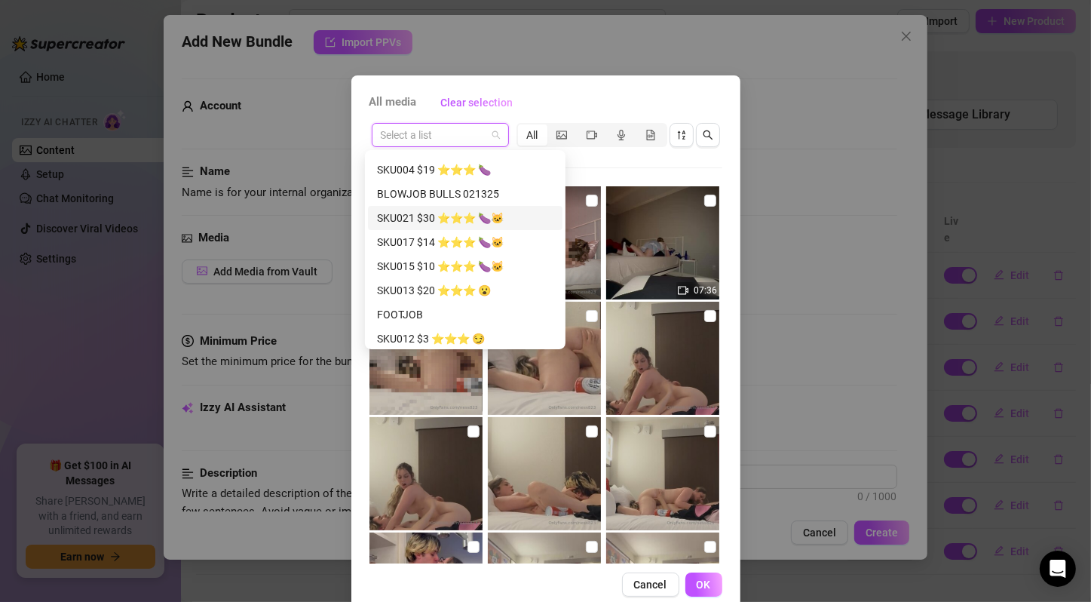
scroll to position [251, 0]
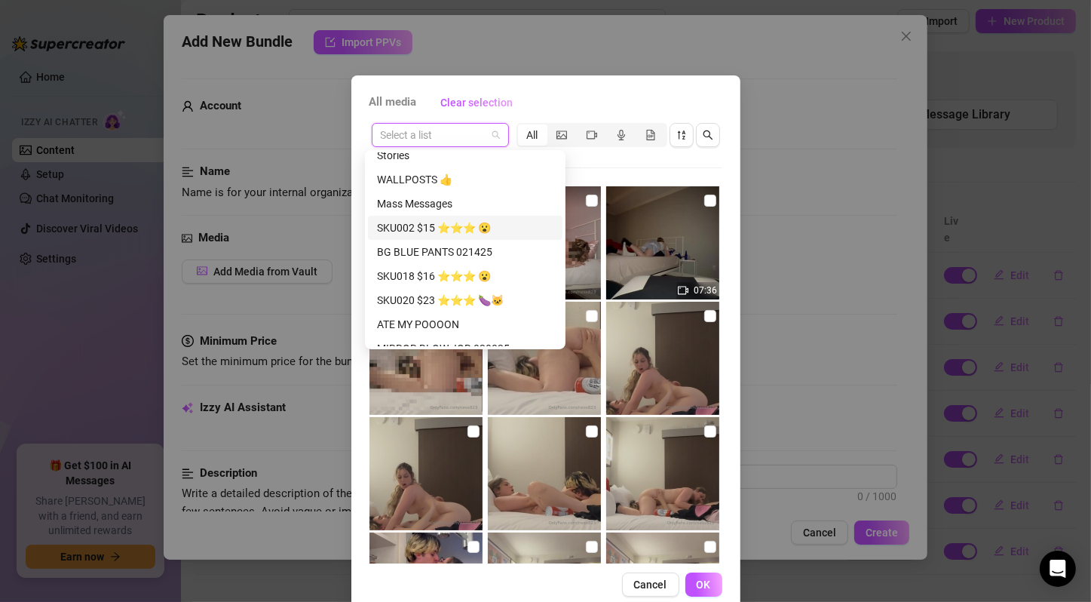
click at [458, 223] on div "SKU002 $15 ⭐️⭐️⭐️ 😮" at bounding box center [465, 227] width 176 height 17
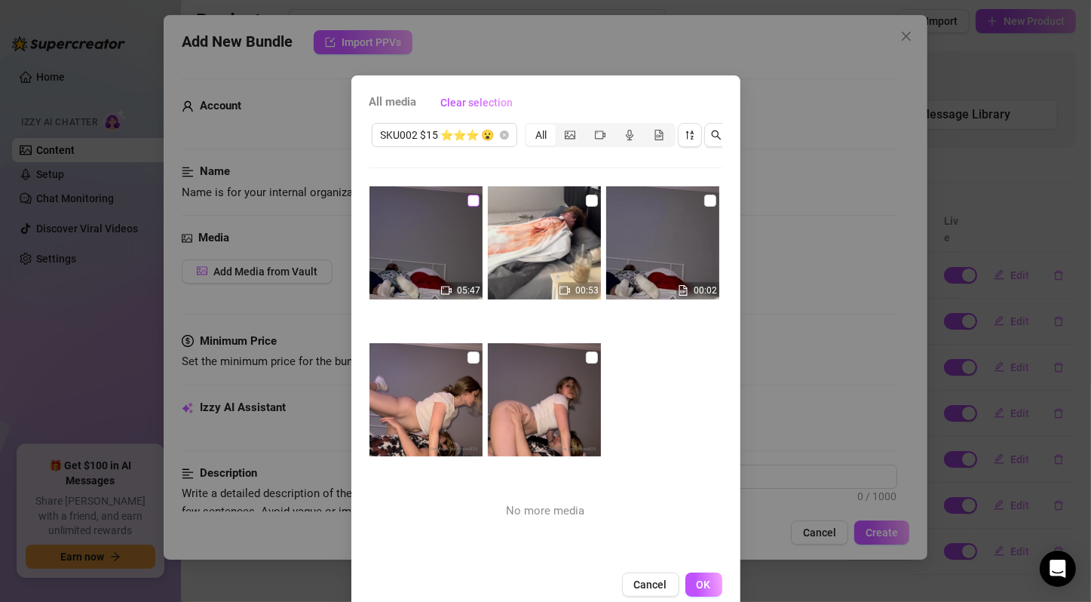
click at [467, 195] on input "checkbox" at bounding box center [473, 201] width 12 height 12
click at [586, 201] on input "checkbox" at bounding box center [592, 201] width 12 height 12
click at [704, 198] on input "checkbox" at bounding box center [710, 201] width 12 height 12
click at [467, 362] on input "checkbox" at bounding box center [473, 357] width 12 height 12
click at [586, 352] on input "checkbox" at bounding box center [592, 357] width 12 height 12
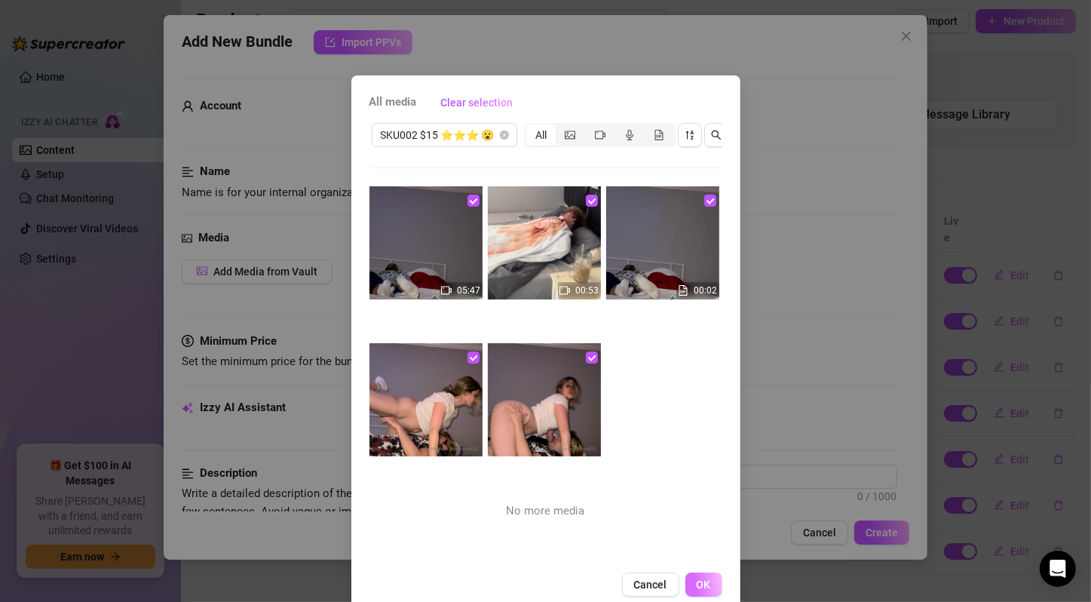
click at [710, 596] on button "OK" at bounding box center [703, 584] width 37 height 24
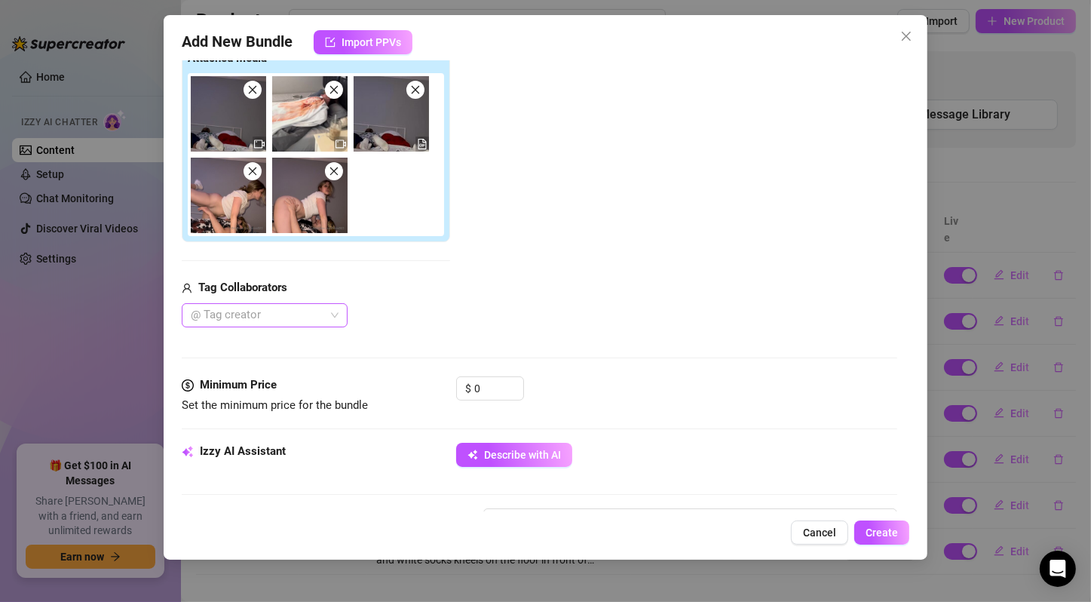
click at [289, 305] on div at bounding box center [257, 315] width 144 height 21
click at [291, 368] on div "[PERSON_NAME]" at bounding box center [265, 368] width 142 height 17
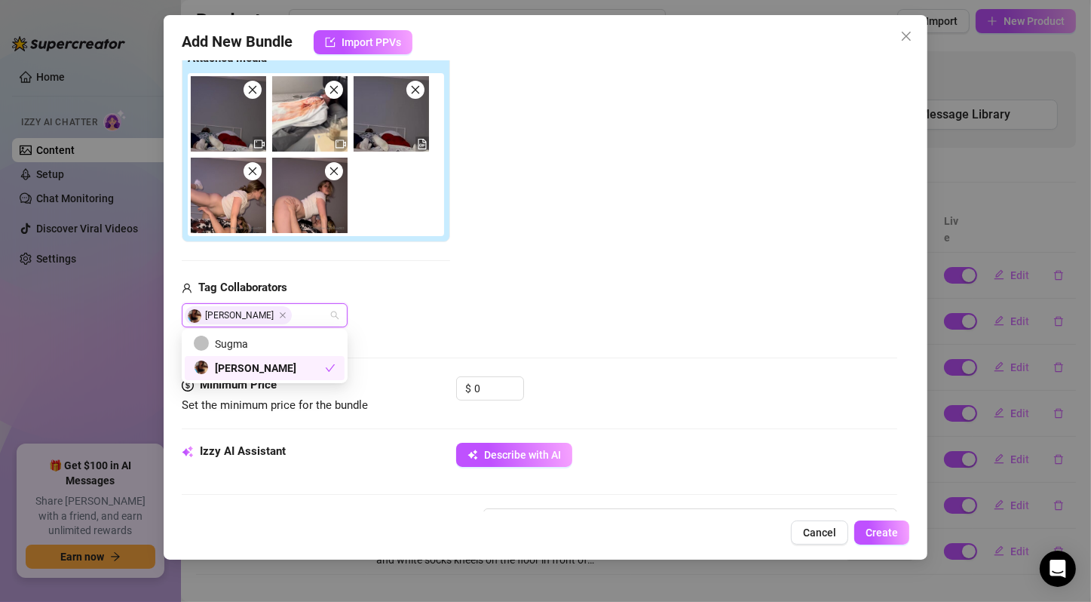
click at [544, 291] on div "Add Media from Vault Attached Media Tag Collaborators [PERSON_NAME]" at bounding box center [540, 167] width 716 height 319
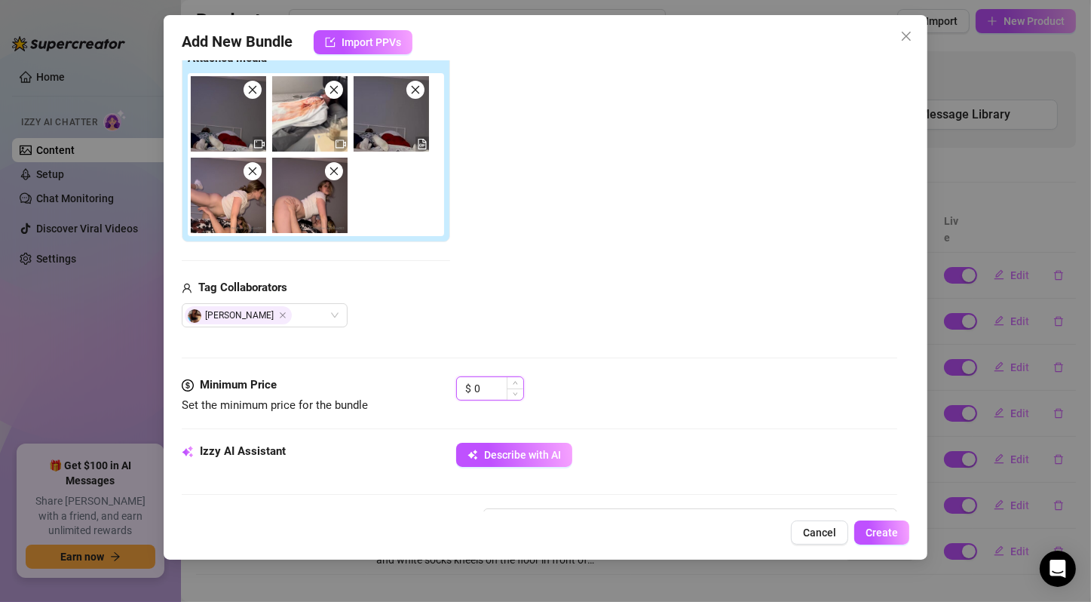
click at [487, 377] on input "0" at bounding box center [498, 388] width 49 height 23
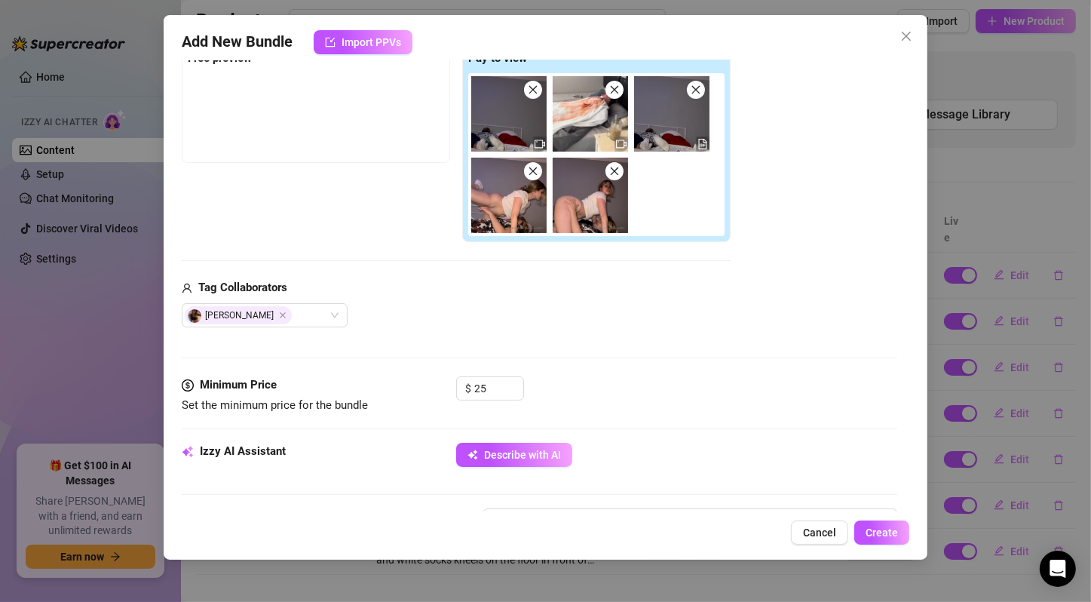
click at [597, 335] on div "Media Add Media from Vault Free preview Pay to view Tag Collaborators [PERSON_N…" at bounding box center [540, 177] width 716 height 398
click at [535, 449] on span "Describe with AI" at bounding box center [522, 455] width 77 height 12
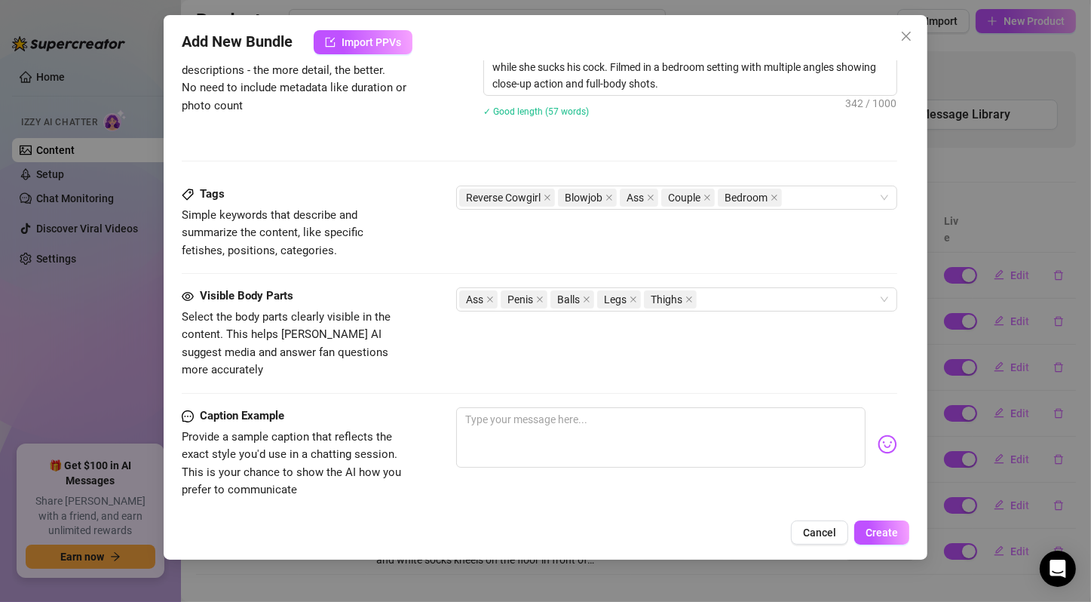
scroll to position [502, 0]
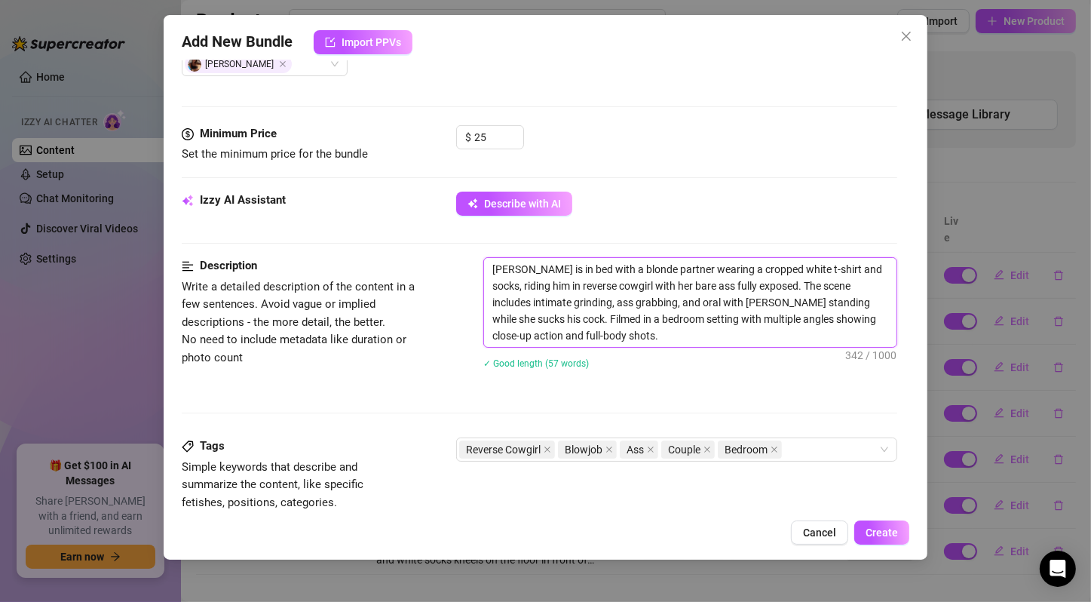
click at [731, 280] on textarea "[PERSON_NAME] is in bed with a blonde partner wearing a cropped white t-shirt a…" at bounding box center [690, 302] width 412 height 89
click at [817, 287] on textarea "[PERSON_NAME] is in bed with a blonde partner wearing a cropped white t-shirt a…" at bounding box center [690, 302] width 412 height 89
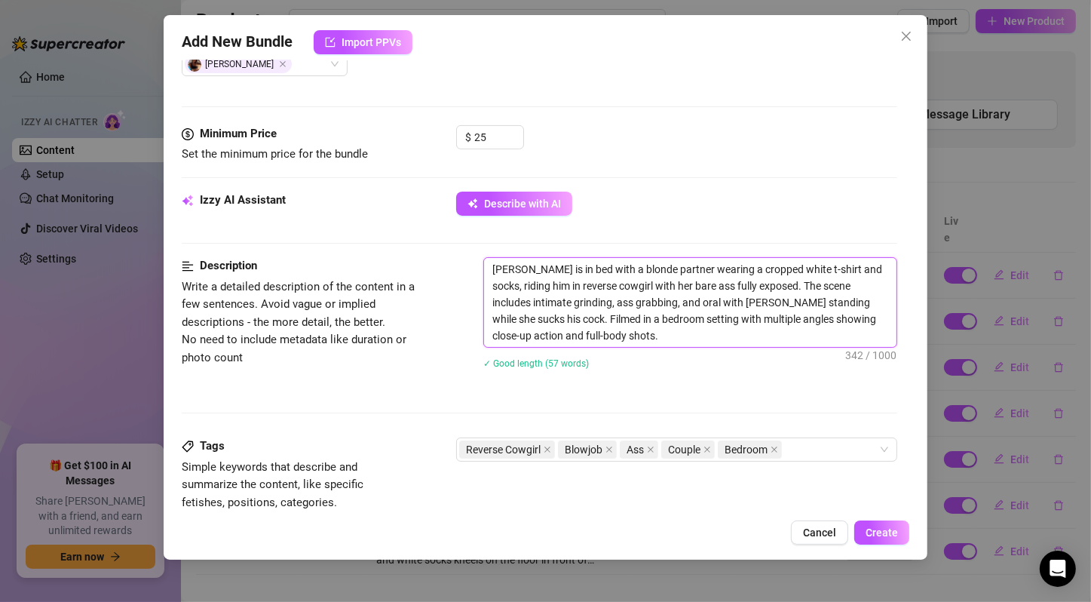
click at [795, 301] on textarea "[PERSON_NAME] is in bed with a blonde partner wearing a cropped white t-shirt a…" at bounding box center [690, 302] width 412 height 89
click at [777, 313] on textarea "[PERSON_NAME] is in bed with a blonde partner wearing a cropped white t-shirt a…" at bounding box center [690, 302] width 412 height 89
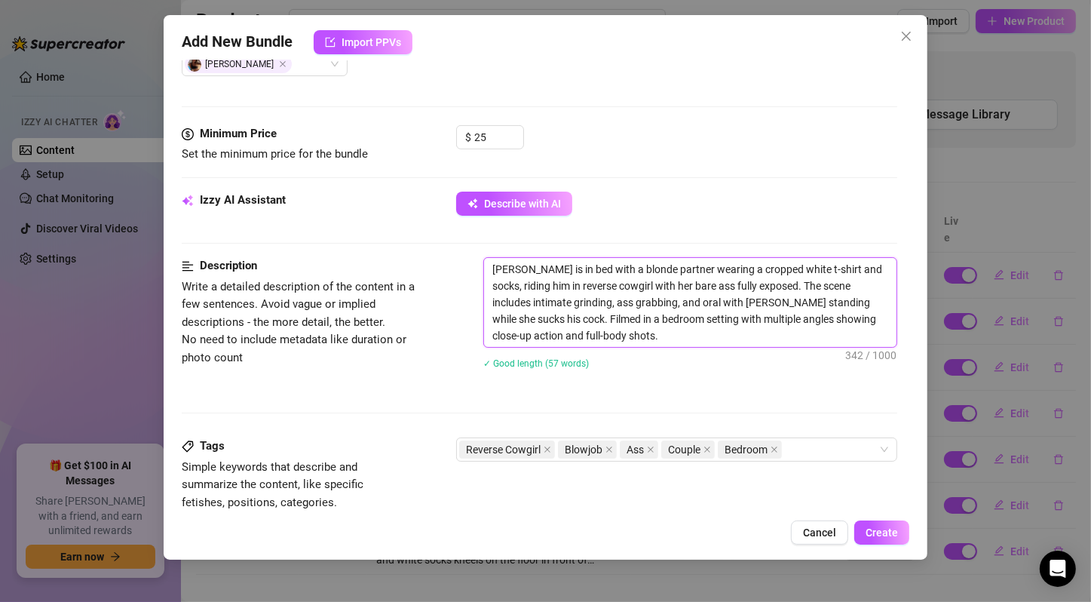
click at [777, 313] on textarea "[PERSON_NAME] is in bed with a blonde partner wearing a cropped white t-shirt a…" at bounding box center [690, 302] width 412 height 89
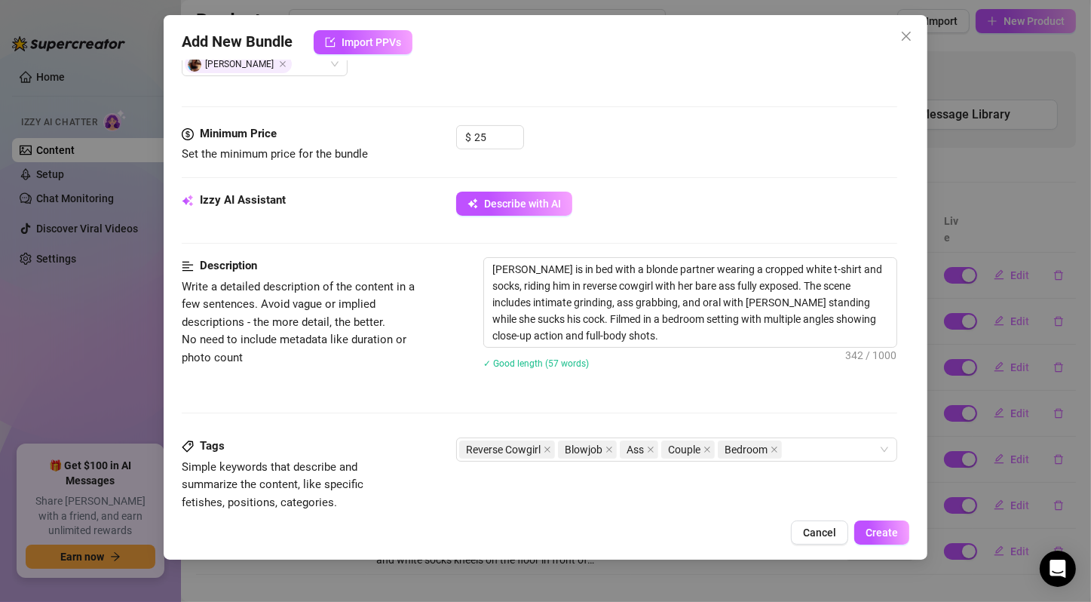
click at [747, 367] on div "✓ Good length (57 words)" at bounding box center [690, 362] width 414 height 17
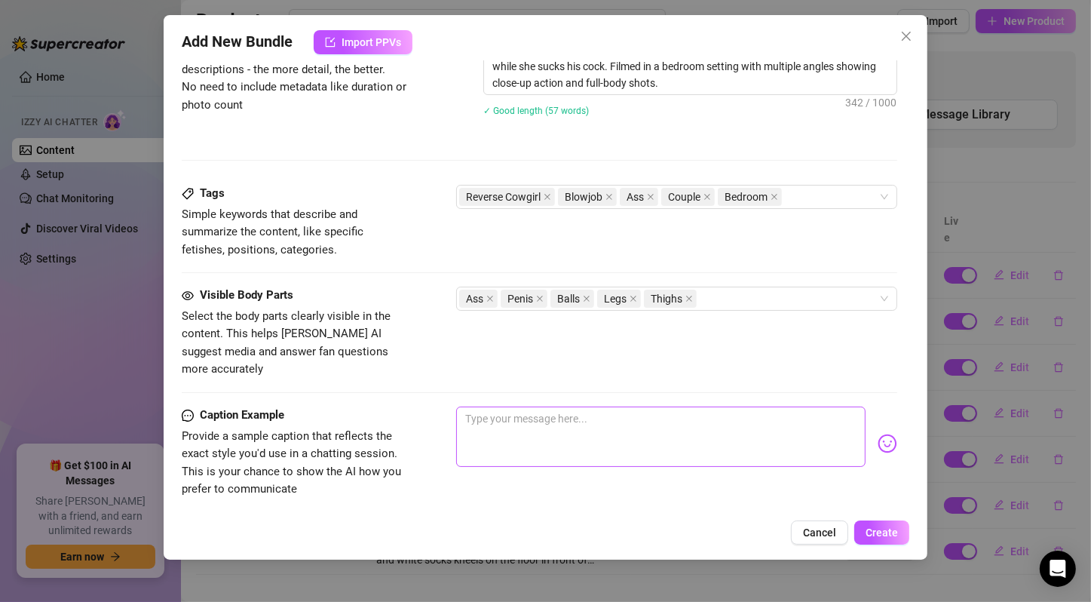
scroll to position [935, 0]
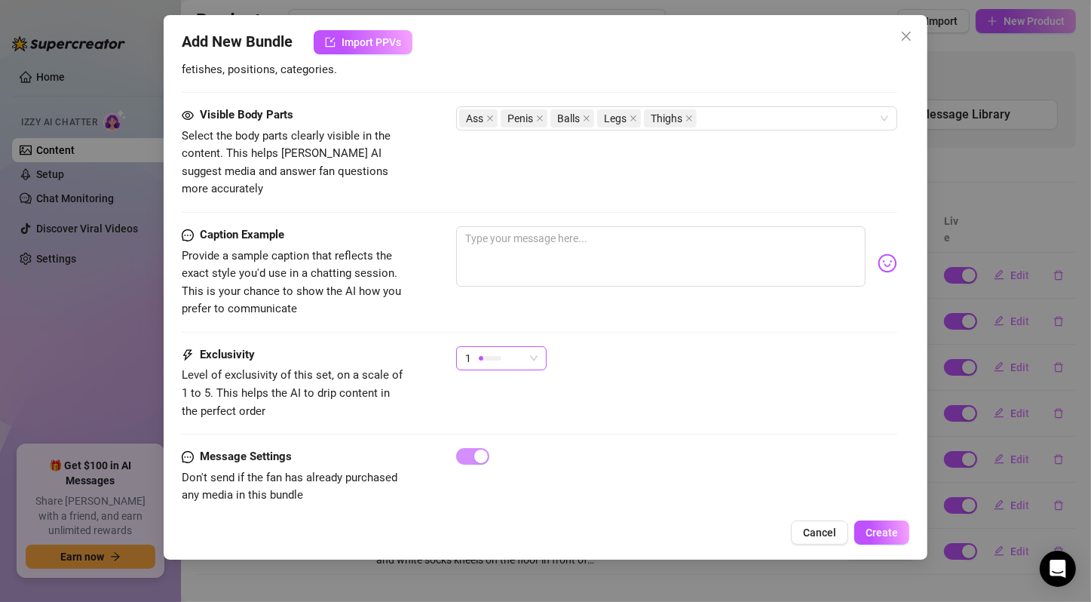
click at [513, 347] on div "1" at bounding box center [494, 358] width 59 height 23
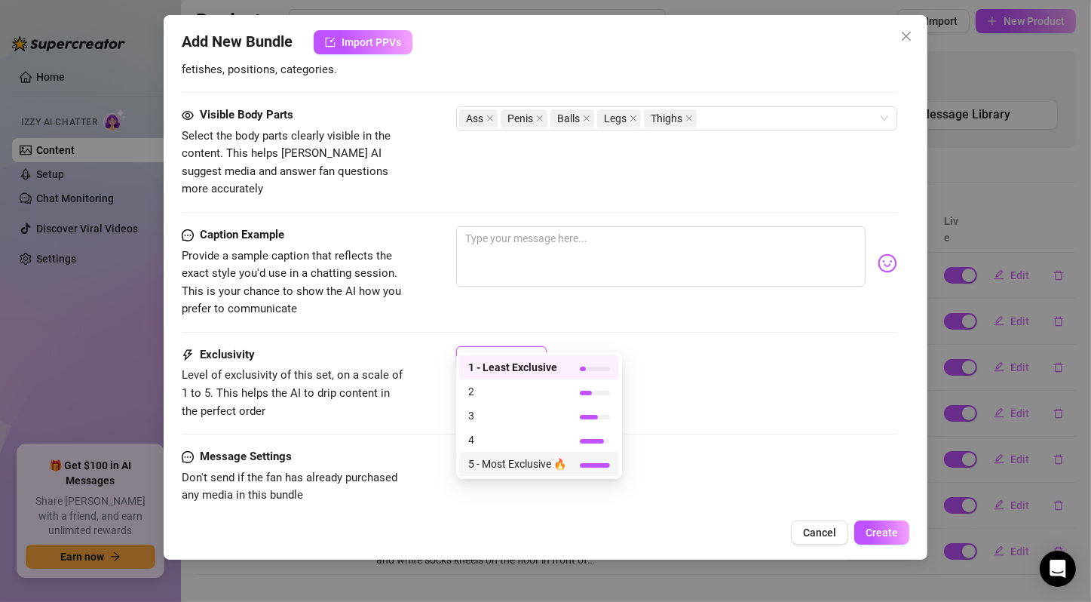
click at [549, 462] on span "5 - Most Exclusive 🔥" at bounding box center [517, 463] width 98 height 17
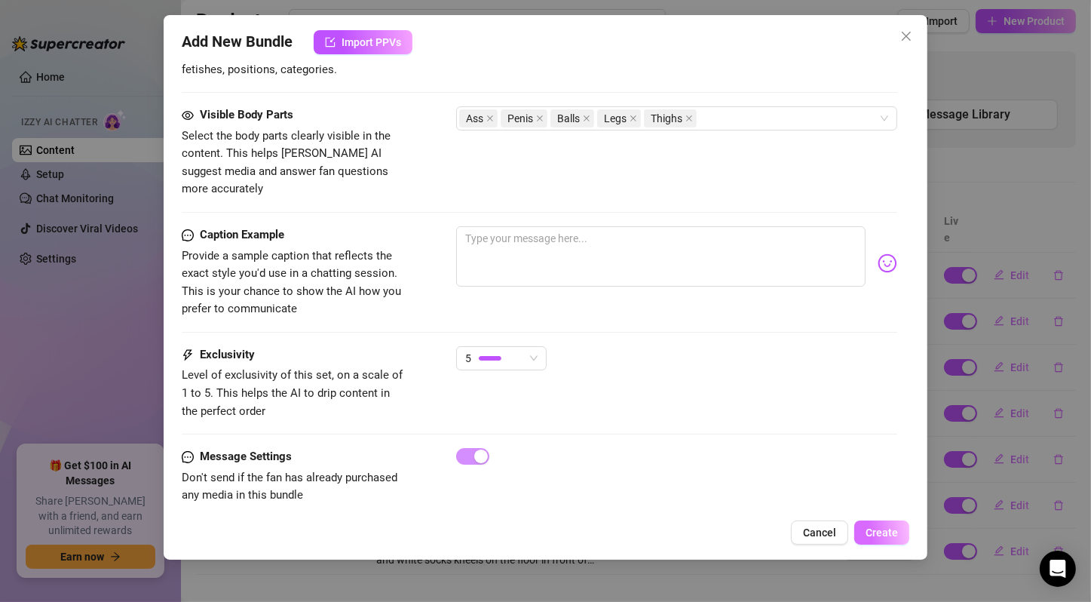
click at [893, 526] on span "Create" at bounding box center [882, 532] width 32 height 12
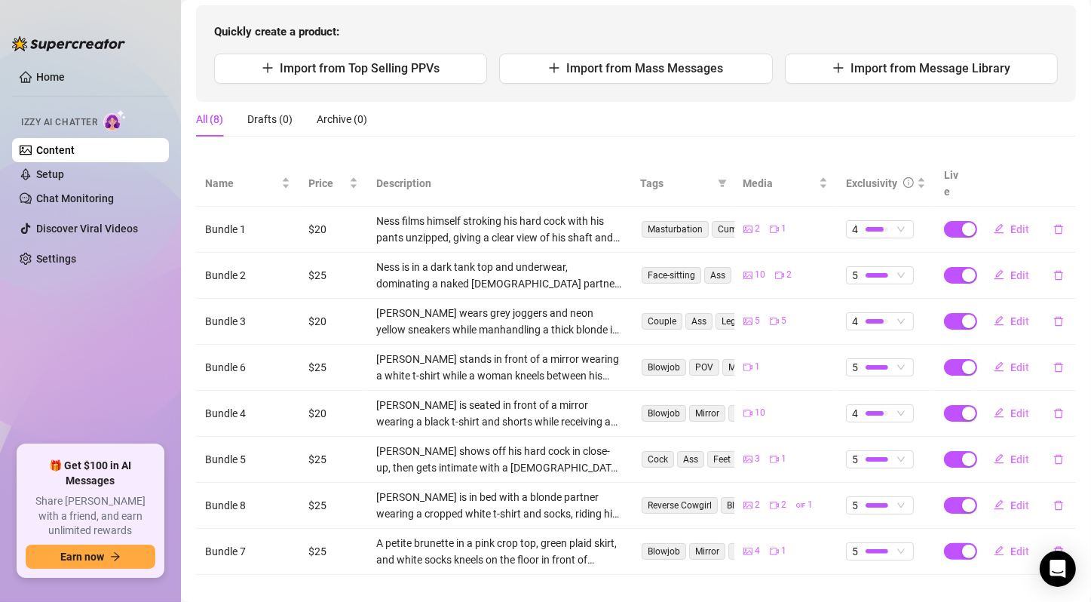
scroll to position [0, 0]
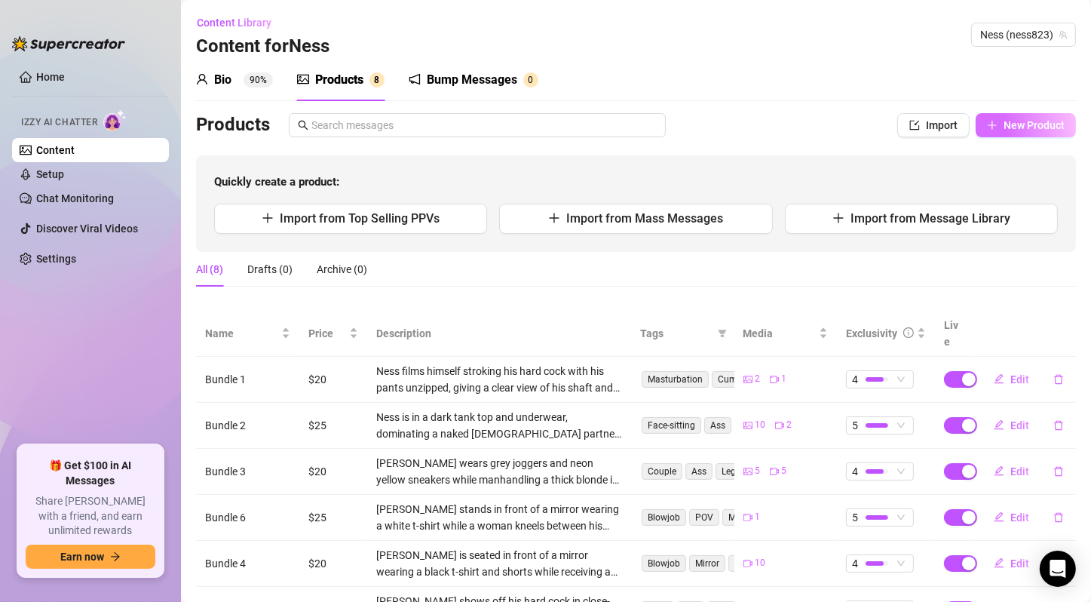
click at [1041, 127] on span "New Product" at bounding box center [1034, 125] width 61 height 12
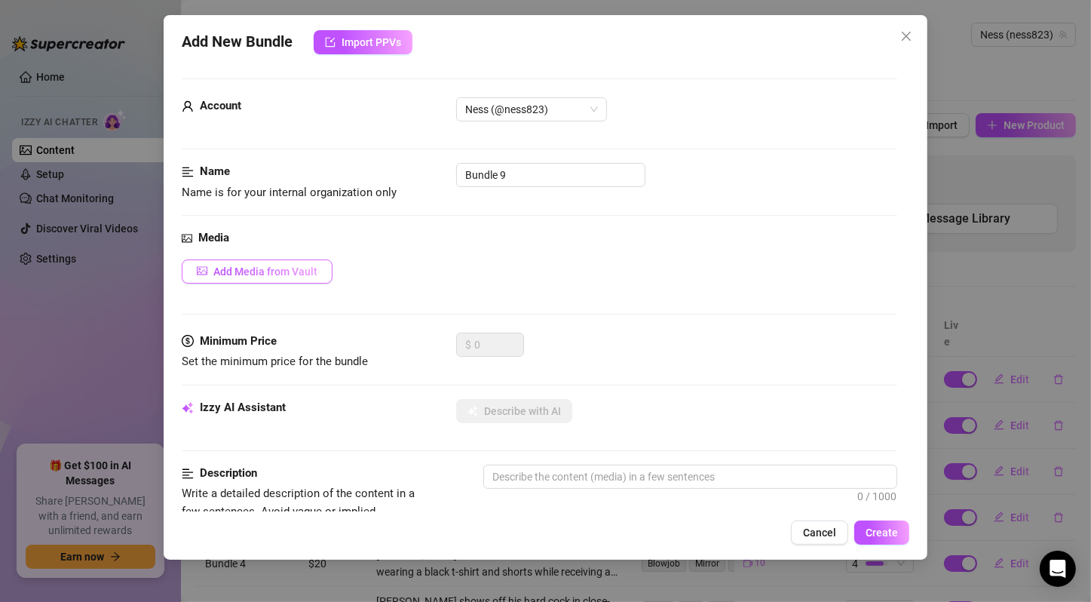
click at [232, 269] on span "Add Media from Vault" at bounding box center [265, 271] width 104 height 12
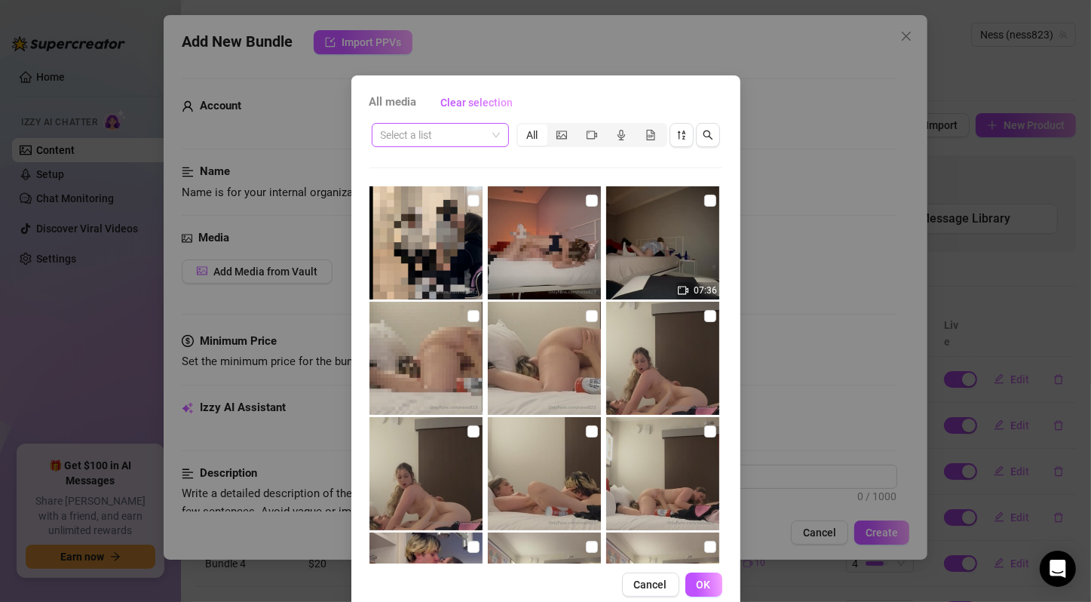
click at [492, 137] on span at bounding box center [440, 135] width 119 height 23
click at [486, 136] on span at bounding box center [440, 135] width 119 height 23
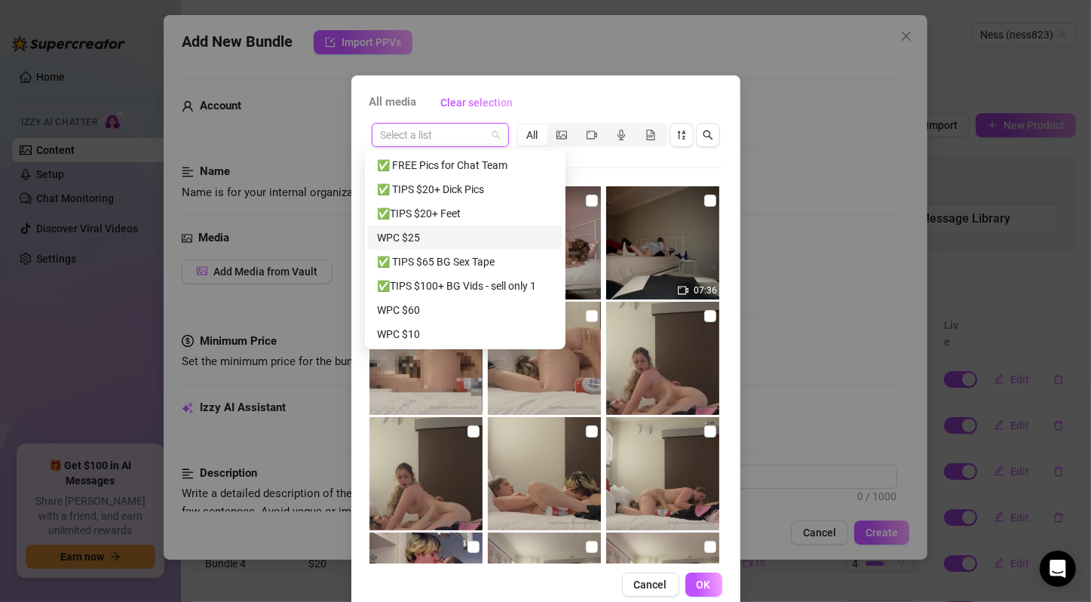
scroll to position [251, 0]
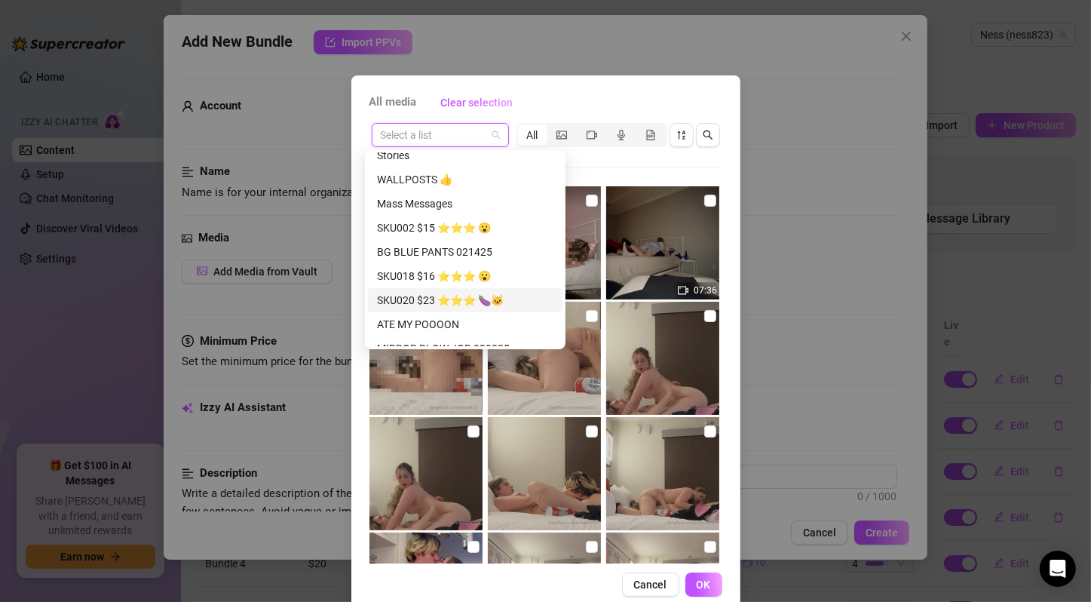
click at [464, 295] on div "SKU020 $23 ⭐️⭐️⭐️ 🍆🐱" at bounding box center [465, 300] width 176 height 17
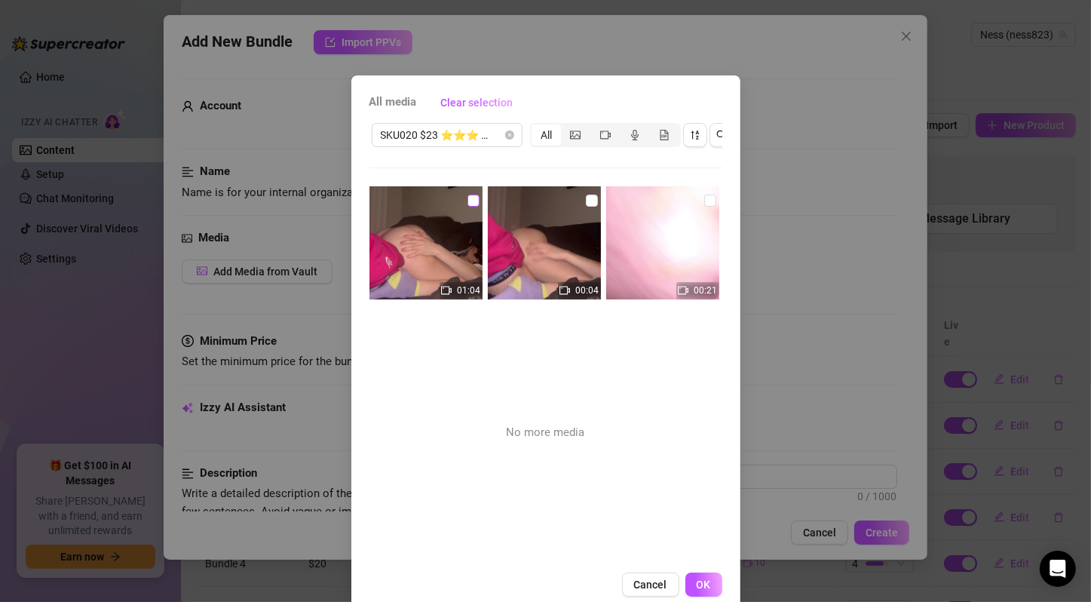
click at [467, 202] on input "checkbox" at bounding box center [473, 201] width 12 height 12
click at [586, 204] on input "checkbox" at bounding box center [592, 201] width 12 height 12
click at [704, 203] on input "checkbox" at bounding box center [710, 201] width 12 height 12
click at [705, 590] on button "OK" at bounding box center [703, 584] width 37 height 24
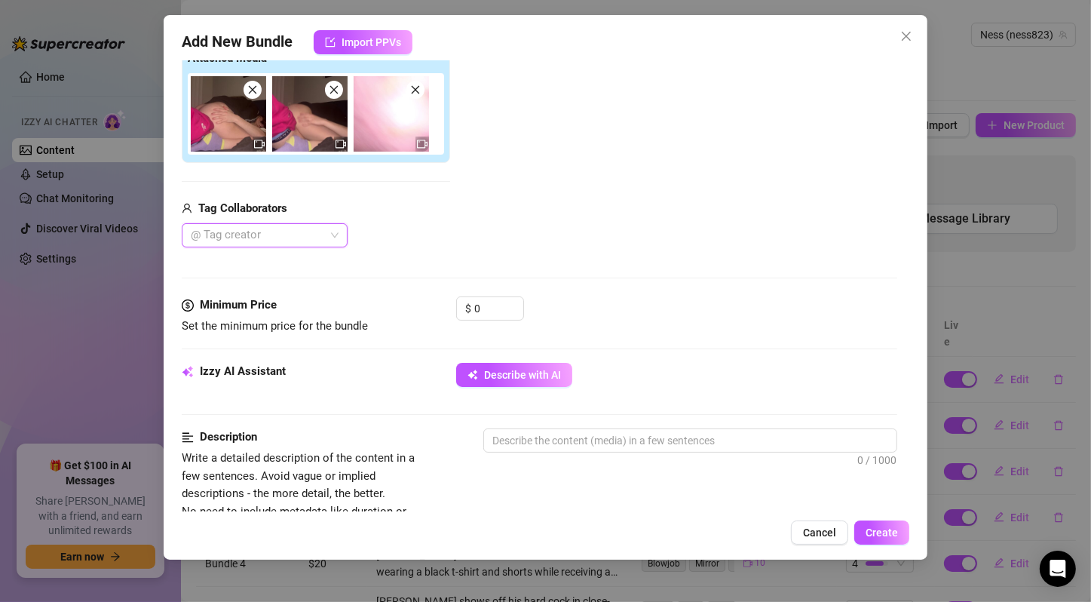
click at [339, 232] on div "@ Tag creator" at bounding box center [265, 235] width 166 height 24
click at [315, 287] on div "[PERSON_NAME]" at bounding box center [265, 288] width 142 height 17
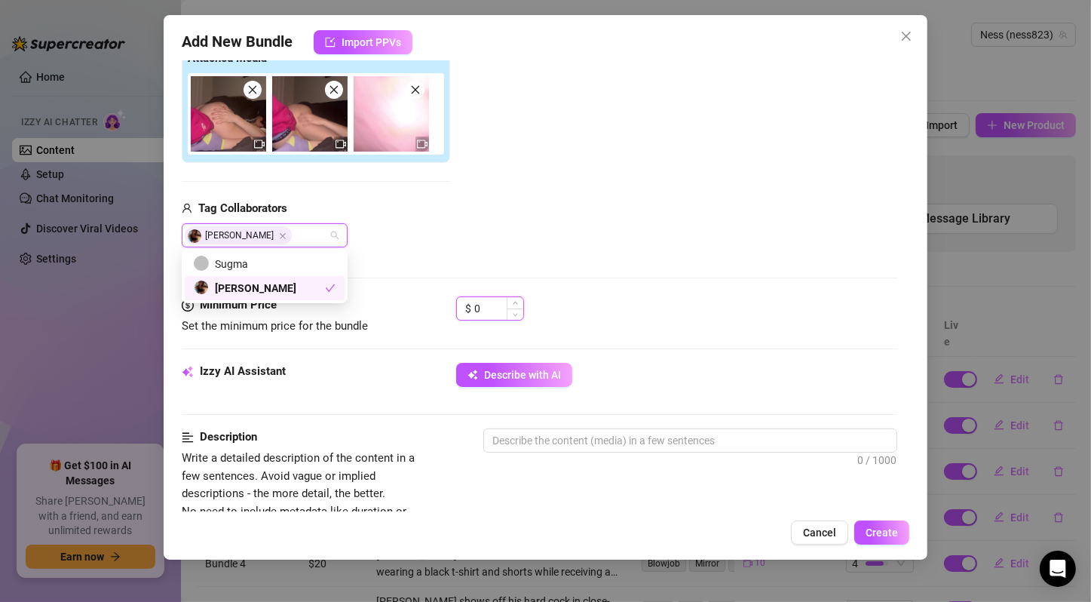
click at [474, 302] on input "0" at bounding box center [498, 308] width 49 height 23
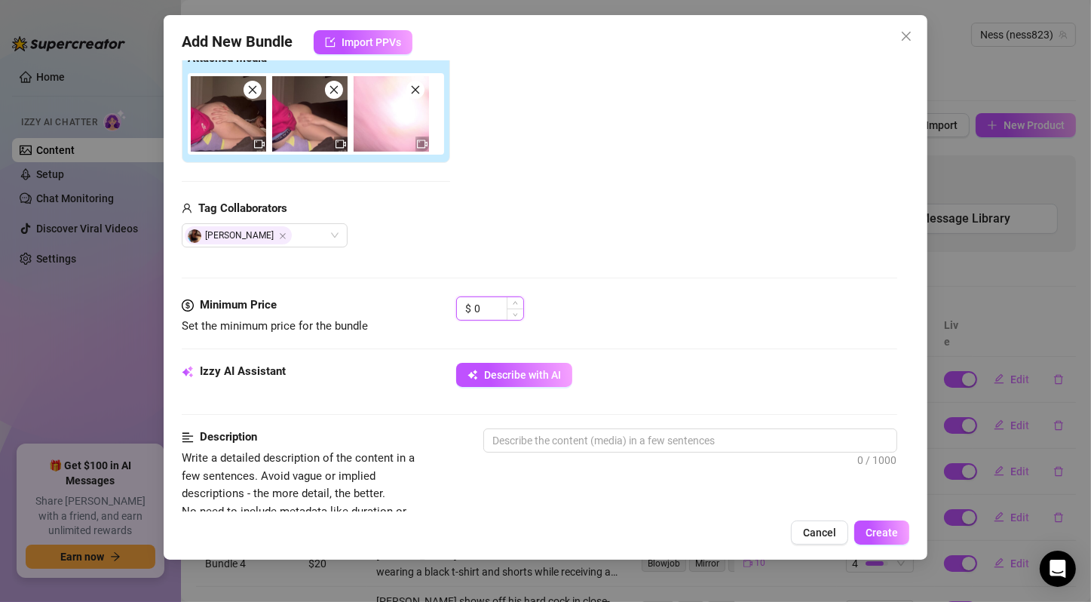
click at [474, 302] on input "0" at bounding box center [498, 308] width 49 height 23
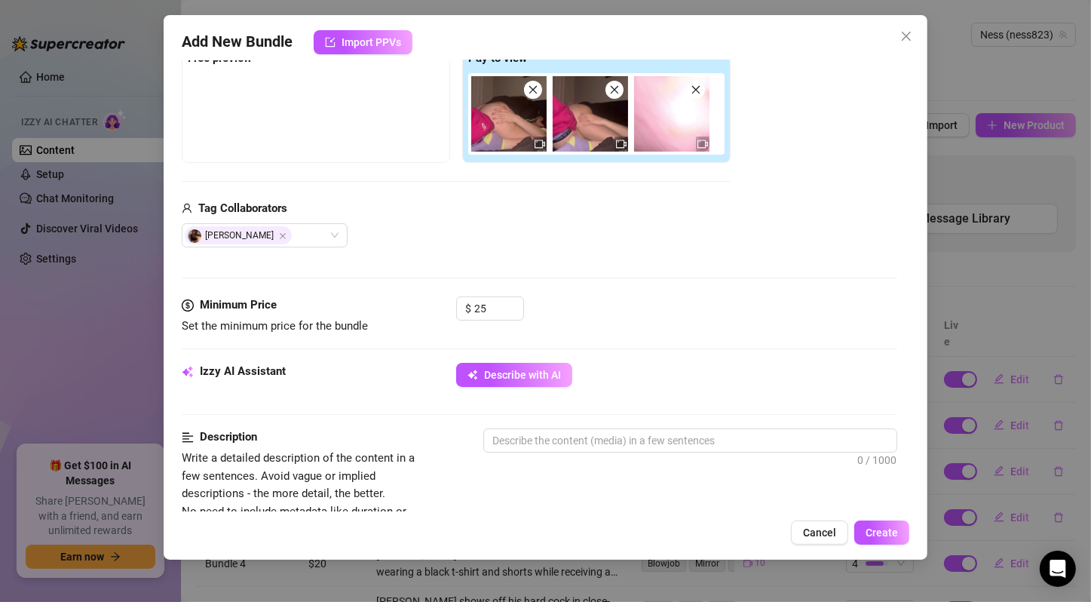
click at [564, 312] on div "$ 25" at bounding box center [676, 315] width 441 height 38
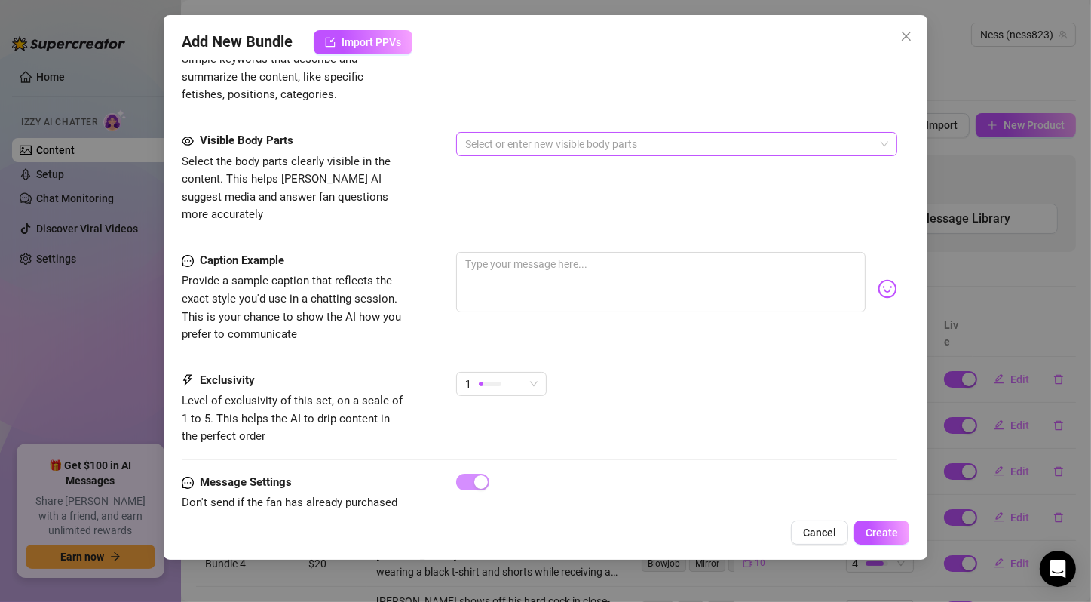
scroll to position [835, 0]
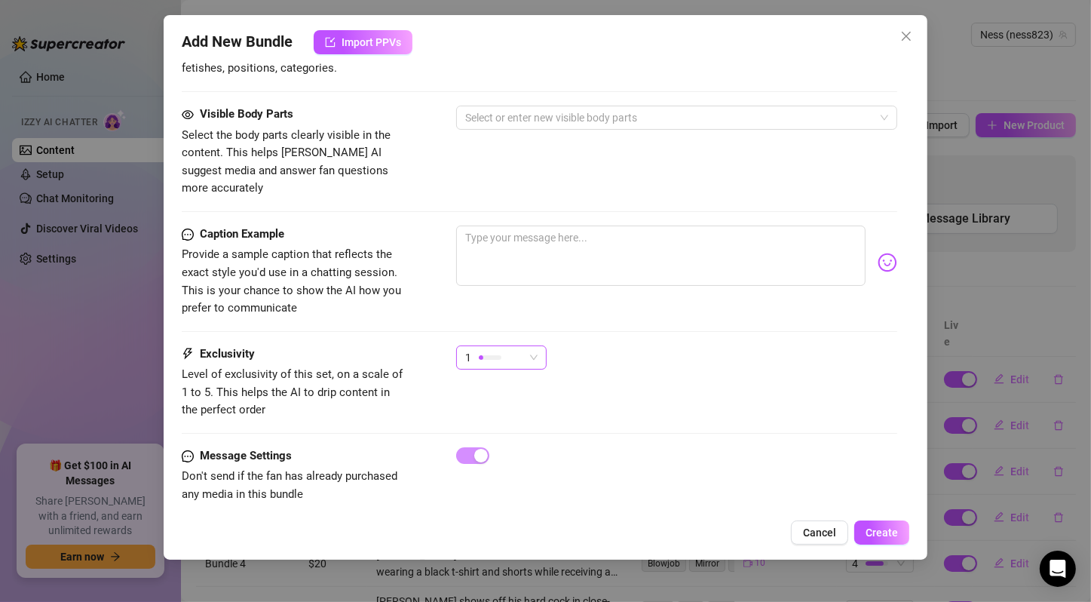
click at [534, 347] on span "1" at bounding box center [501, 357] width 72 height 23
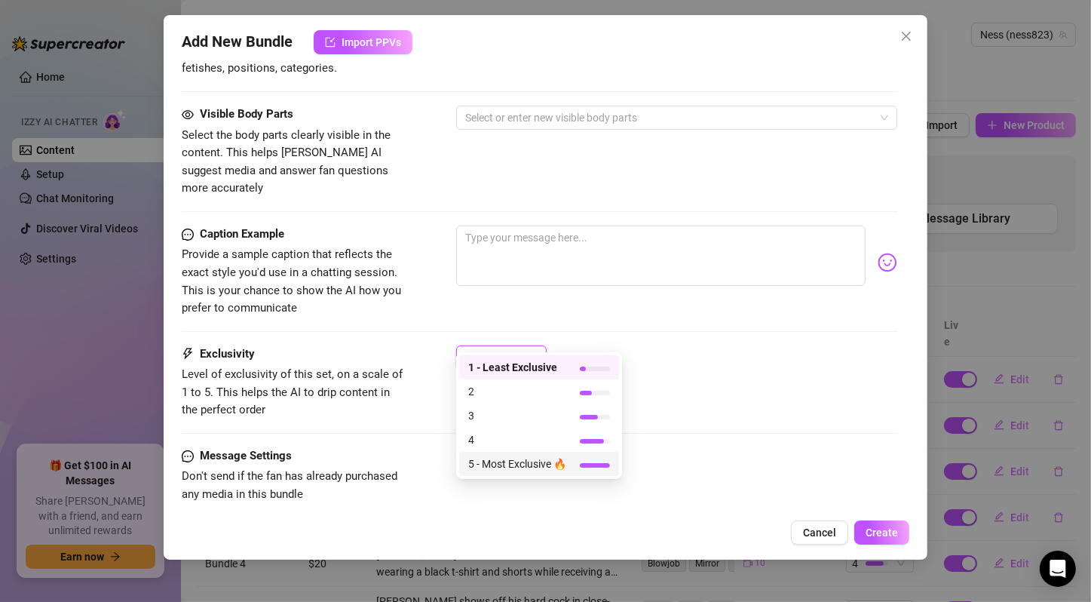
click at [533, 463] on span "5 - Most Exclusive 🔥" at bounding box center [517, 463] width 98 height 17
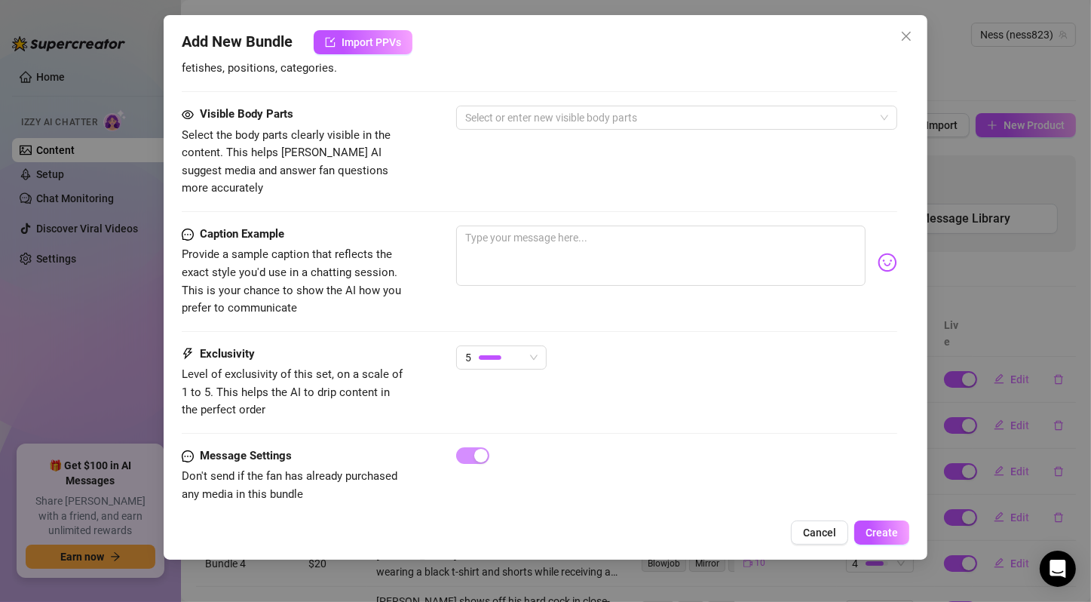
click at [386, 367] on span "Level of exclusivity of this set, on a scale of 1 to 5. This helps the AI to dr…" at bounding box center [292, 391] width 221 height 49
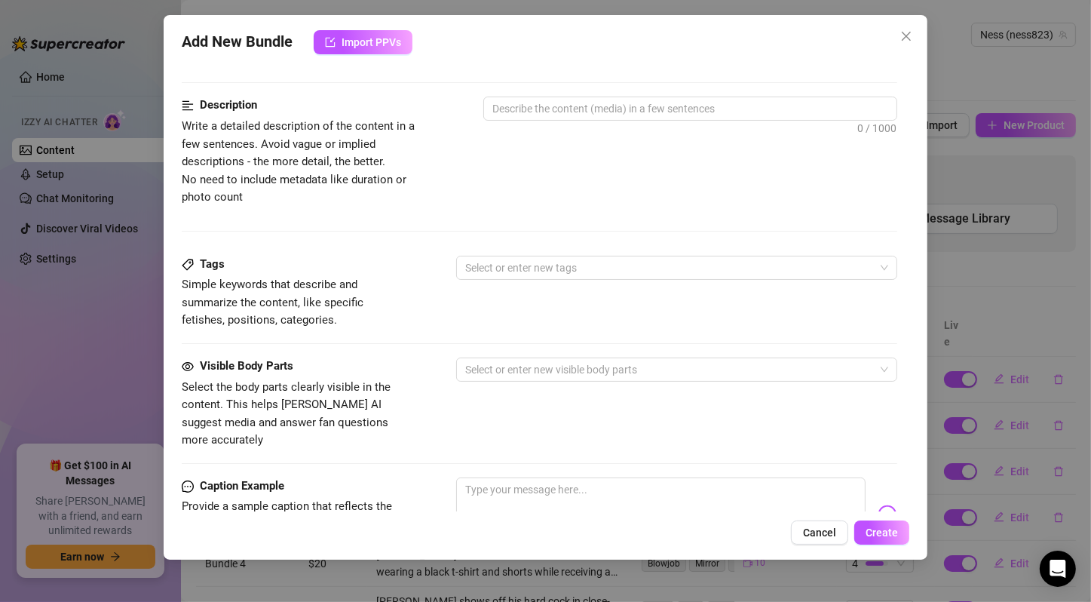
scroll to position [332, 0]
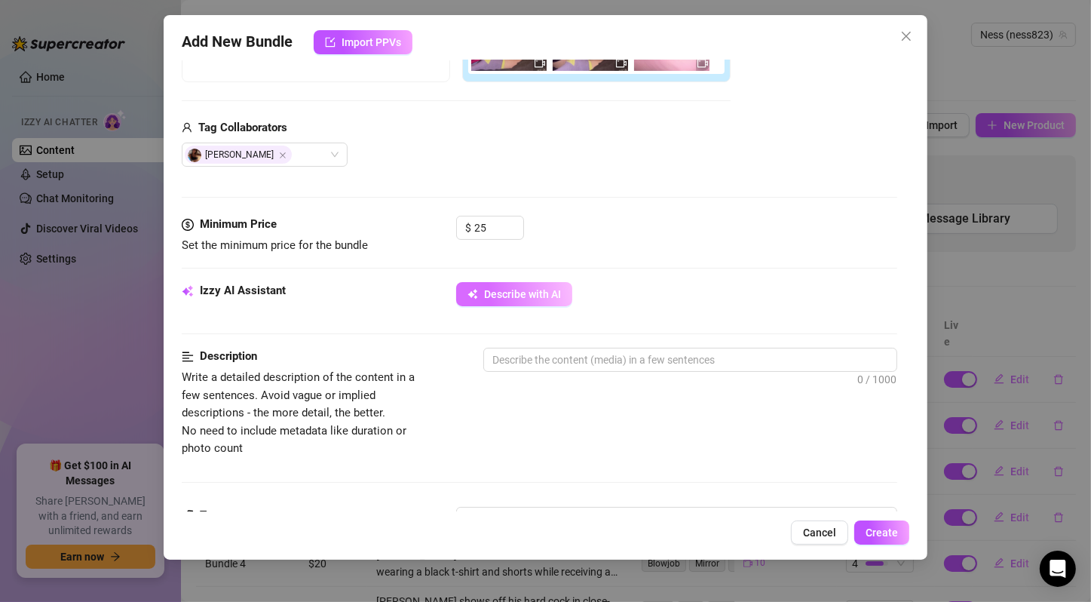
click at [531, 302] on button "Describe with AI" at bounding box center [514, 294] width 116 height 24
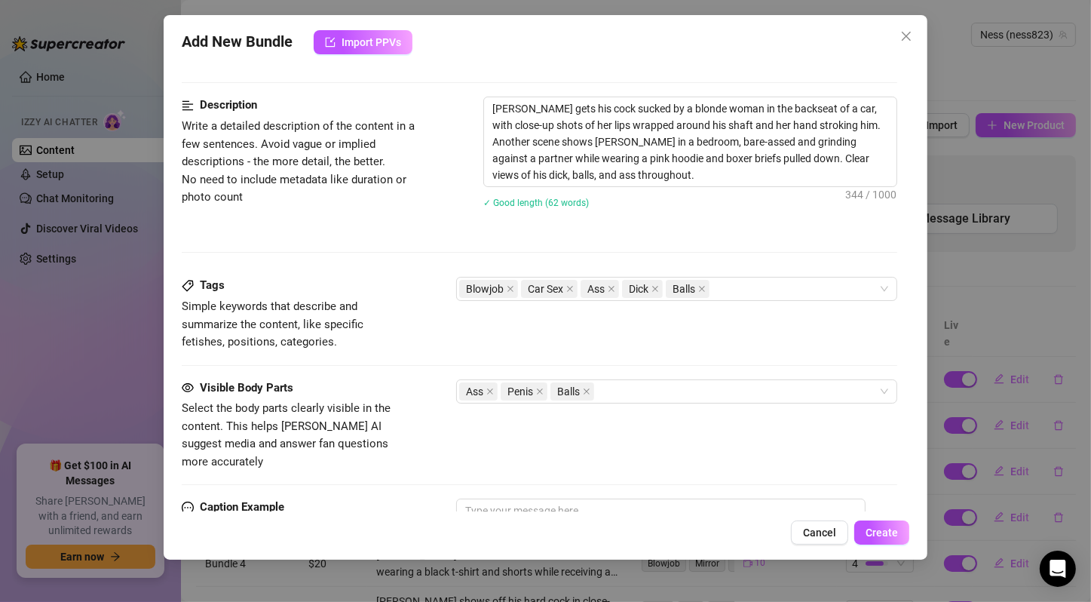
scroll to position [835, 0]
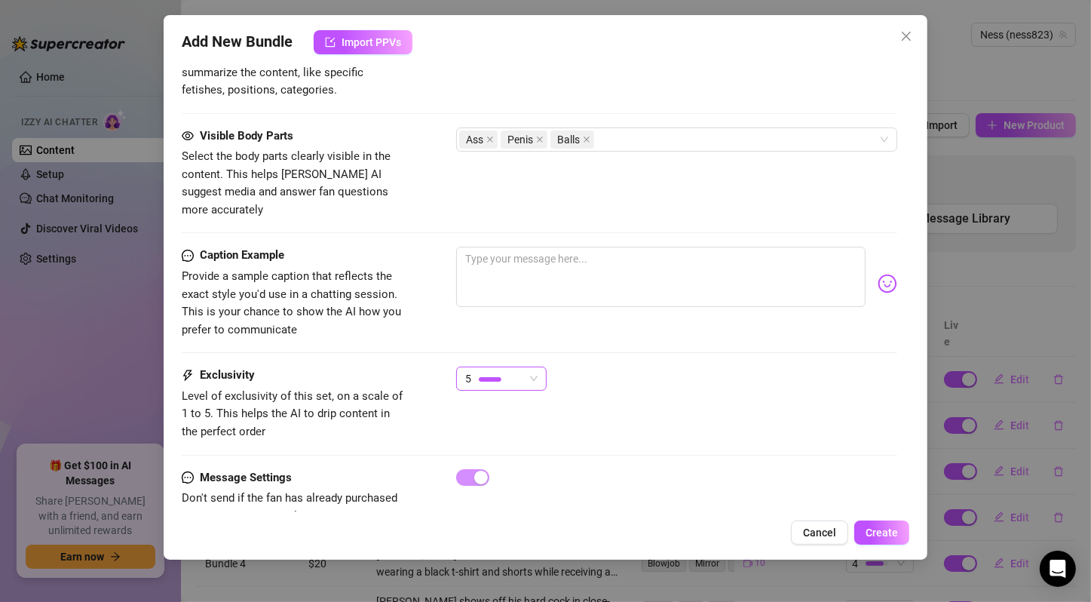
click at [519, 367] on div "5" at bounding box center [494, 378] width 59 height 23
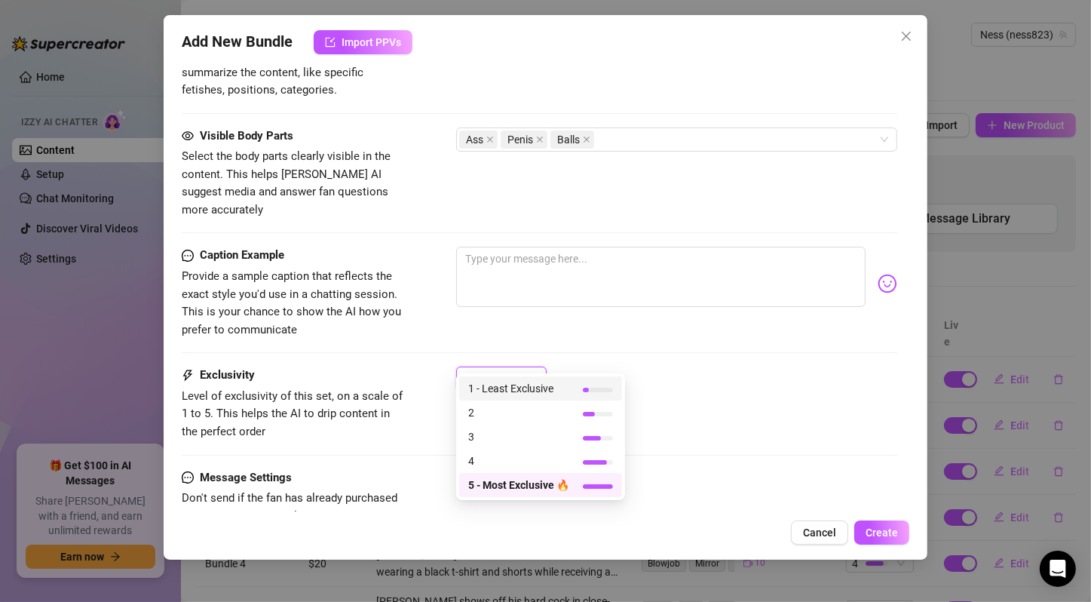
click at [530, 367] on span "5" at bounding box center [501, 378] width 72 height 23
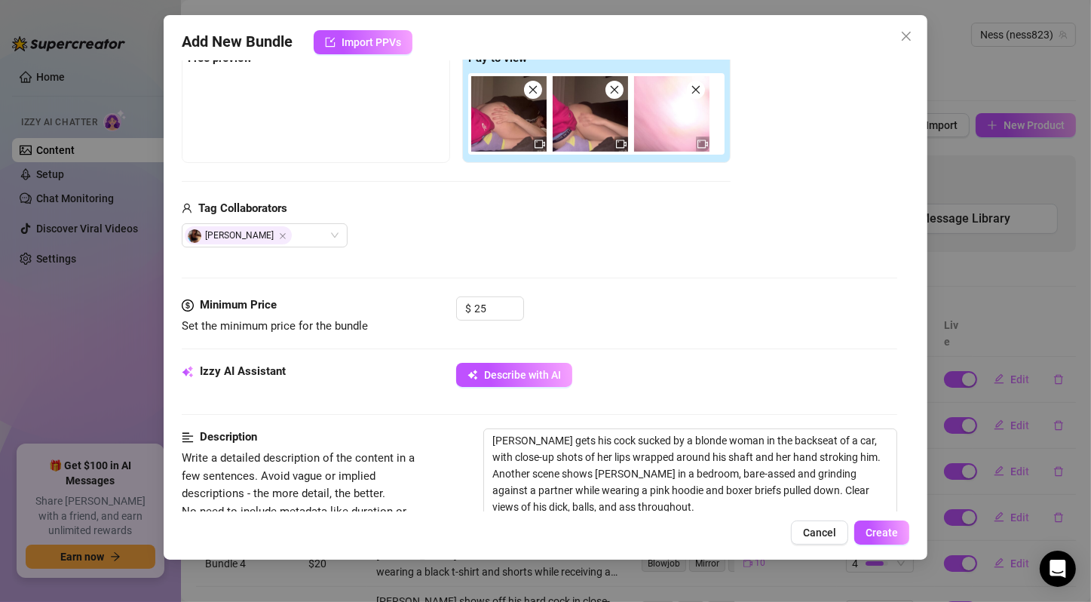
scroll to position [857, 0]
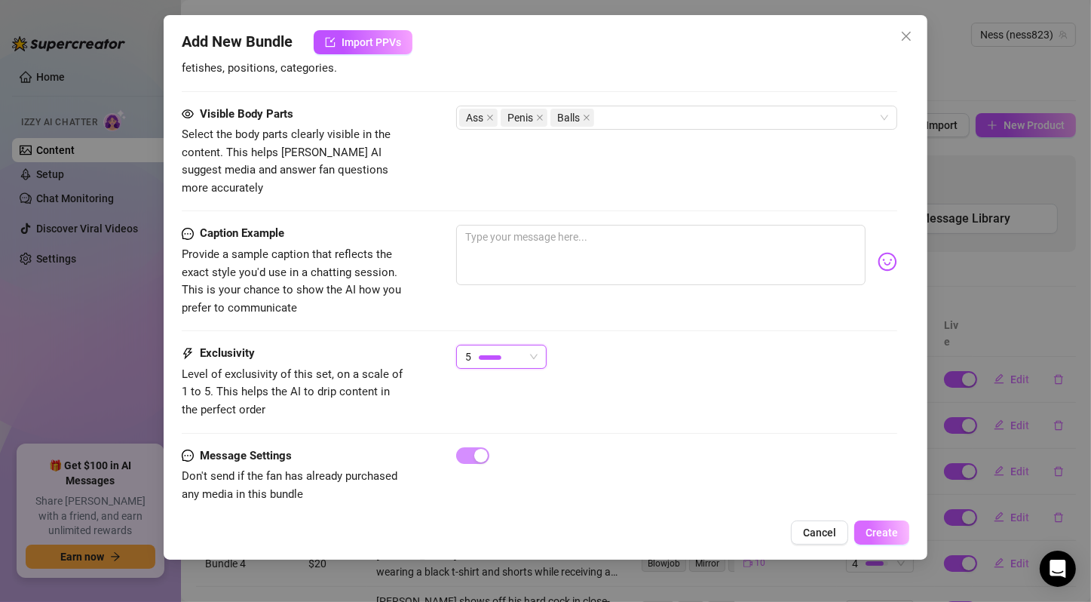
click at [875, 533] on span "Create" at bounding box center [882, 532] width 32 height 12
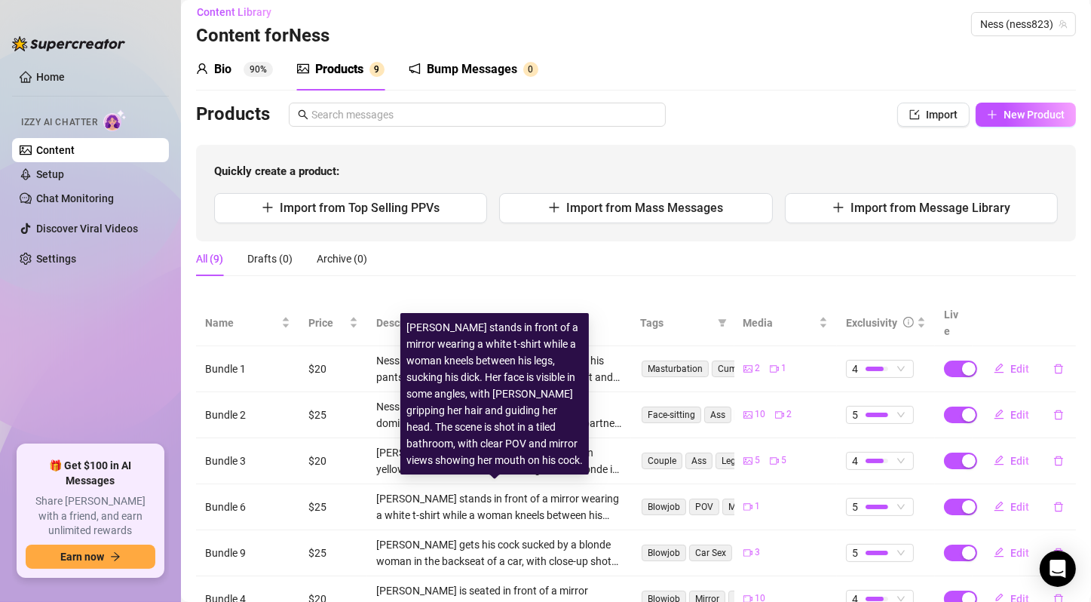
scroll to position [0, 0]
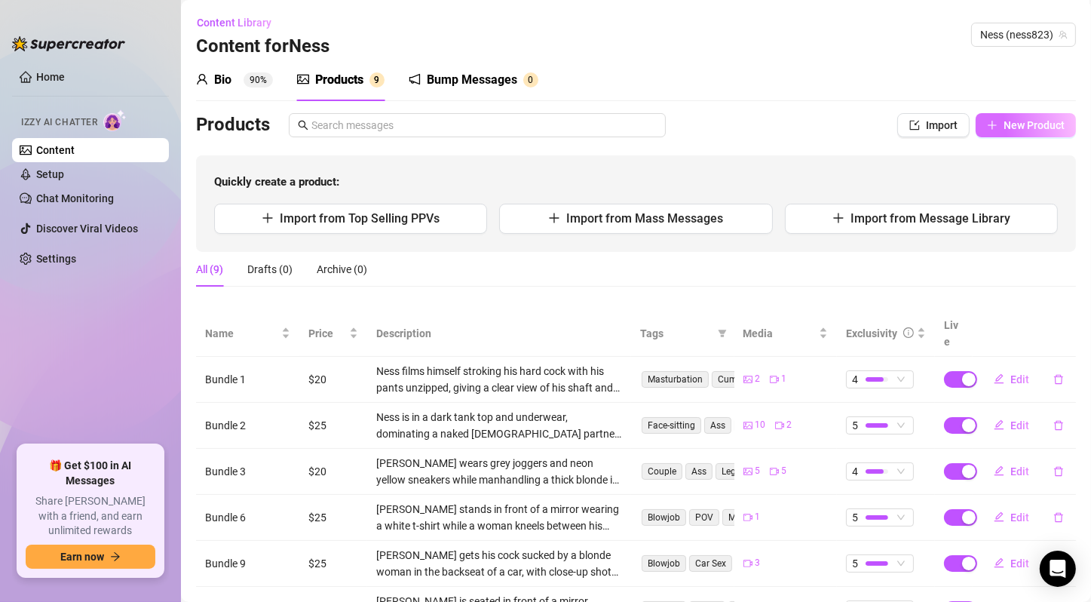
click at [1010, 127] on span "New Product" at bounding box center [1034, 125] width 61 height 12
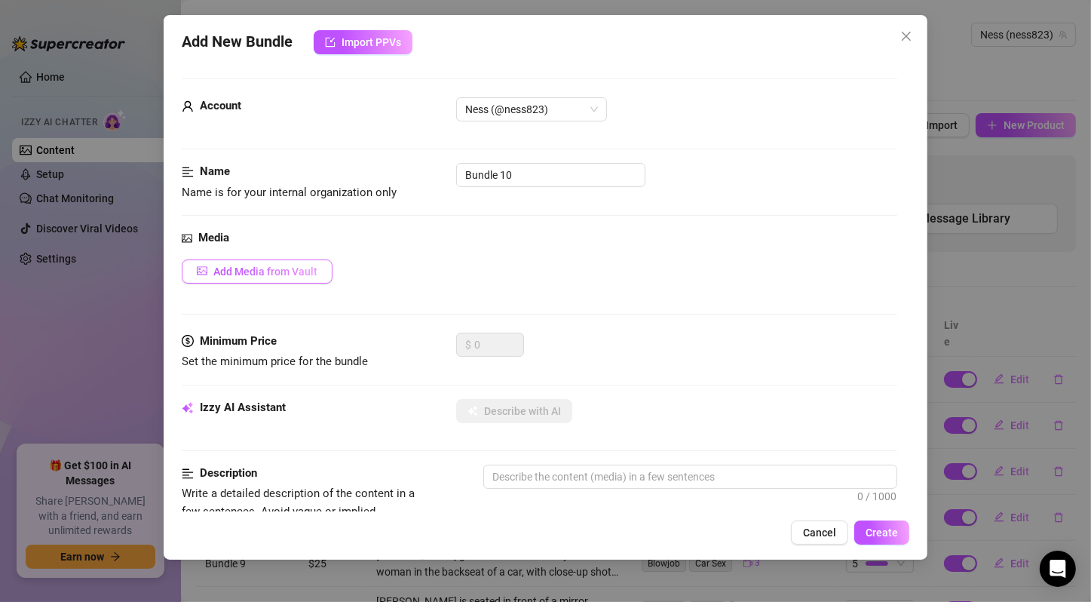
click at [305, 270] on span "Add Media from Vault" at bounding box center [265, 271] width 104 height 12
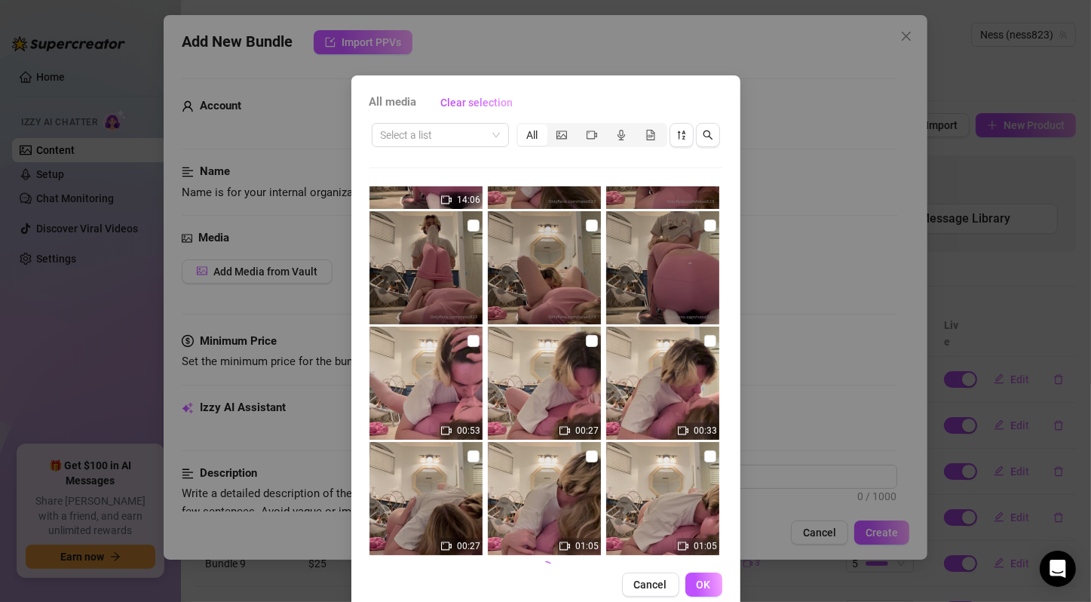
scroll to position [568, 0]
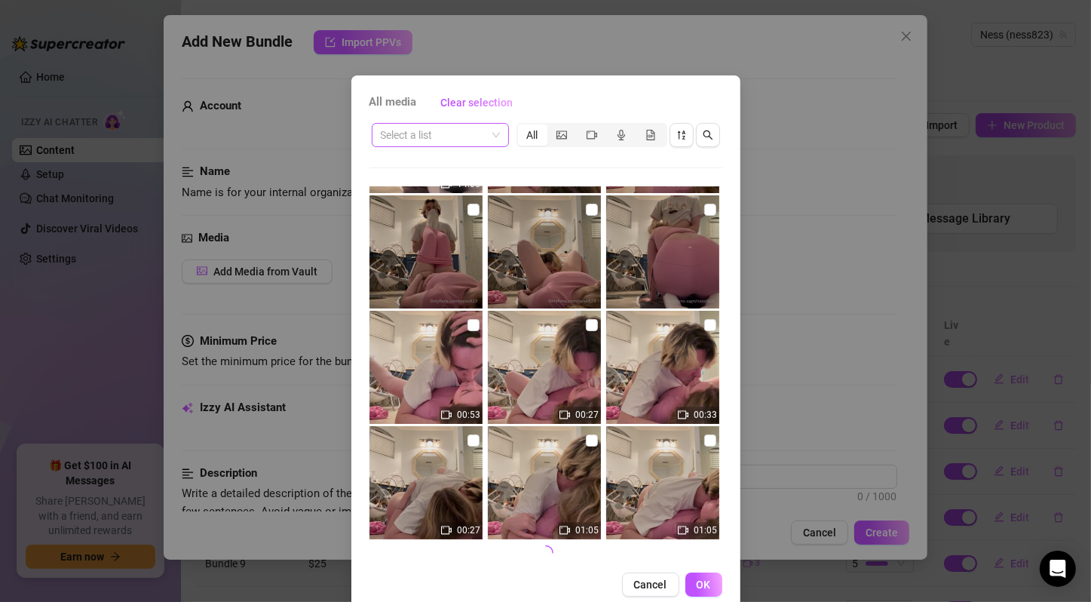
click at [486, 139] on span at bounding box center [440, 135] width 119 height 23
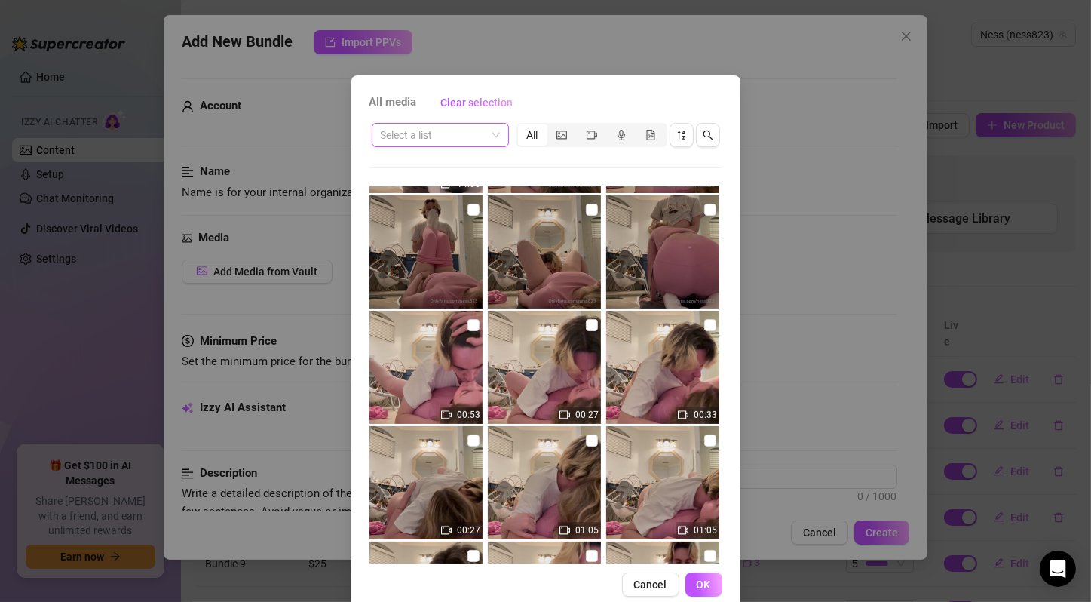
click at [483, 139] on span at bounding box center [440, 135] width 119 height 23
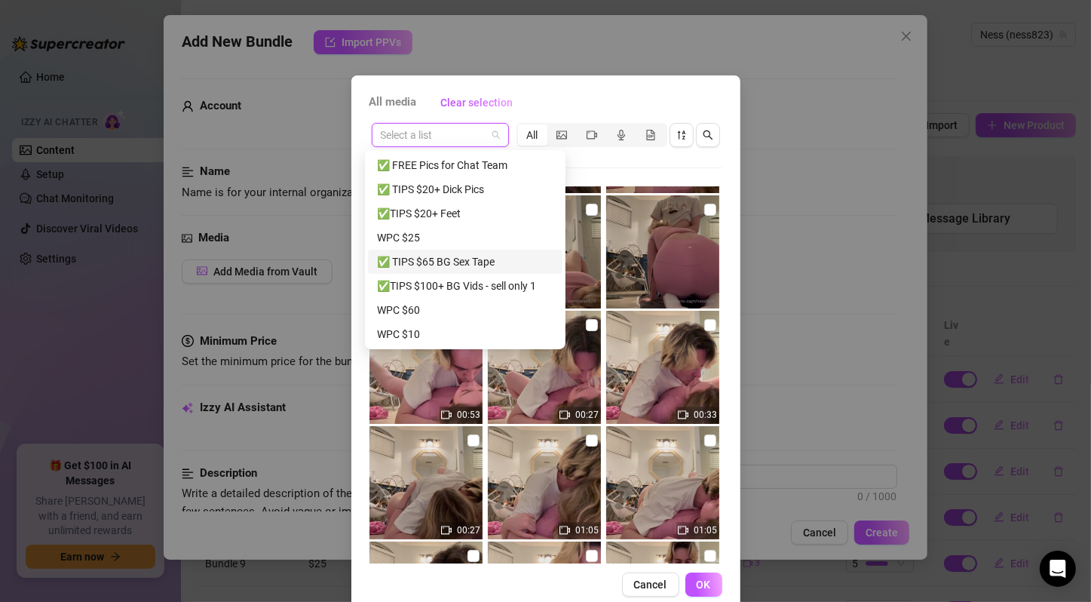
scroll to position [676, 0]
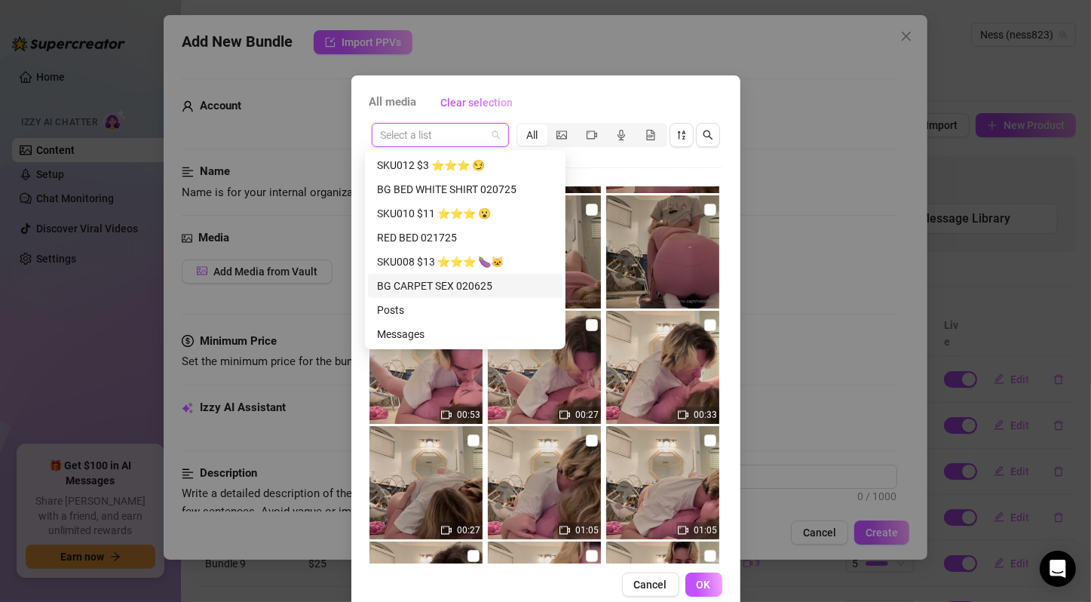
click at [487, 281] on div "BG CARPET SEX 020625" at bounding box center [465, 285] width 176 height 17
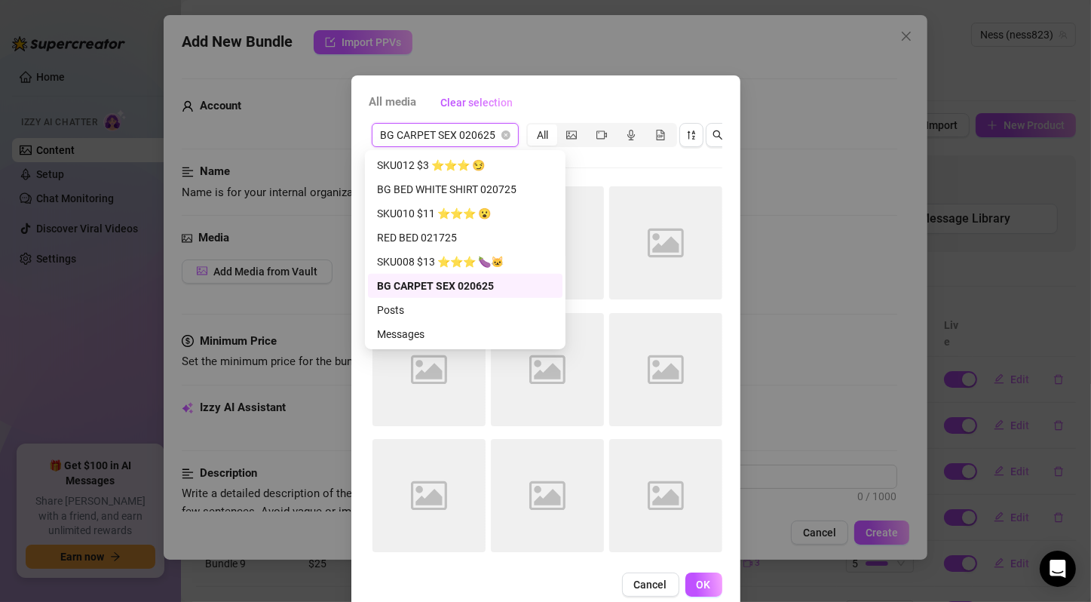
scroll to position [0, 0]
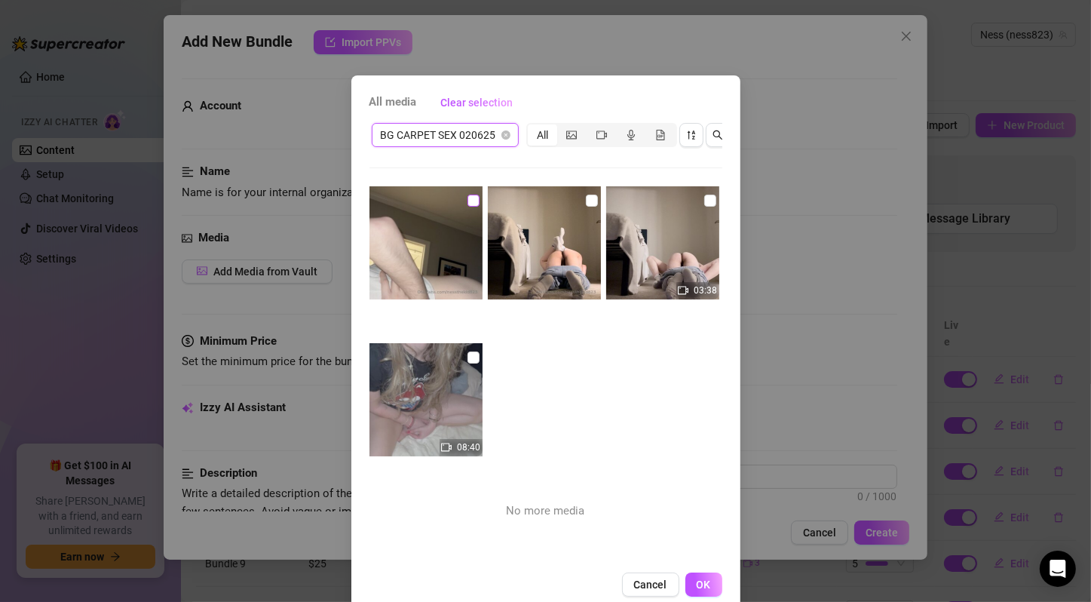
click at [467, 197] on input "checkbox" at bounding box center [473, 201] width 12 height 12
click at [586, 199] on input "checkbox" at bounding box center [592, 201] width 12 height 12
click at [704, 199] on input "checkbox" at bounding box center [710, 201] width 12 height 12
click at [467, 359] on input "checkbox" at bounding box center [473, 357] width 12 height 12
click at [700, 590] on span "OK" at bounding box center [704, 584] width 14 height 12
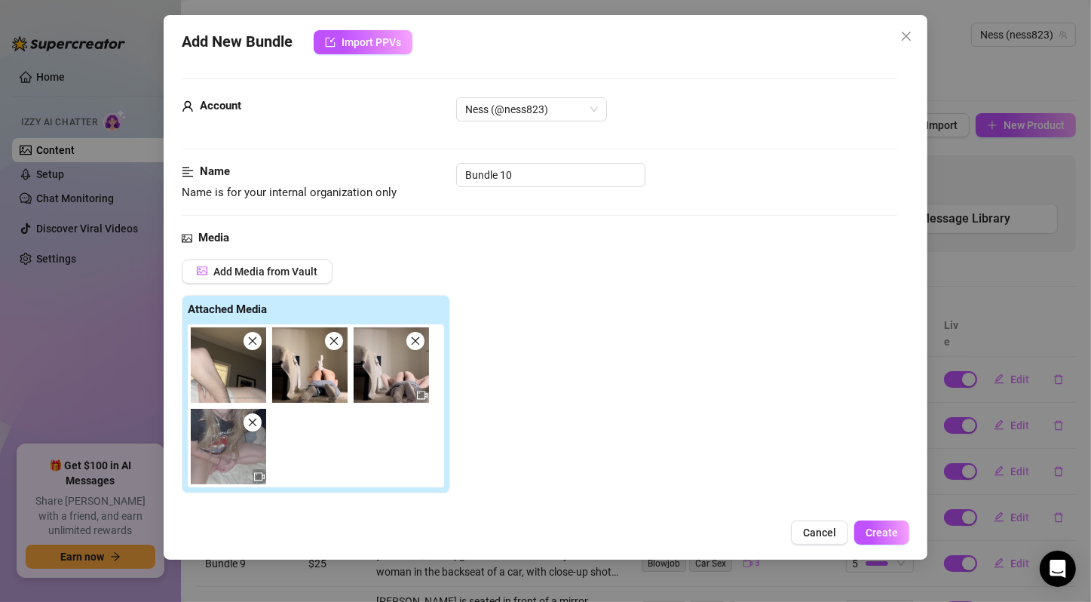
scroll to position [251, 0]
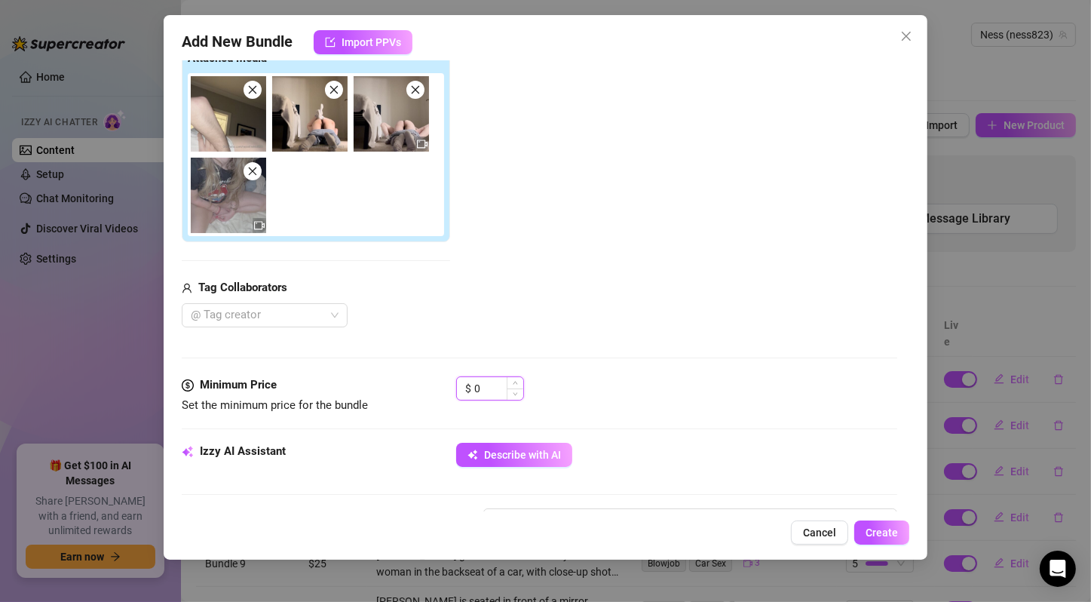
click at [474, 387] on input "0" at bounding box center [498, 388] width 49 height 23
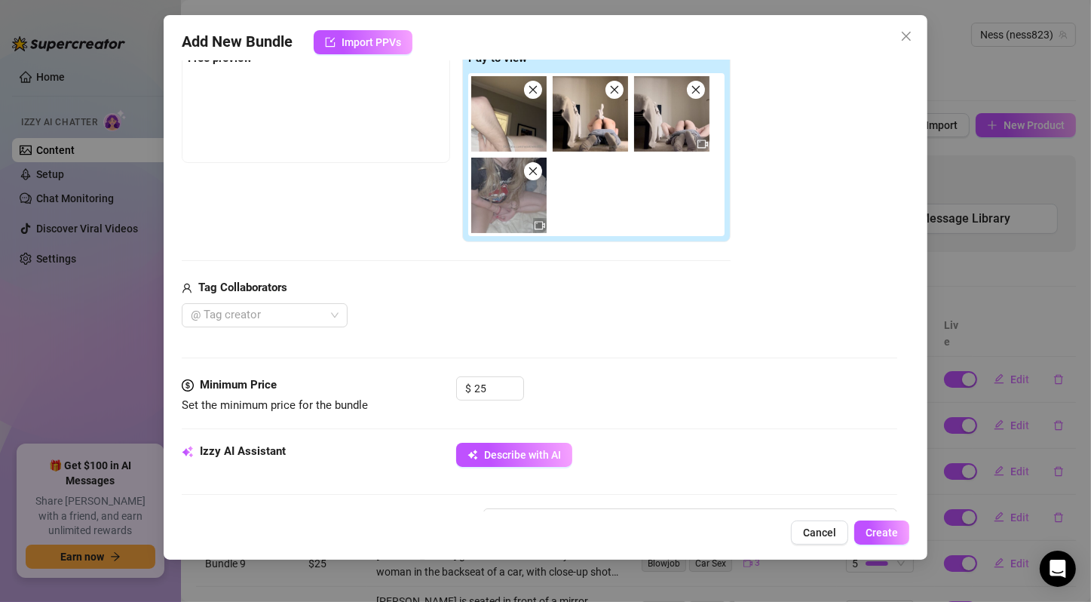
click at [672, 424] on div "Minimum Price Set the minimum price for the bundle $ 25" at bounding box center [540, 409] width 716 height 66
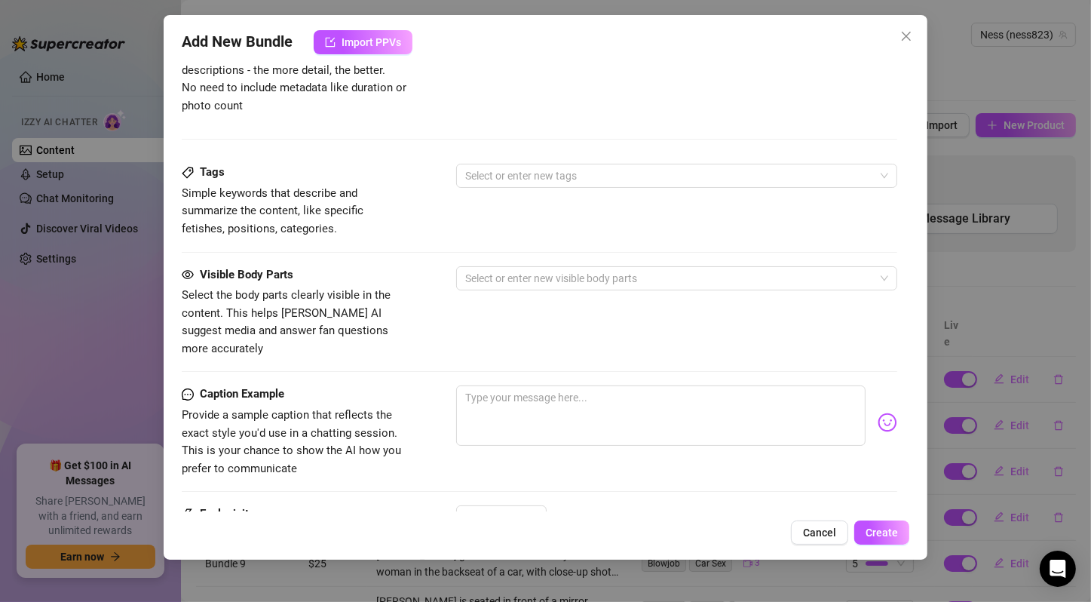
scroll to position [914, 0]
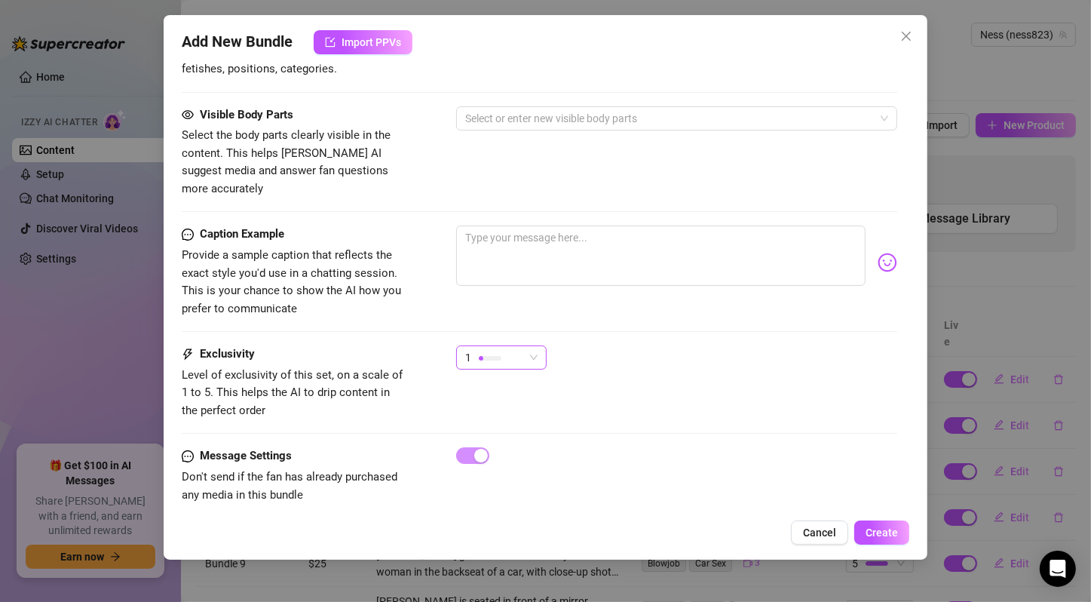
click at [529, 346] on span "1" at bounding box center [501, 357] width 72 height 23
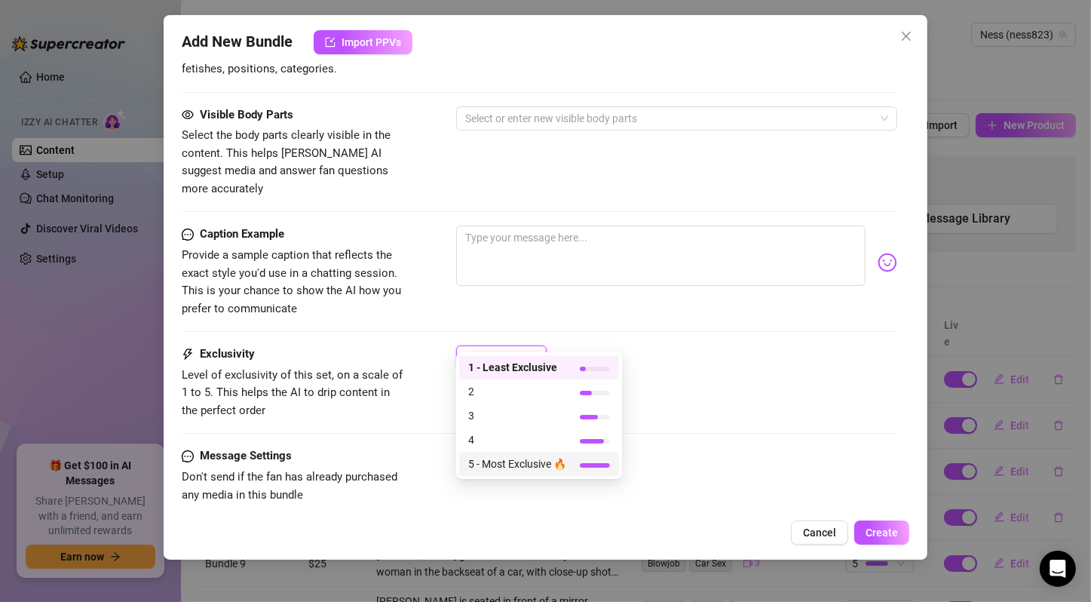
click at [537, 458] on span "5 - Most Exclusive 🔥" at bounding box center [517, 463] width 98 height 17
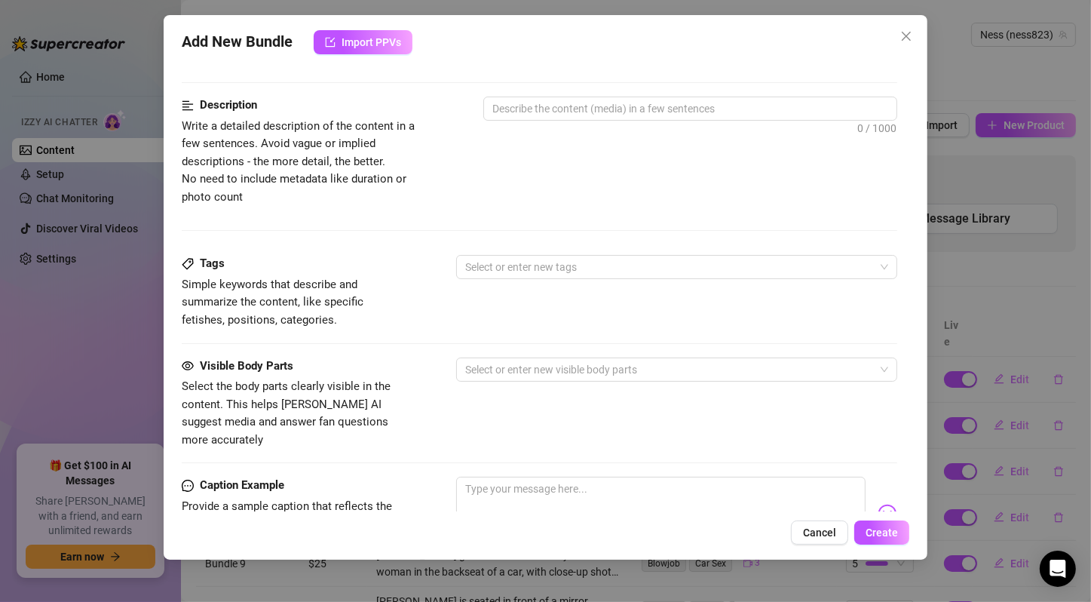
scroll to position [412, 0]
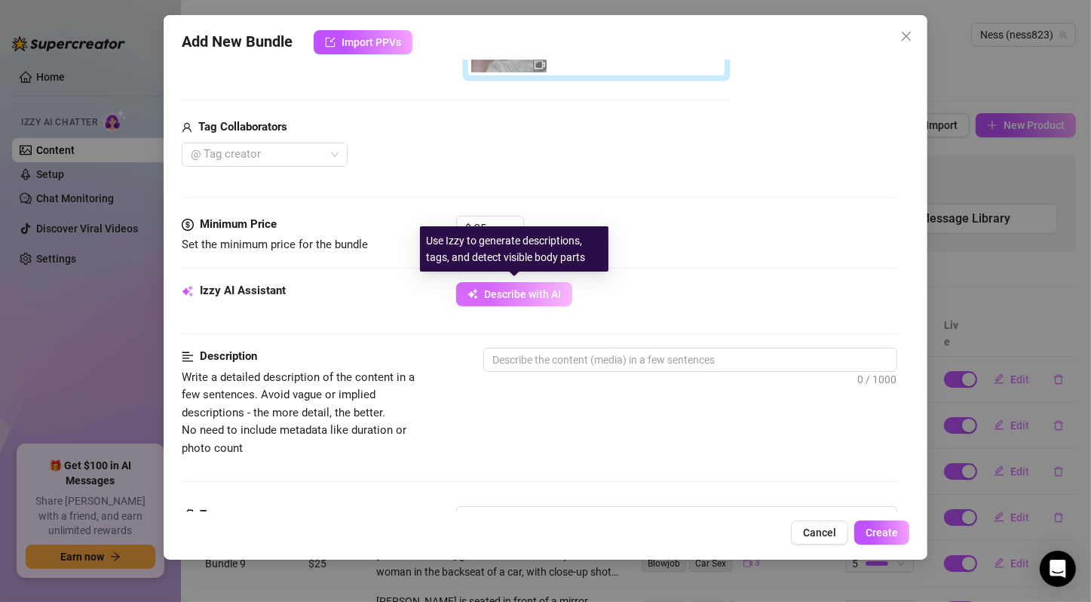
click at [546, 293] on span "Describe with AI" at bounding box center [522, 294] width 77 height 12
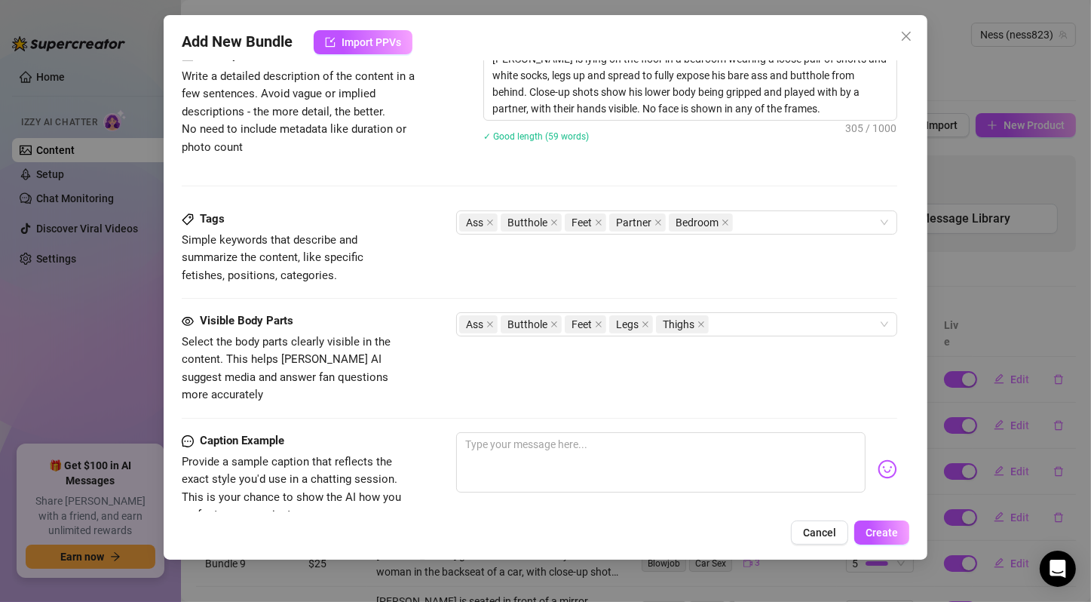
scroll to position [918, 0]
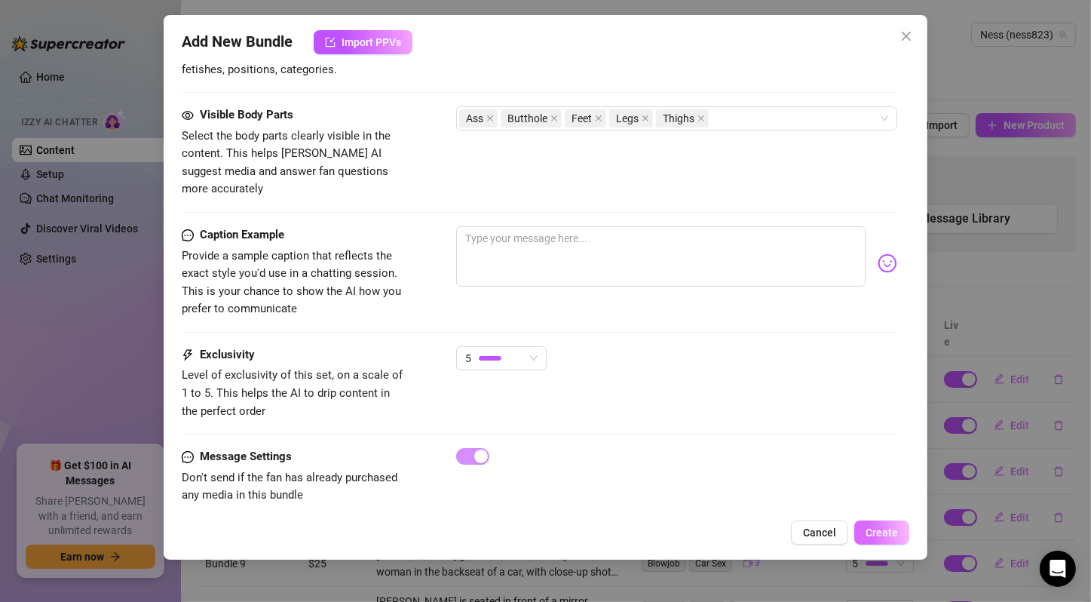
click at [882, 532] on span "Create" at bounding box center [882, 532] width 32 height 12
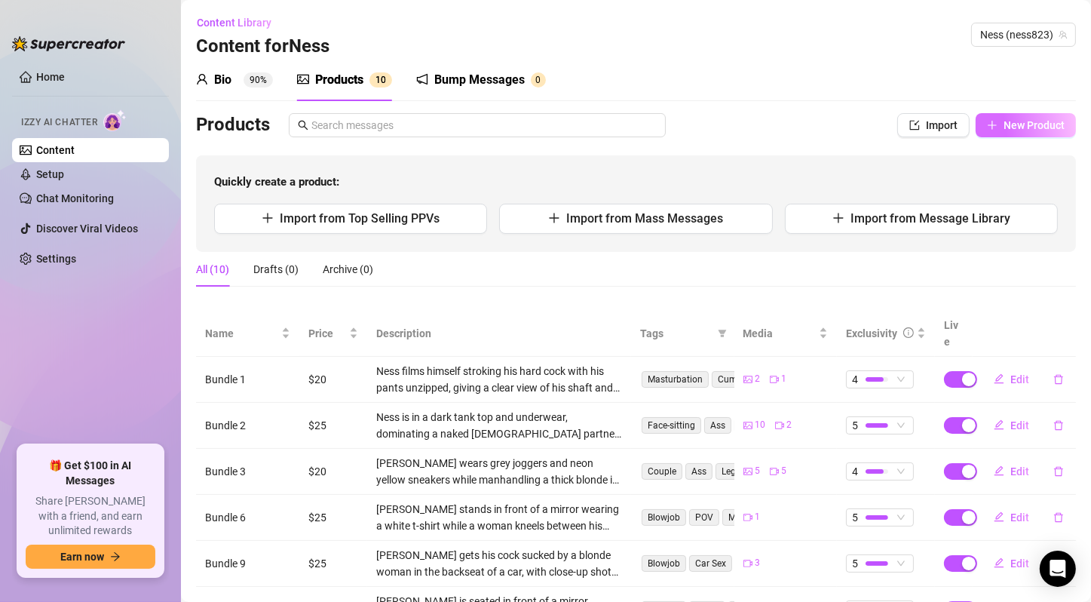
click at [988, 133] on button "New Product" at bounding box center [1026, 125] width 100 height 24
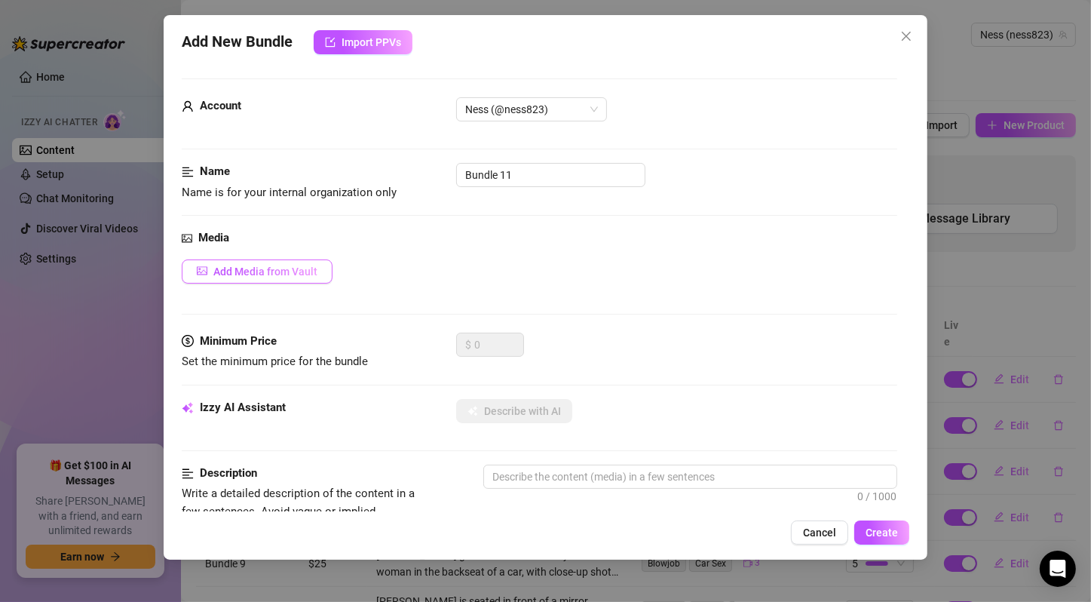
click at [306, 269] on span "Add Media from Vault" at bounding box center [265, 271] width 104 height 12
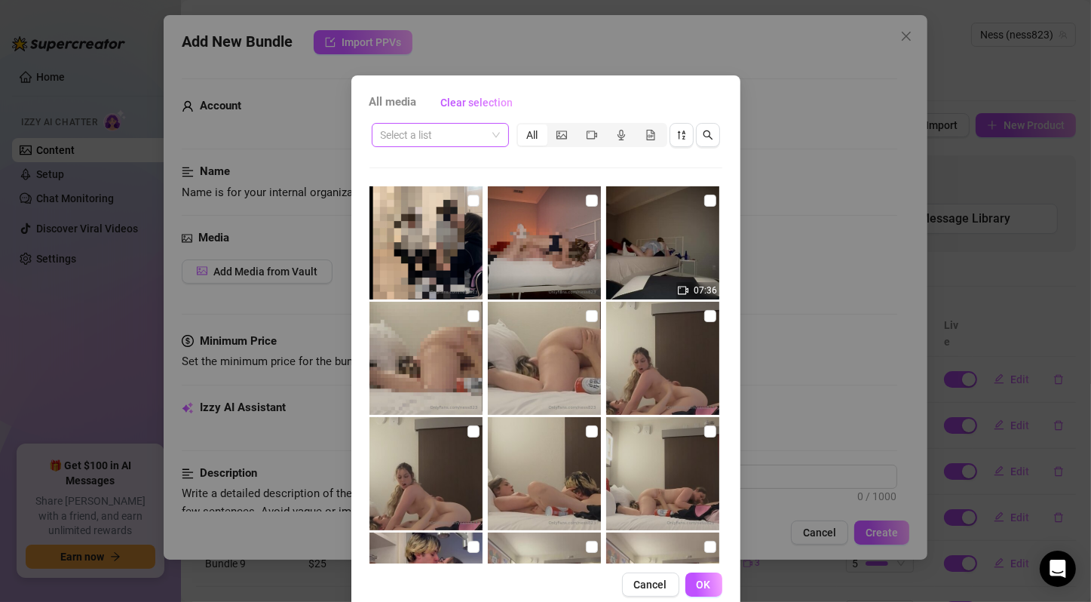
click at [485, 136] on span at bounding box center [440, 135] width 119 height 23
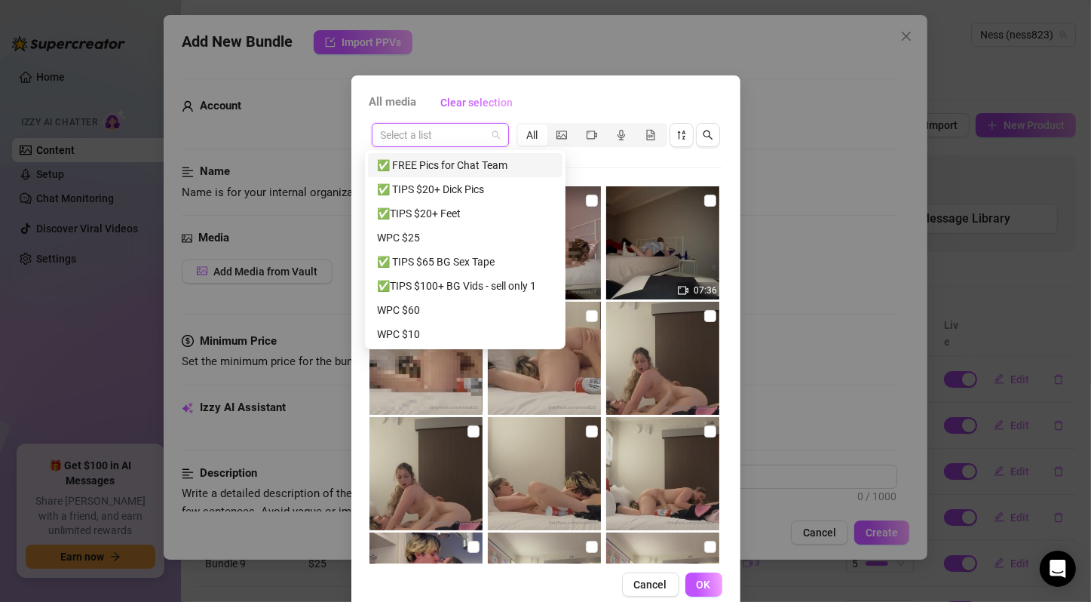
click at [415, 134] on input "search" at bounding box center [434, 135] width 106 height 23
paste input "RED BED 021725"
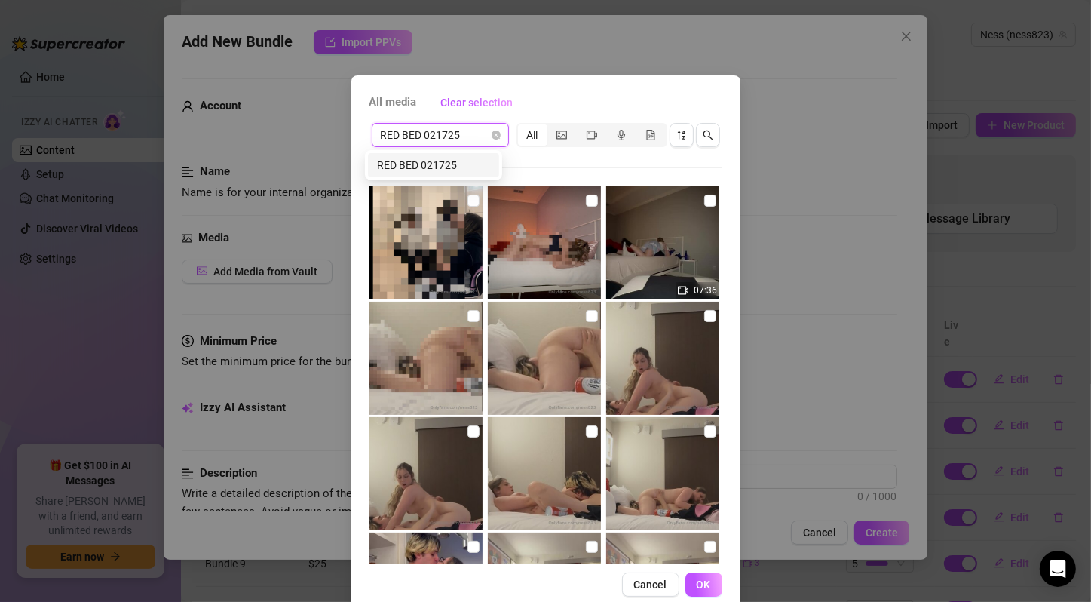
click at [406, 166] on div "RED BED 021725" at bounding box center [433, 165] width 113 height 17
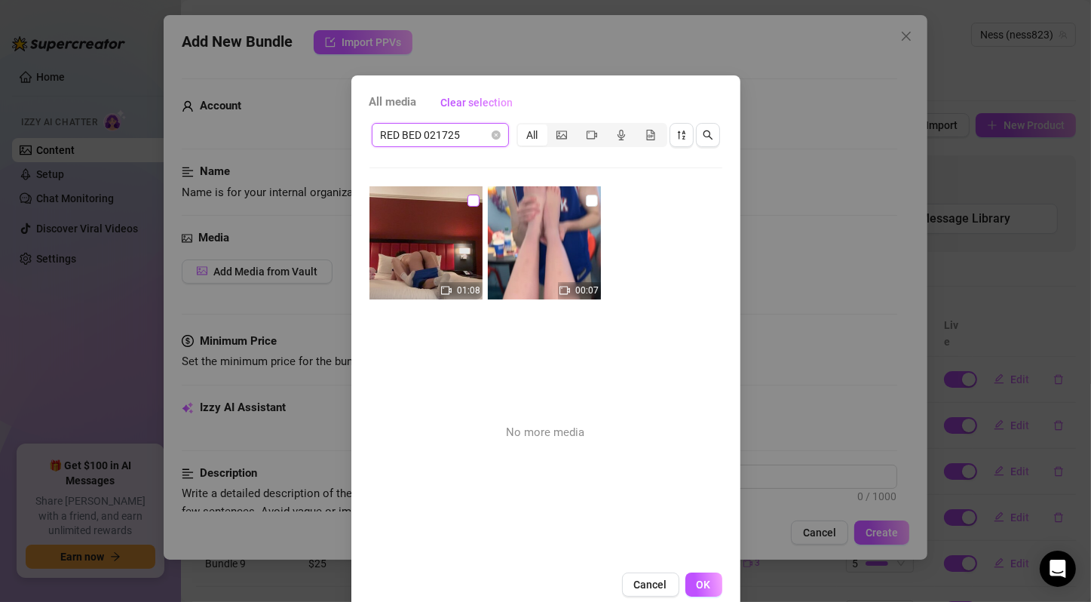
click at [467, 201] on input "checkbox" at bounding box center [473, 201] width 12 height 12
click at [586, 201] on input "checkbox" at bounding box center [592, 201] width 12 height 12
click at [695, 576] on button "OK" at bounding box center [703, 584] width 37 height 24
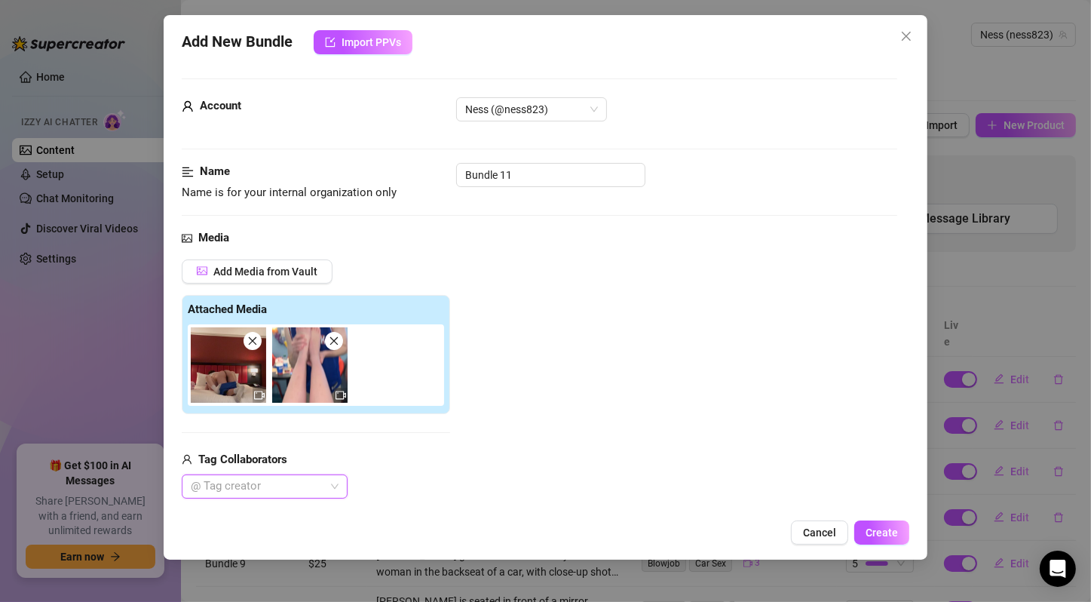
click at [335, 485] on div "@ Tag creator" at bounding box center [265, 486] width 166 height 24
click at [299, 537] on div "[PERSON_NAME]" at bounding box center [265, 540] width 142 height 17
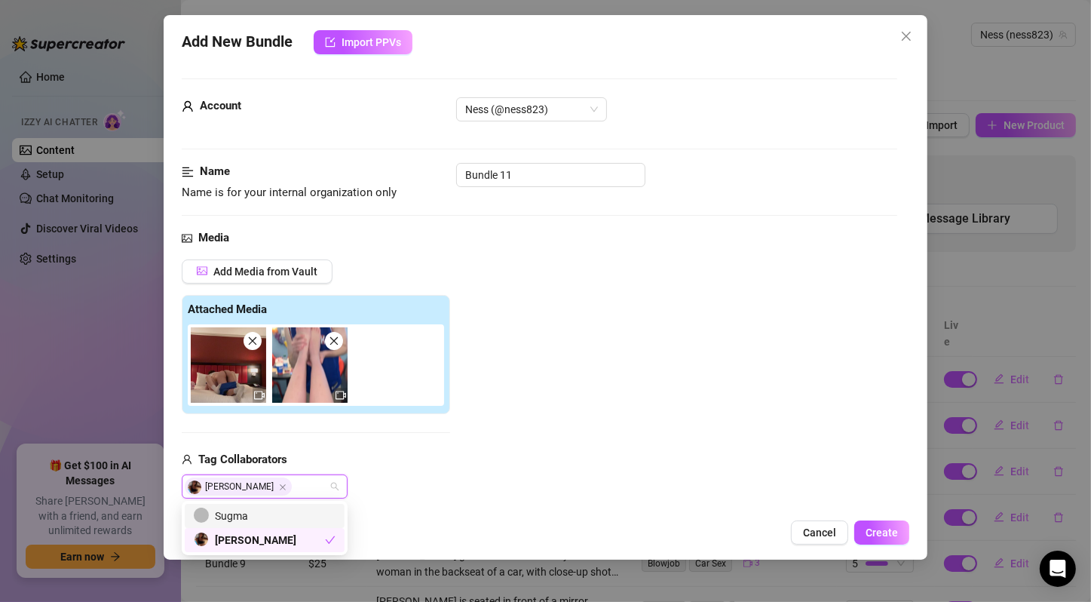
click at [515, 444] on div "Add Media from Vault Attached Media Tag Collaborators [PERSON_NAME]" at bounding box center [540, 379] width 716 height 240
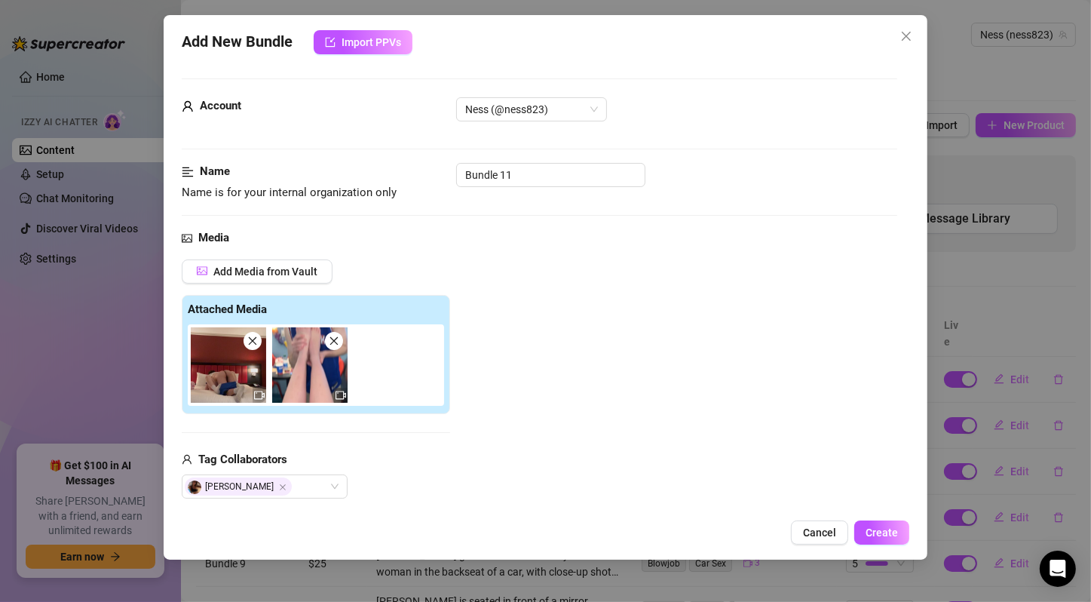
scroll to position [251, 0]
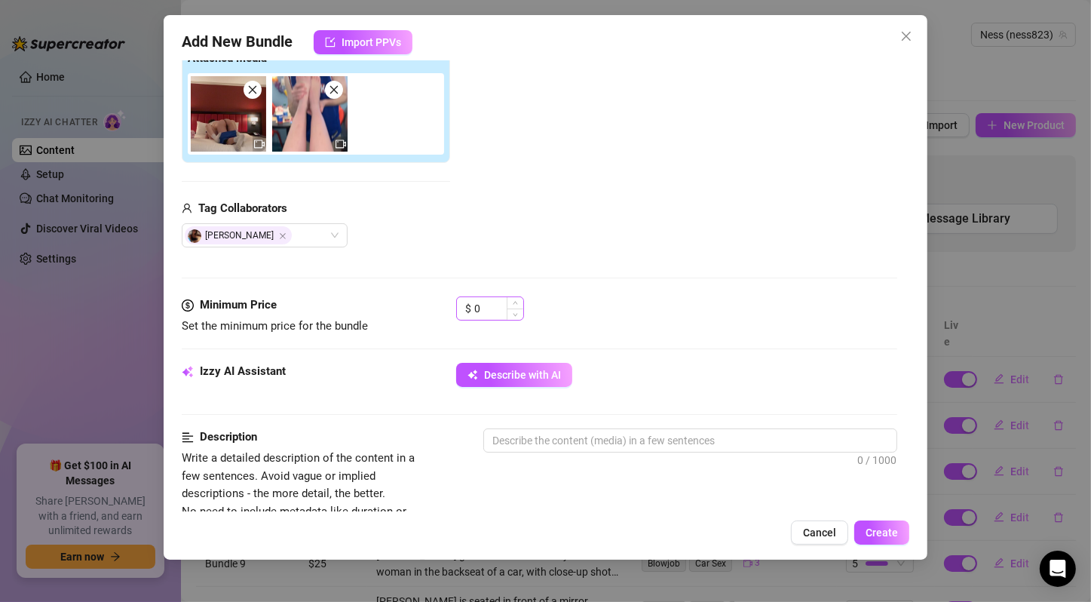
click at [462, 302] on div "$ 0" at bounding box center [490, 308] width 68 height 24
click at [482, 306] on input "0" at bounding box center [498, 308] width 49 height 23
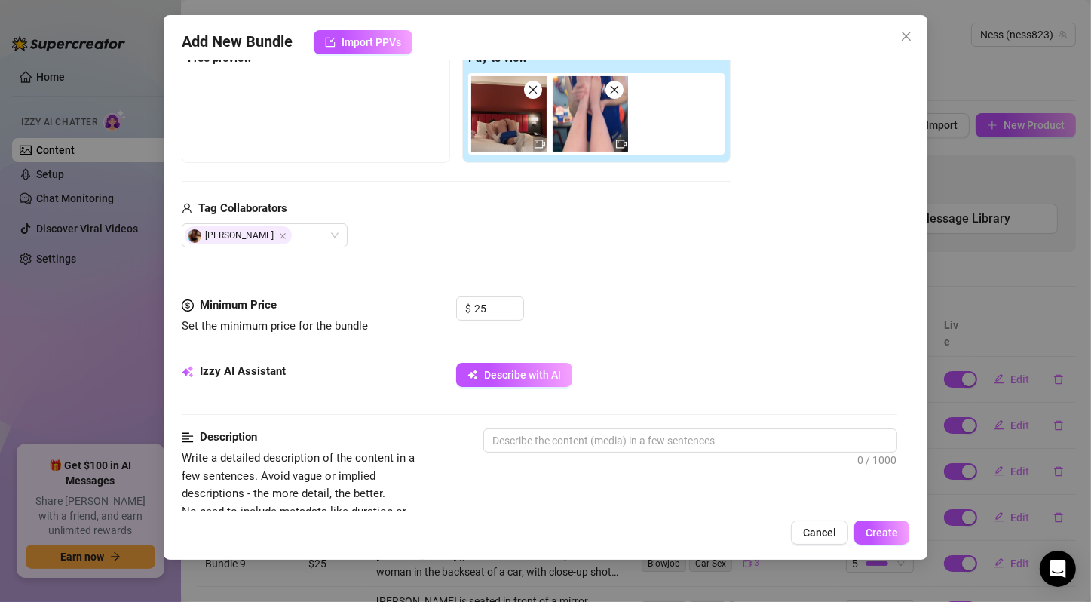
click at [588, 323] on div "$ 25" at bounding box center [676, 315] width 441 height 38
click at [531, 369] on span "Describe with AI" at bounding box center [522, 375] width 77 height 12
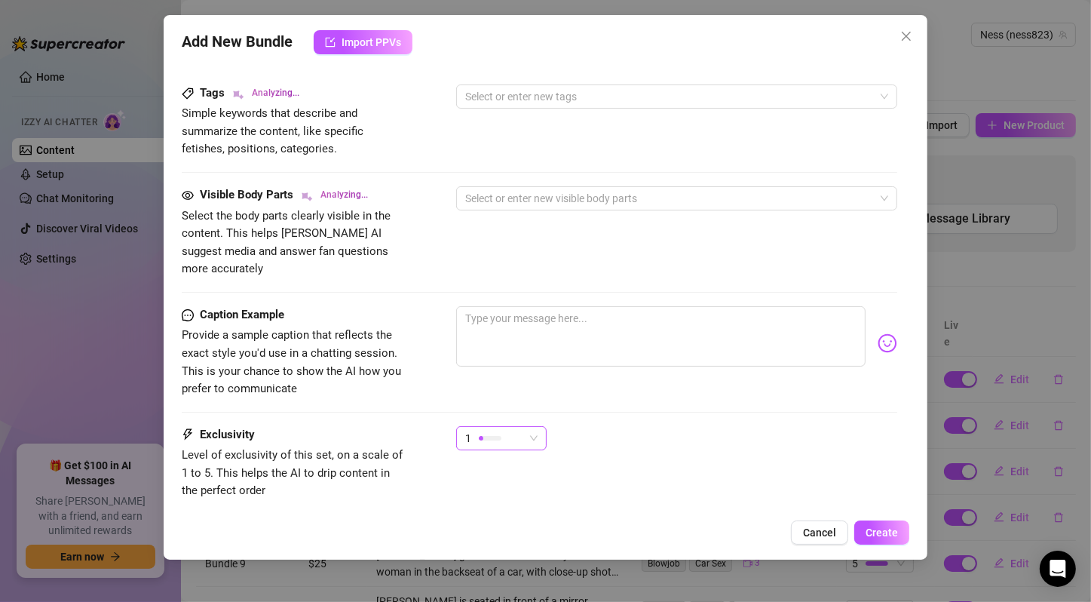
scroll to position [835, 0]
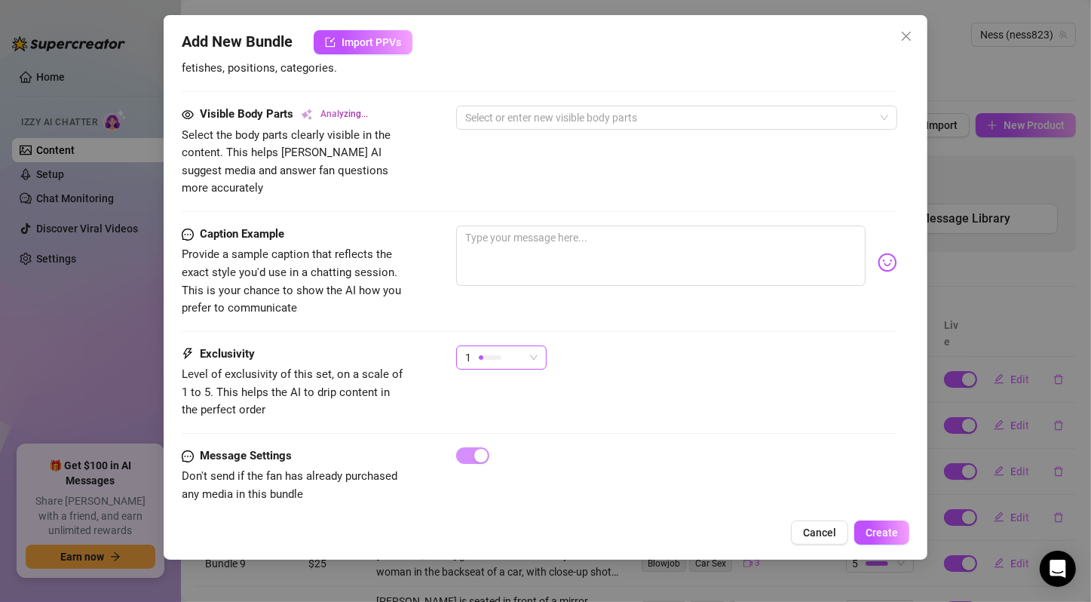
click at [526, 346] on span "1" at bounding box center [501, 357] width 72 height 23
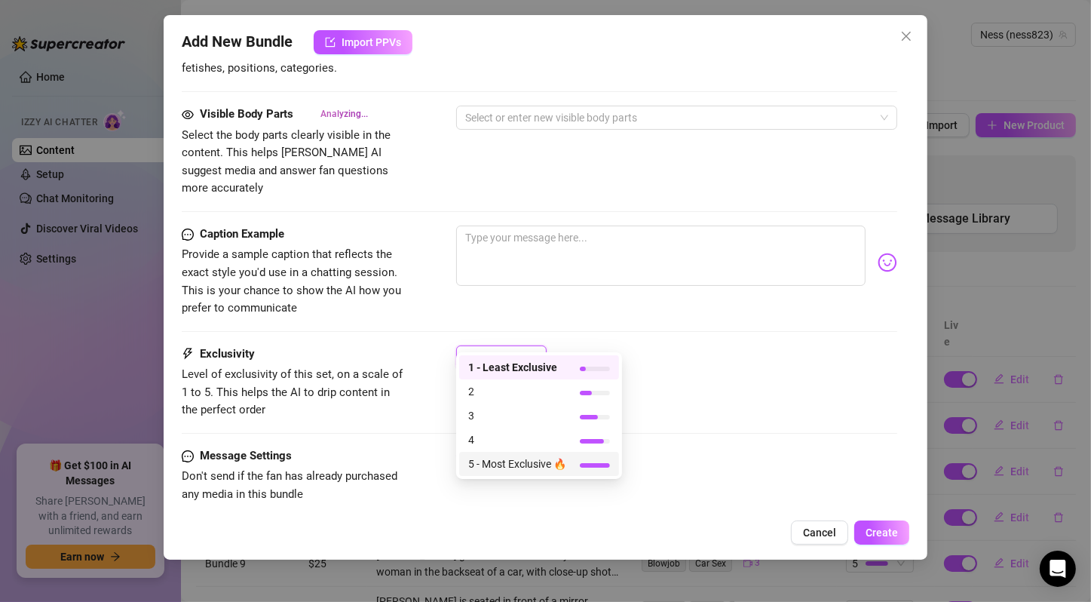
click at [511, 464] on span "5 - Most Exclusive 🔥" at bounding box center [517, 463] width 98 height 17
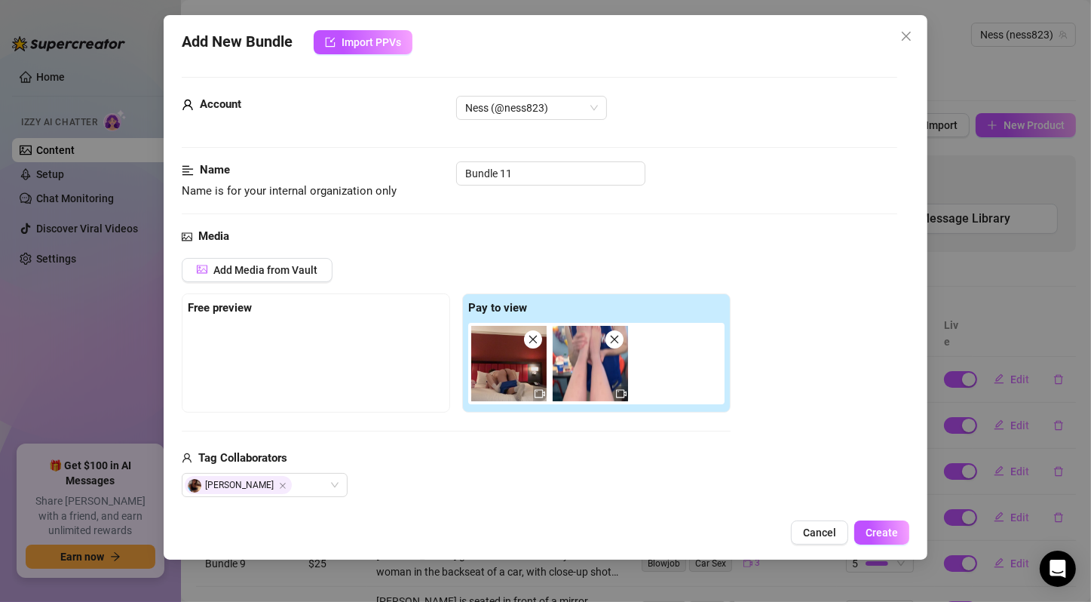
scroll to position [0, 0]
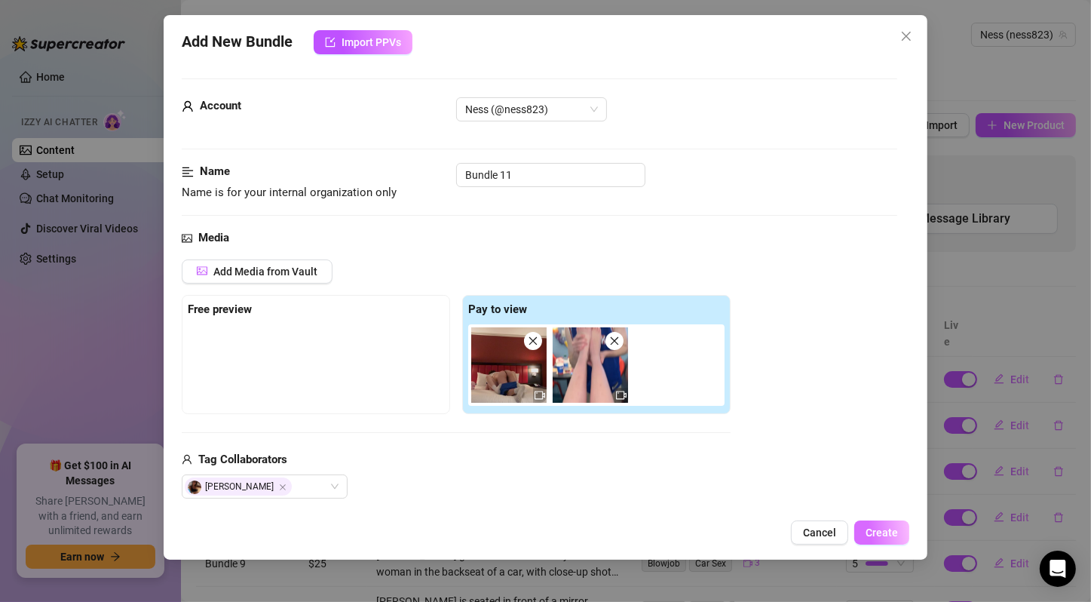
click at [902, 537] on button "Create" at bounding box center [881, 532] width 55 height 24
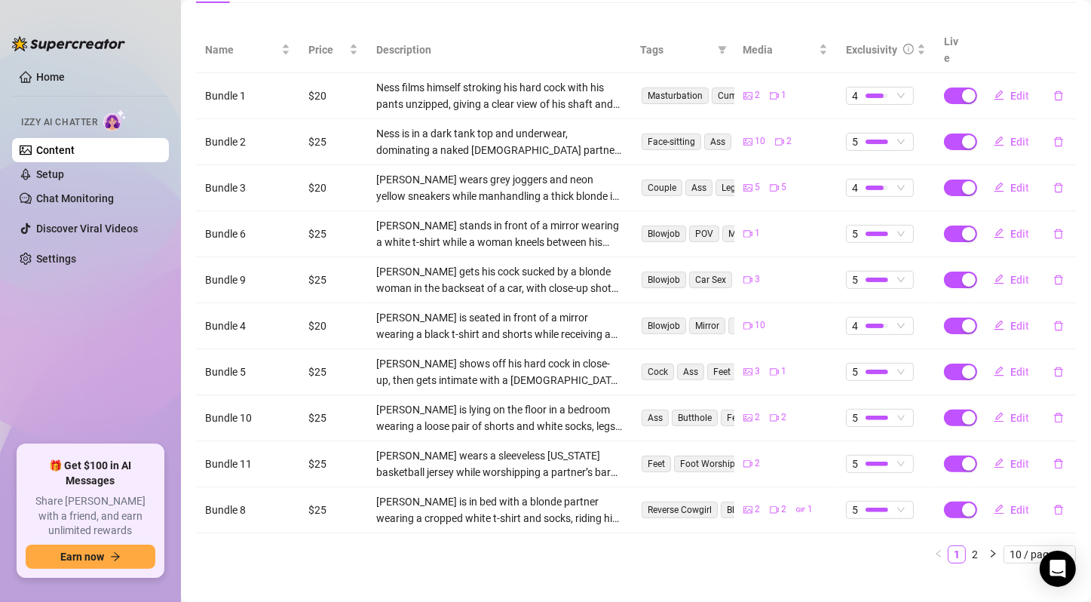
scroll to position [32, 0]
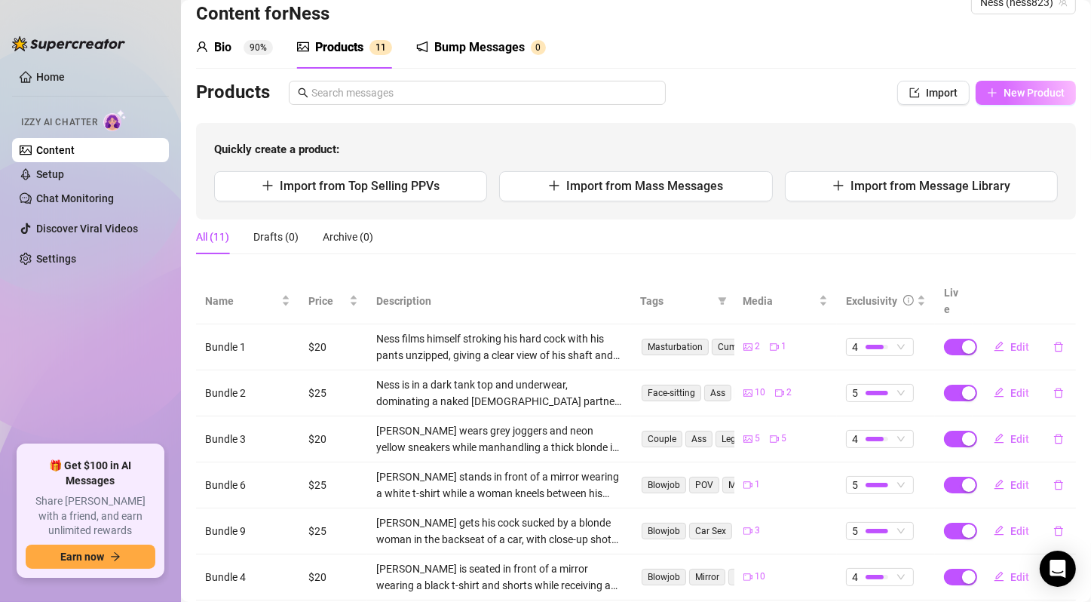
click at [1004, 93] on span "New Product" at bounding box center [1034, 93] width 61 height 12
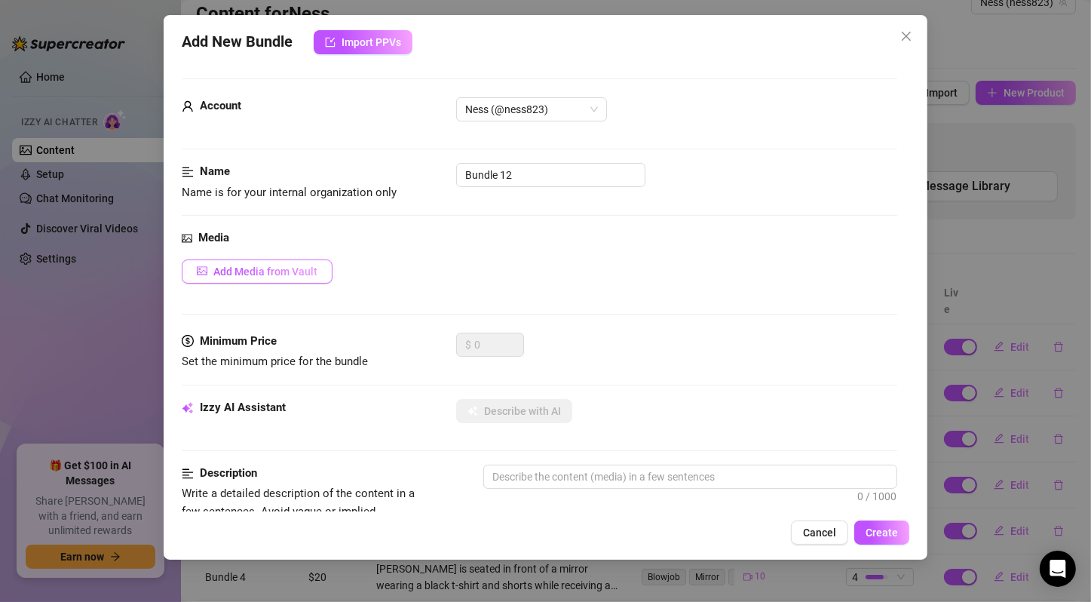
click at [285, 273] on span "Add Media from Vault" at bounding box center [265, 271] width 104 height 12
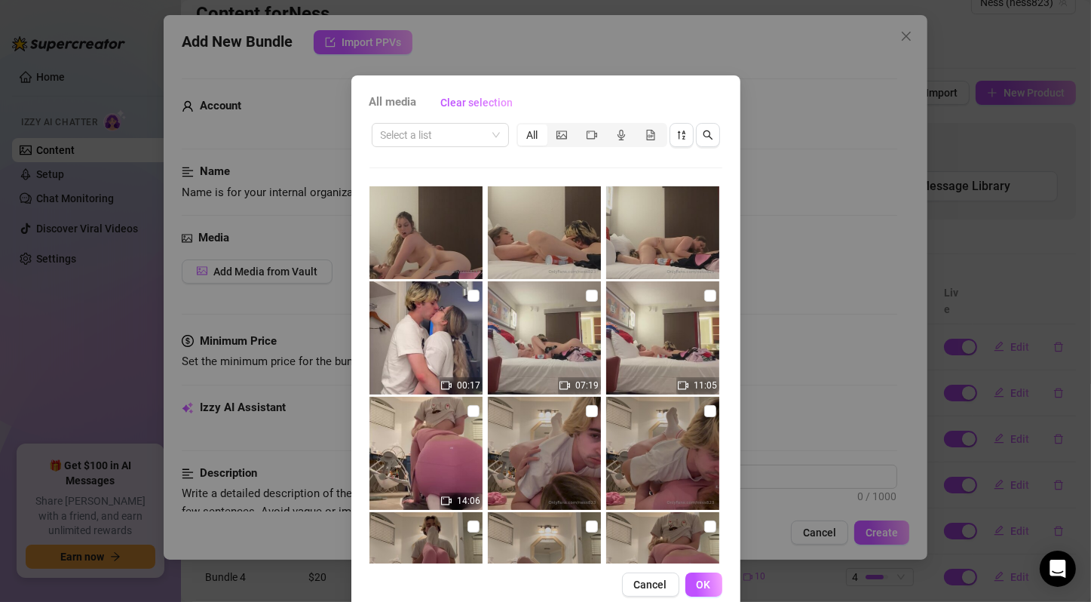
scroll to position [0, 0]
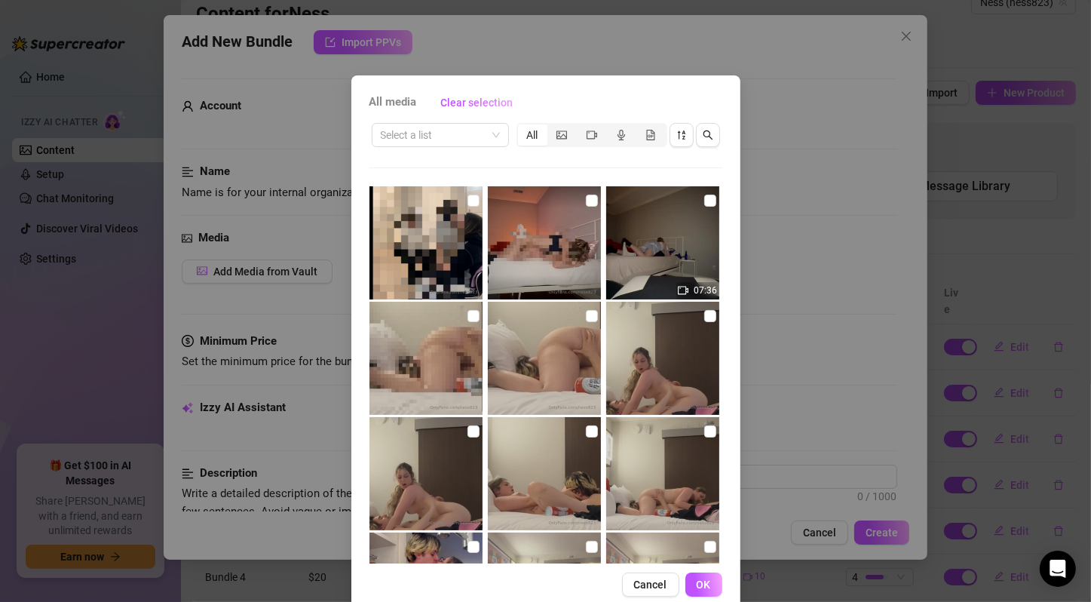
drag, startPoint x: 464, startPoint y: 317, endPoint x: 541, endPoint y: 329, distance: 77.8
click at [467, 318] on input "checkbox" at bounding box center [473, 316] width 12 height 12
click at [586, 313] on input "checkbox" at bounding box center [592, 316] width 12 height 12
click at [704, 316] on input "checkbox" at bounding box center [710, 316] width 12 height 12
drag, startPoint x: 464, startPoint y: 430, endPoint x: 561, endPoint y: 434, distance: 97.3
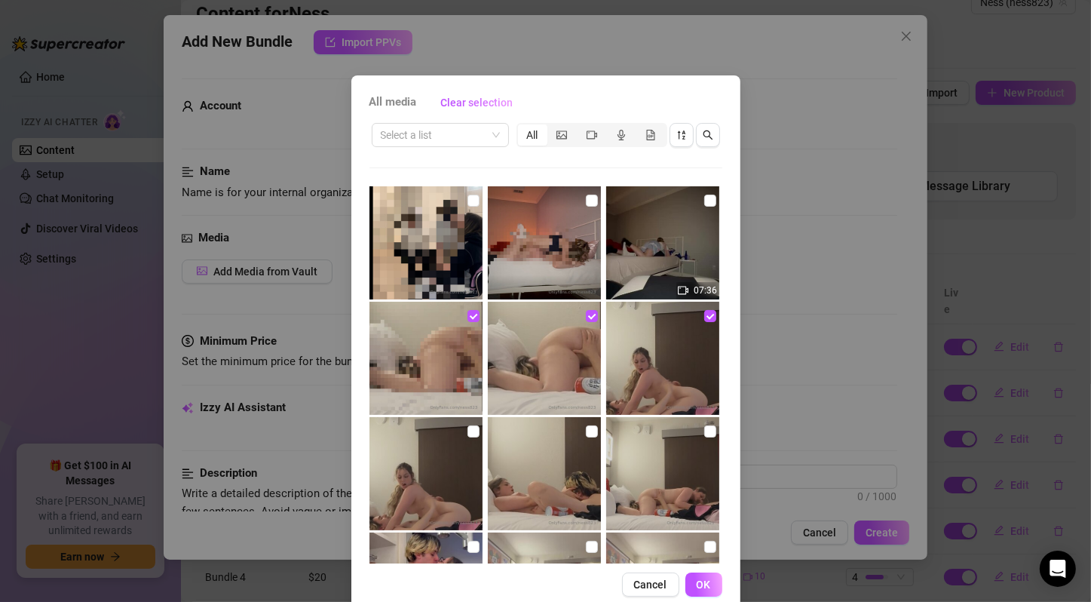
click at [467, 430] on input "checkbox" at bounding box center [473, 431] width 12 height 12
click at [586, 431] on input "checkbox" at bounding box center [592, 431] width 12 height 12
click at [704, 432] on input "checkbox" at bounding box center [710, 431] width 12 height 12
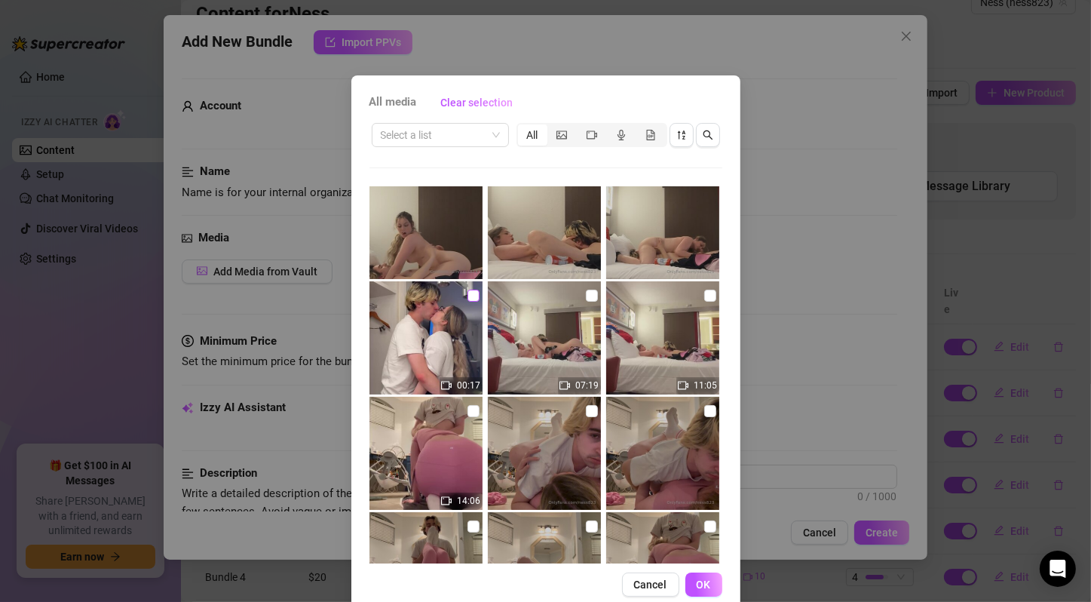
click at [467, 295] on input "checkbox" at bounding box center [473, 296] width 12 height 12
click at [586, 299] on input "checkbox" at bounding box center [592, 296] width 12 height 12
click at [704, 296] on input "checkbox" at bounding box center [710, 296] width 12 height 12
click at [697, 585] on span "OK" at bounding box center [704, 584] width 14 height 12
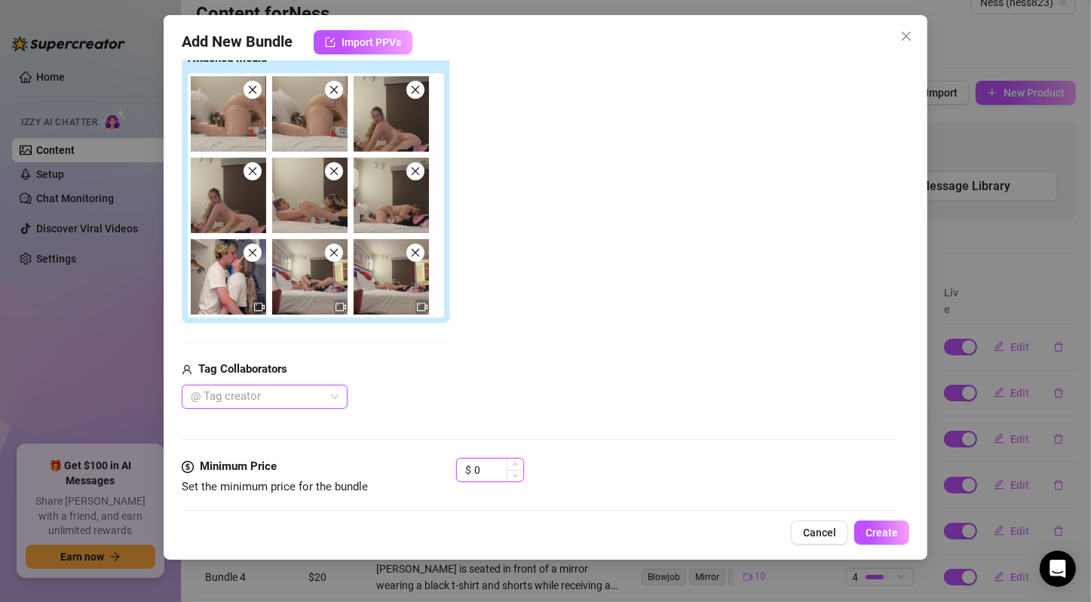
click at [489, 470] on input "0" at bounding box center [498, 469] width 49 height 23
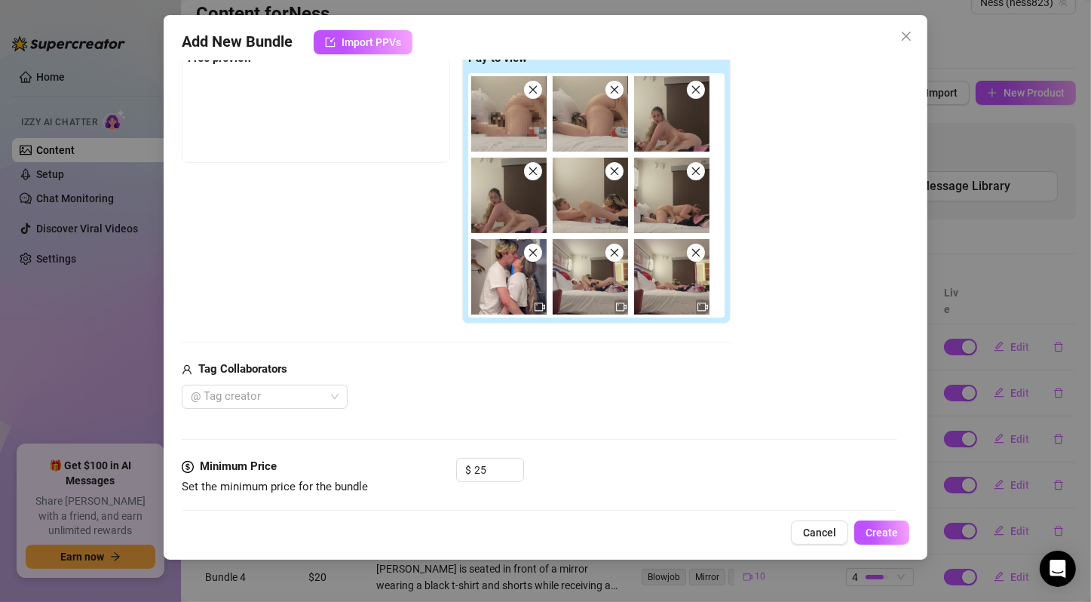
click at [561, 397] on div "@ Tag creator" at bounding box center [456, 397] width 549 height 24
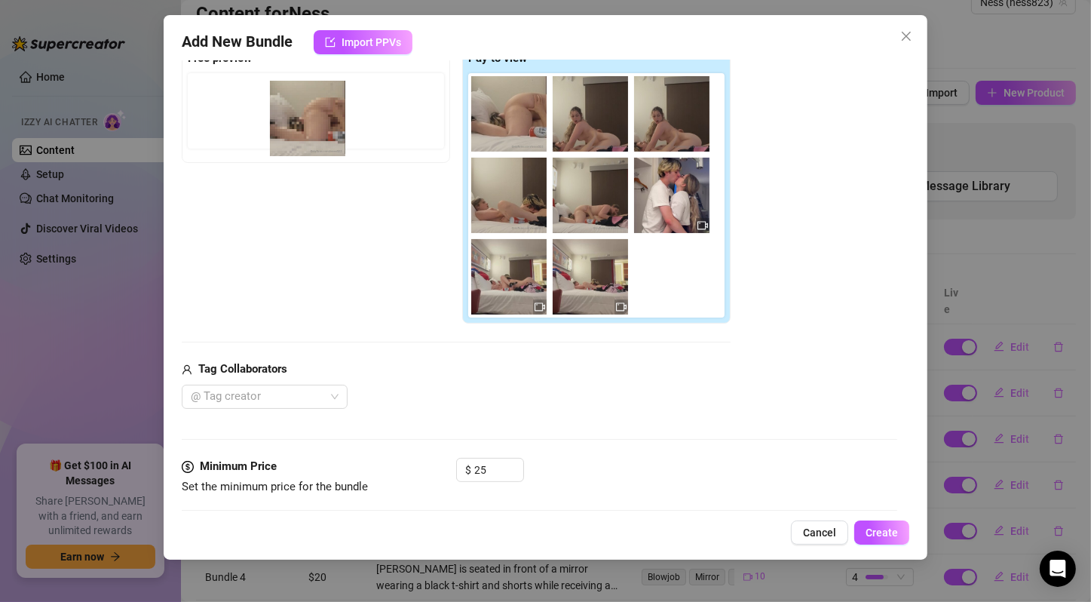
drag, startPoint x: 513, startPoint y: 118, endPoint x: 320, endPoint y: 145, distance: 195.7
click at [305, 124] on div "Free preview Pay to view" at bounding box center [456, 184] width 549 height 280
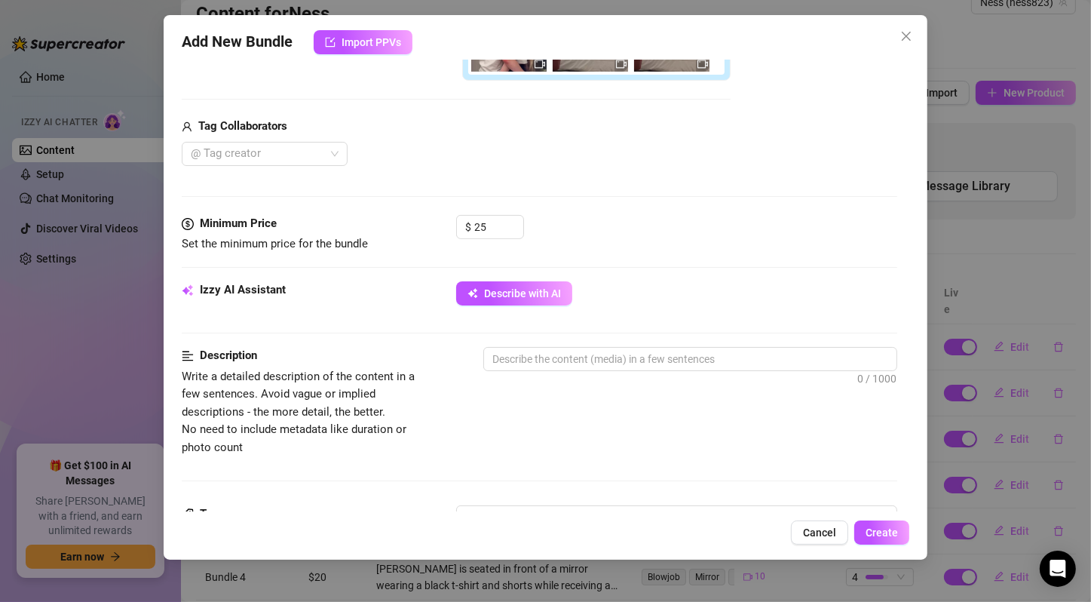
scroll to position [502, 0]
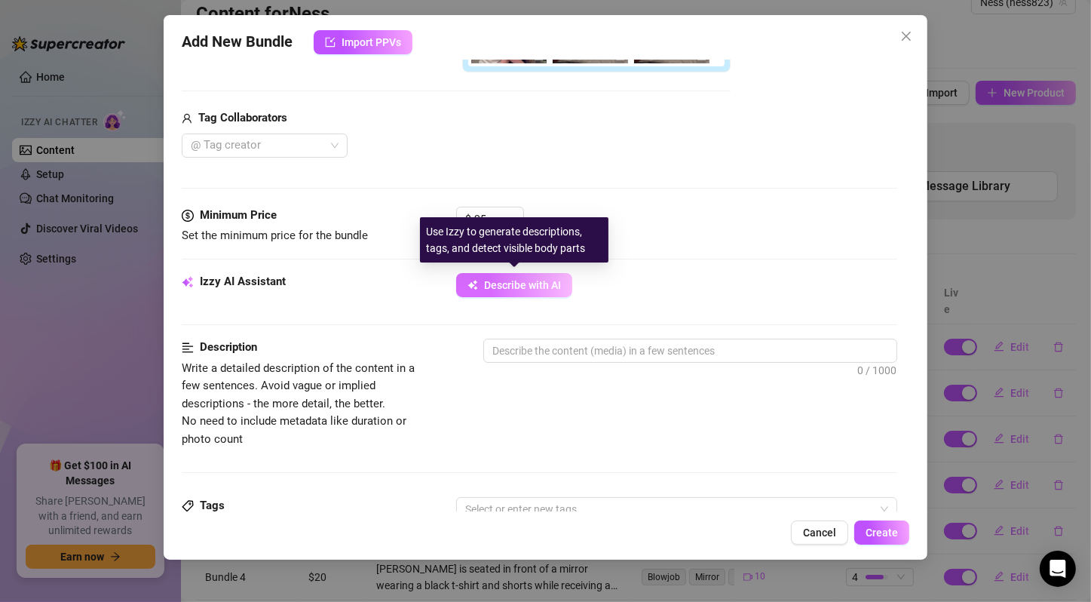
click at [498, 284] on span "Describe with AI" at bounding box center [522, 285] width 77 height 12
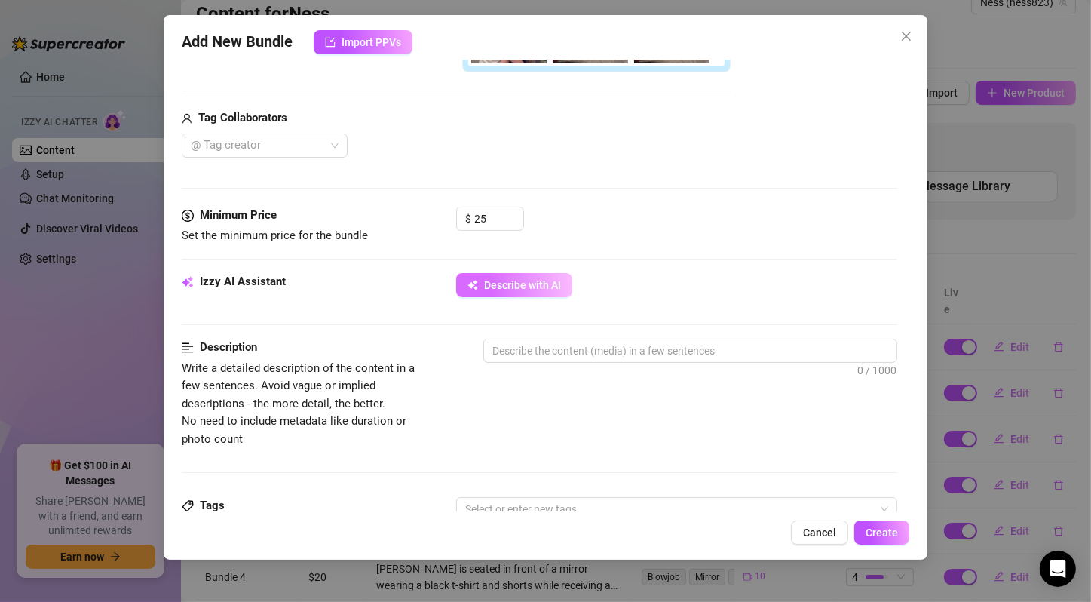
click at [468, 280] on icon "button" at bounding box center [472, 285] width 11 height 11
click at [610, 280] on div "Describe with AI" at bounding box center [676, 285] width 441 height 24
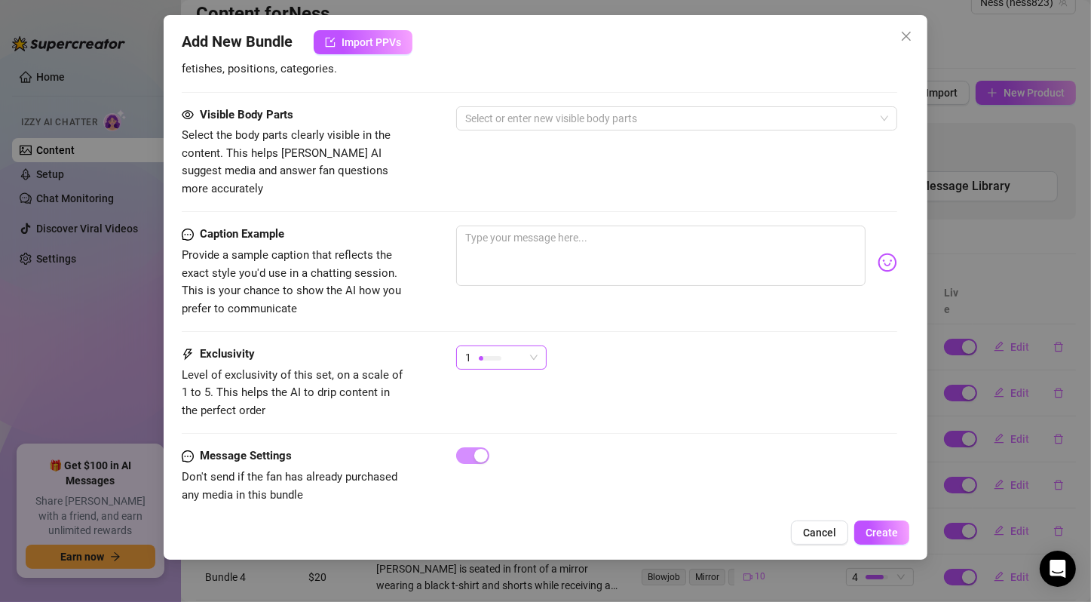
click at [538, 345] on div "1" at bounding box center [501, 357] width 90 height 24
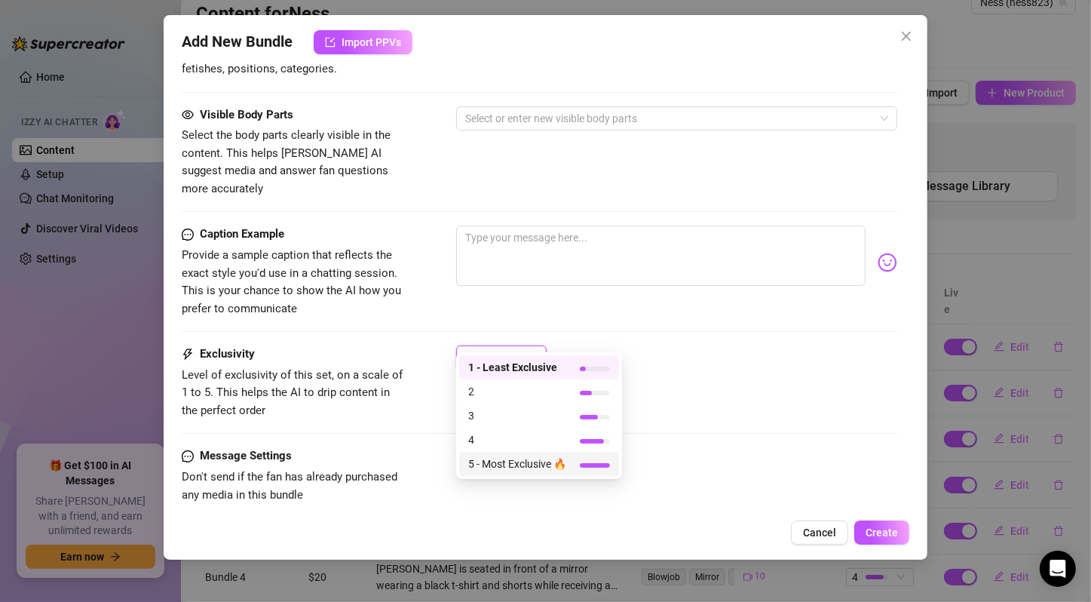
click at [541, 465] on span "5 - Most Exclusive 🔥" at bounding box center [517, 463] width 98 height 17
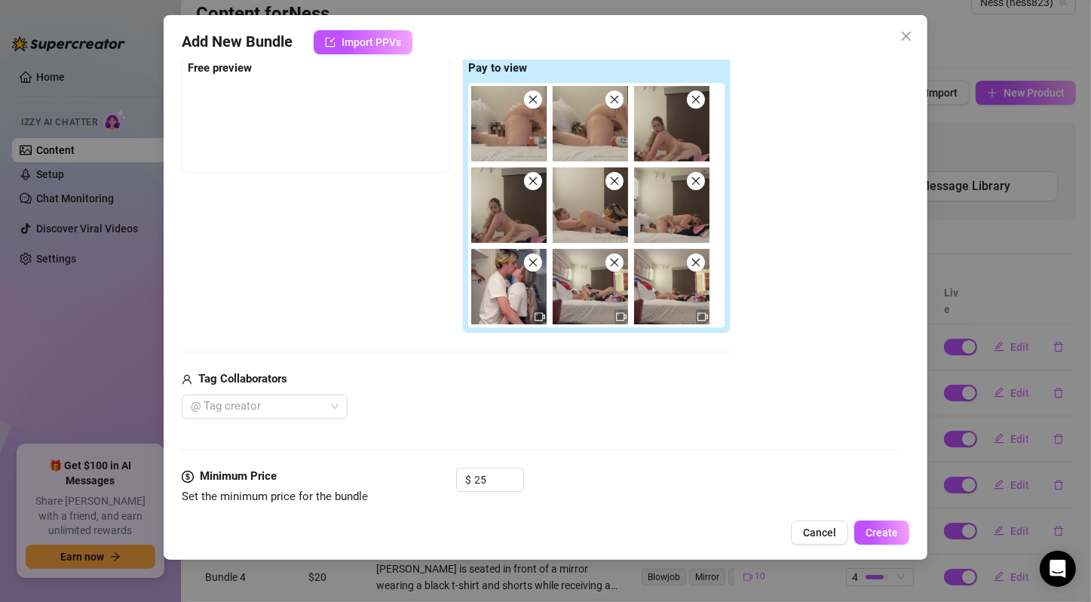
scroll to position [493, 0]
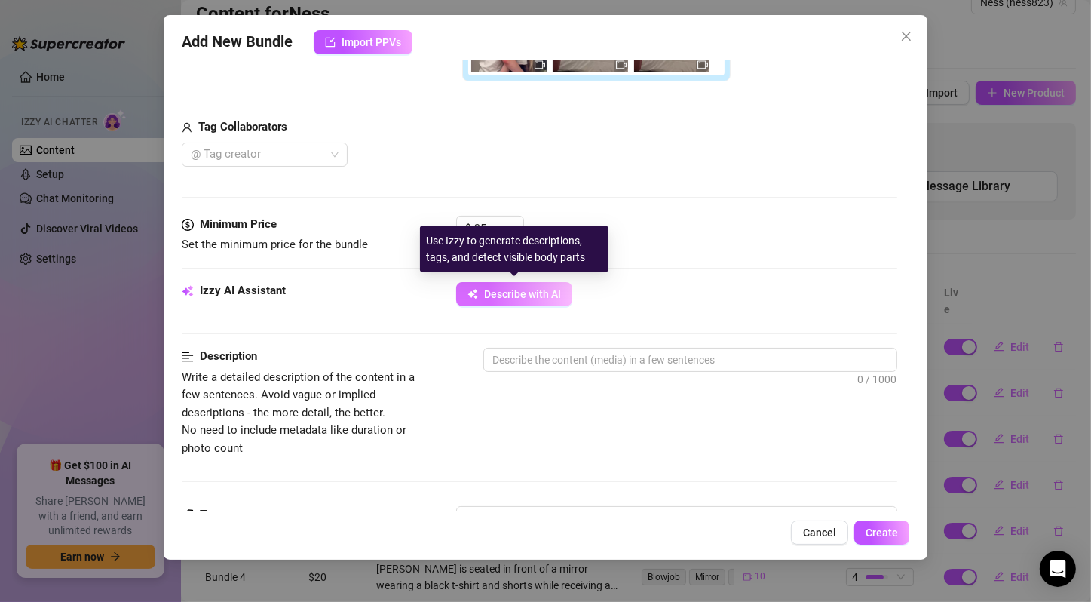
click at [507, 282] on button "Describe with AI" at bounding box center [514, 294] width 116 height 24
click at [550, 283] on button "Describe with AI" at bounding box center [514, 294] width 116 height 24
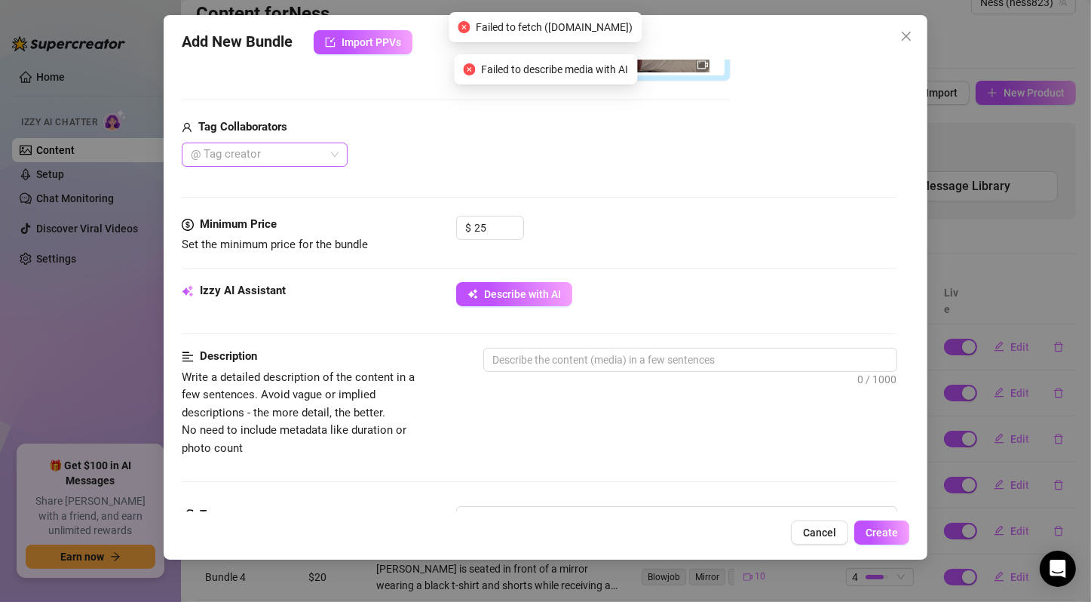
click at [336, 151] on div "@ Tag creator" at bounding box center [265, 155] width 166 height 24
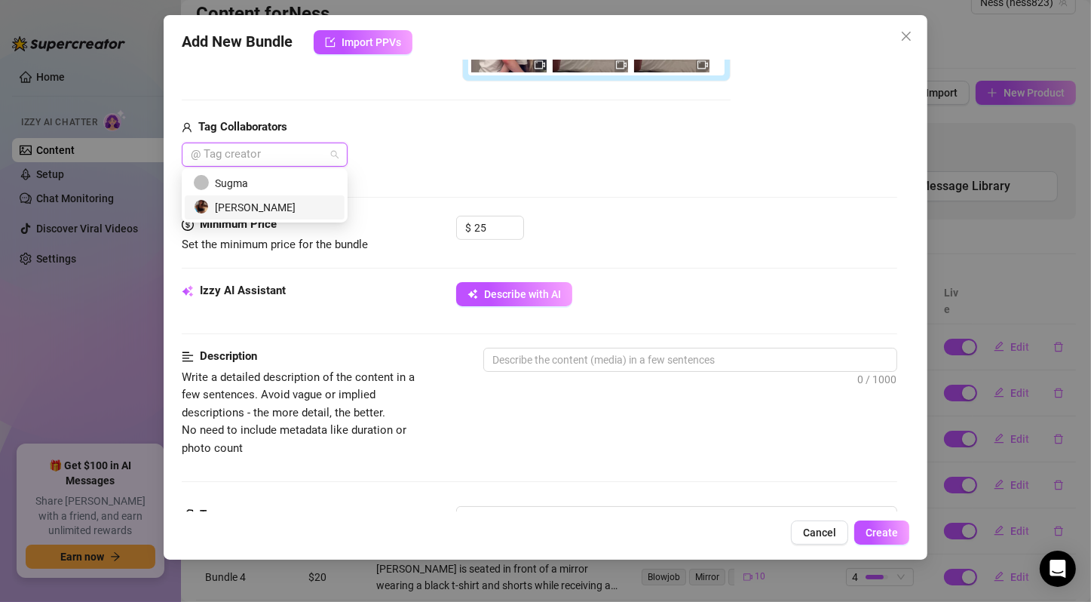
click at [295, 205] on div "[PERSON_NAME]" at bounding box center [265, 207] width 142 height 17
click at [494, 290] on span "Describe with AI" at bounding box center [522, 294] width 77 height 12
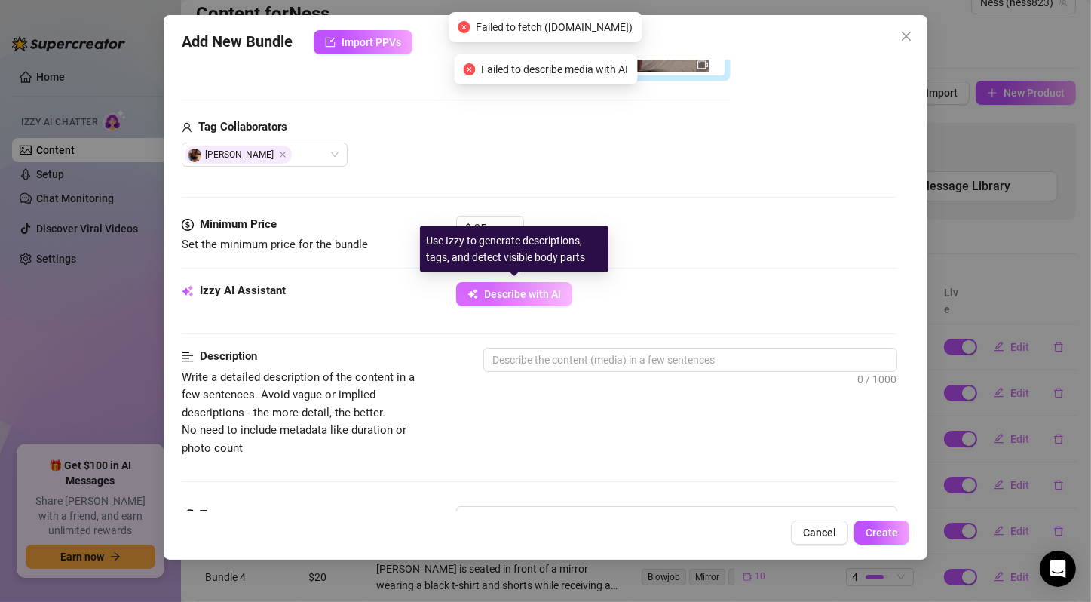
click at [492, 294] on span "Describe with AI" at bounding box center [522, 294] width 77 height 12
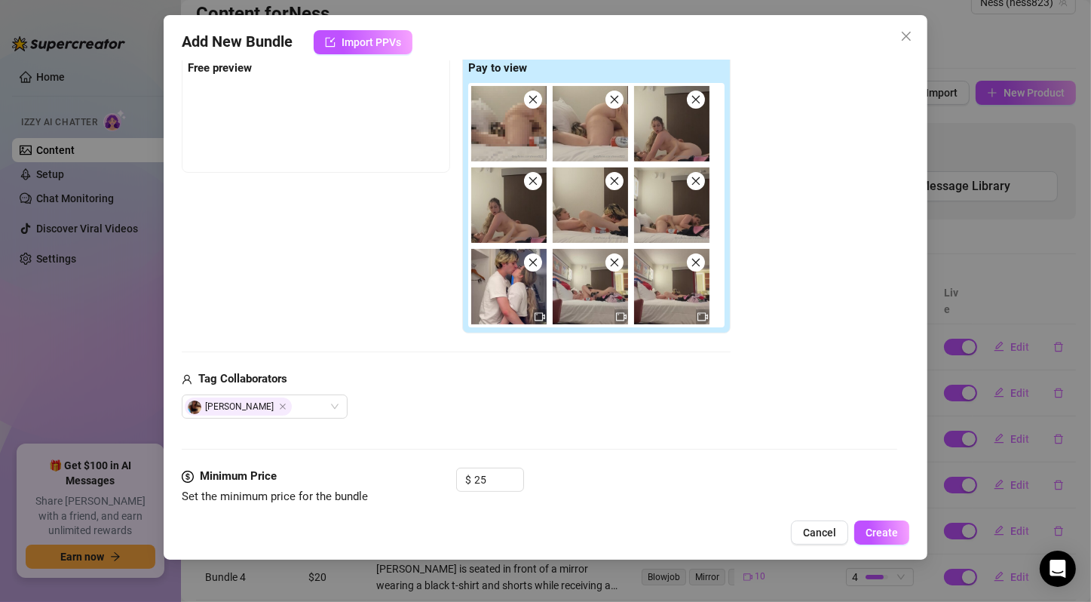
scroll to position [0, 0]
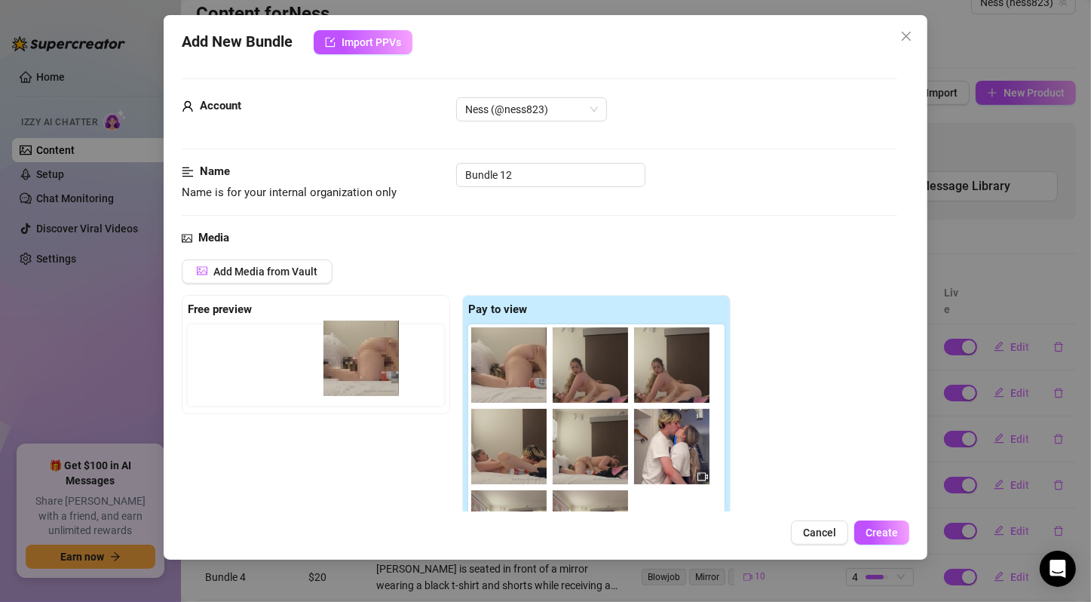
drag, startPoint x: 497, startPoint y: 362, endPoint x: 322, endPoint y: 356, distance: 175.0
click at [322, 356] on div "Free preview Pay to view" at bounding box center [456, 435] width 549 height 280
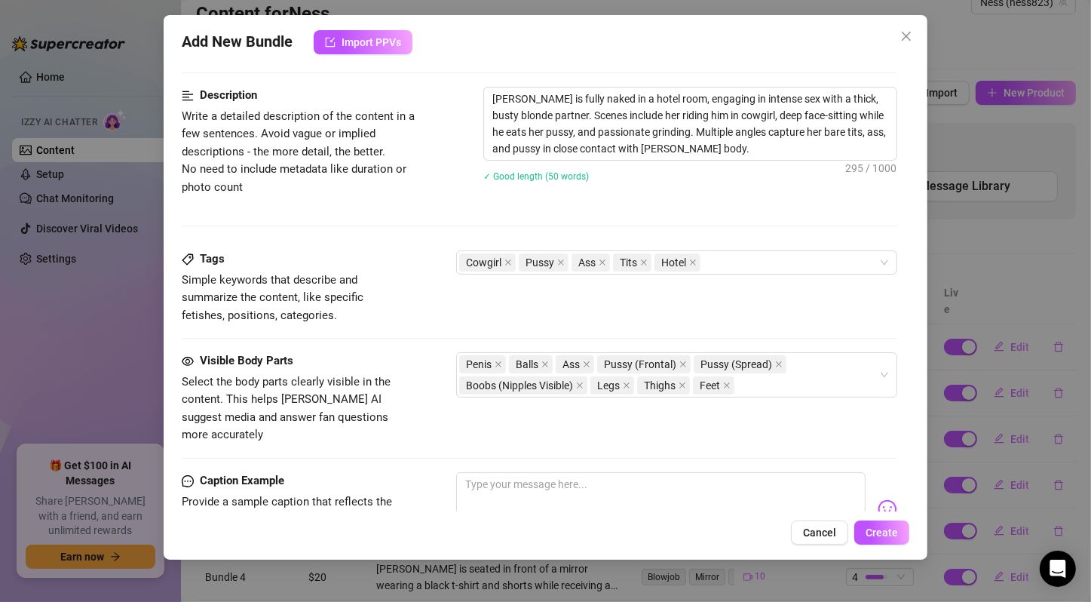
scroll to position [1000, 0]
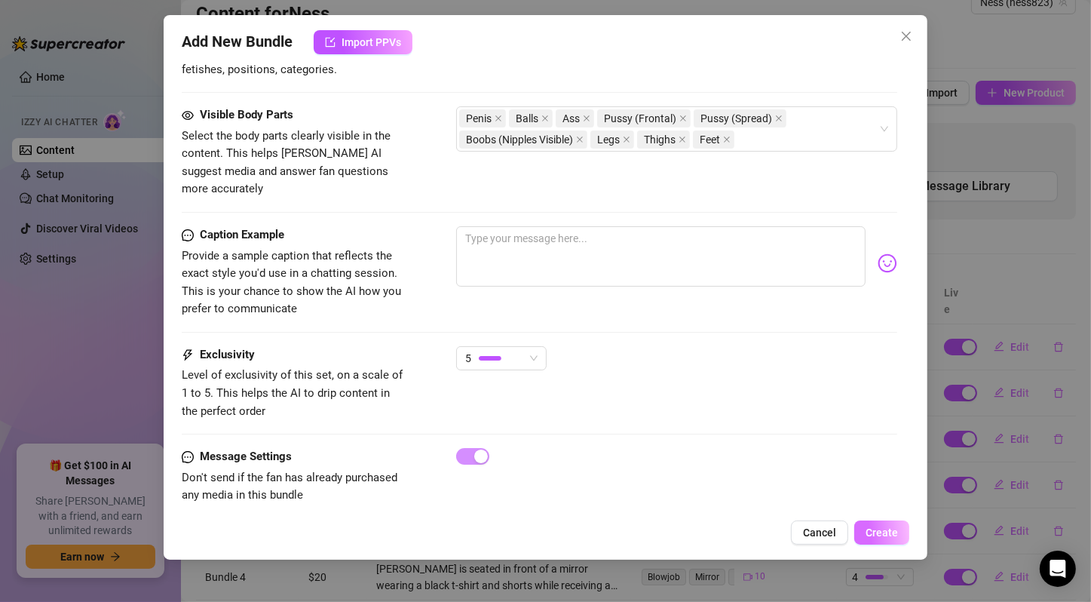
click at [875, 533] on span "Create" at bounding box center [882, 532] width 32 height 12
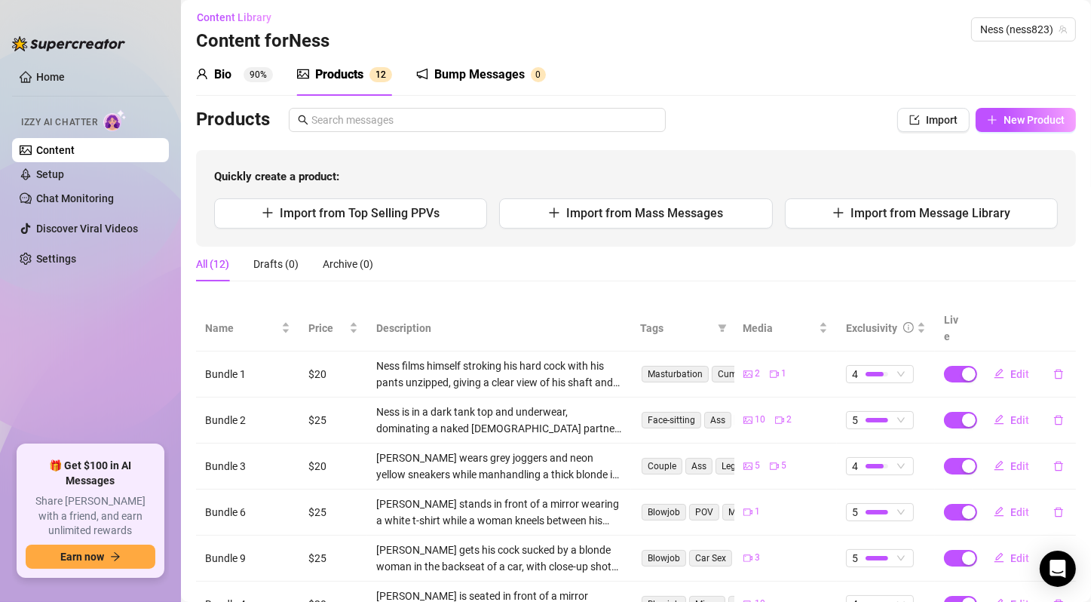
scroll to position [0, 0]
